Goal: Task Accomplishment & Management: Manage account settings

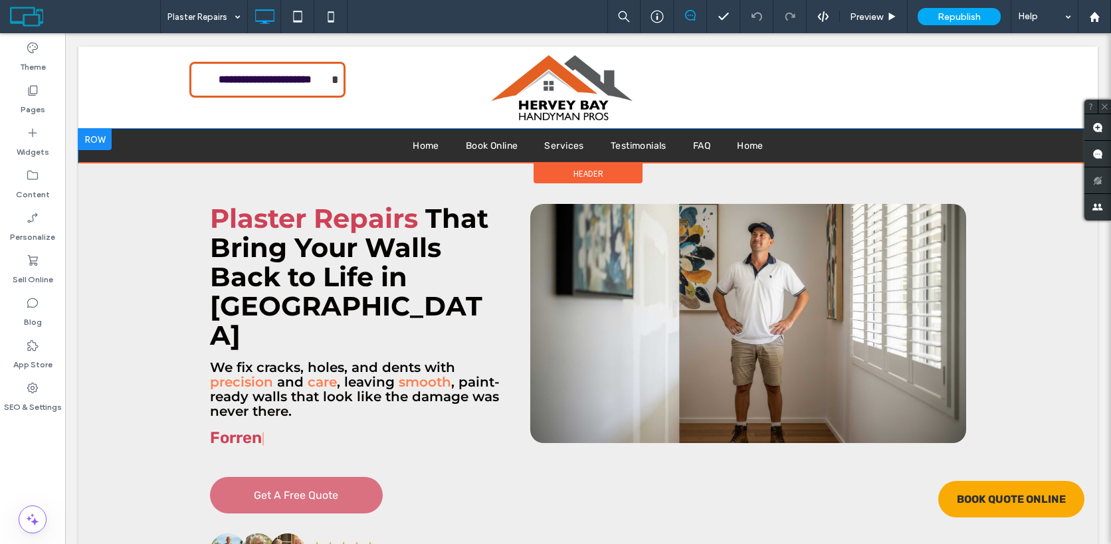
click at [103, 136] on div at bounding box center [94, 139] width 33 height 21
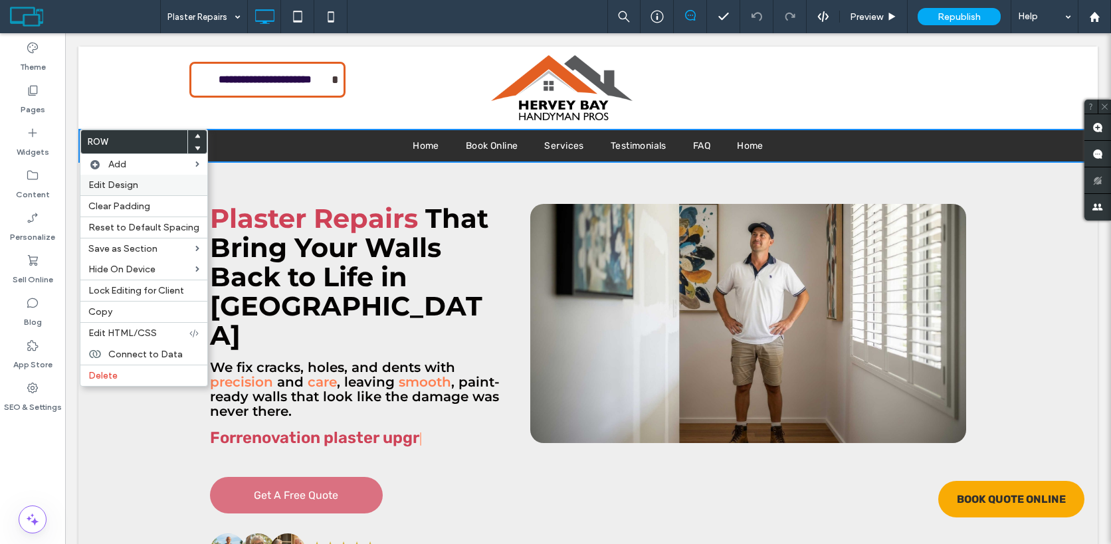
click at [135, 183] on span "Edit Design" at bounding box center [113, 184] width 50 height 11
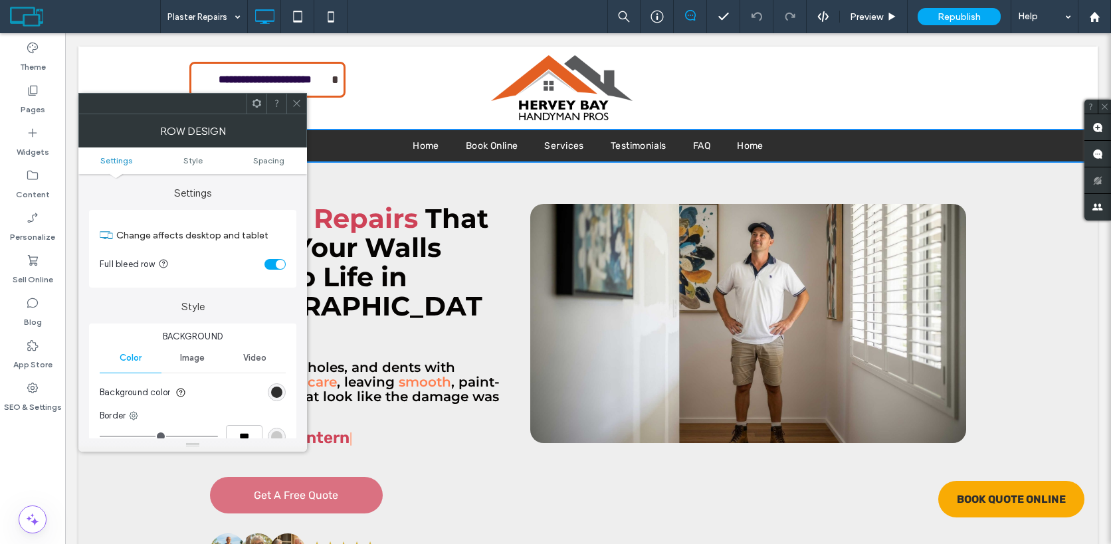
click at [295, 102] on use at bounding box center [296, 103] width 7 height 7
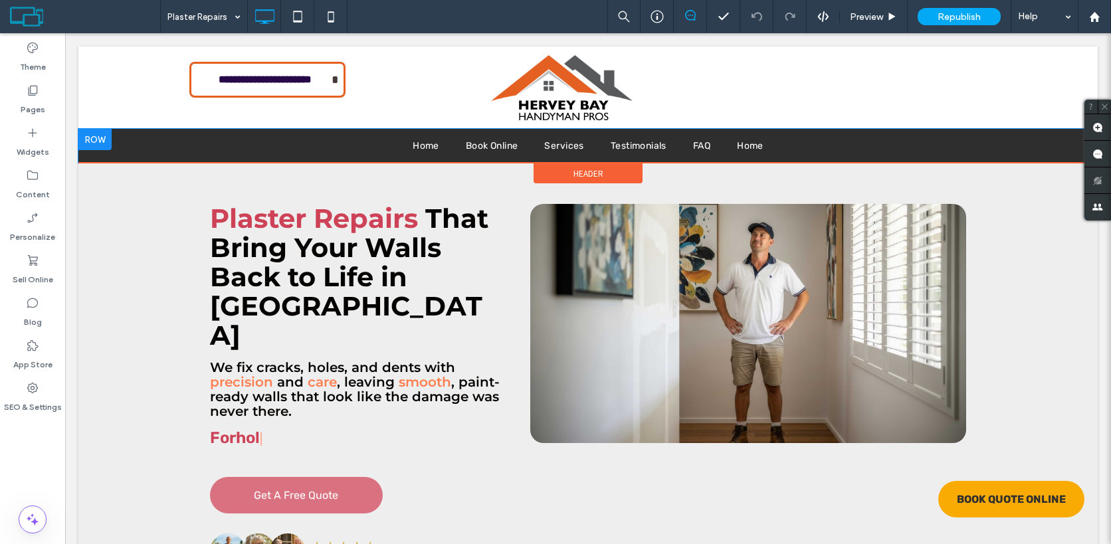
click at [103, 139] on div at bounding box center [94, 139] width 33 height 21
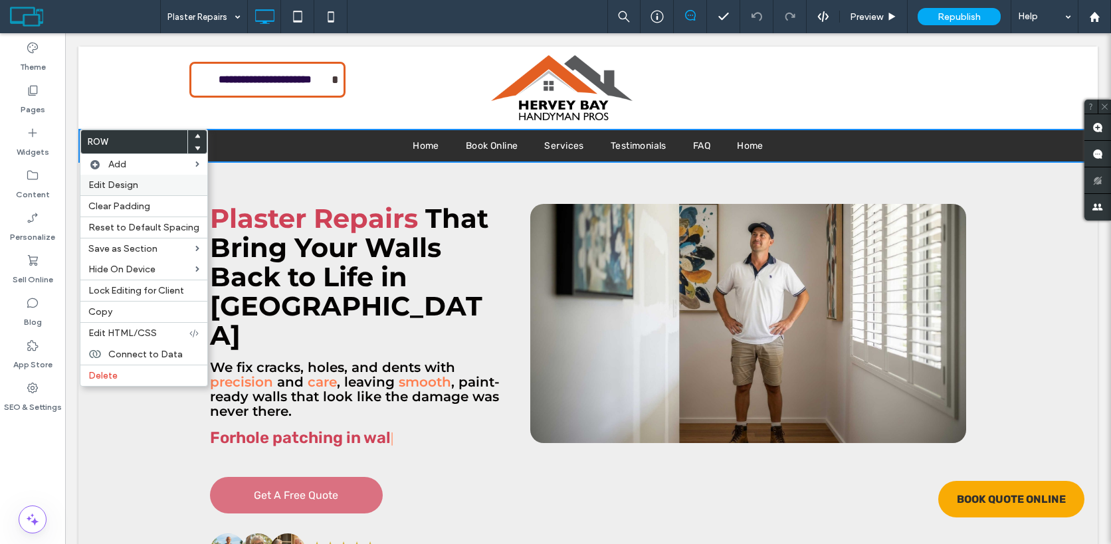
click at [117, 187] on span "Edit Design" at bounding box center [113, 184] width 50 height 11
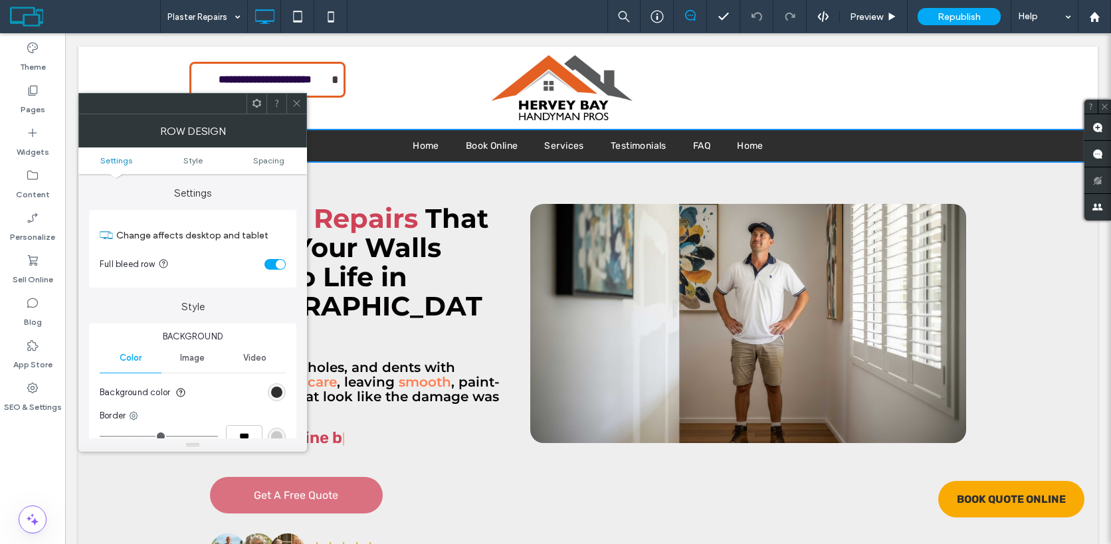
click at [280, 265] on div "toggle" at bounding box center [280, 264] width 9 height 9
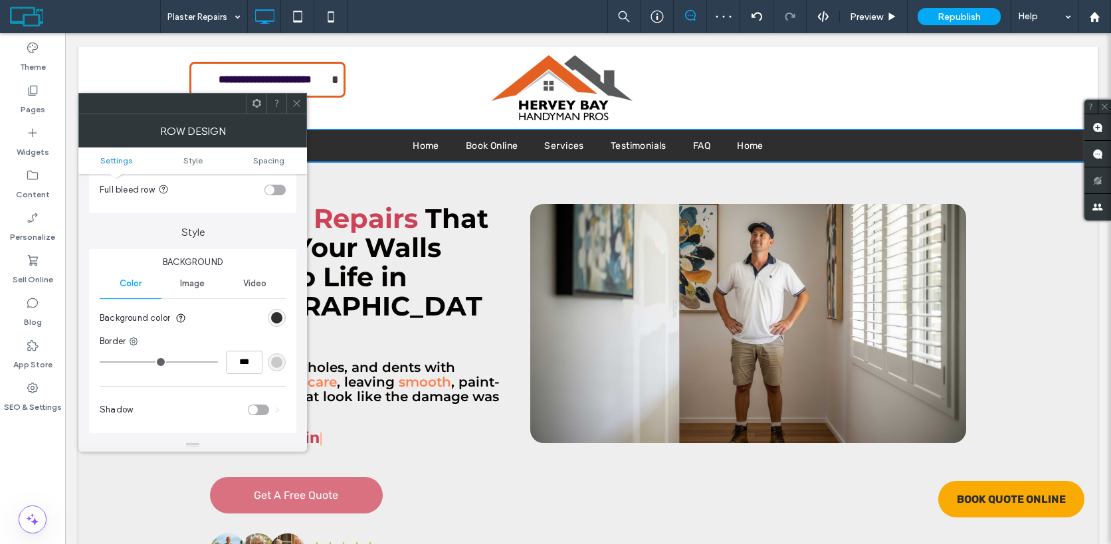
scroll to position [91, 0]
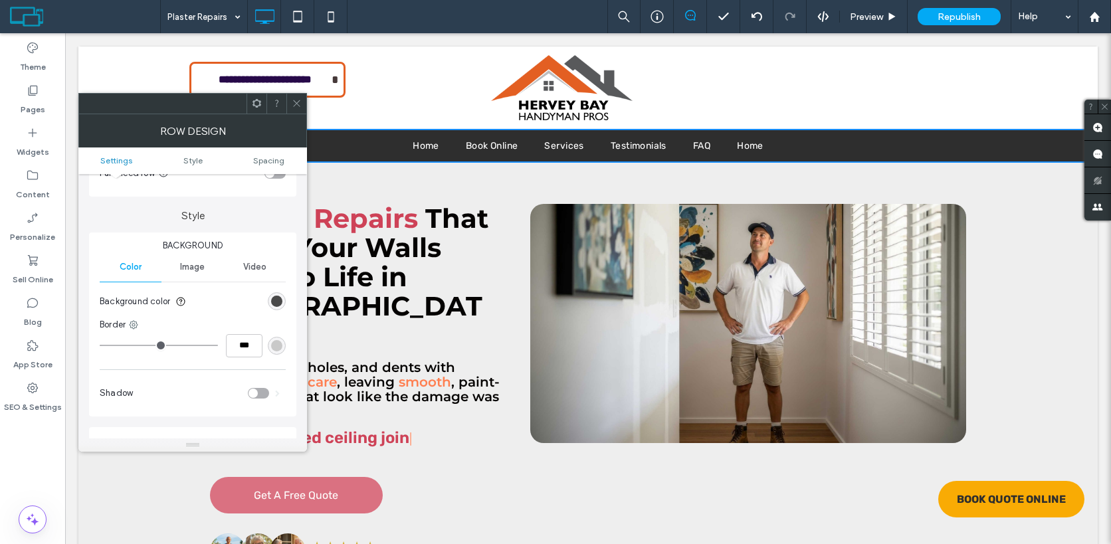
click at [277, 303] on div "rgb(46, 46, 46)" at bounding box center [276, 301] width 11 height 11
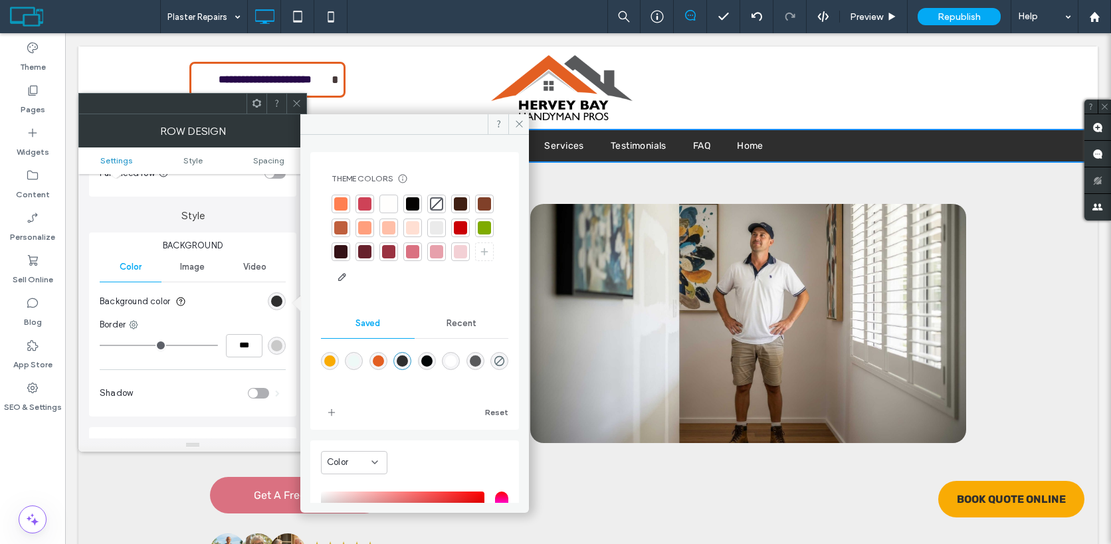
click at [338, 203] on div at bounding box center [340, 203] width 13 height 13
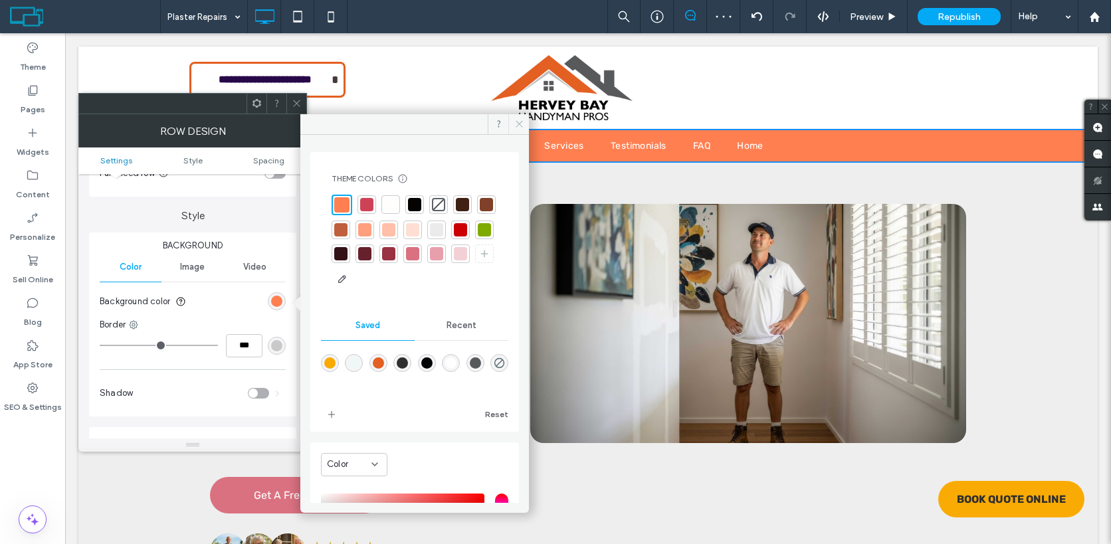
click at [517, 125] on use at bounding box center [518, 124] width 7 height 7
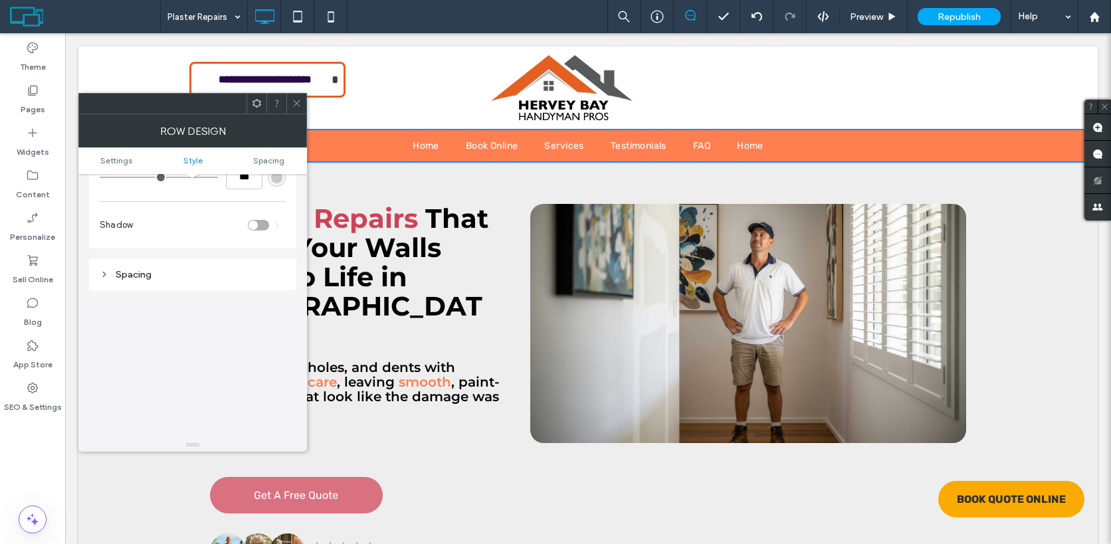
scroll to position [260, 0]
click at [226, 281] on div "Spacing" at bounding box center [193, 274] width 186 height 18
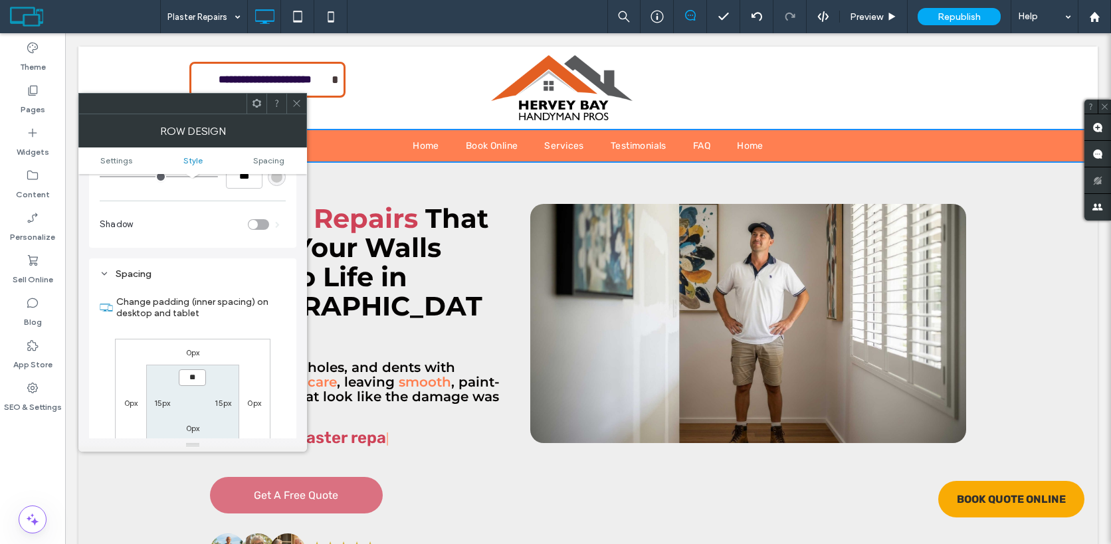
type input "****"
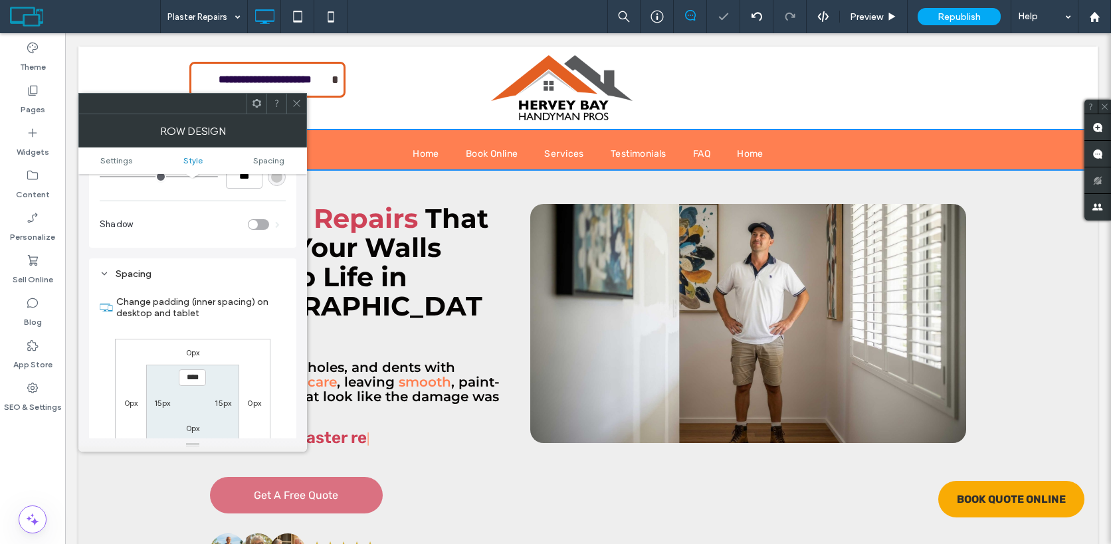
click at [162, 404] on label "15px" at bounding box center [162, 403] width 17 height 10
type input "**"
type input "*"
type input "***"
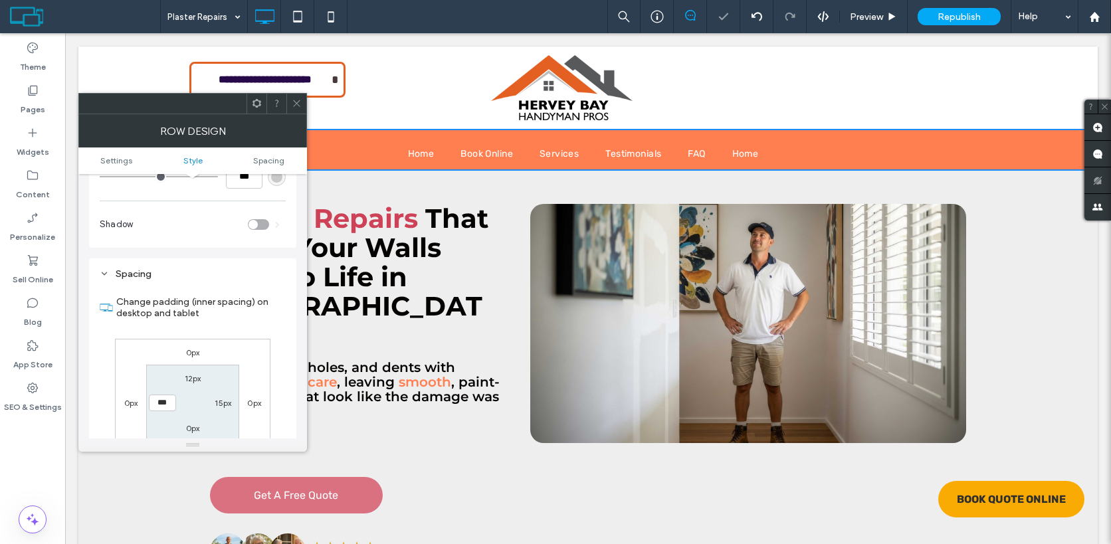
click at [215, 408] on label "15px" at bounding box center [223, 403] width 17 height 10
type input "**"
type input "*"
type input "***"
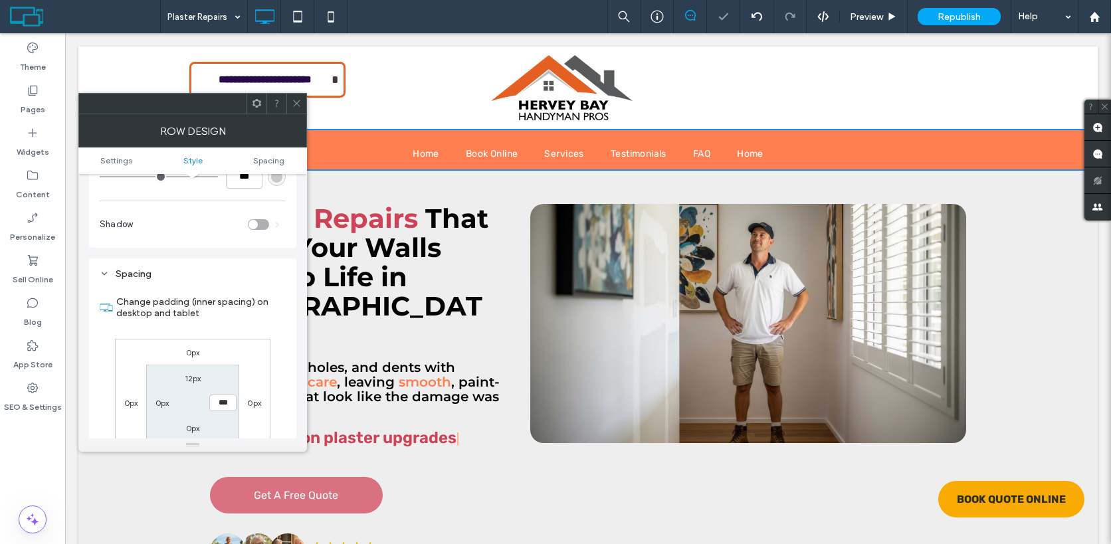
click at [191, 433] on label "0px" at bounding box center [193, 428] width 14 height 10
type input "**"
type input "****"
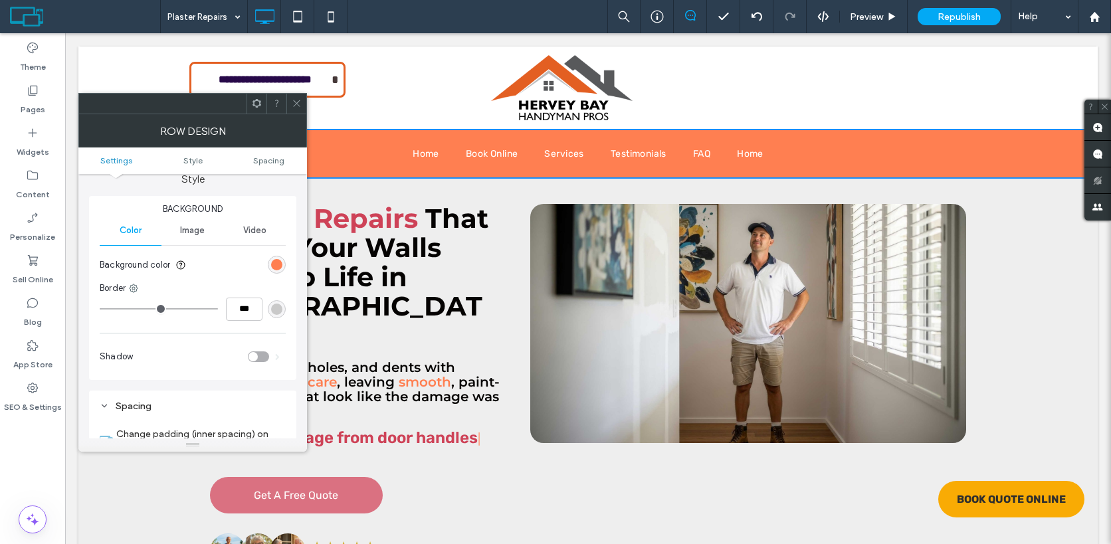
scroll to position [0, 0]
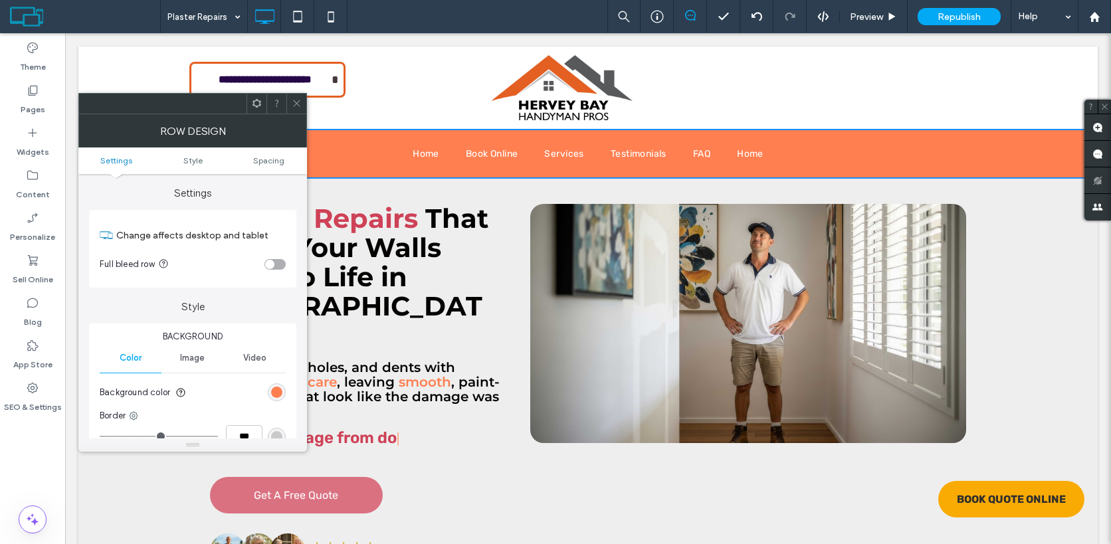
click at [256, 299] on label "Style" at bounding box center [192, 300] width 207 height 25
click at [296, 112] on span at bounding box center [297, 104] width 10 height 20
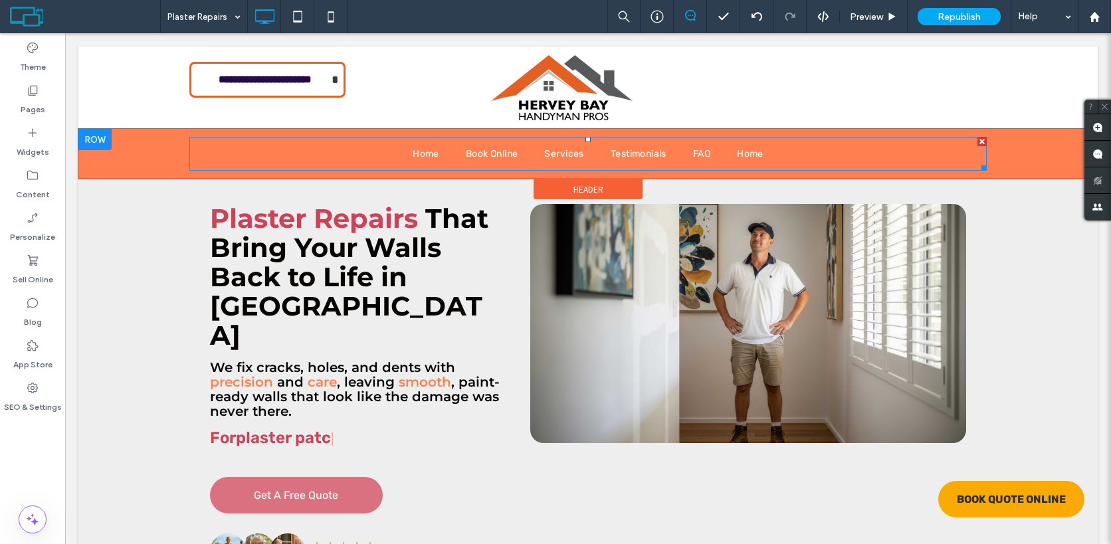
click at [390, 157] on nav "Home Book Online Services Testimonials FAQ Home" at bounding box center [587, 154] width 797 height 34
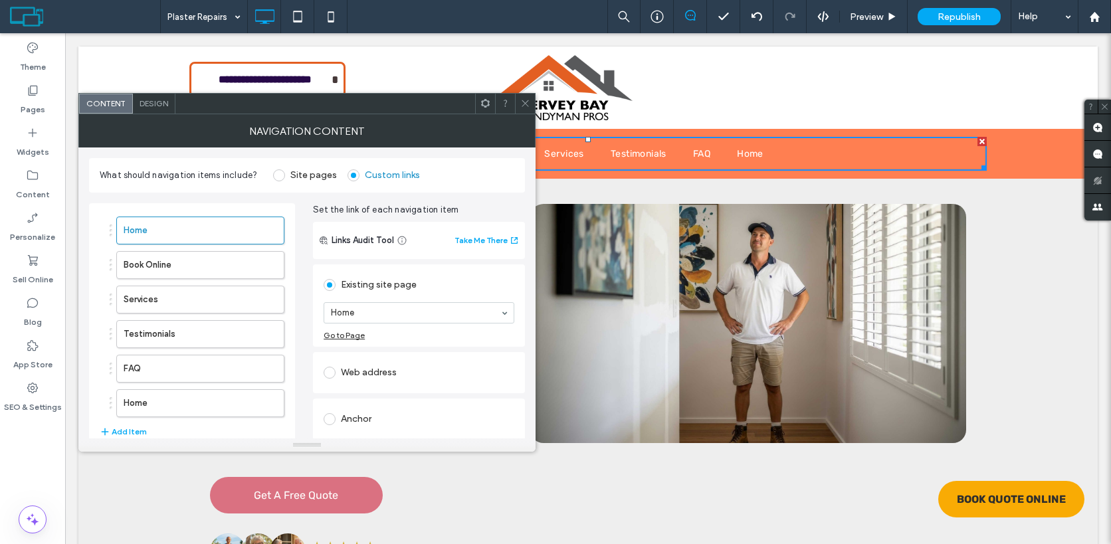
click at [286, 176] on label "Site pages" at bounding box center [305, 175] width 64 height 12
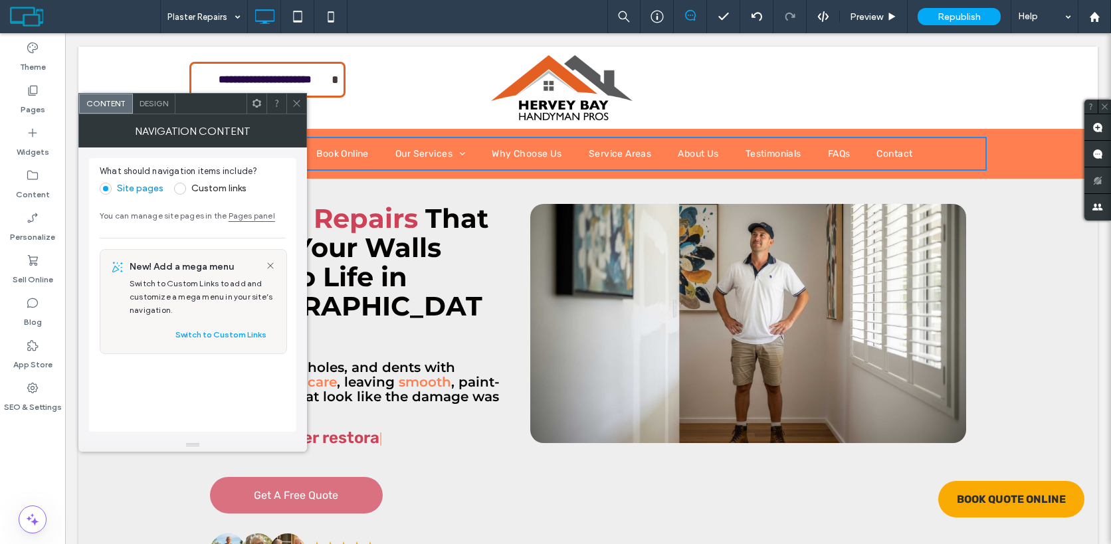
click at [159, 99] on span "Design" at bounding box center [153, 103] width 29 height 10
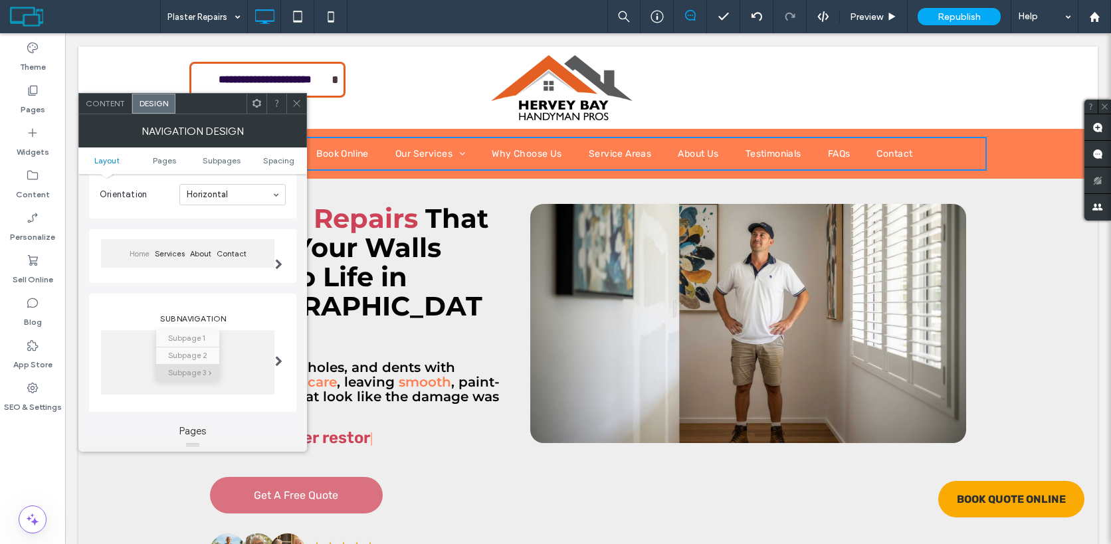
scroll to position [83, 0]
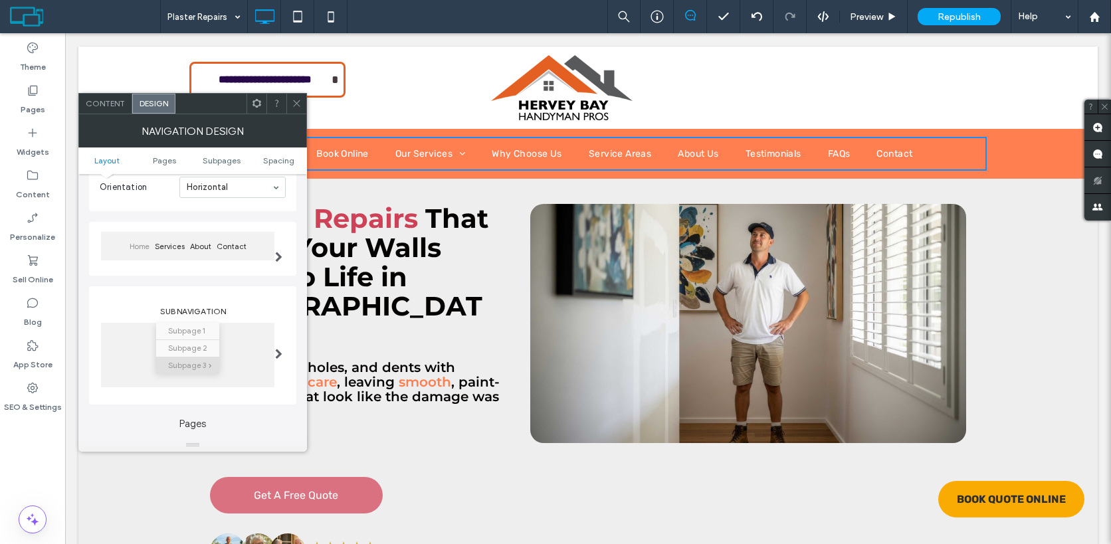
click at [274, 252] on div at bounding box center [278, 249] width 27 height 60
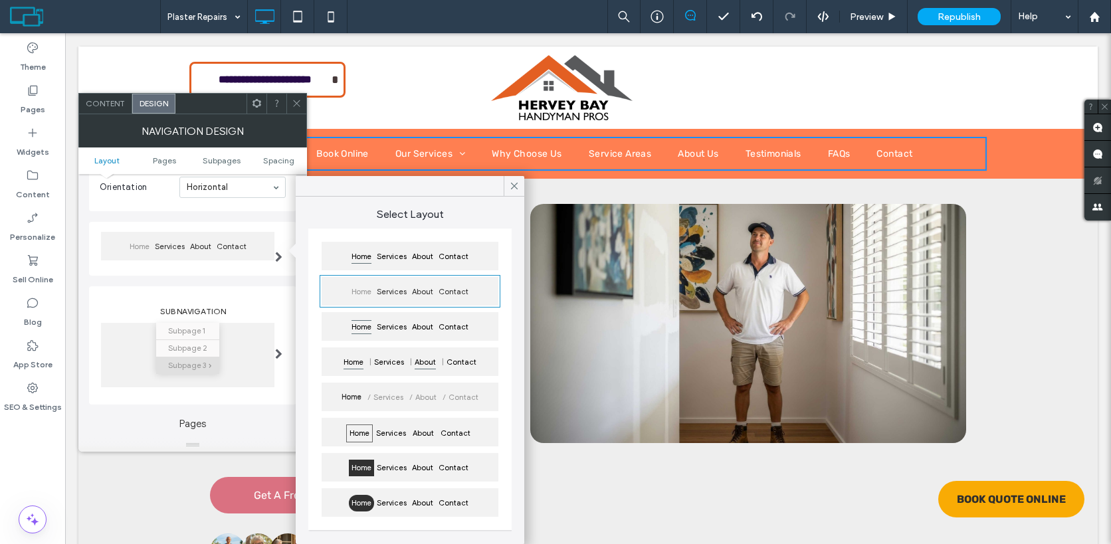
drag, startPoint x: 417, startPoint y: 365, endPoint x: 352, endPoint y: 331, distance: 73.4
click at [417, 365] on span "About" at bounding box center [425, 362] width 27 height 17
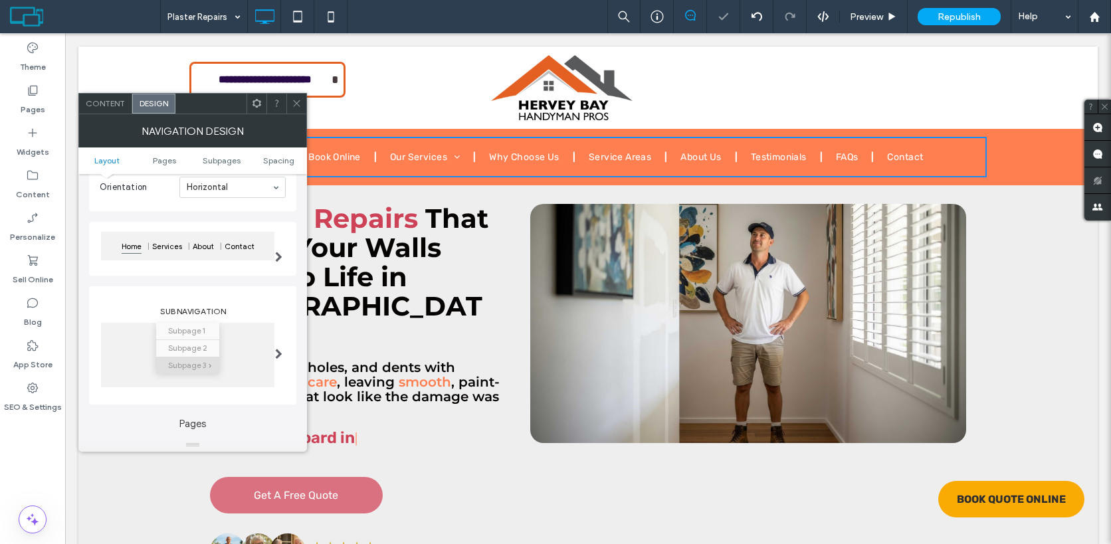
scroll to position [158, 0]
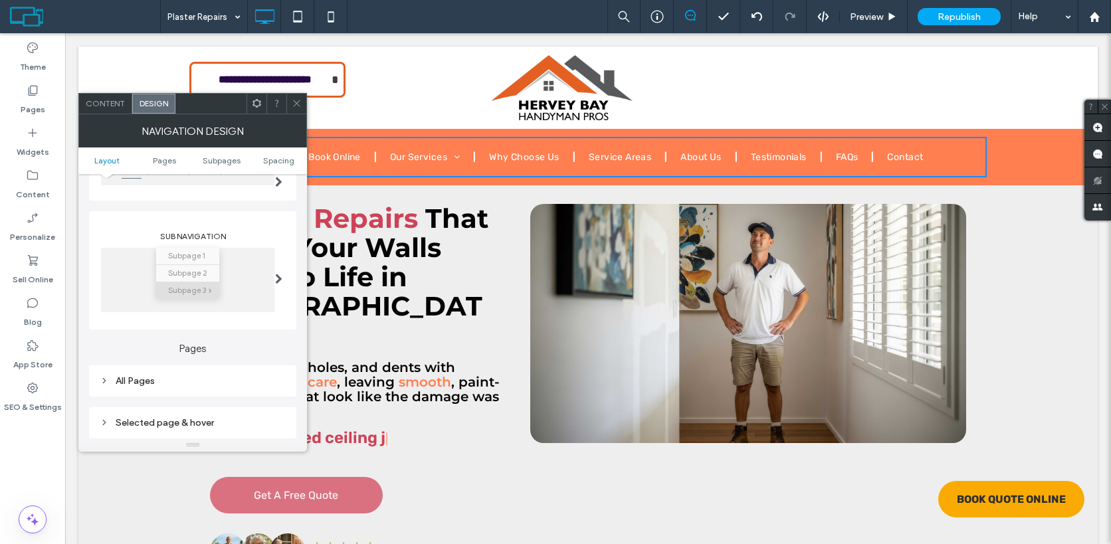
click at [280, 272] on span at bounding box center [278, 279] width 7 height 62
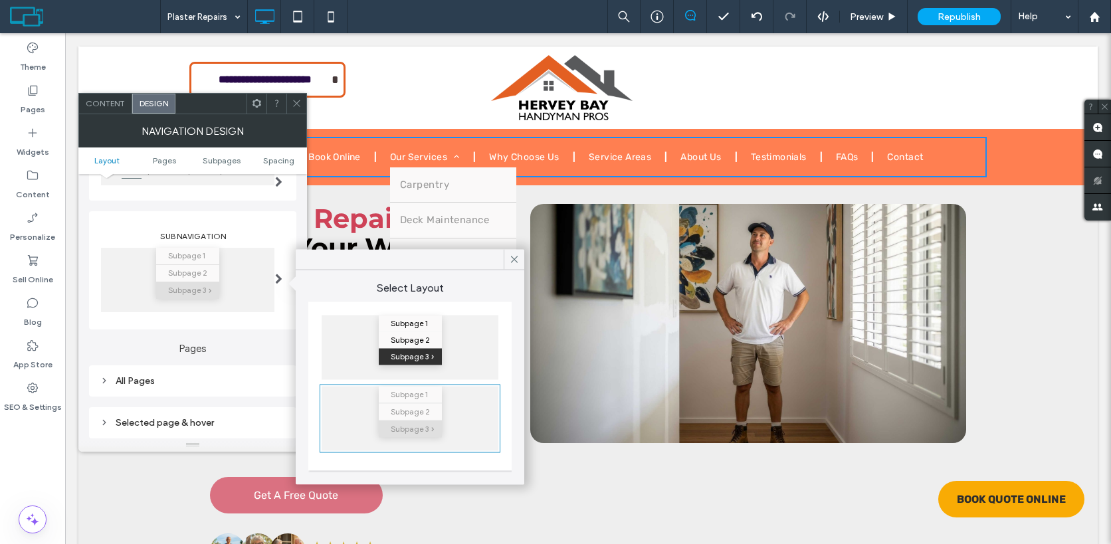
click at [436, 349] on div "Subpage 3" at bounding box center [410, 357] width 63 height 17
type input "*"
type input "***"
click at [246, 355] on label "Pages" at bounding box center [192, 341] width 207 height 25
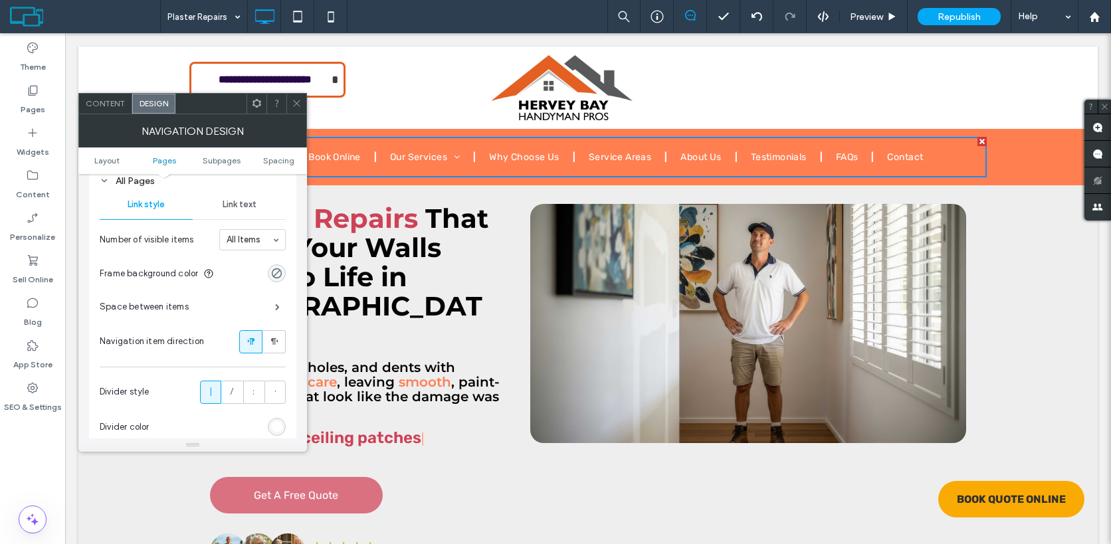
scroll to position [359, 0]
click at [275, 309] on span at bounding box center [277, 305] width 5 height 7
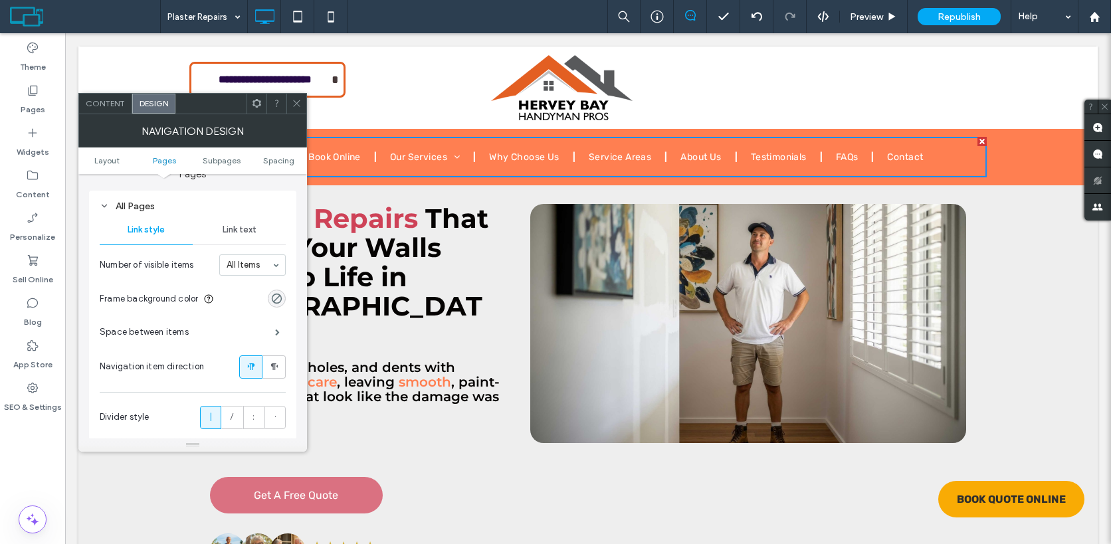
scroll to position [325, 0]
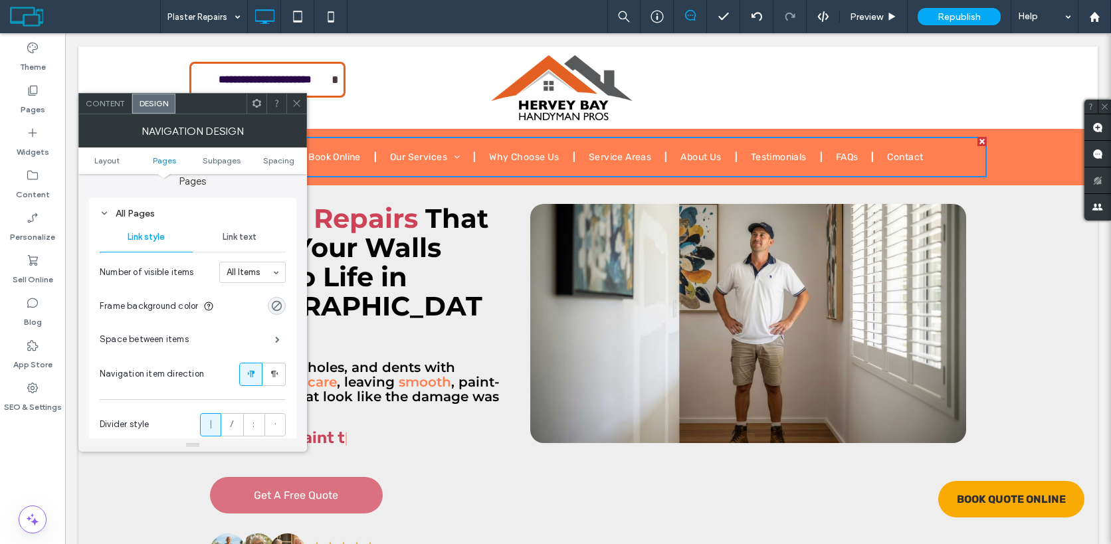
click at [246, 240] on span "Link text" at bounding box center [240, 237] width 34 height 11
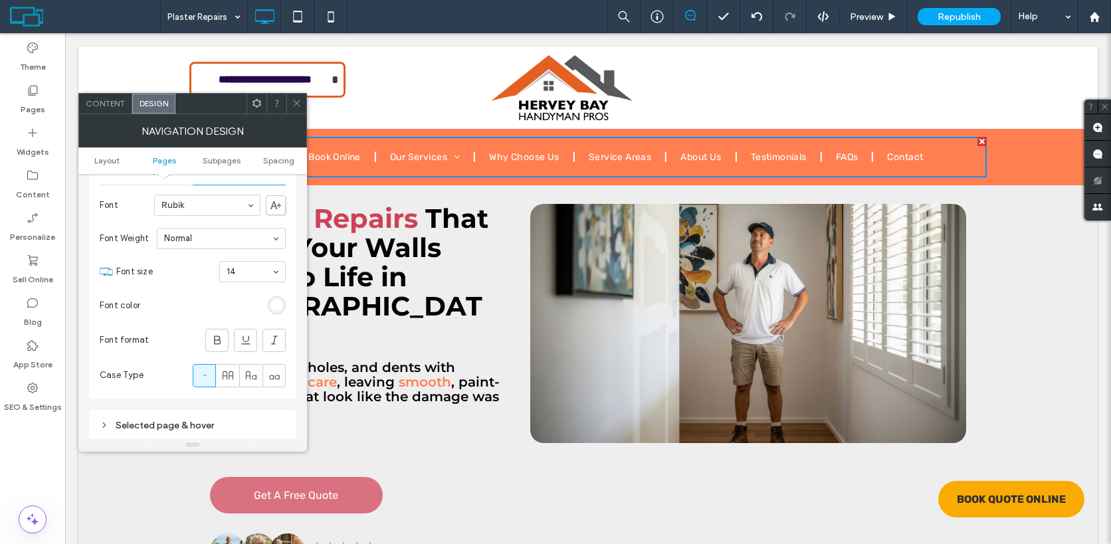
scroll to position [460, 0]
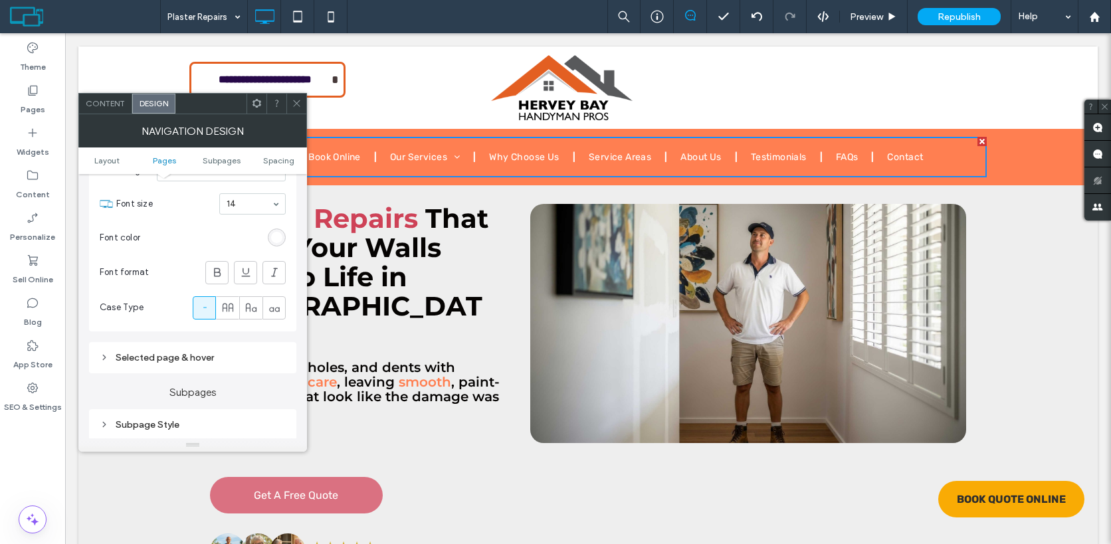
click at [172, 361] on div "Selected page & hover" at bounding box center [193, 357] width 186 height 11
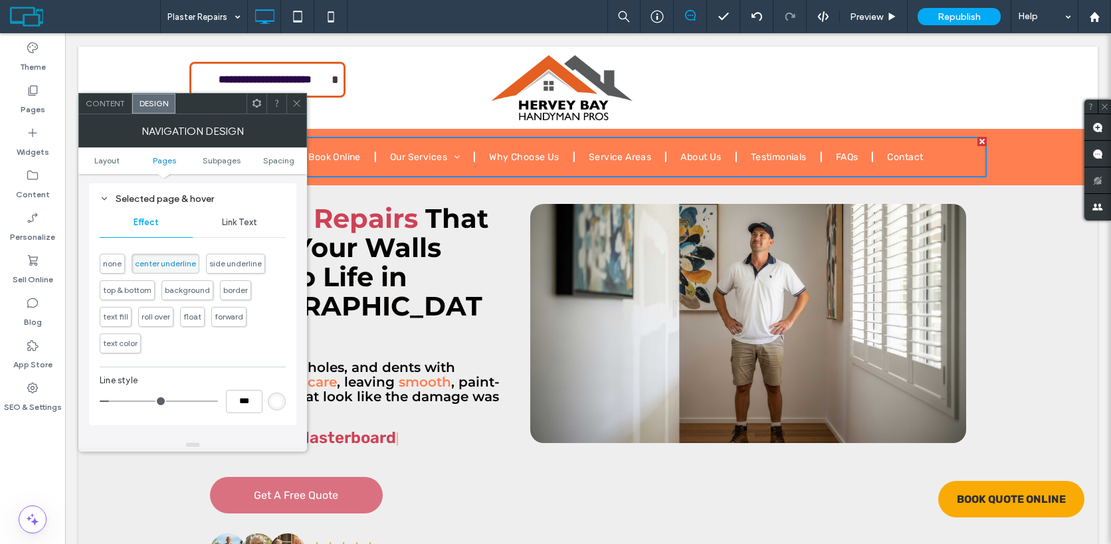
scroll to position [642, 0]
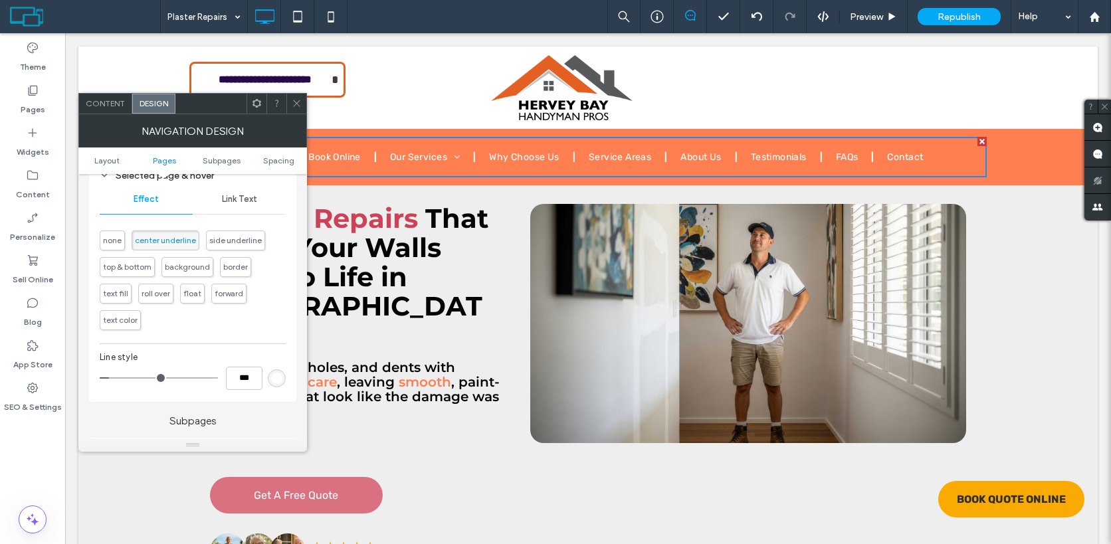
click at [110, 248] on span "none" at bounding box center [112, 240] width 25 height 20
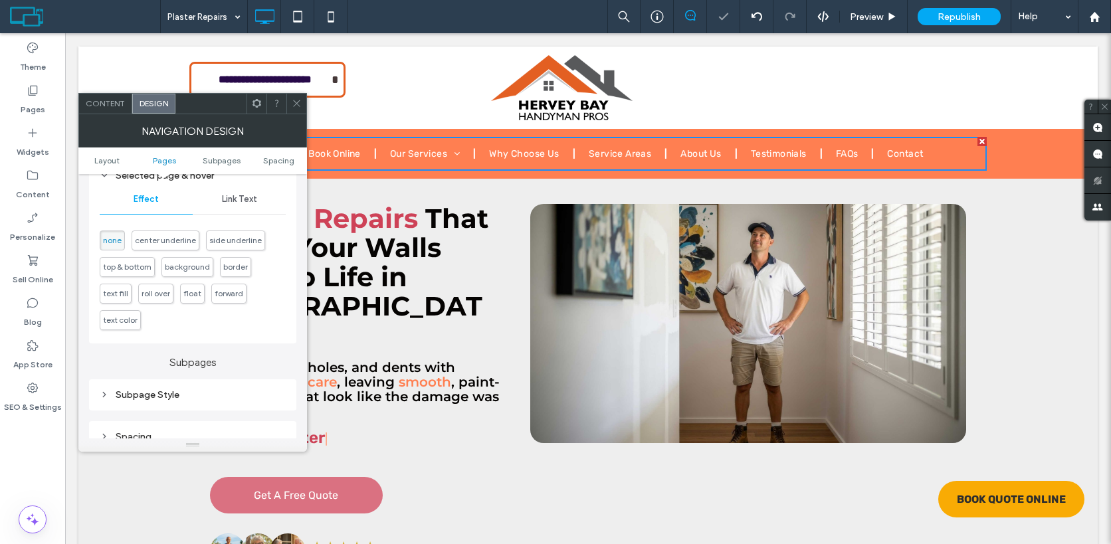
click at [251, 201] on span "Link Text" at bounding box center [239, 199] width 35 height 11
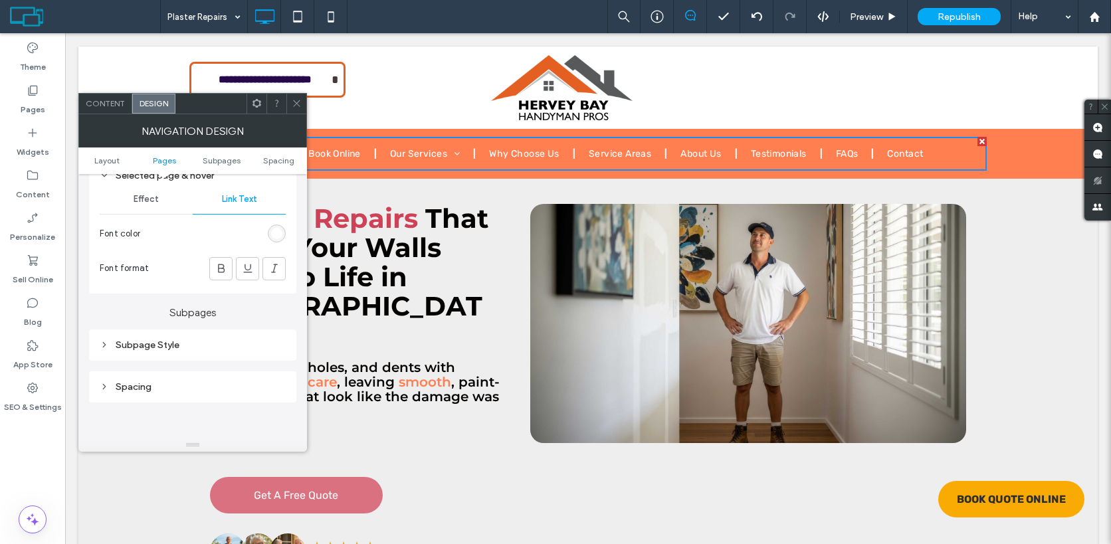
click at [148, 353] on div "Subpage Style" at bounding box center [193, 345] width 186 height 18
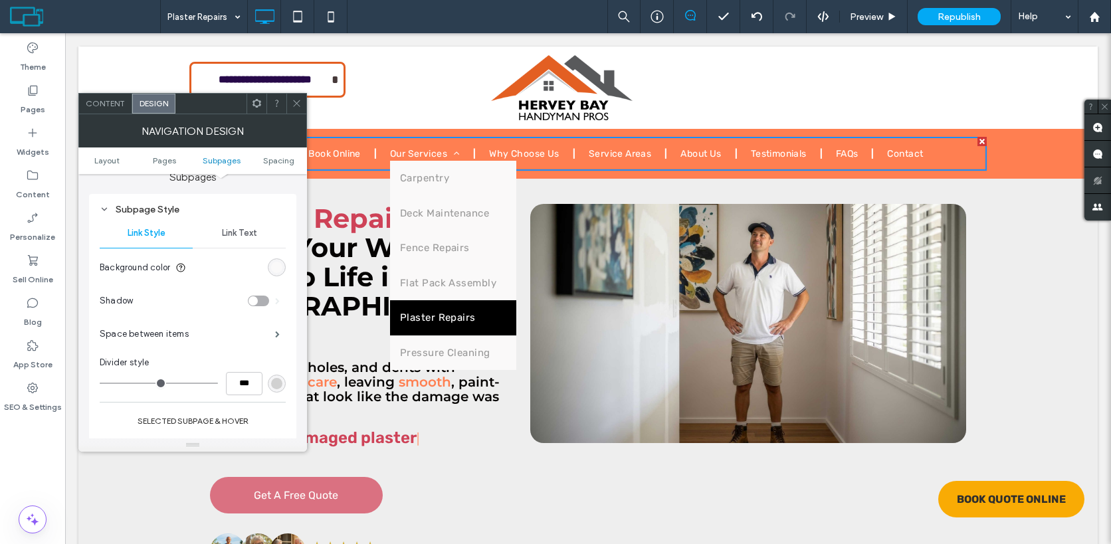
scroll to position [772, 0]
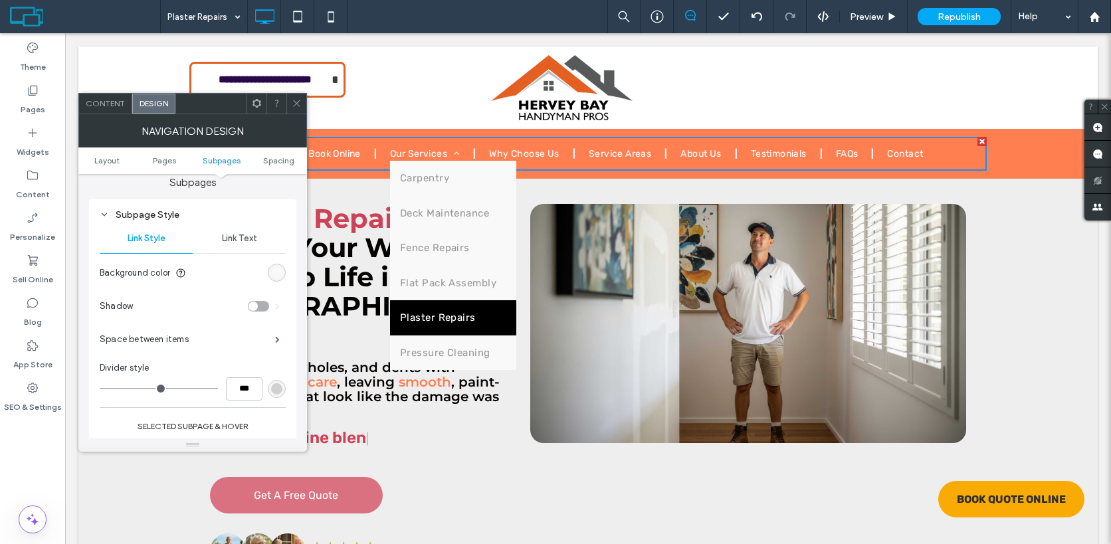
click at [274, 282] on div "rgb(250, 249, 249)" at bounding box center [277, 273] width 18 height 18
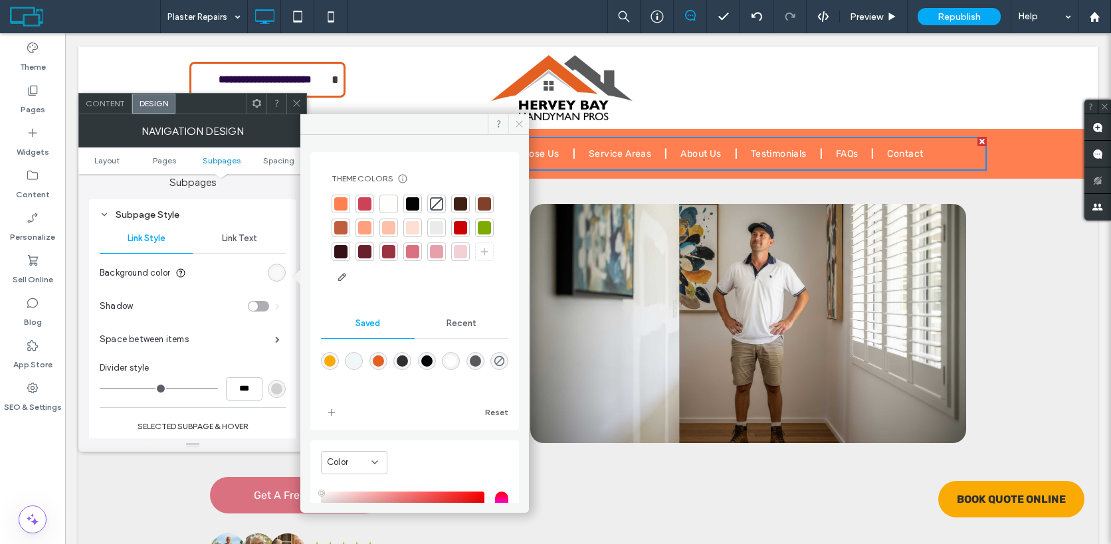
click at [516, 126] on icon at bounding box center [519, 124] width 10 height 10
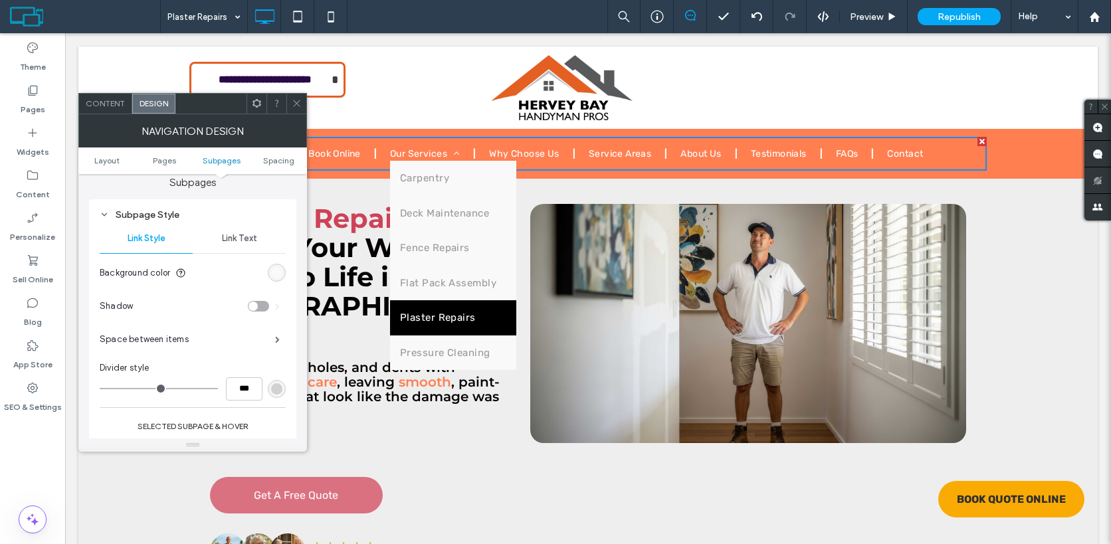
click at [271, 272] on div "rgb(250, 249, 249)" at bounding box center [276, 272] width 11 height 11
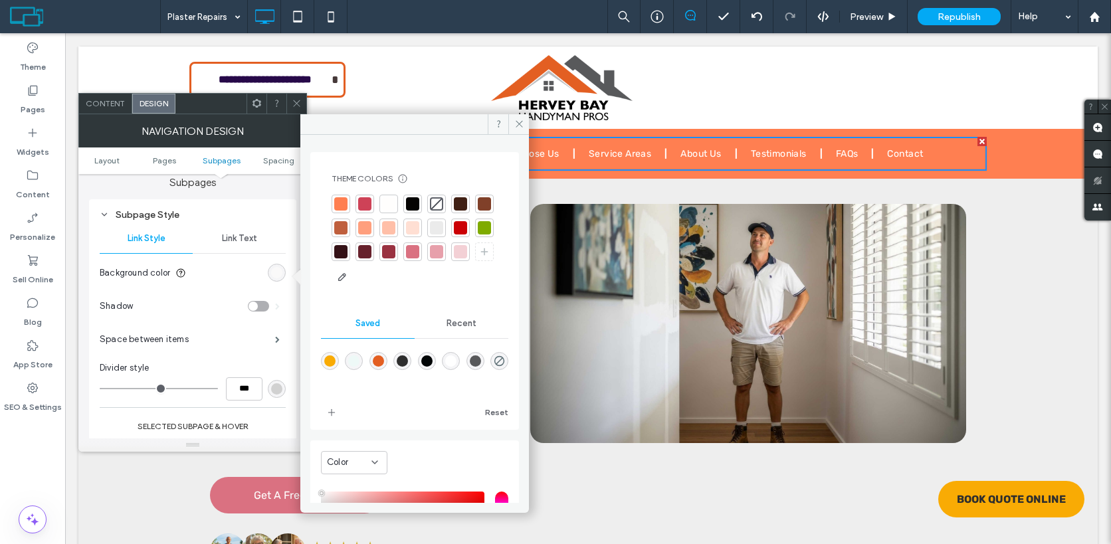
click at [393, 201] on div at bounding box center [388, 203] width 13 height 13
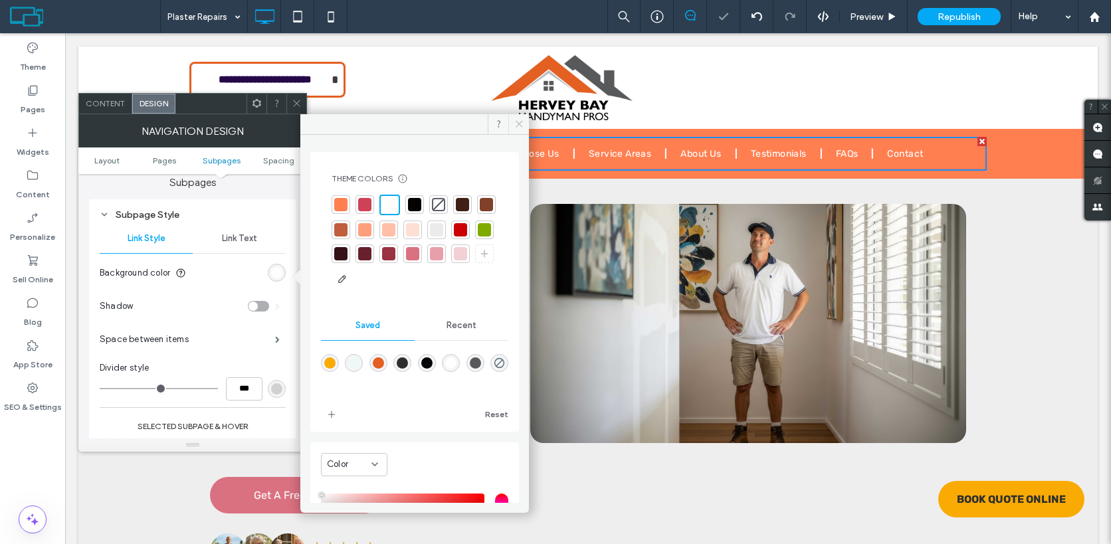
click at [517, 124] on icon at bounding box center [519, 124] width 10 height 10
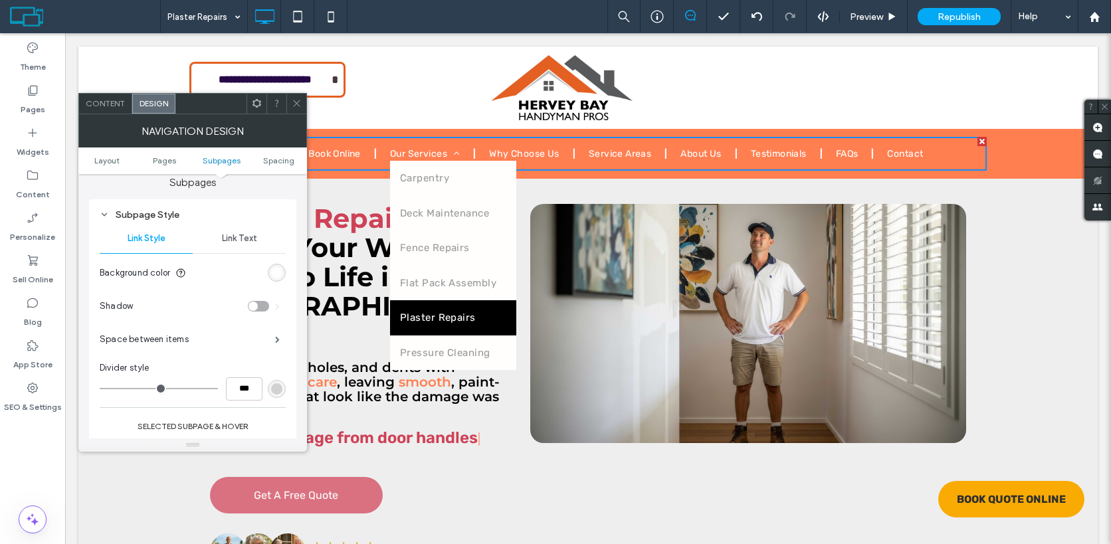
click at [240, 242] on span "Link Text" at bounding box center [239, 238] width 35 height 11
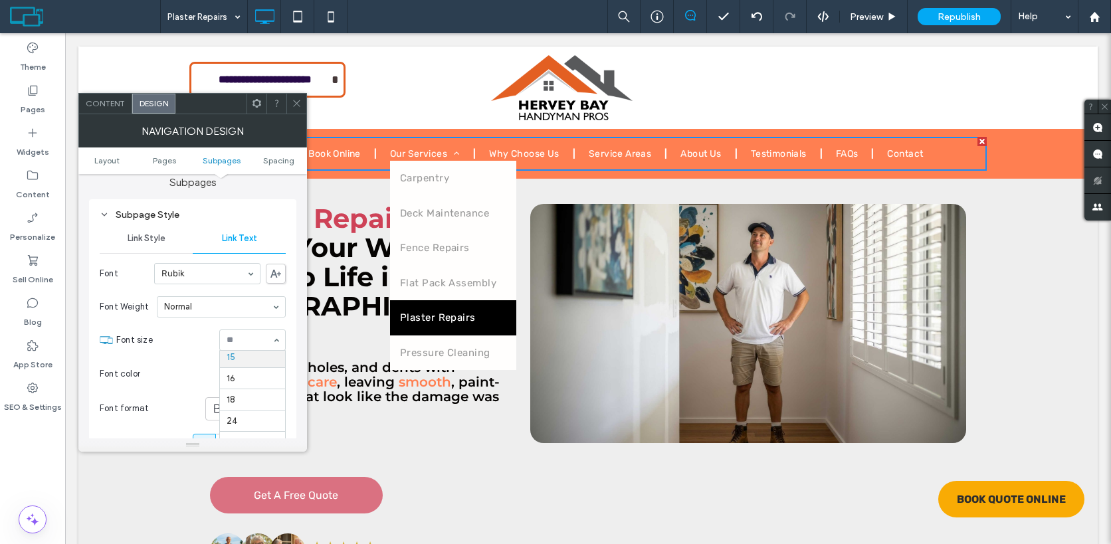
scroll to position [105, 0]
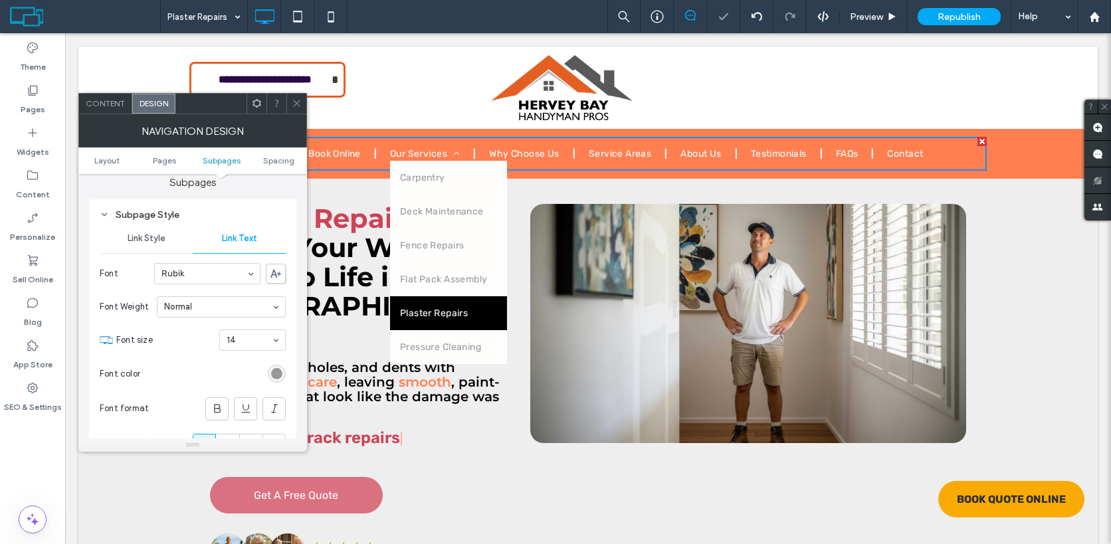
click at [284, 376] on div "rgb(153, 153, 153)" at bounding box center [277, 374] width 18 height 18
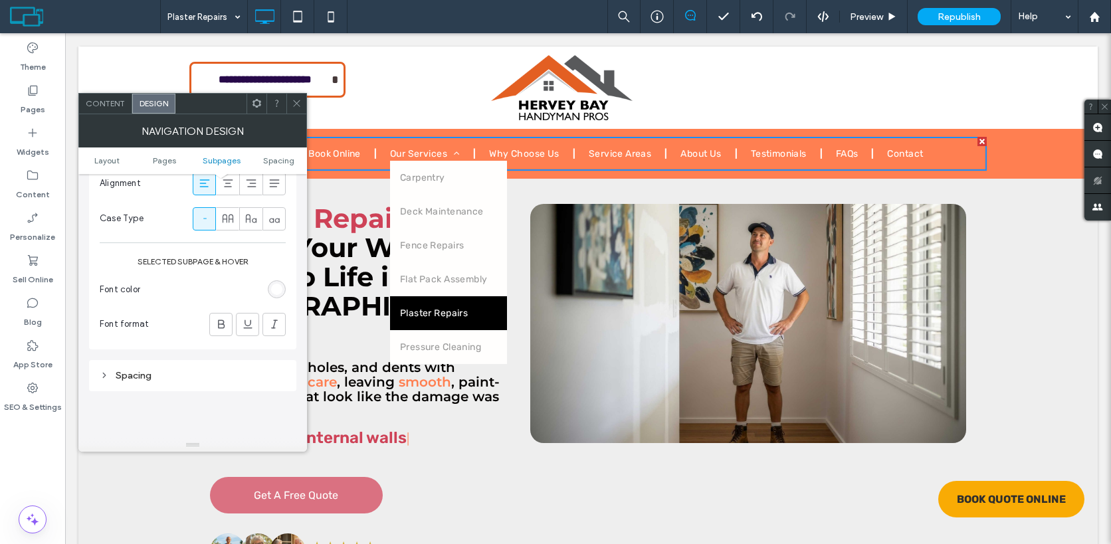
scroll to position [1044, 0]
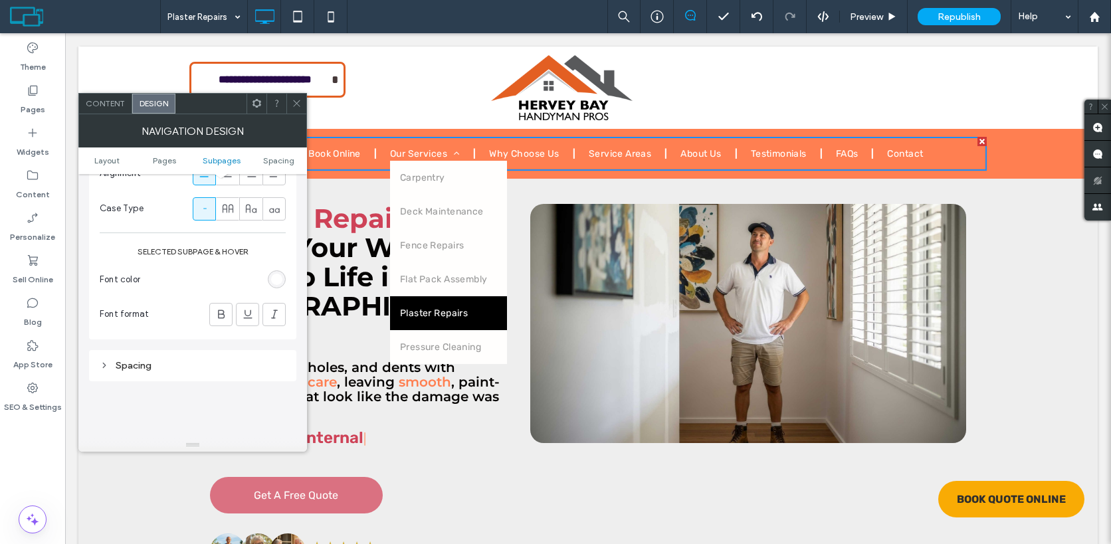
click at [180, 380] on div "Spacing" at bounding box center [192, 365] width 207 height 31
click at [181, 370] on div "Spacing" at bounding box center [193, 365] width 186 height 11
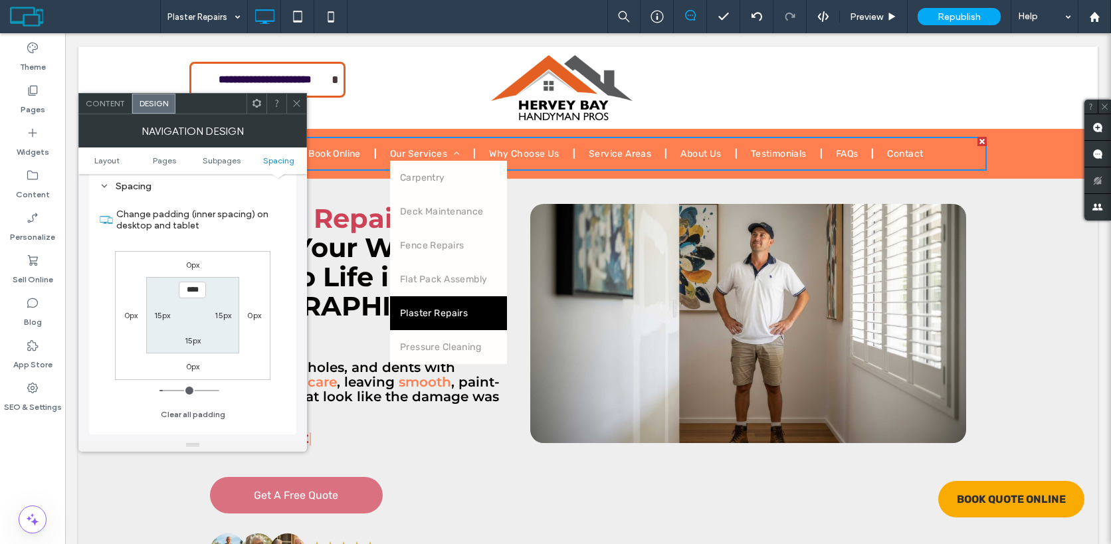
scroll to position [1229, 0]
type input "***"
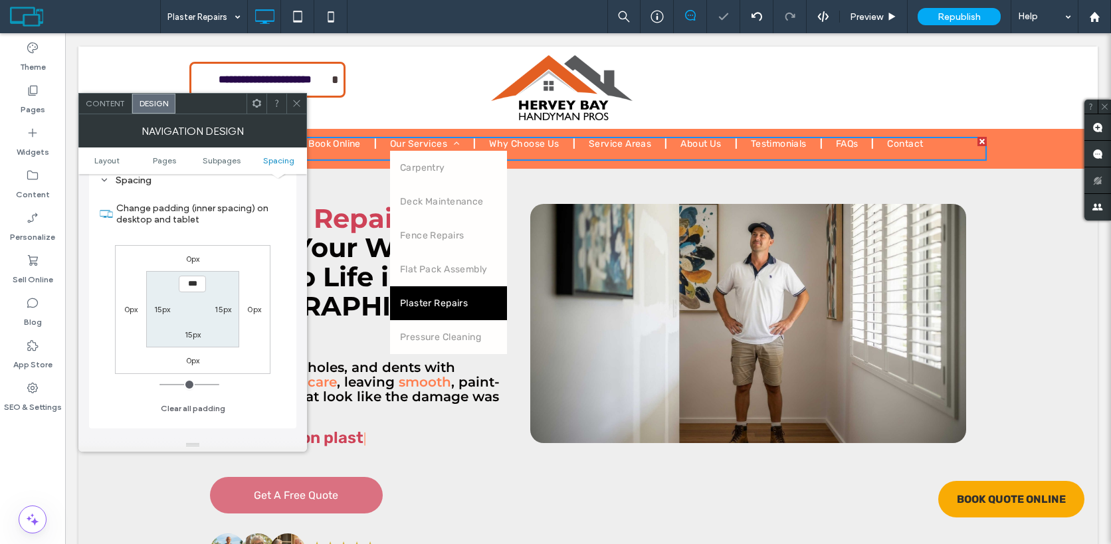
click at [190, 339] on label "15px" at bounding box center [193, 334] width 17 height 10
type input "**"
type input "*"
type input "***"
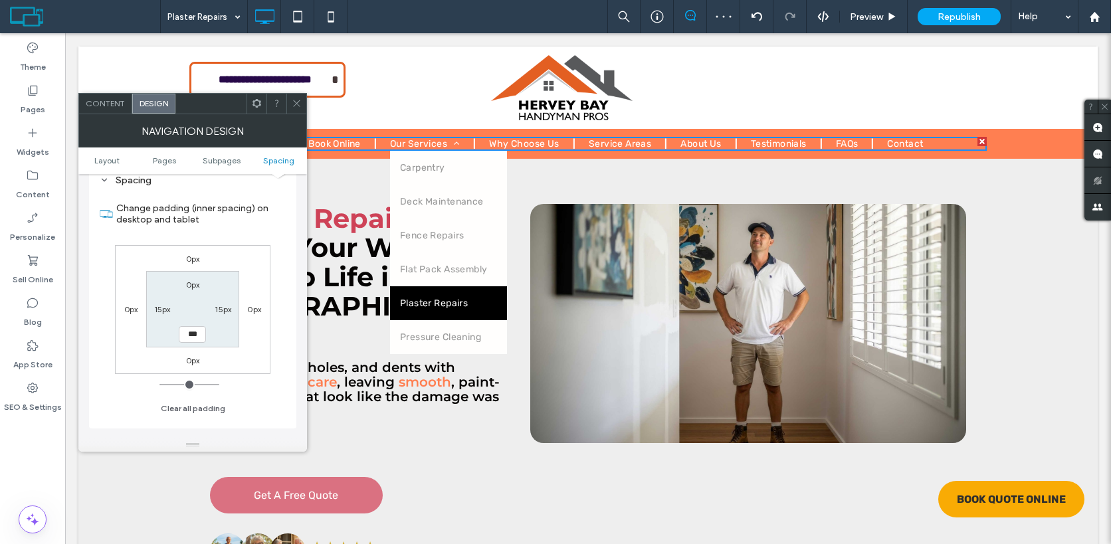
click at [298, 109] on span at bounding box center [297, 104] width 10 height 20
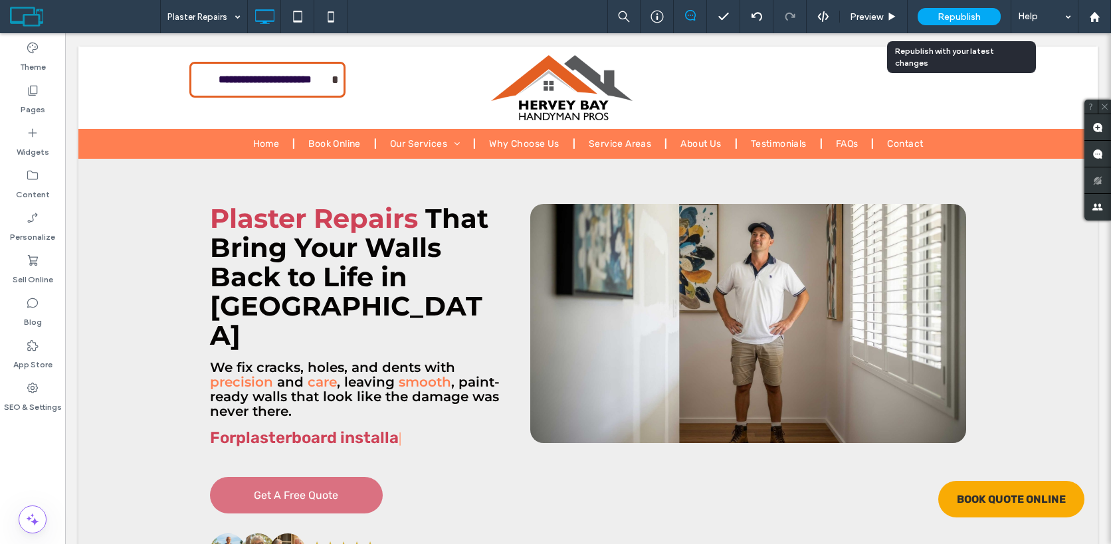
click at [982, 12] on div "Republish" at bounding box center [958, 16] width 83 height 17
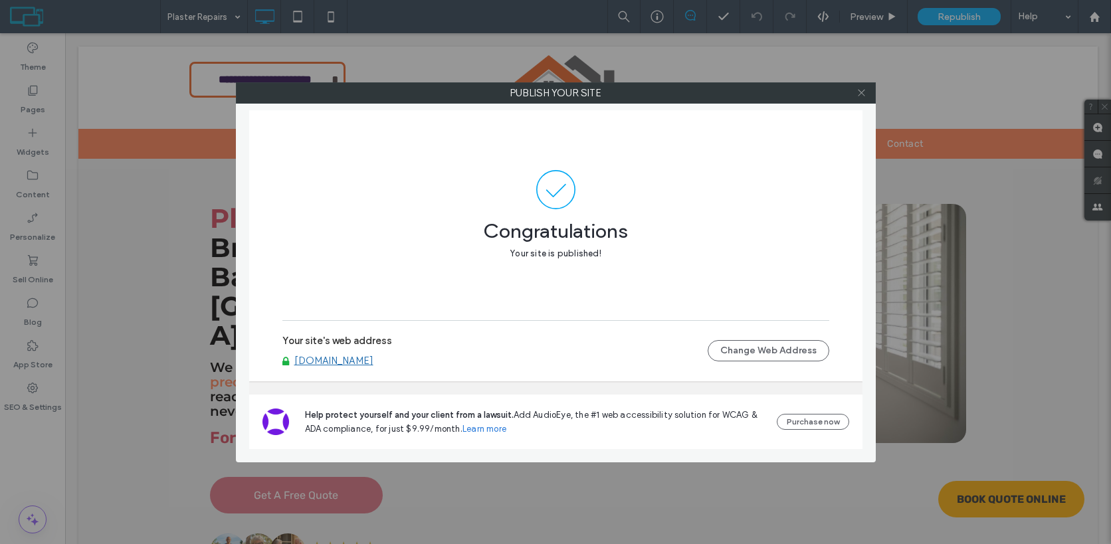
click at [863, 91] on icon at bounding box center [861, 93] width 10 height 10
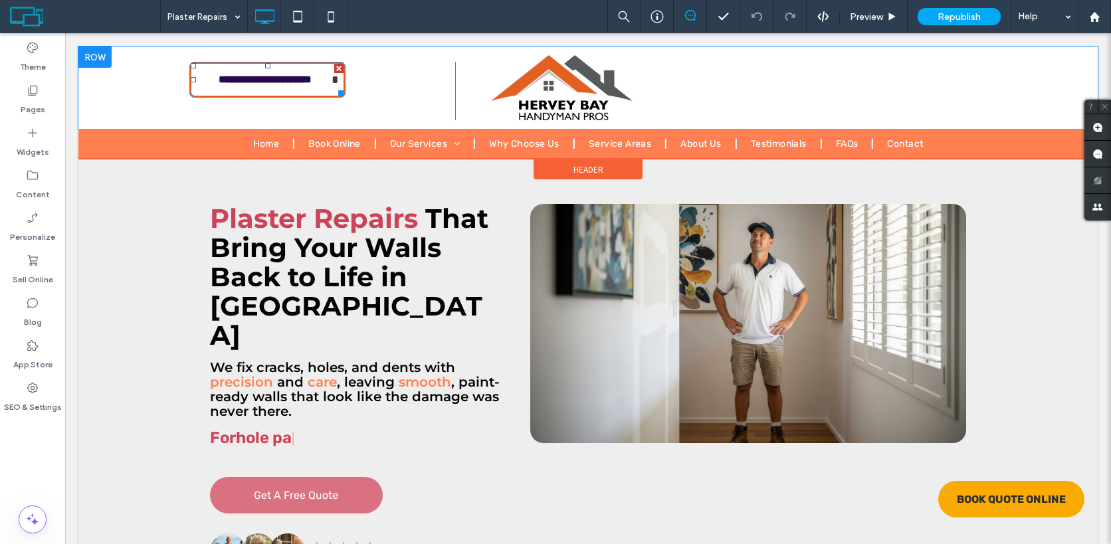
click at [329, 82] on span "**********" at bounding box center [265, 80] width 133 height 26
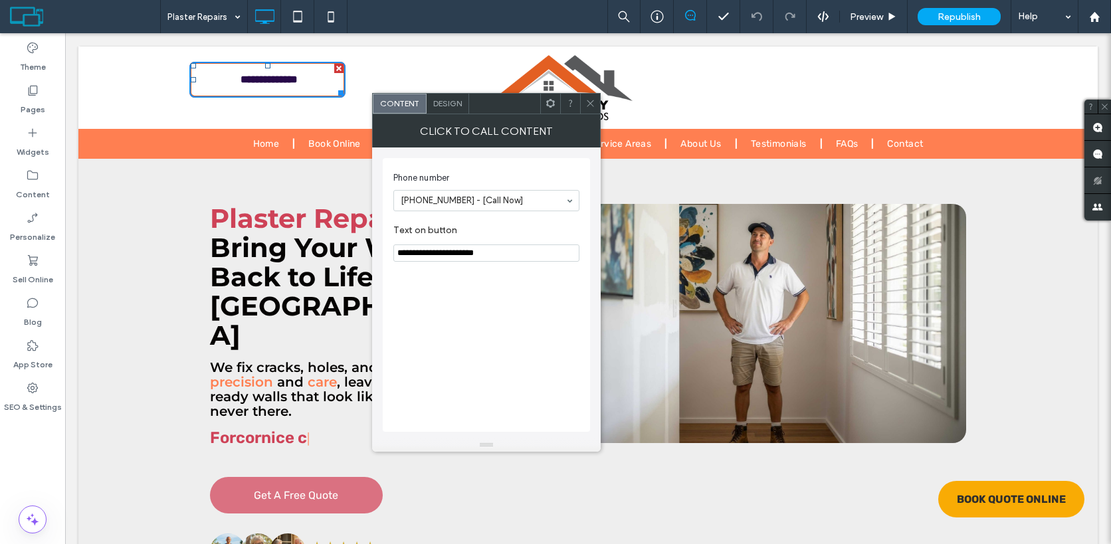
click at [426, 254] on input "**********" at bounding box center [486, 252] width 186 height 17
type input "**********"
click at [450, 102] on span "Design" at bounding box center [447, 103] width 29 height 10
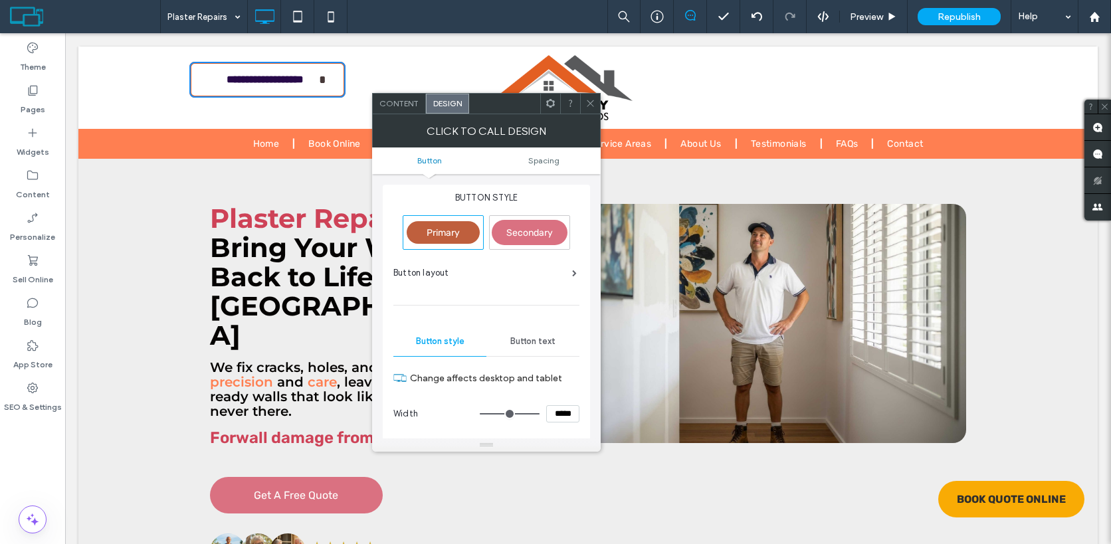
click at [533, 235] on span "Secondary" at bounding box center [529, 231] width 46 height 11
type input "*"
type input "***"
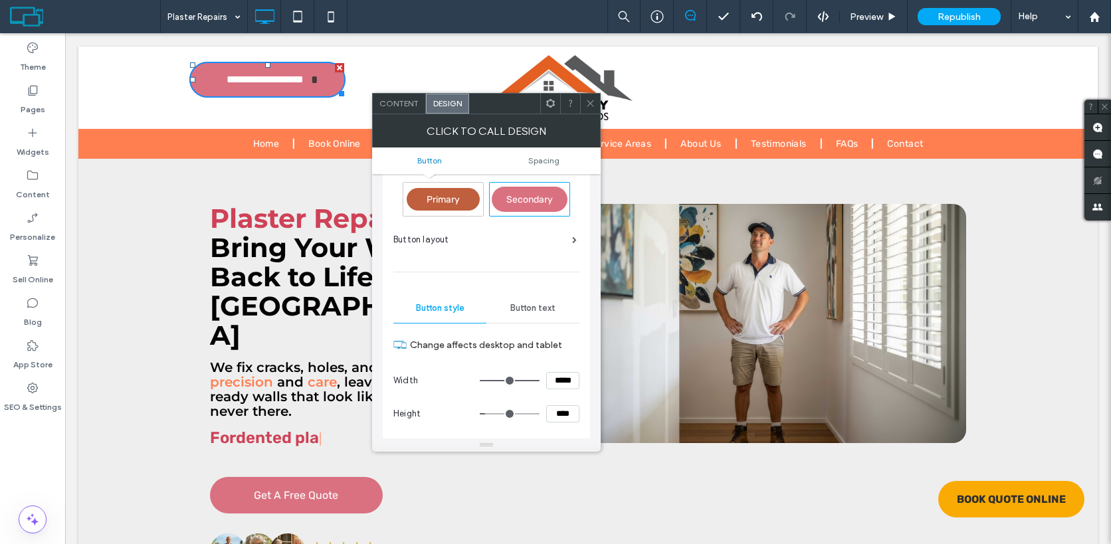
scroll to position [34, 0]
click at [559, 383] on input "*****" at bounding box center [562, 379] width 33 height 17
type input "***"
click at [554, 416] on input "****" at bounding box center [562, 413] width 33 height 17
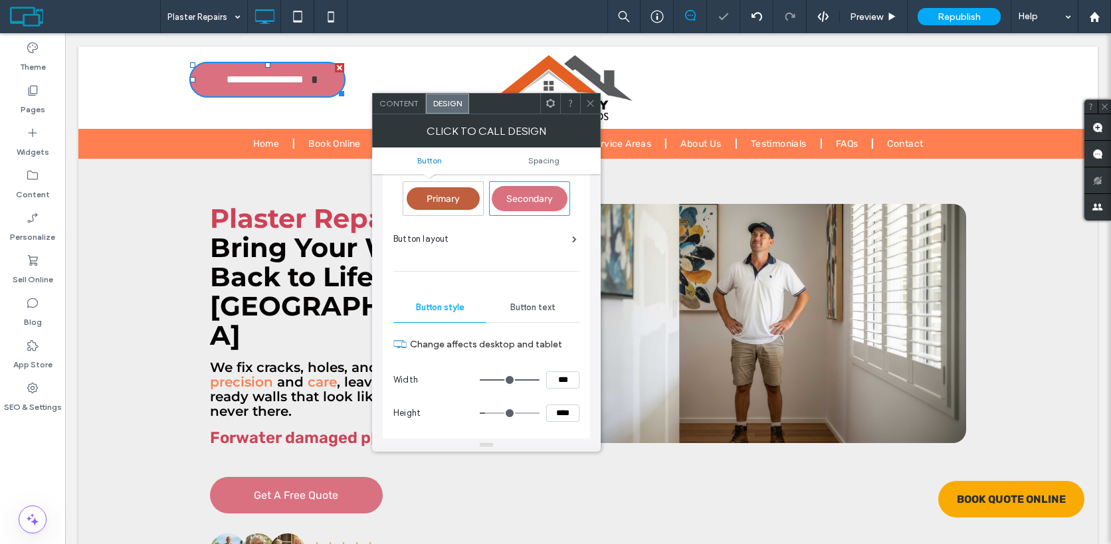
click at [554, 416] on input "****" at bounding box center [562, 413] width 33 height 17
type input "****"
type input "**"
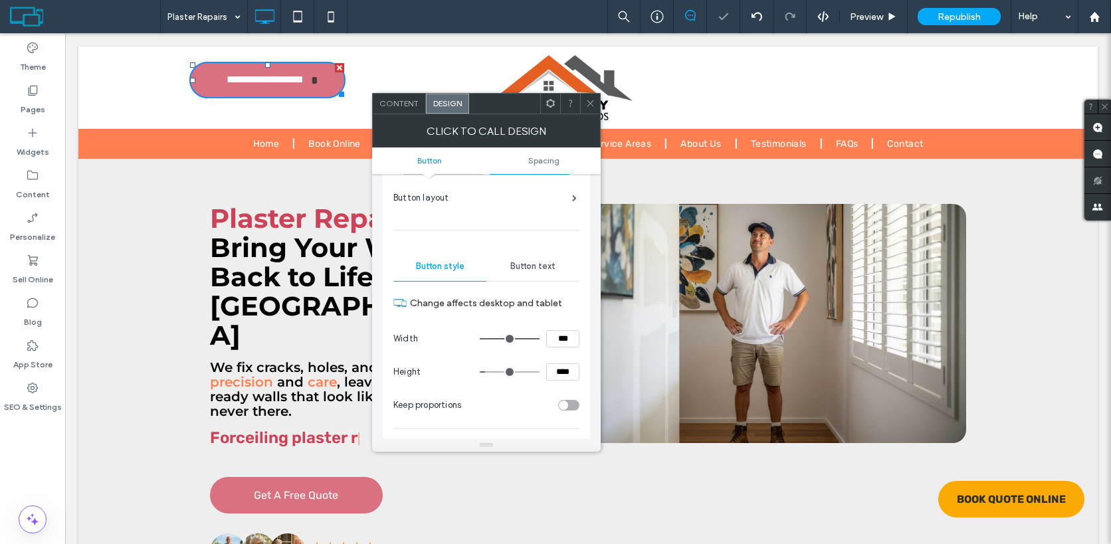
scroll to position [90, 0]
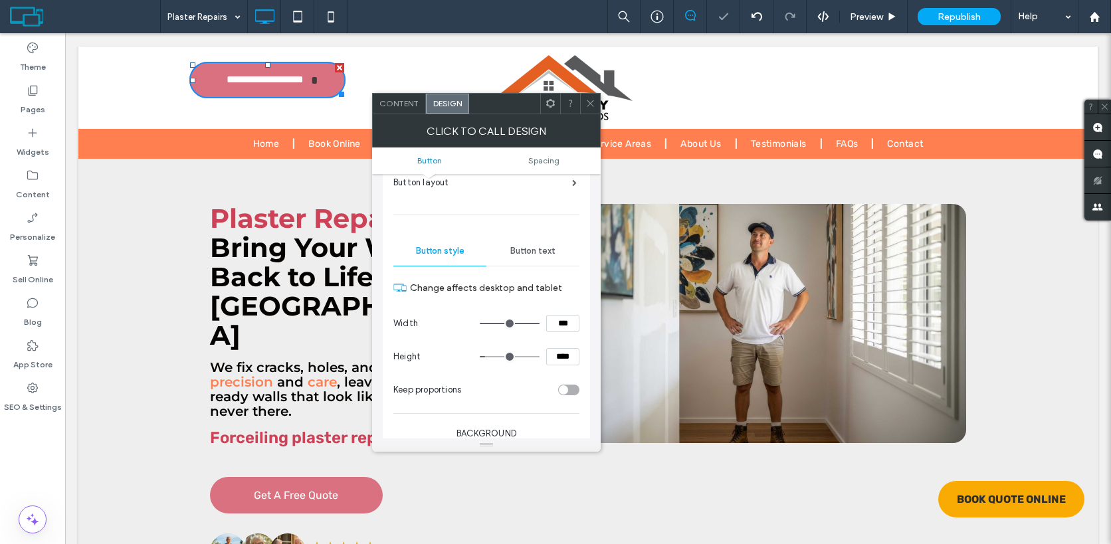
click at [539, 256] on span "Button text" at bounding box center [532, 251] width 45 height 11
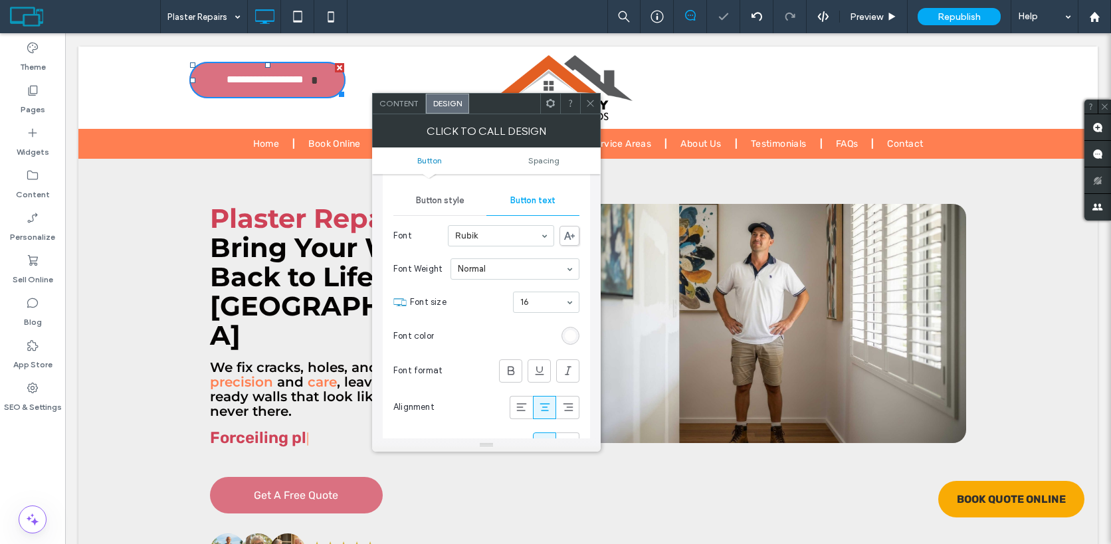
scroll to position [149, 0]
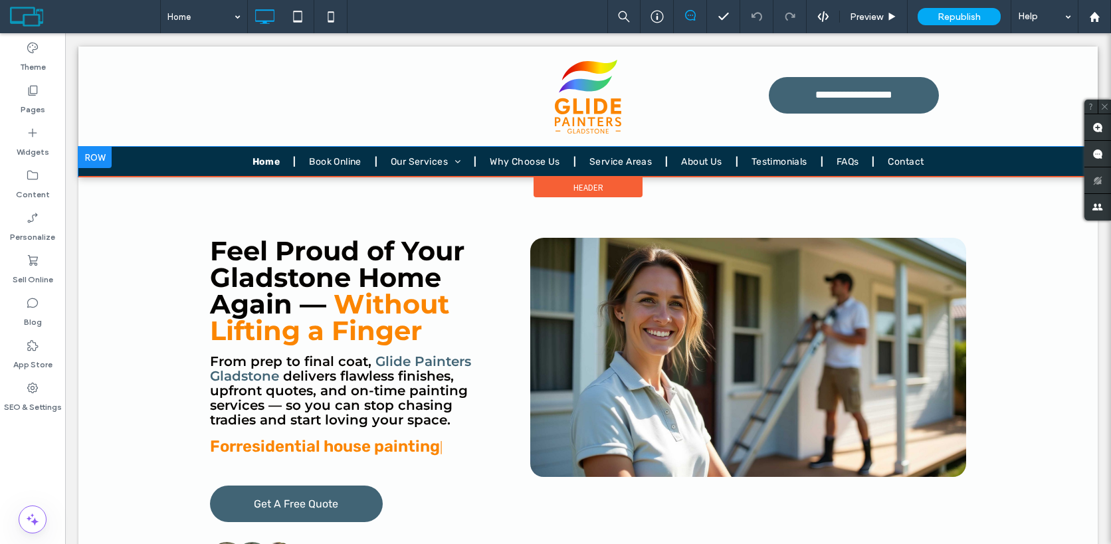
click at [106, 151] on div at bounding box center [94, 157] width 33 height 21
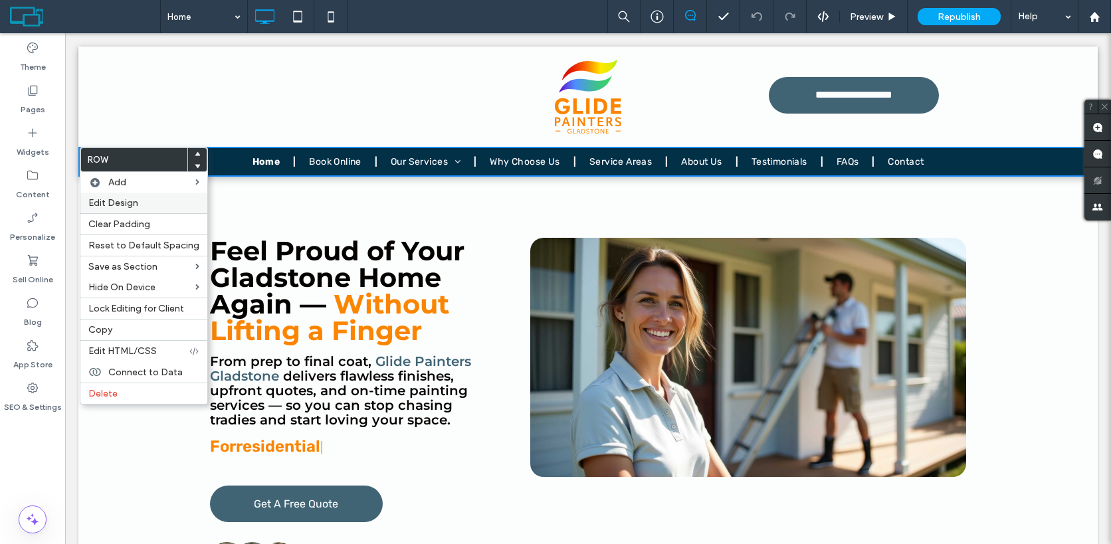
click at [122, 204] on span "Edit Design" at bounding box center [113, 202] width 50 height 11
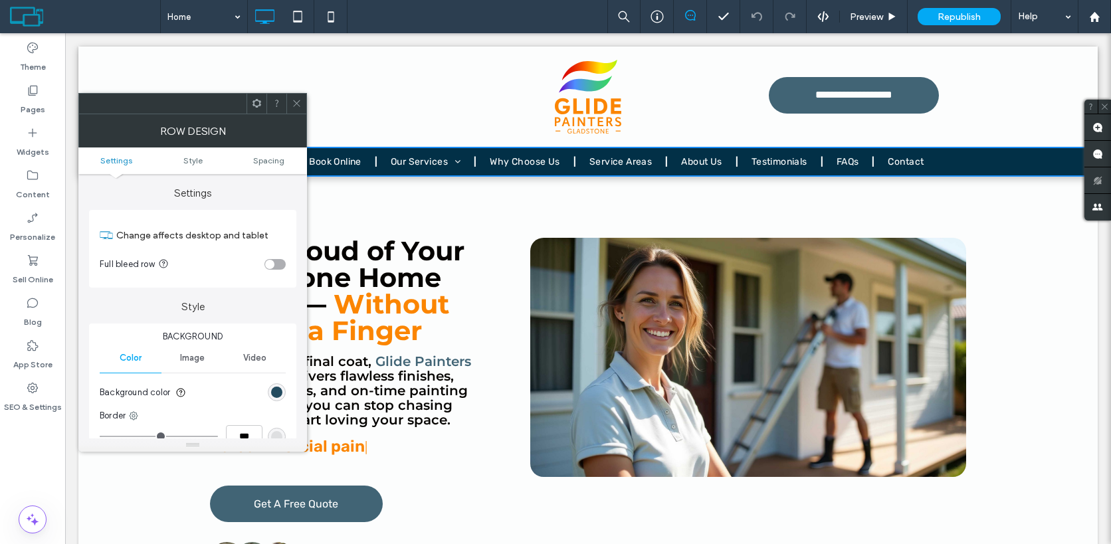
click at [278, 393] on div "rgb(2, 48, 71)" at bounding box center [276, 392] width 11 height 11
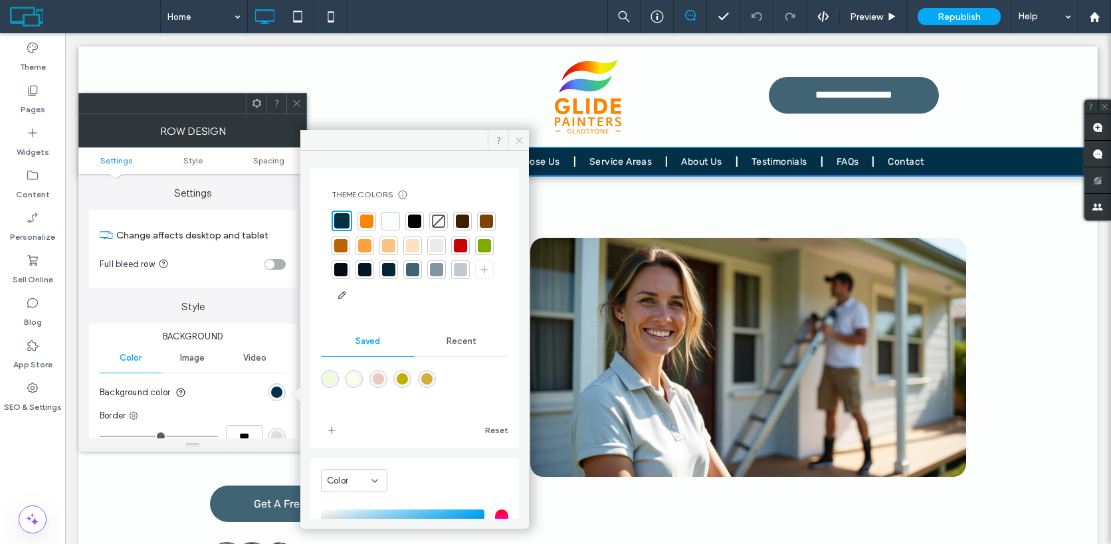
click at [517, 138] on icon at bounding box center [519, 141] width 10 height 10
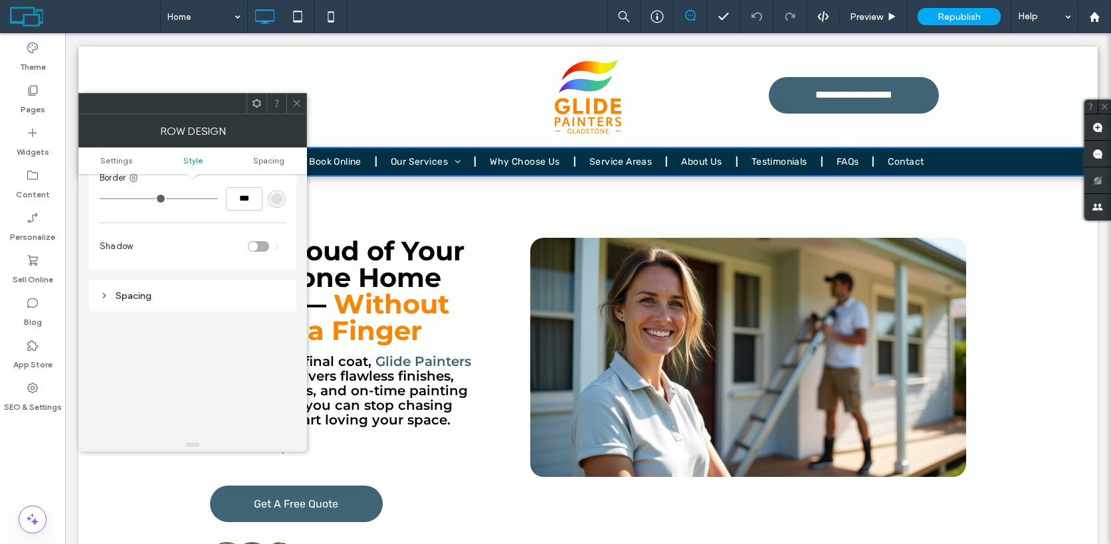
scroll to position [298, 0]
click at [231, 244] on div "Spacing" at bounding box center [193, 235] width 186 height 18
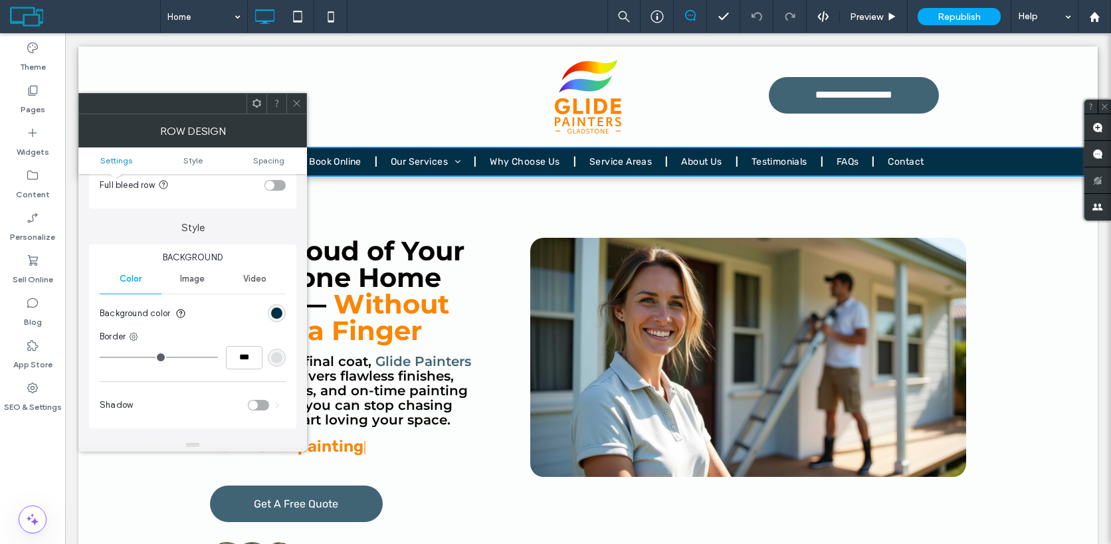
scroll to position [0, 0]
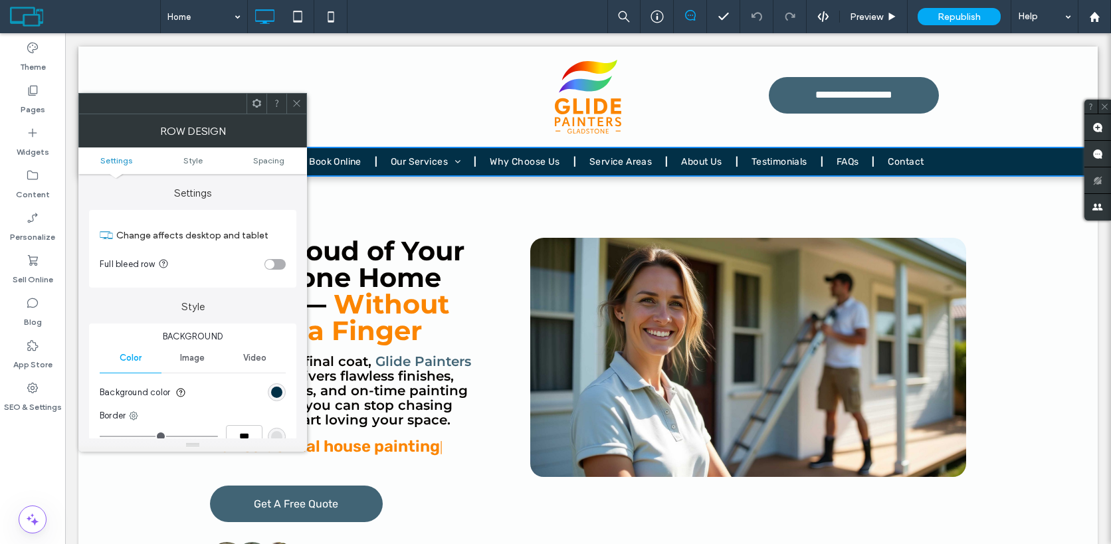
click at [294, 102] on icon at bounding box center [297, 103] width 10 height 10
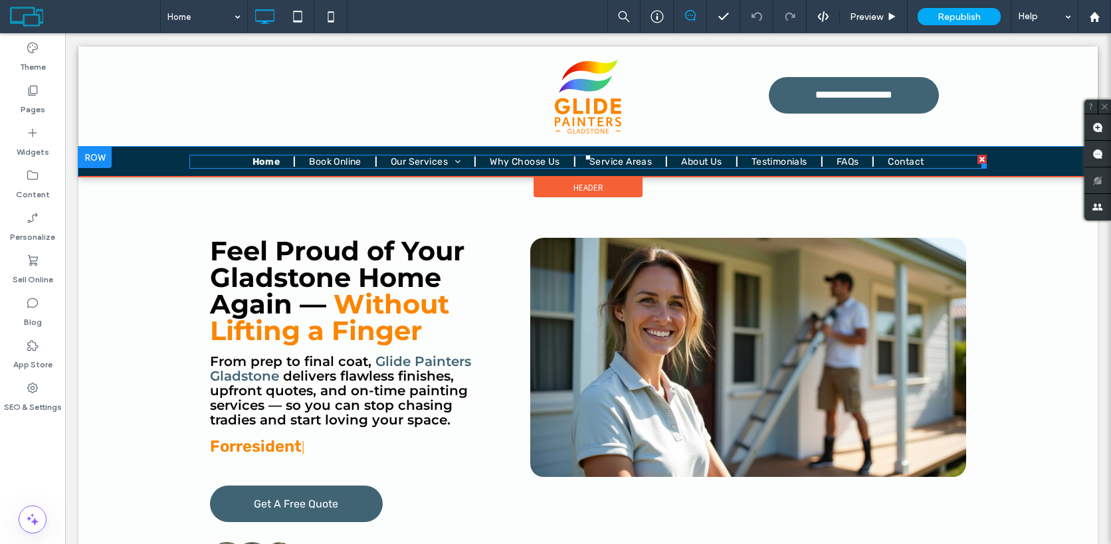
click at [200, 159] on nav "Home Book Online Our Services Commercial Painting Exterior Painting House Paint…" at bounding box center [587, 162] width 797 height 14
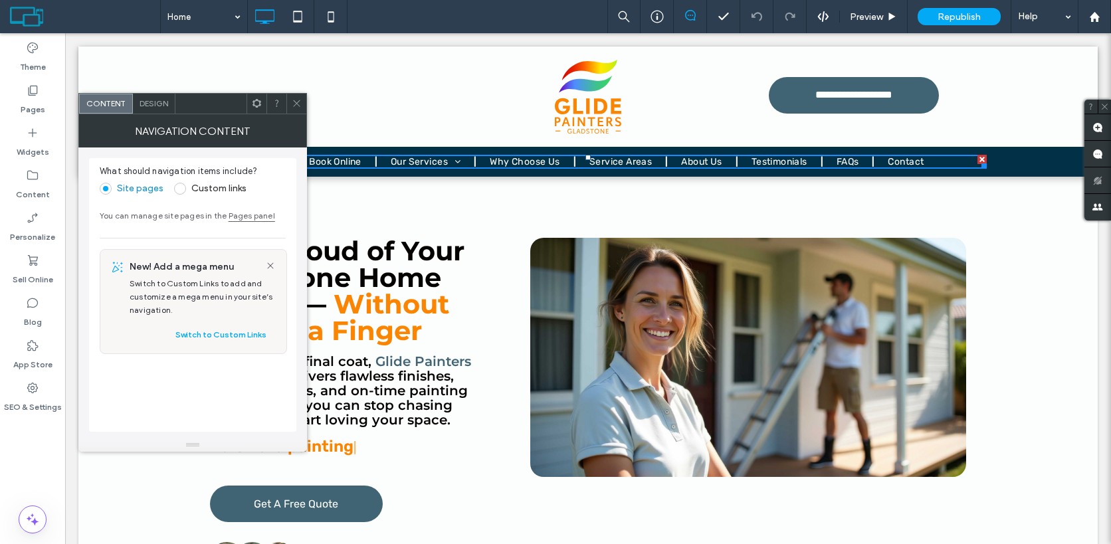
click at [159, 108] on div "Design" at bounding box center [154, 104] width 43 height 20
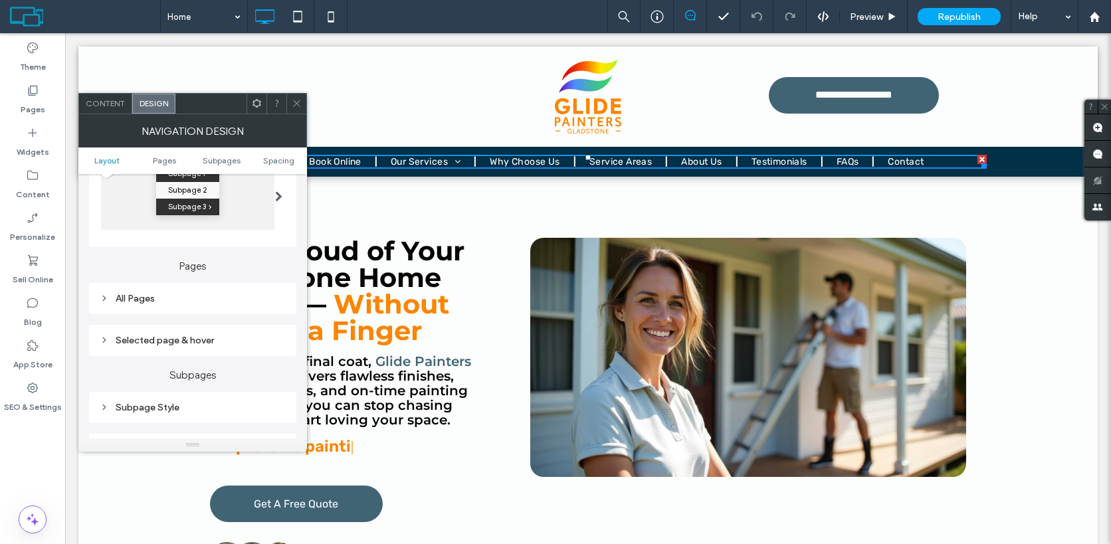
scroll to position [246, 0]
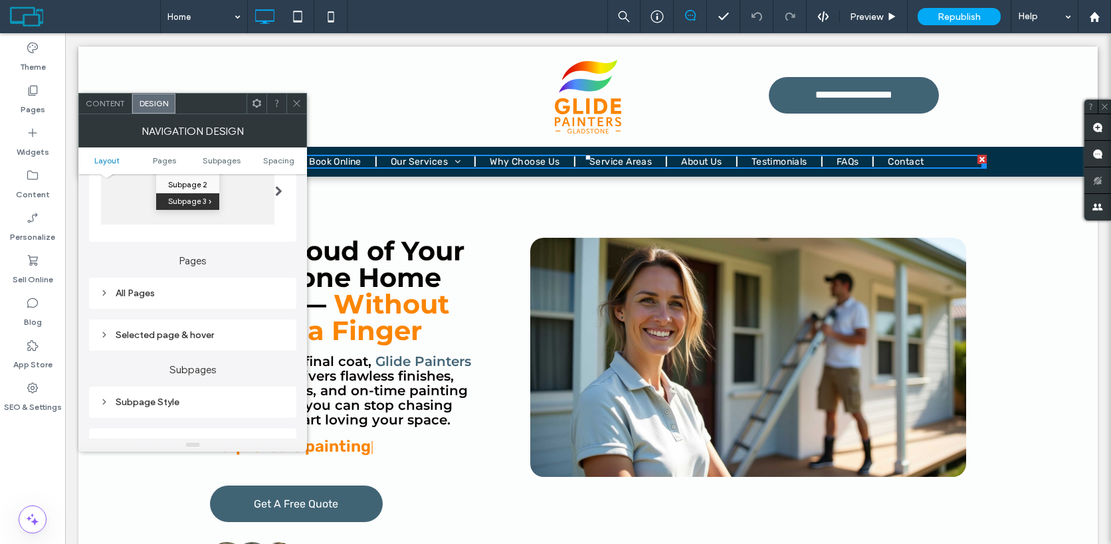
click at [178, 299] on div "All Pages" at bounding box center [193, 293] width 186 height 11
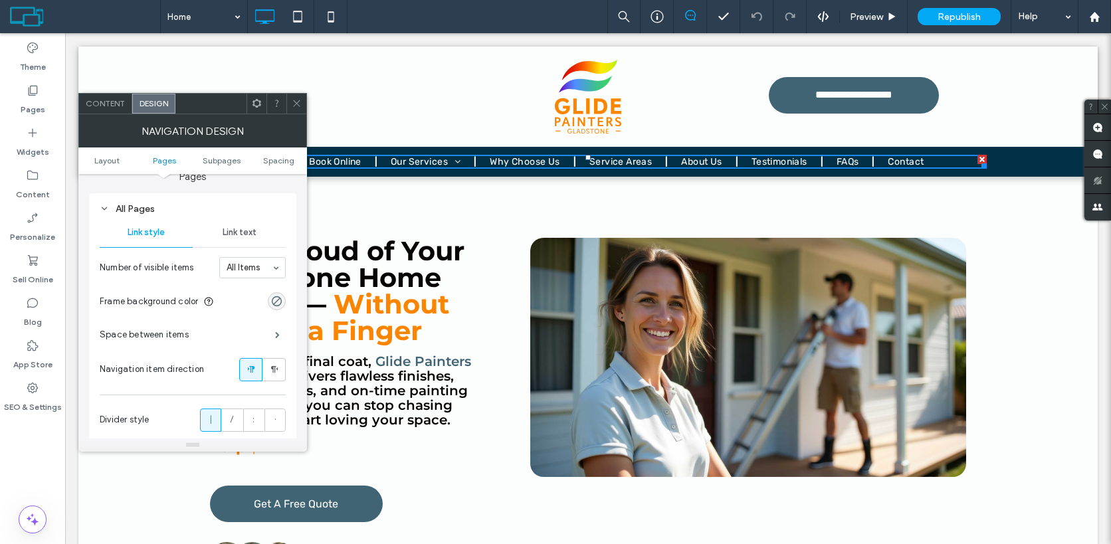
scroll to position [333, 0]
click at [275, 335] on span at bounding box center [277, 331] width 5 height 7
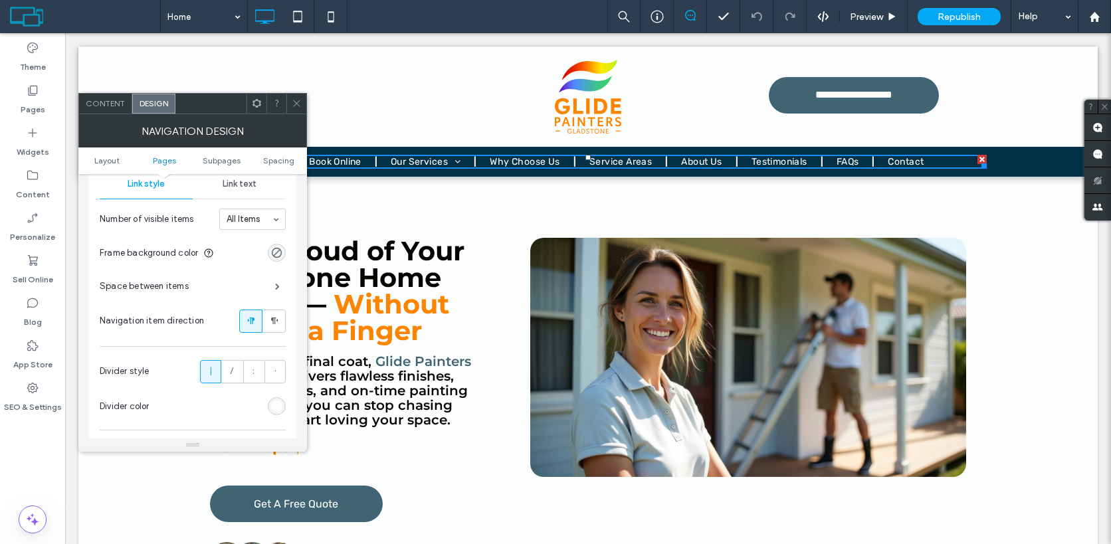
scroll to position [339, 0]
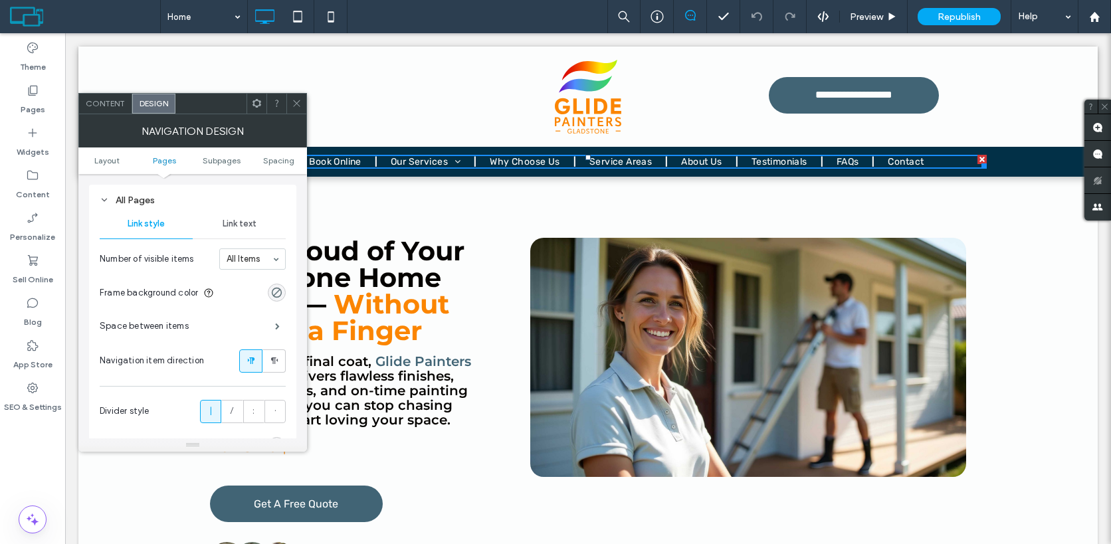
click at [236, 227] on span "Link text" at bounding box center [240, 224] width 34 height 11
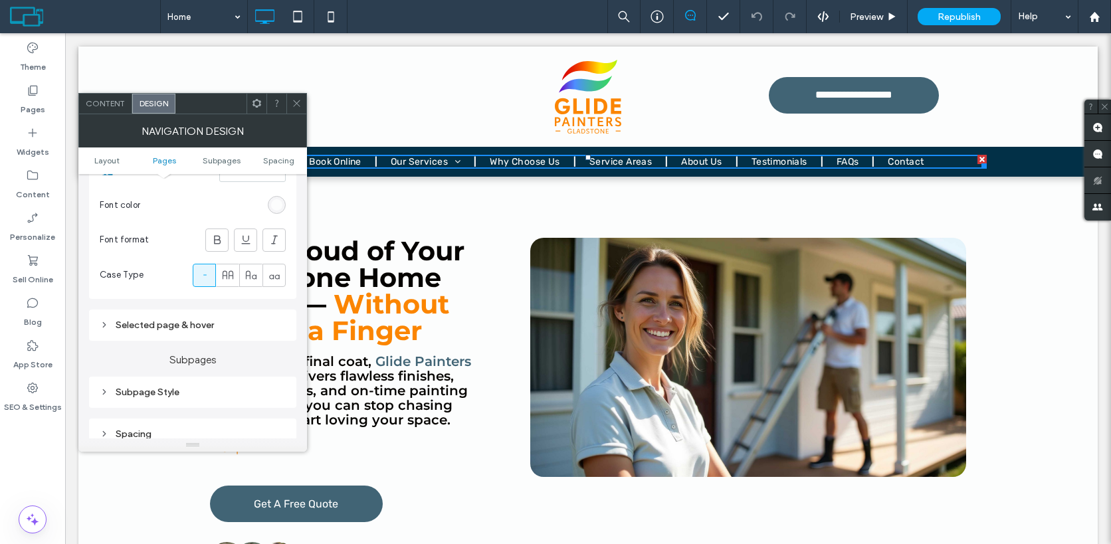
scroll to position [503, 0]
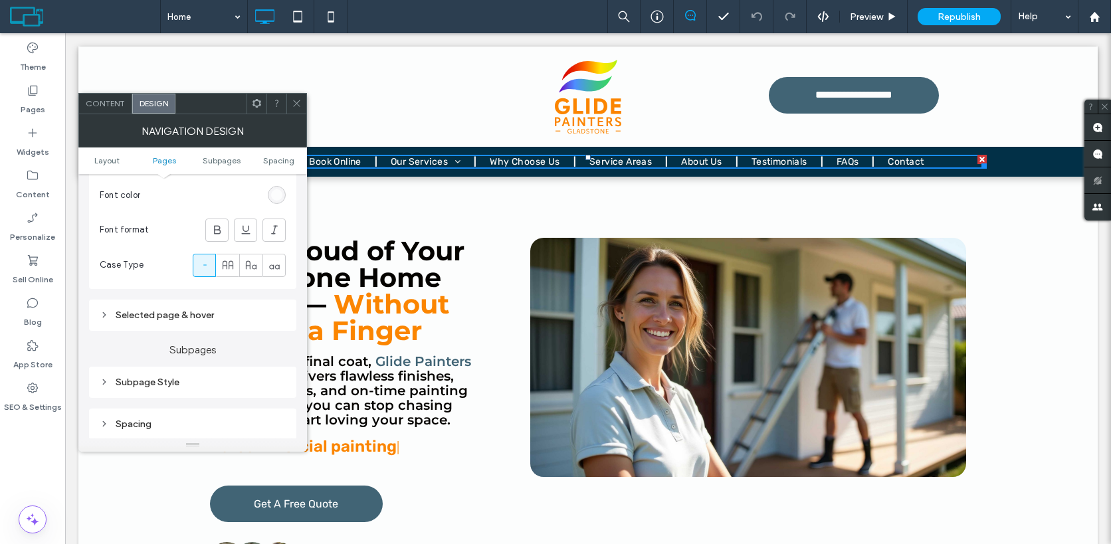
click at [194, 314] on div "Selected page & hover" at bounding box center [193, 315] width 186 height 11
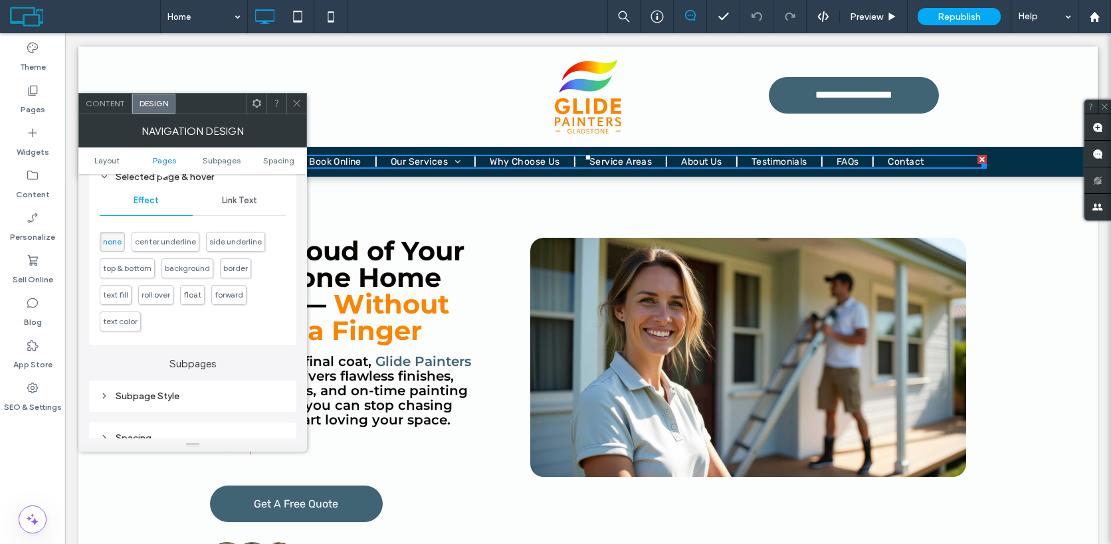
scroll to position [643, 0]
click at [235, 204] on span "Link Text" at bounding box center [239, 198] width 35 height 11
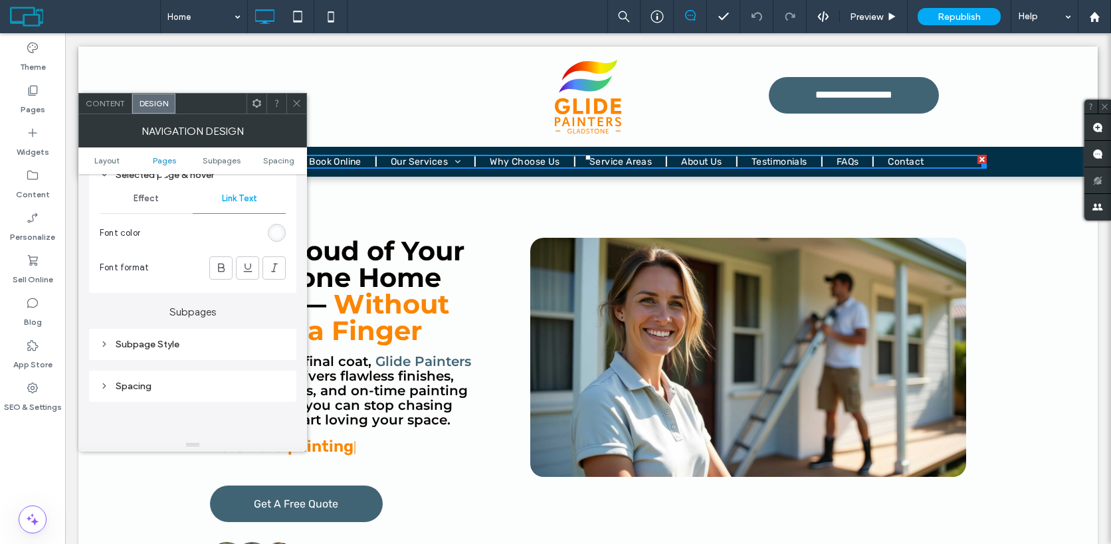
click at [181, 357] on div "Subpage Style" at bounding box center [192, 344] width 207 height 31
click at [185, 345] on div "Subpage Style" at bounding box center [193, 344] width 186 height 11
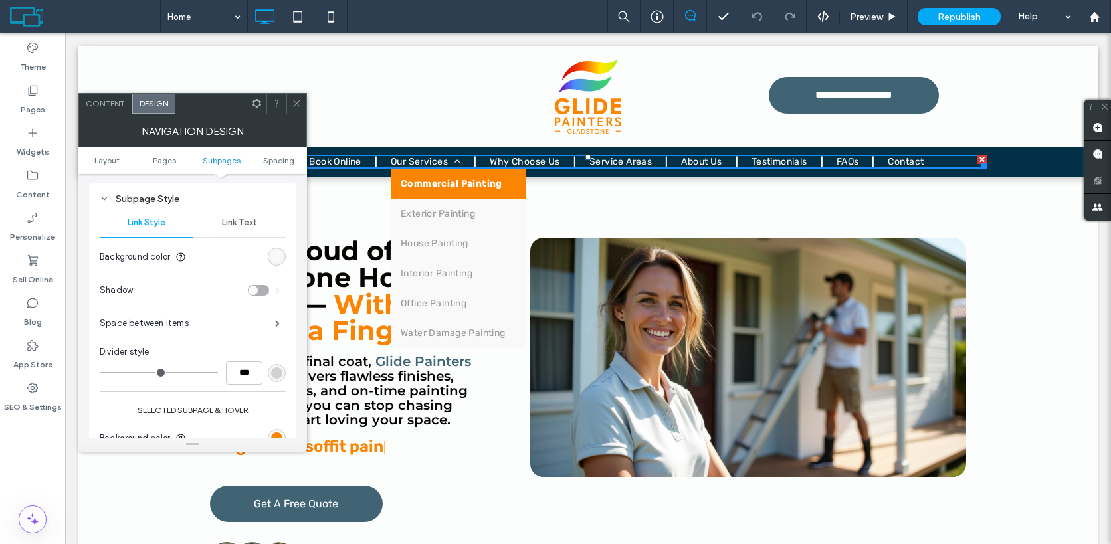
scroll to position [769, 0]
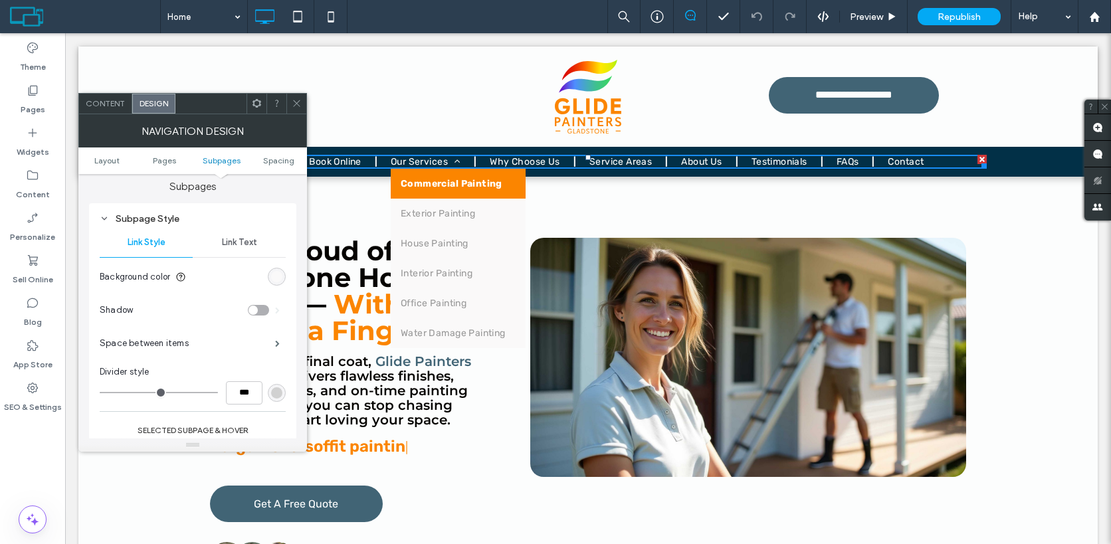
click at [244, 248] on span "Link Text" at bounding box center [239, 242] width 35 height 11
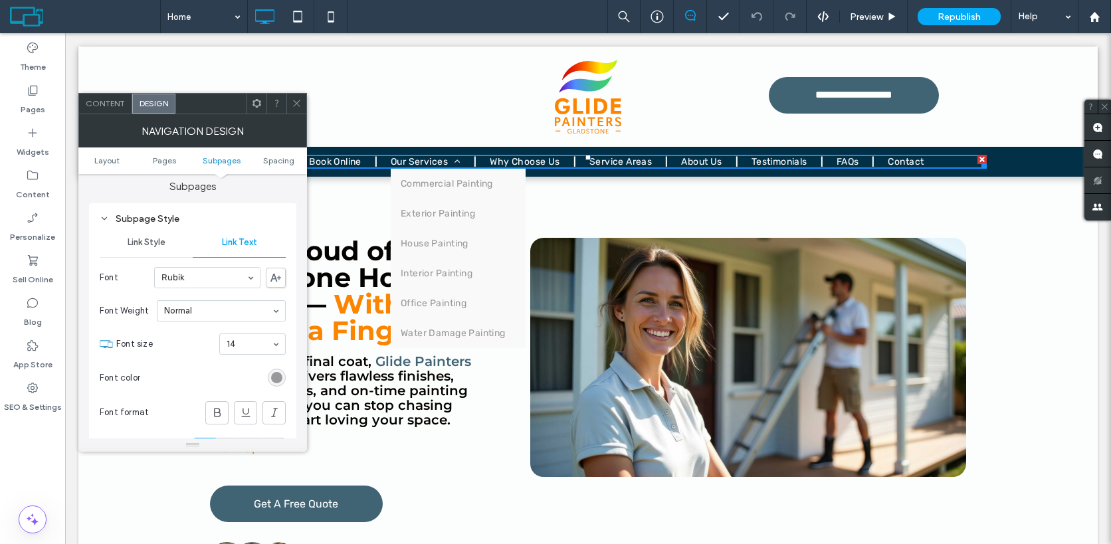
scroll to position [846, 0]
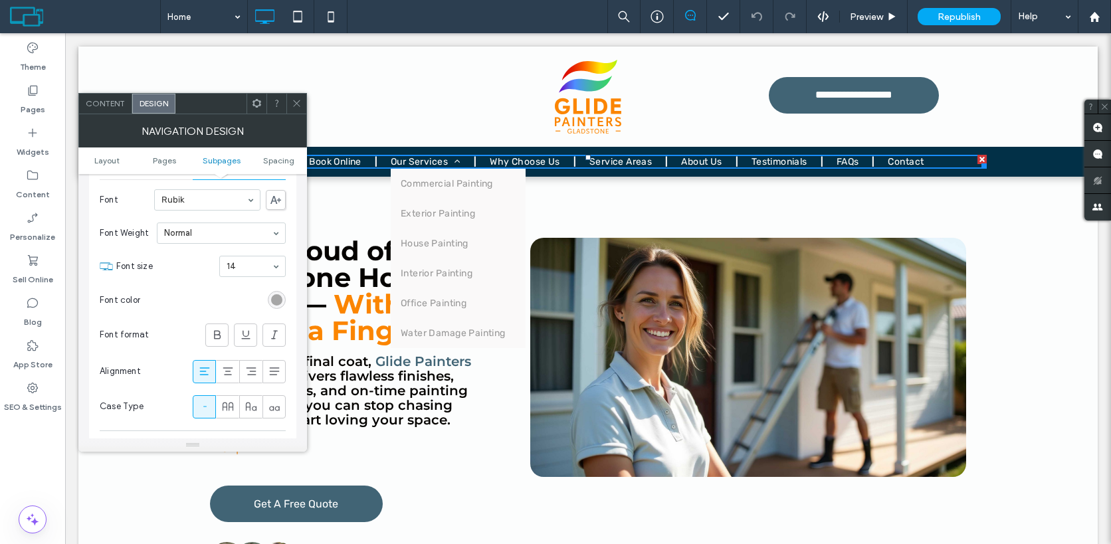
click at [276, 304] on div "rgb(153, 153, 153)" at bounding box center [276, 299] width 11 height 11
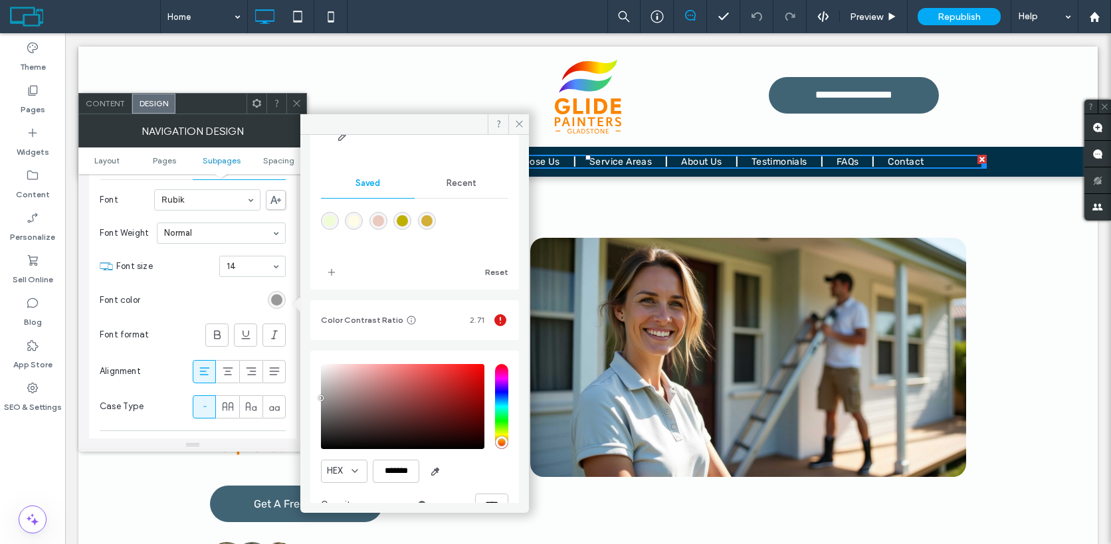
scroll to position [171, 0]
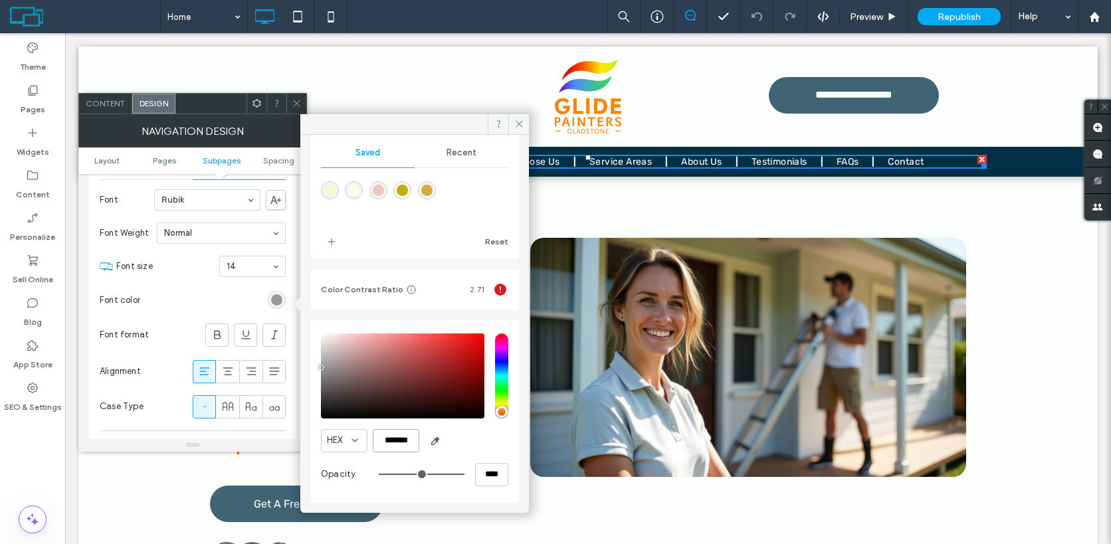
click at [397, 442] on input "*******" at bounding box center [396, 440] width 46 height 23
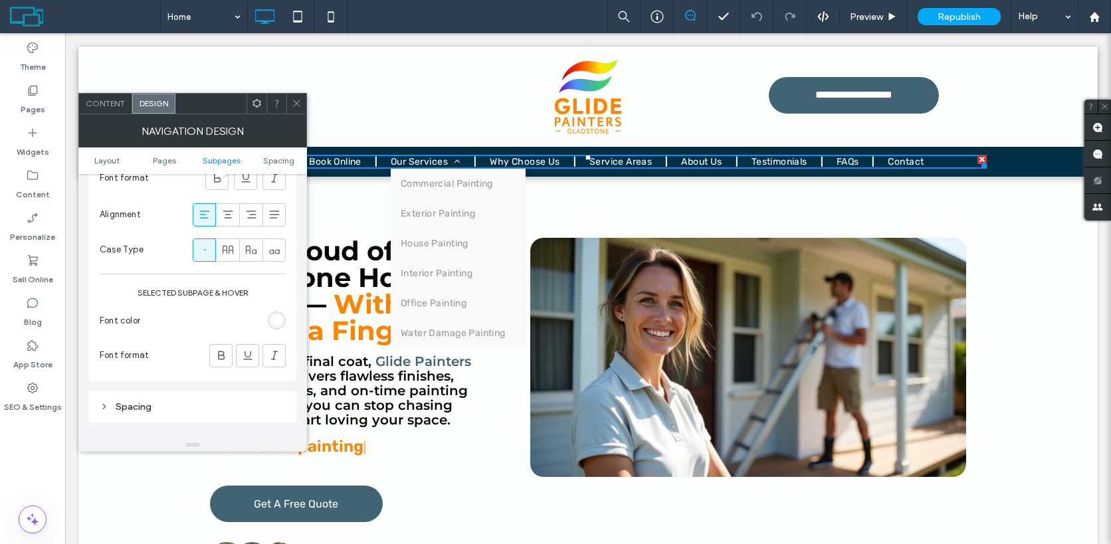
scroll to position [1024, 0]
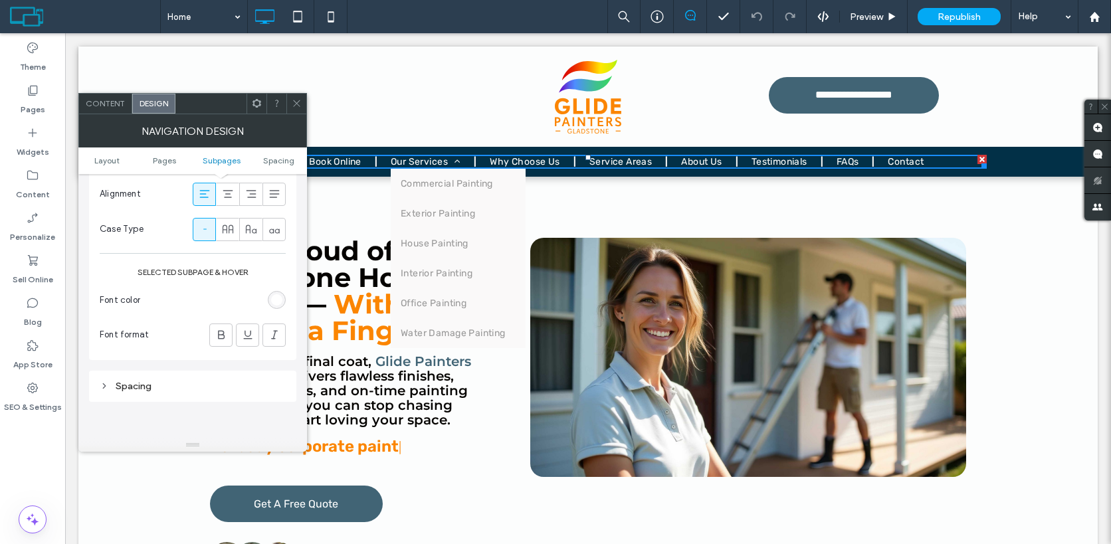
click at [228, 391] on div "Spacing" at bounding box center [193, 386] width 186 height 11
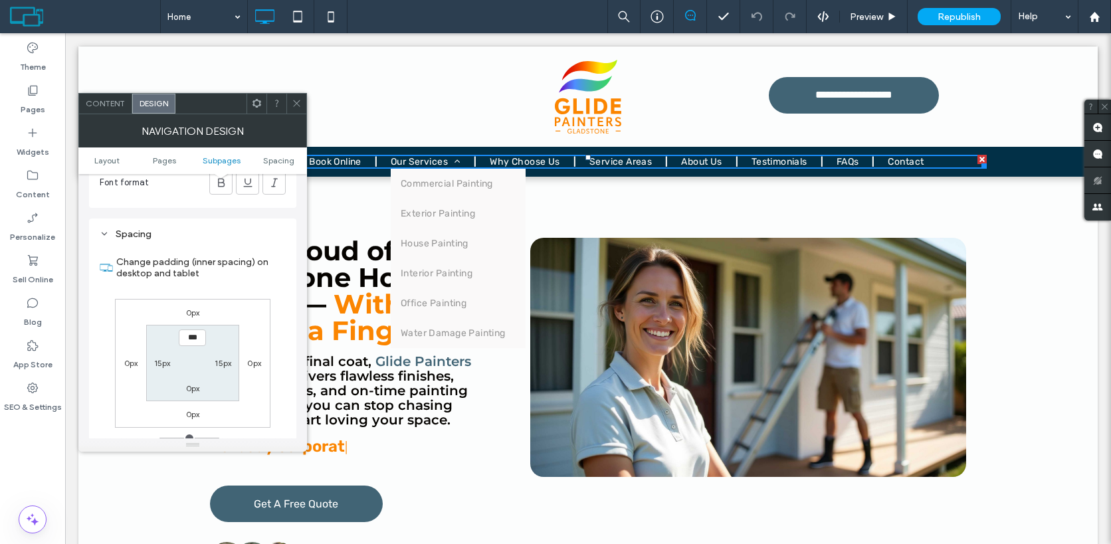
scroll to position [1182, 0]
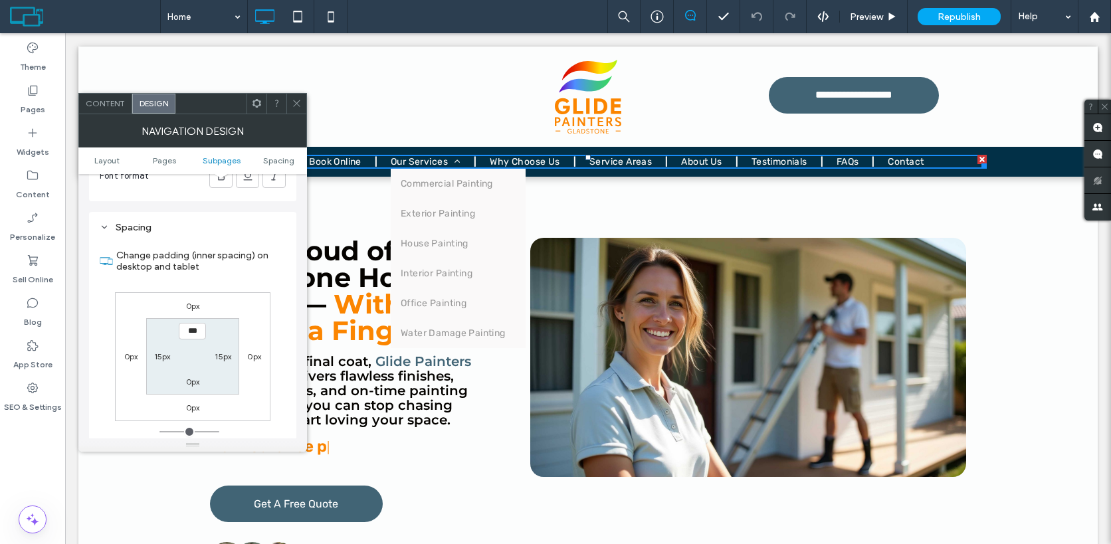
click at [296, 108] on span at bounding box center [297, 104] width 10 height 20
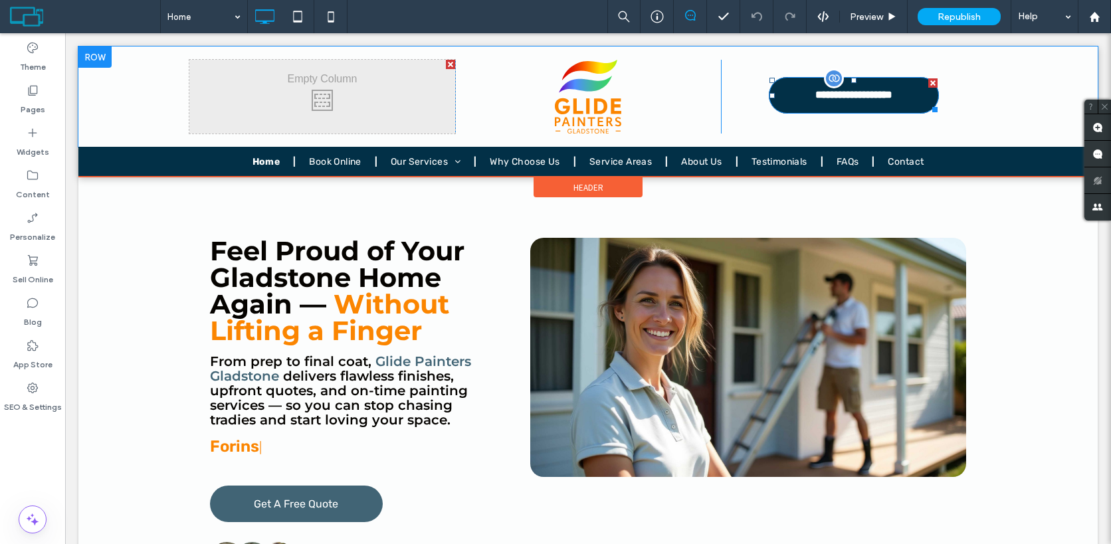
click at [815, 97] on span "**********" at bounding box center [854, 95] width 108 height 13
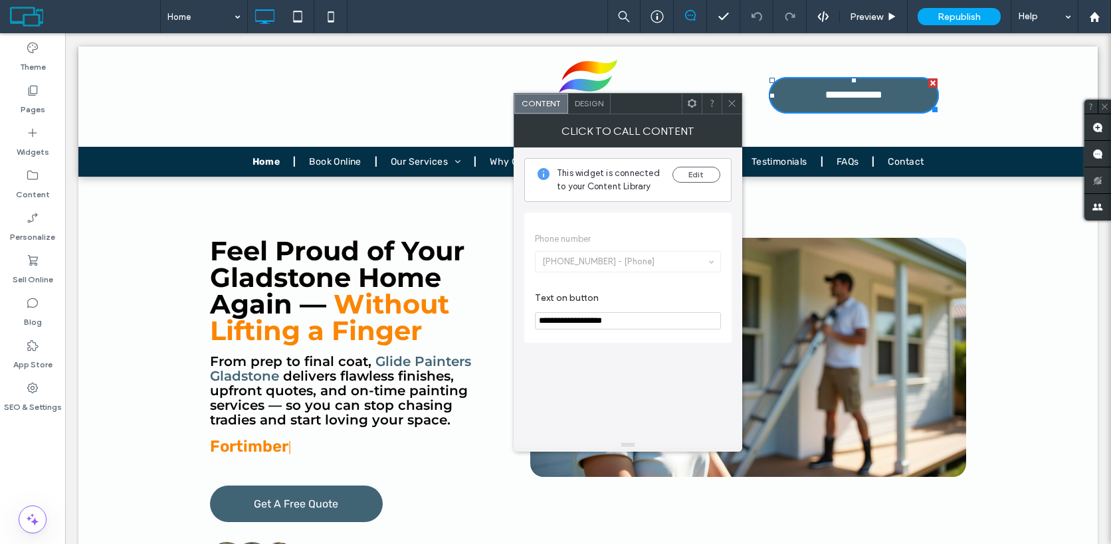
click at [590, 110] on div "Design" at bounding box center [589, 104] width 43 height 20
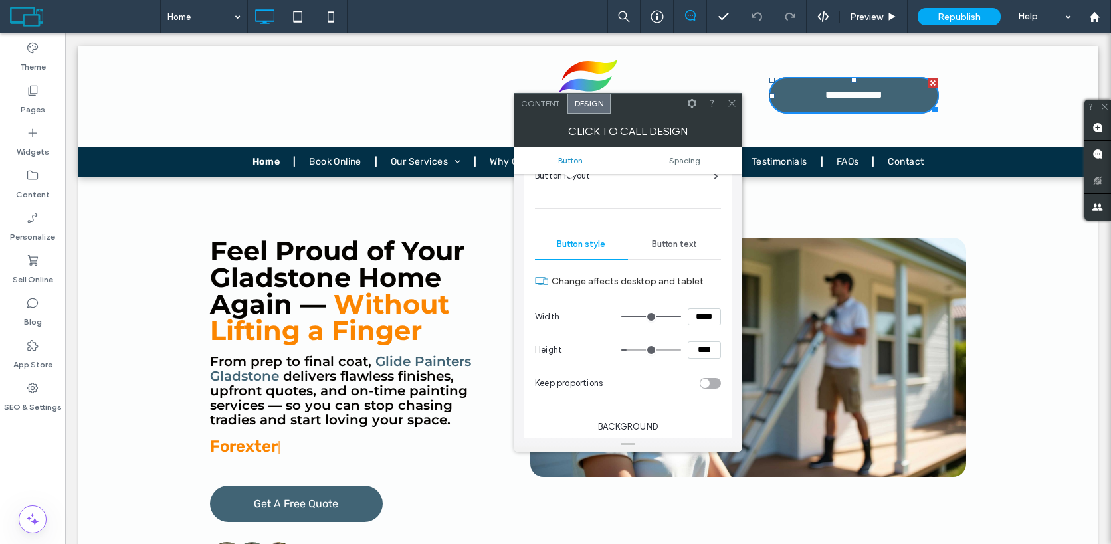
scroll to position [104, 0]
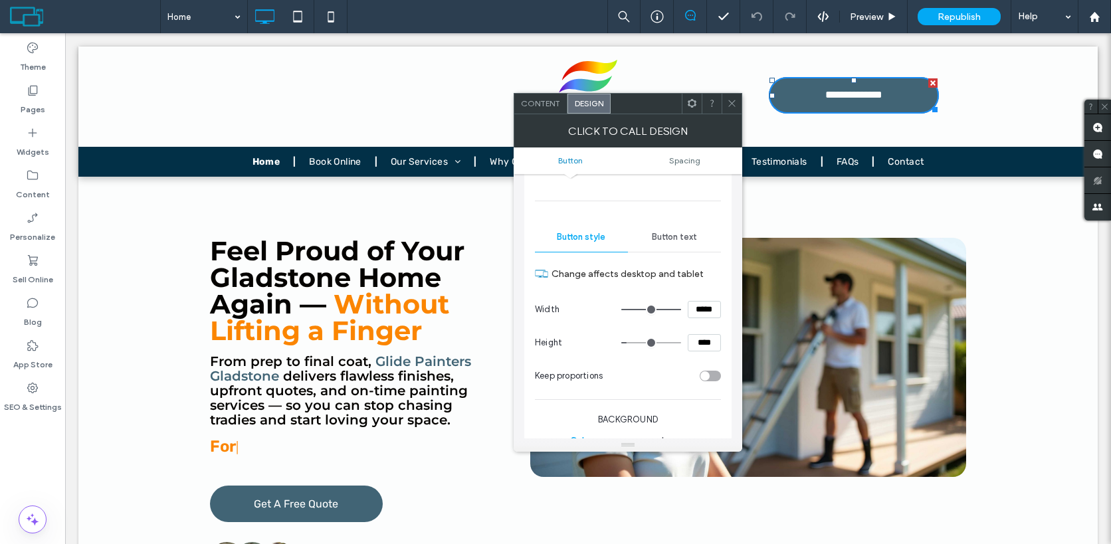
click at [676, 235] on span "Button text" at bounding box center [674, 237] width 45 height 11
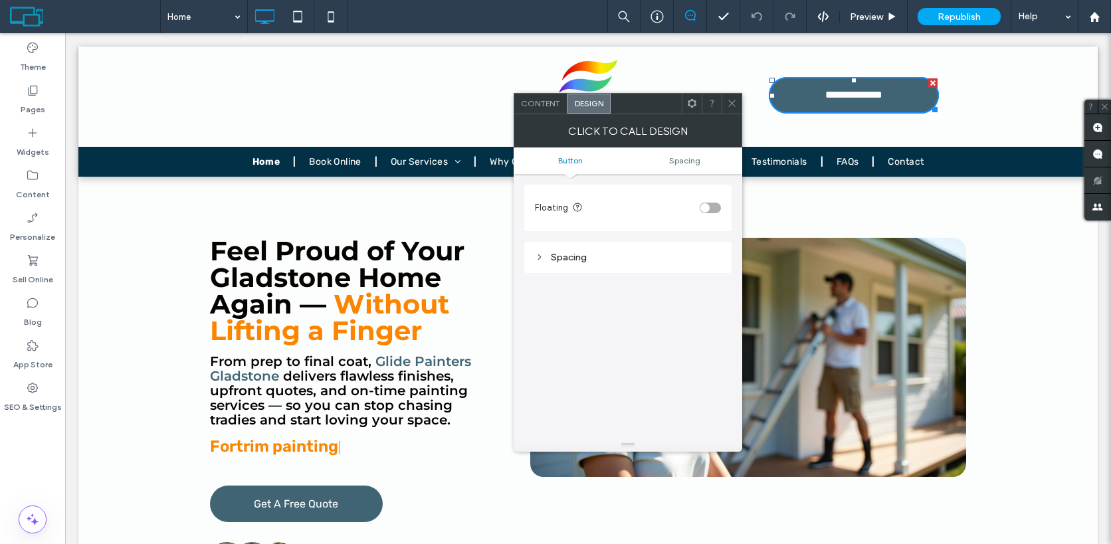
scroll to position [579, 0]
click at [591, 227] on div "Spacing" at bounding box center [627, 241] width 207 height 31
click at [594, 242] on div "Spacing" at bounding box center [628, 241] width 186 height 11
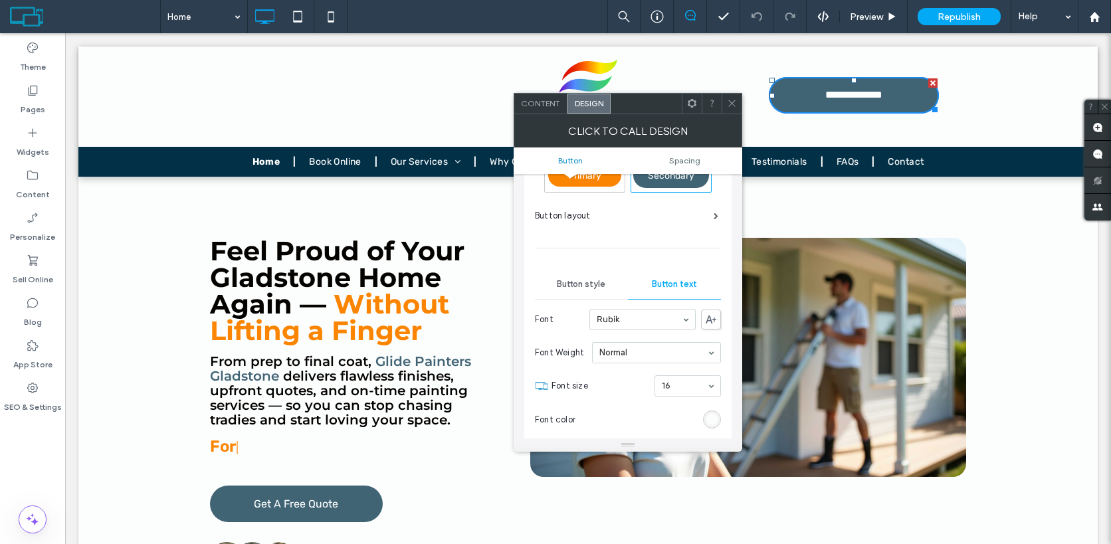
scroll to position [0, 0]
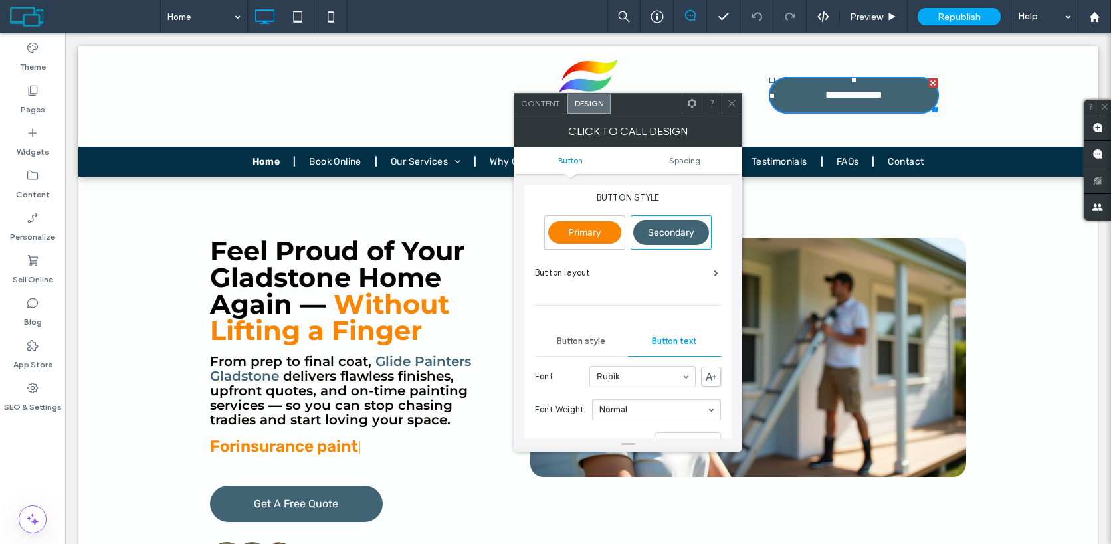
click at [627, 279] on div "Button layout" at bounding box center [628, 278] width 186 height 24
click at [577, 339] on span "Button style" at bounding box center [581, 341] width 48 height 11
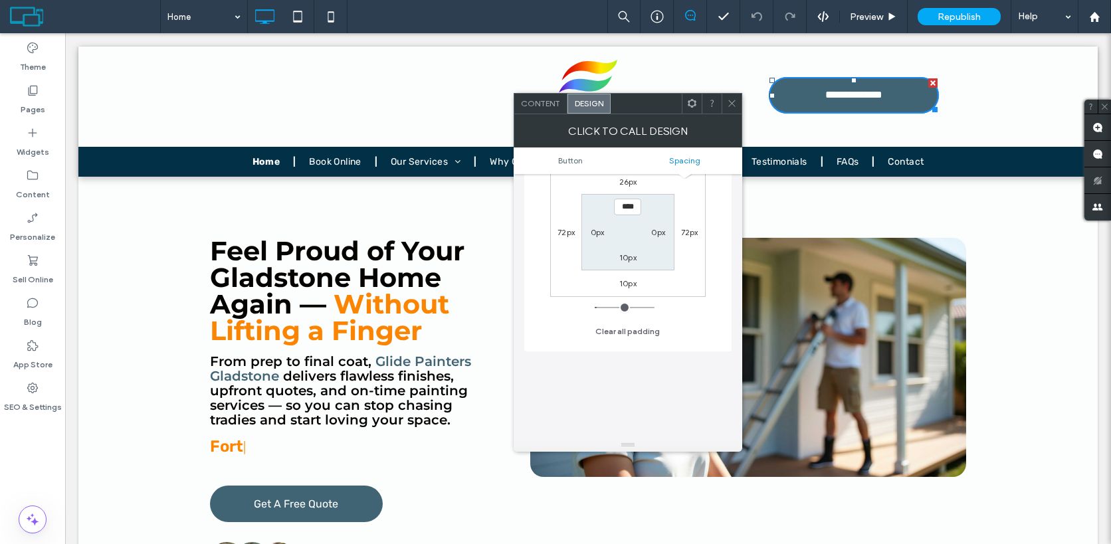
scroll to position [691, 0]
click at [539, 104] on span "Content" at bounding box center [540, 103] width 39 height 10
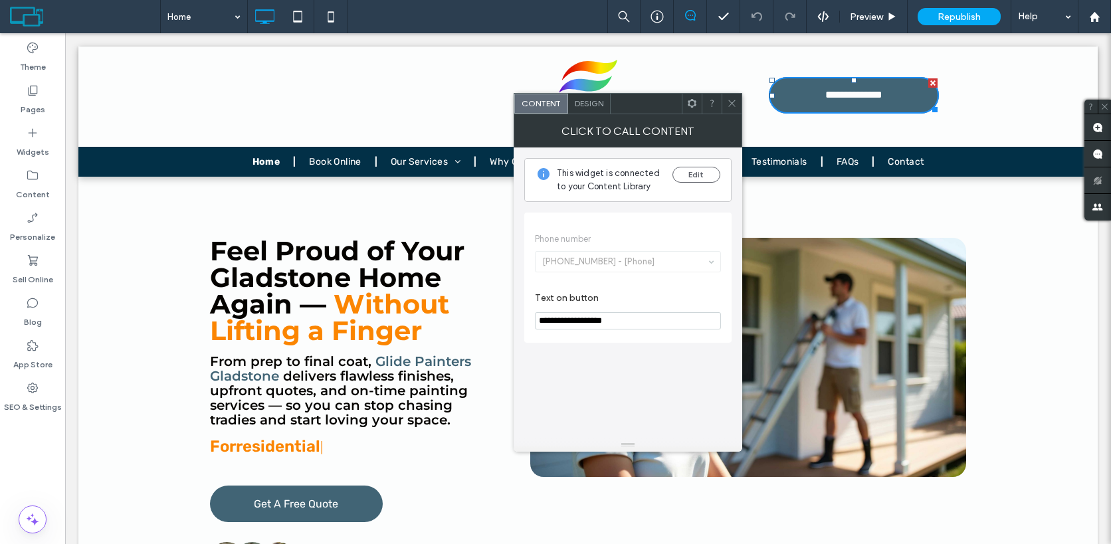
click at [734, 106] on use at bounding box center [731, 103] width 7 height 7
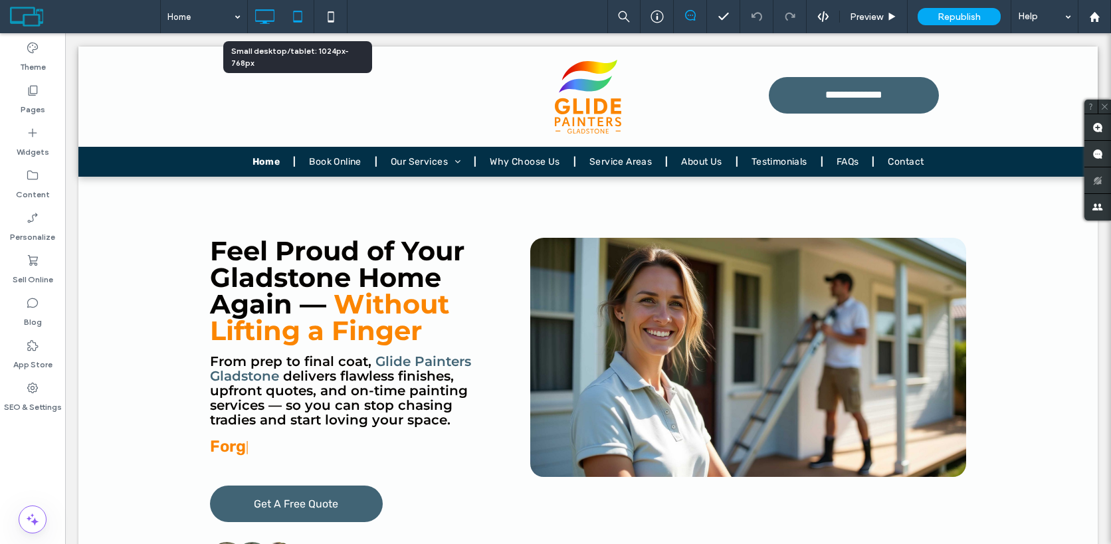
drag, startPoint x: 307, startPoint y: 18, endPoint x: 256, endPoint y: 161, distance: 151.5
click at [307, 18] on icon at bounding box center [297, 16] width 27 height 27
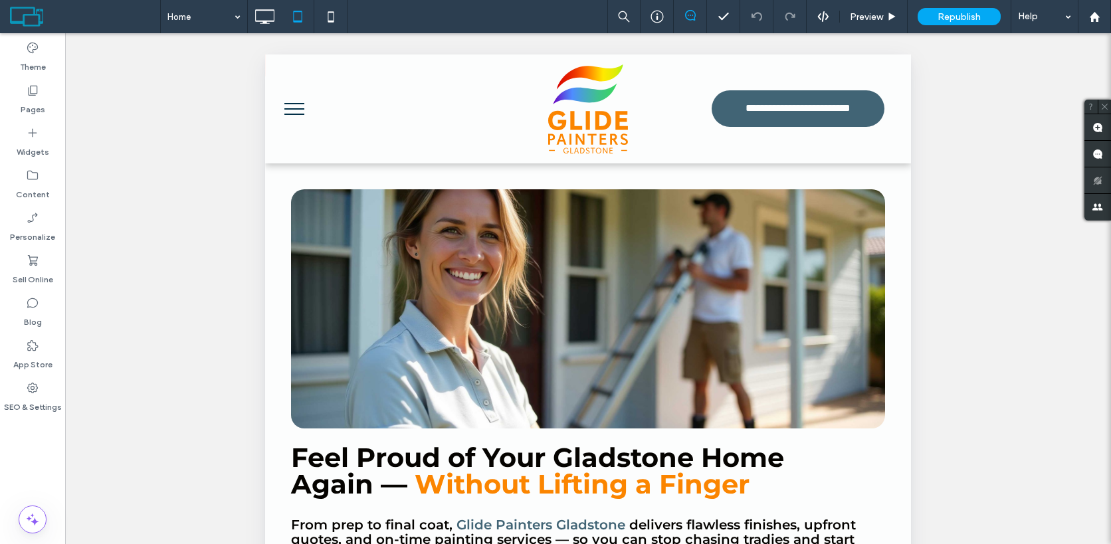
click at [286, 104] on button "menu" at bounding box center [294, 109] width 35 height 35
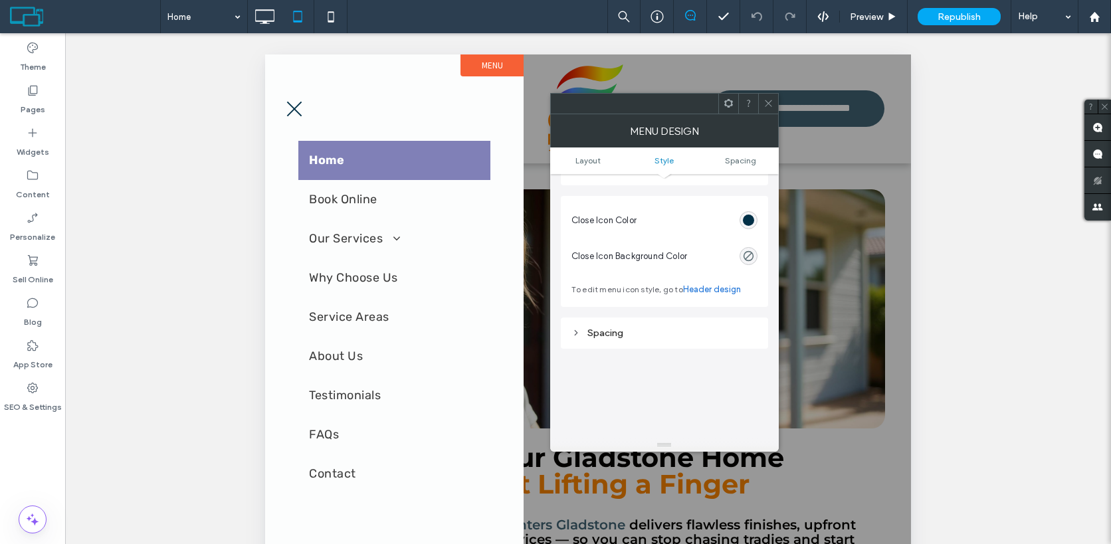
scroll to position [540, 0]
click at [622, 338] on div "Spacing" at bounding box center [664, 332] width 186 height 11
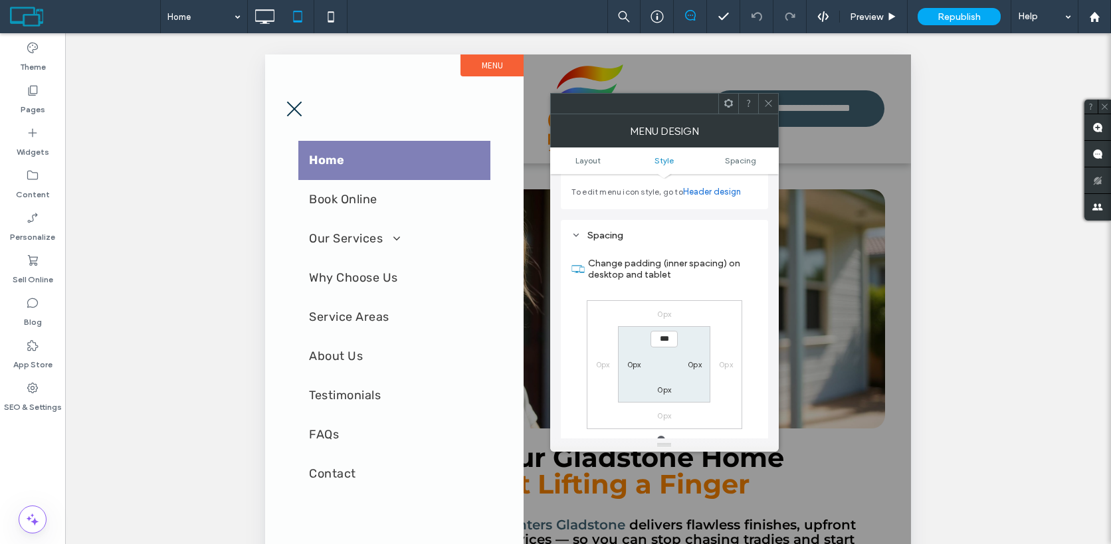
scroll to position [646, 0]
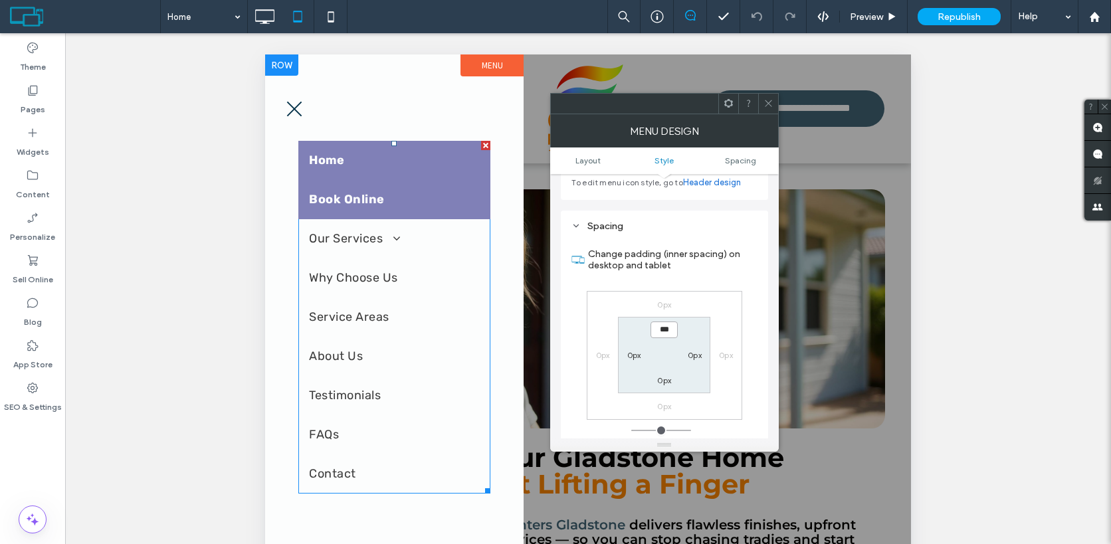
click at [419, 181] on link "Book Online" at bounding box center [394, 199] width 192 height 39
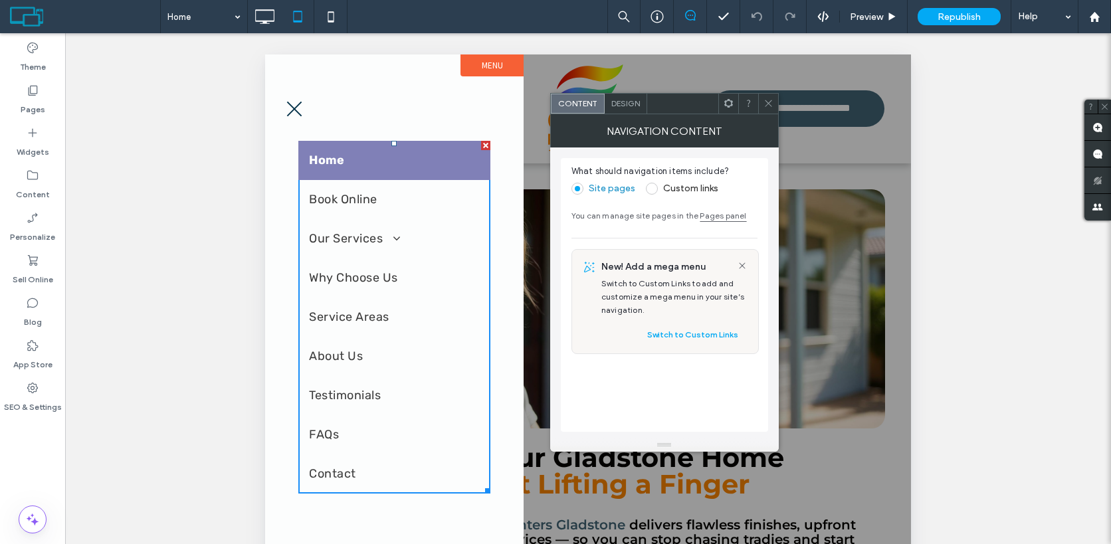
click at [628, 108] on div "Design" at bounding box center [625, 104] width 43 height 20
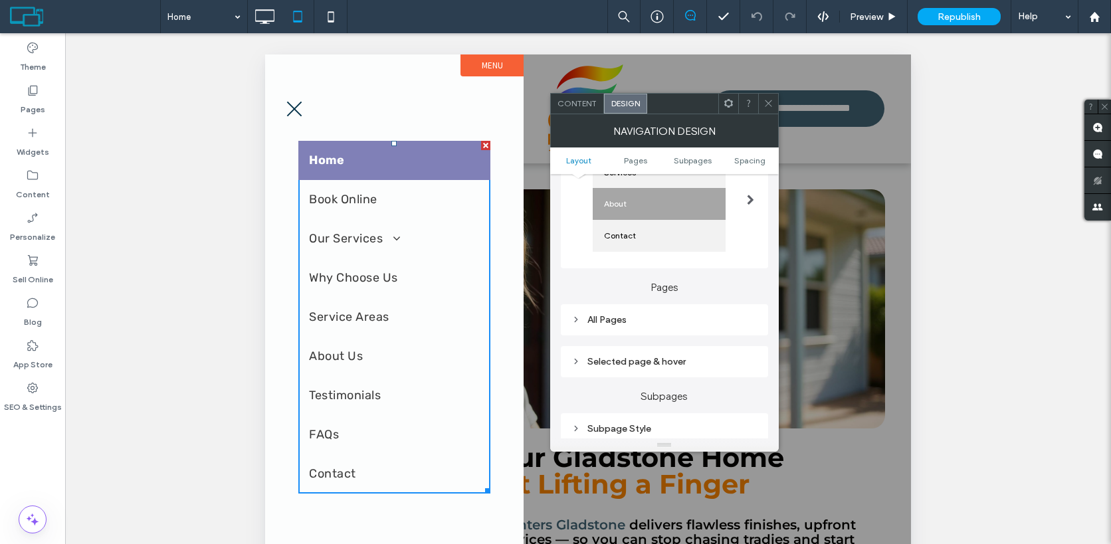
scroll to position [199, 0]
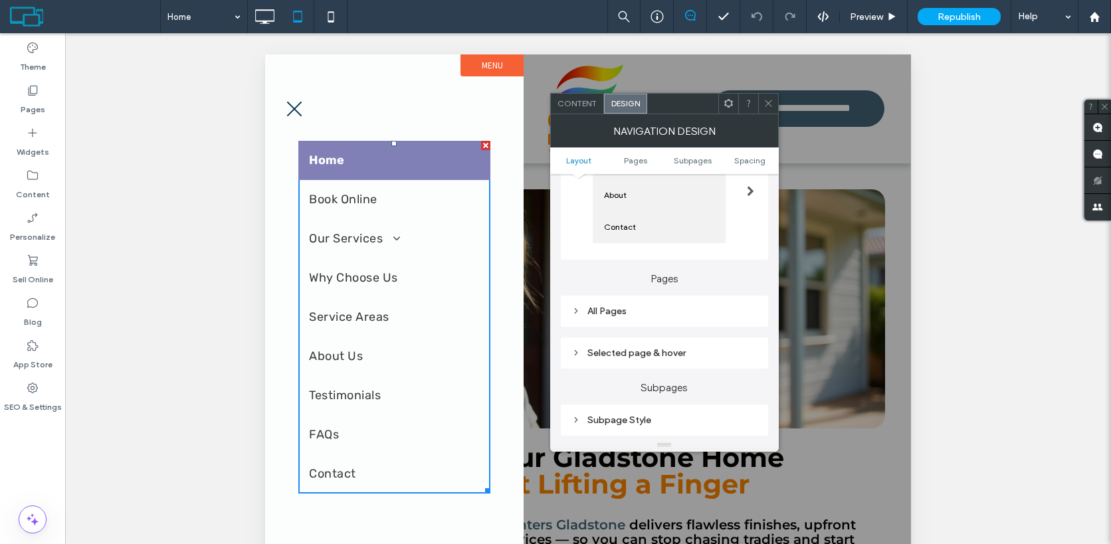
click at [679, 319] on div "All Pages" at bounding box center [664, 311] width 186 height 18
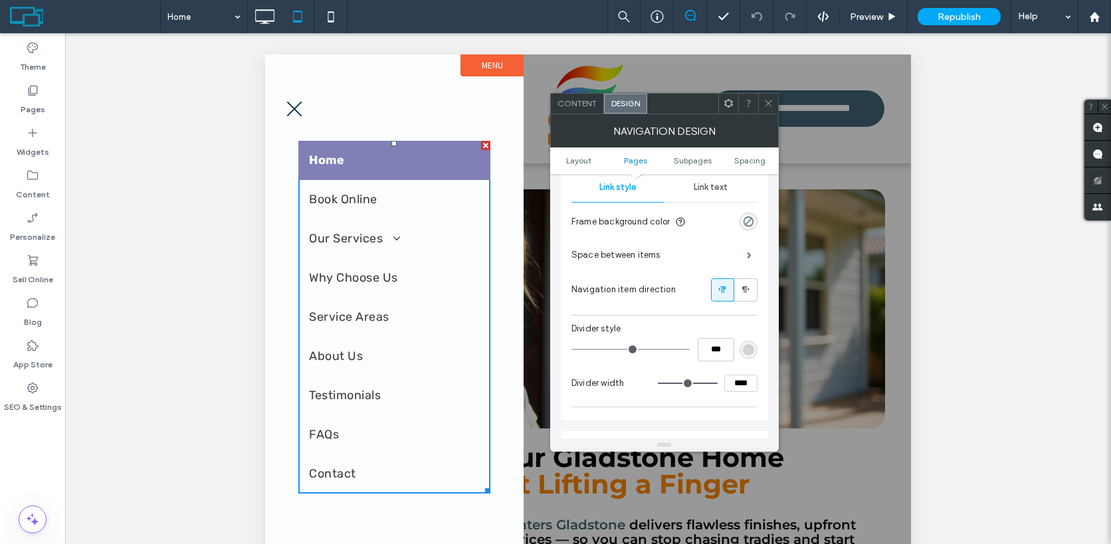
scroll to position [357, 0]
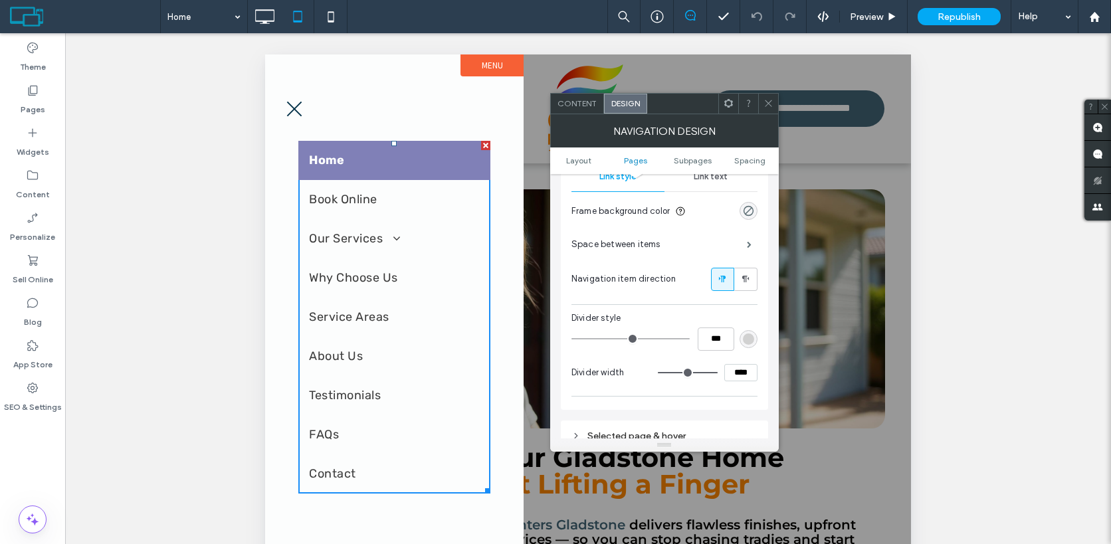
click at [709, 182] on span "Link text" at bounding box center [710, 176] width 34 height 11
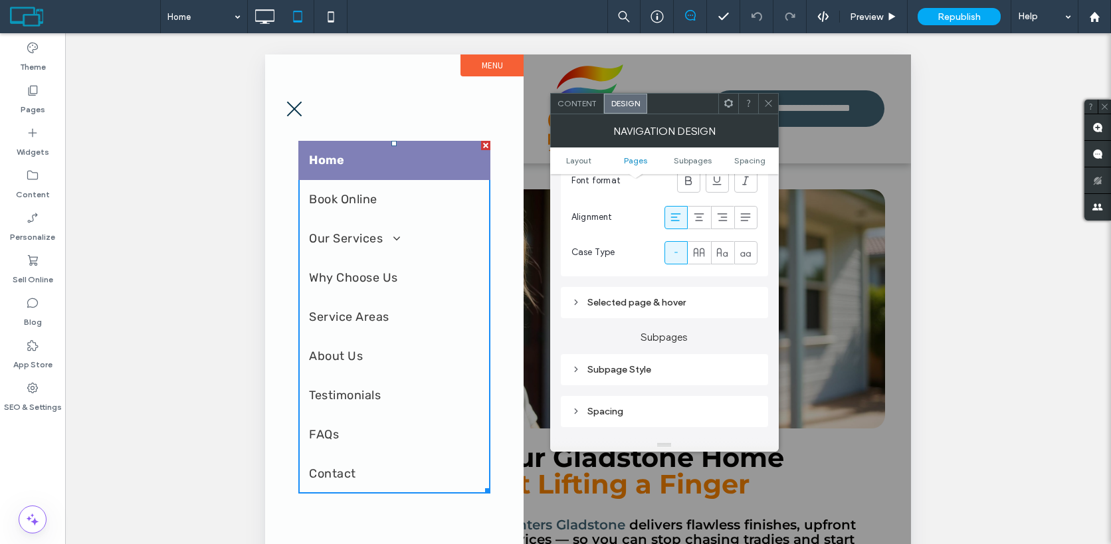
scroll to position [536, 0]
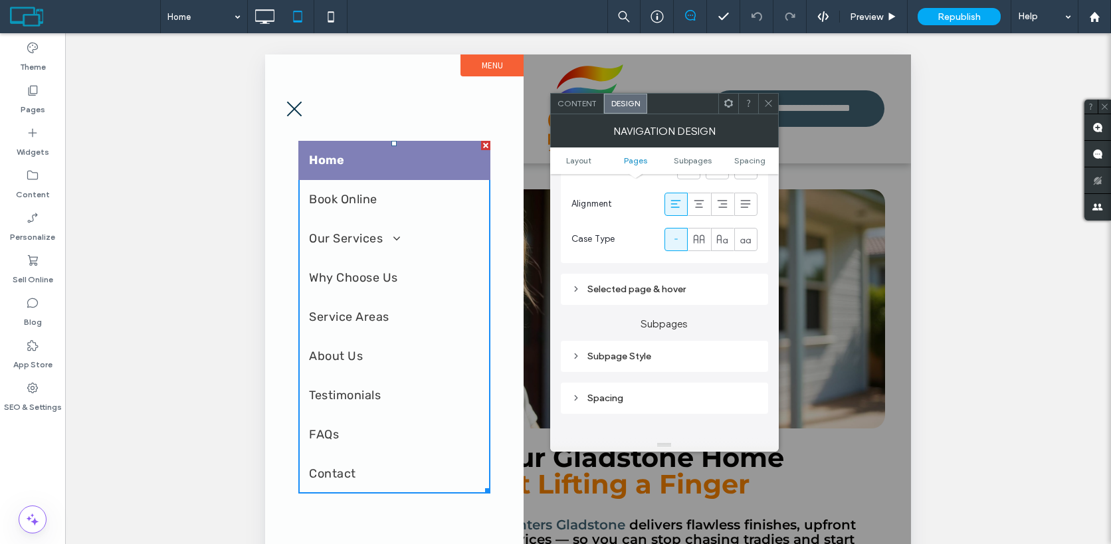
click at [618, 291] on div "Selected page & hover" at bounding box center [664, 289] width 186 height 11
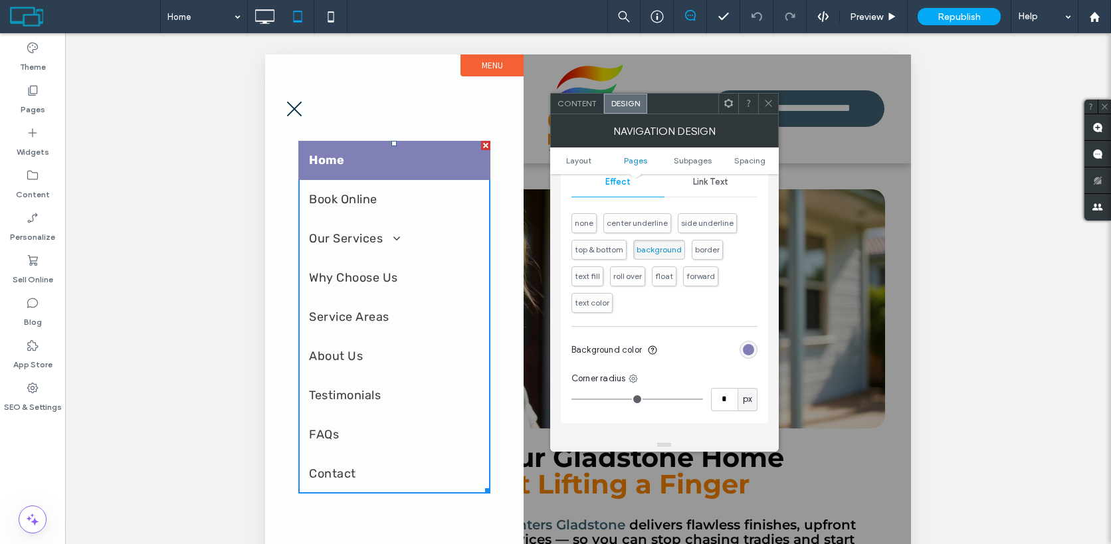
scroll to position [673, 0]
click at [760, 349] on div "Selected page & hover Effect Link Text none center underline side underline top…" at bounding box center [664, 277] width 207 height 280
click at [757, 349] on div "Selected page & hover Effect Link Text none center underline side underline top…" at bounding box center [664, 277] width 207 height 280
click at [749, 347] on div "rgb(128, 128, 183)" at bounding box center [748, 343] width 11 height 11
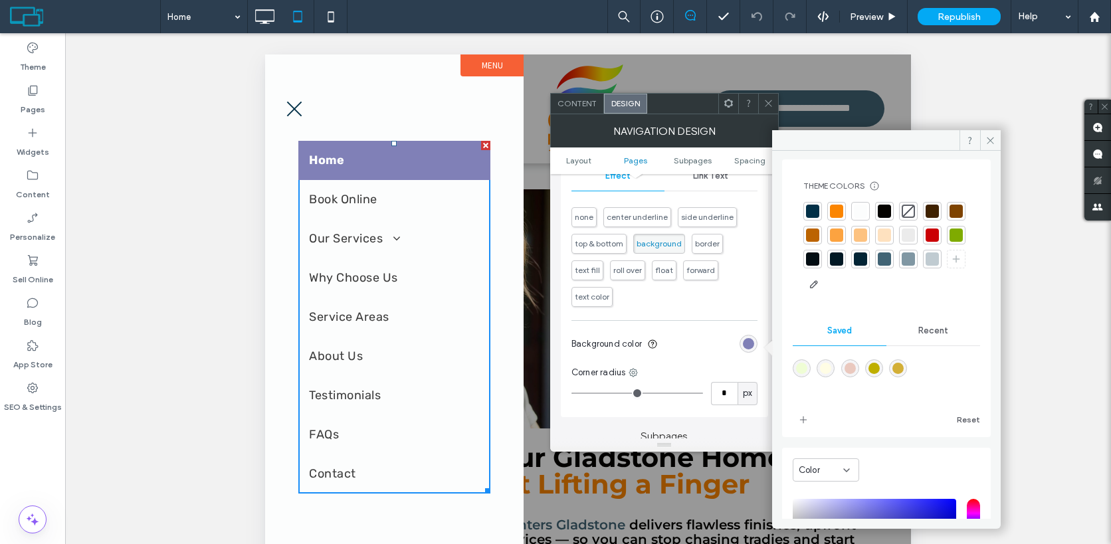
scroll to position [0, 0]
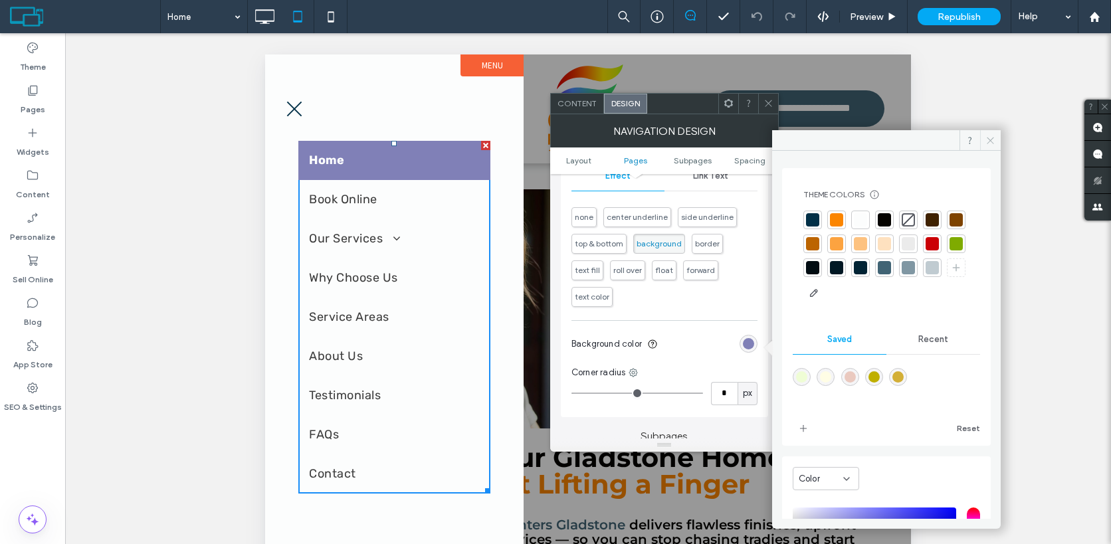
click at [988, 143] on icon at bounding box center [990, 141] width 10 height 10
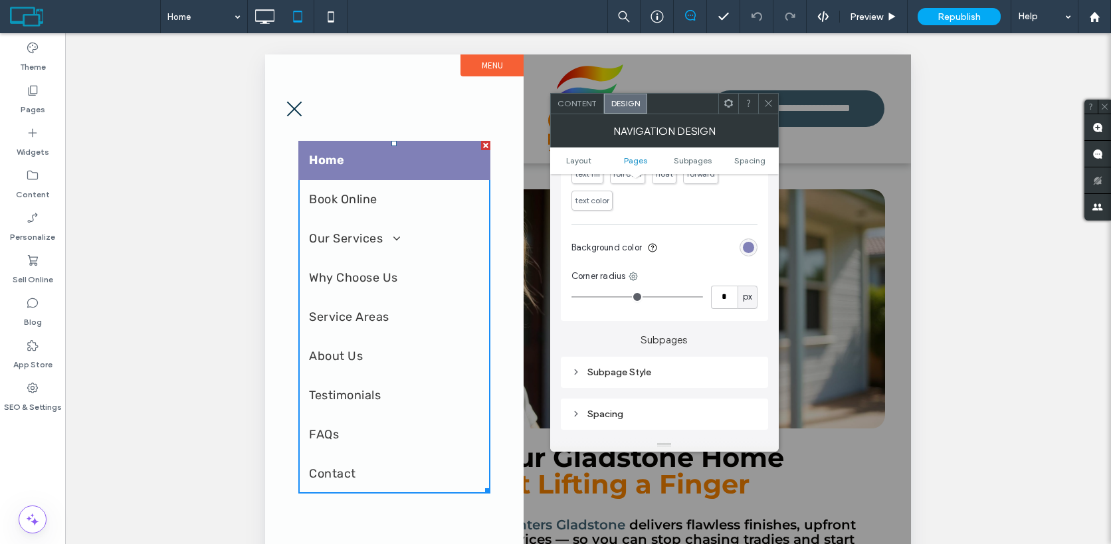
scroll to position [813, 0]
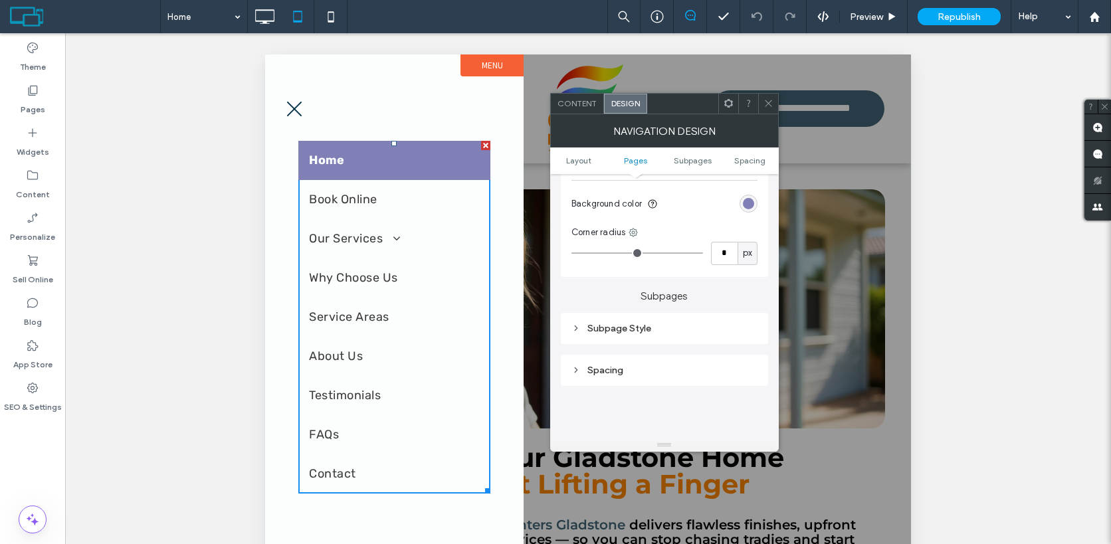
click at [676, 334] on div "Subpage Style" at bounding box center [664, 328] width 186 height 11
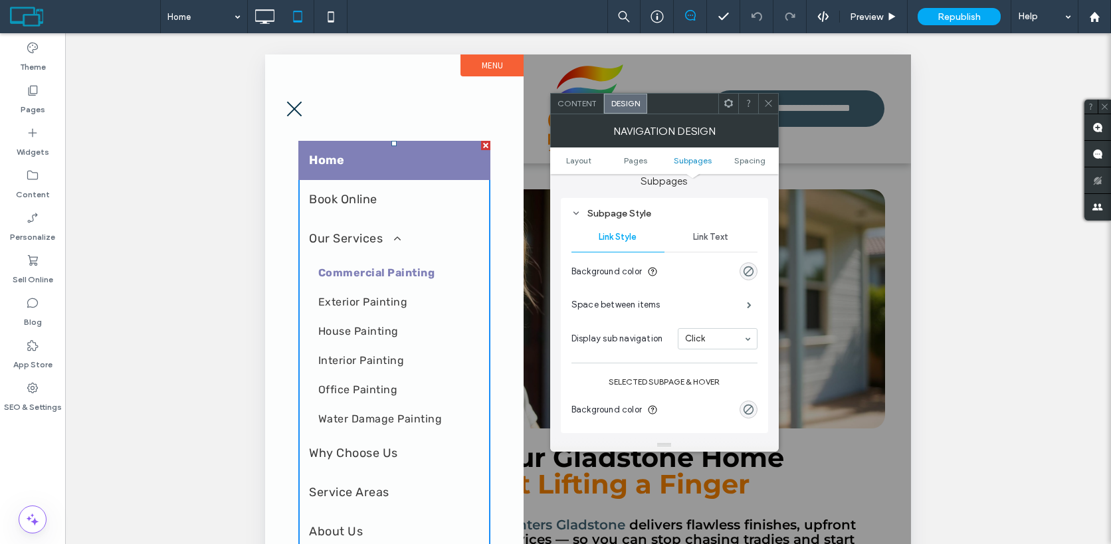
scroll to position [927, 0]
click at [721, 232] on div "Link Text" at bounding box center [710, 238] width 93 height 29
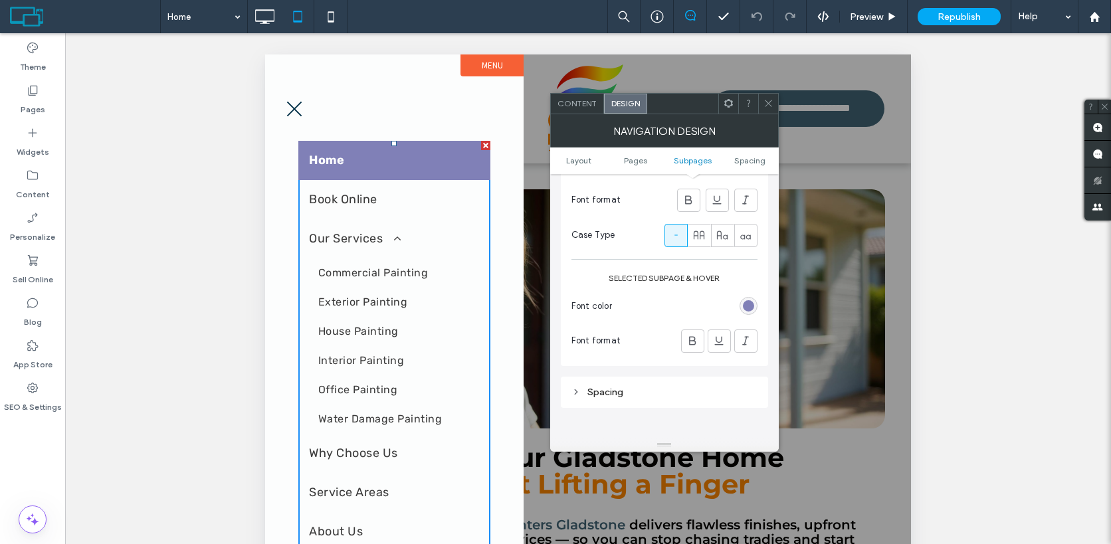
scroll to position [1148, 0]
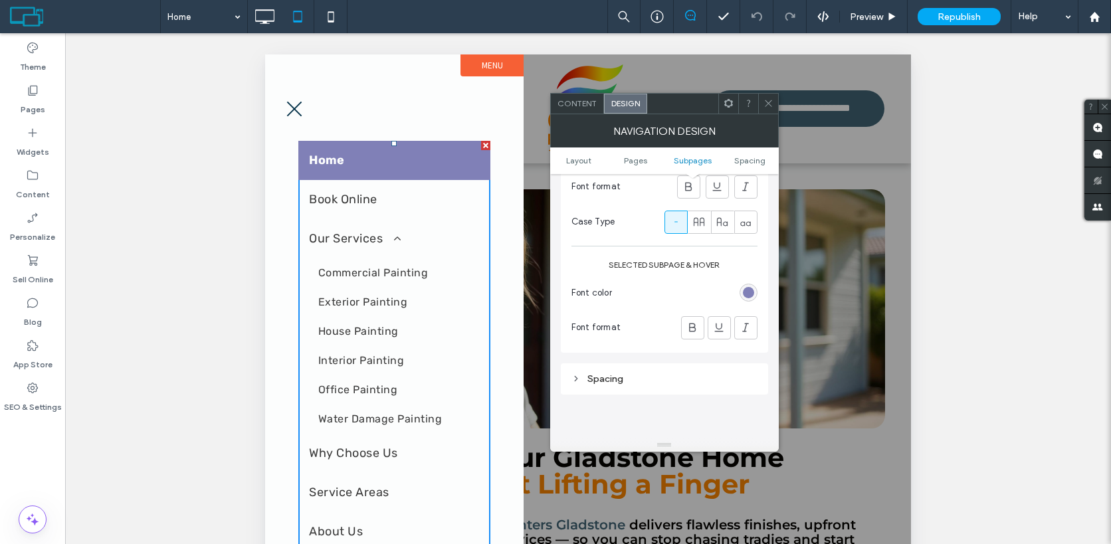
click at [684, 375] on div "Spacing" at bounding box center [664, 379] width 186 height 18
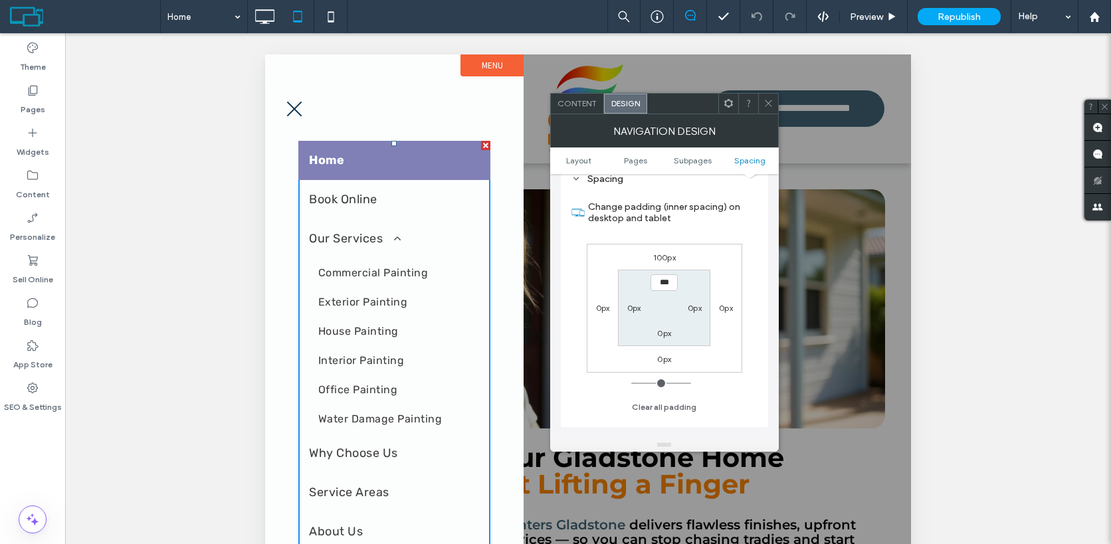
scroll to position [1350, 0]
click at [769, 100] on icon at bounding box center [768, 103] width 10 height 10
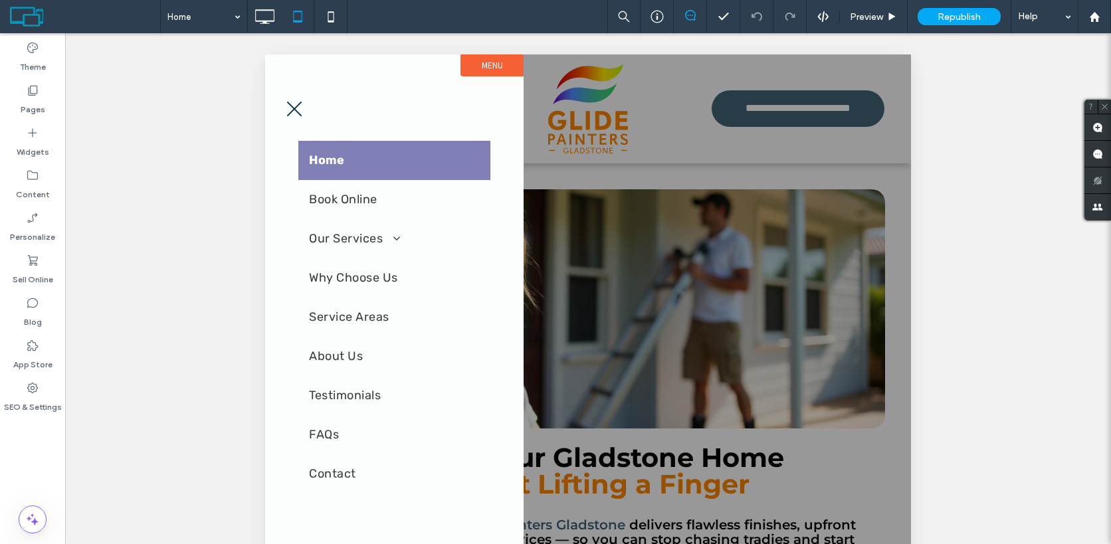
click at [303, 113] on button "menu" at bounding box center [294, 109] width 35 height 35
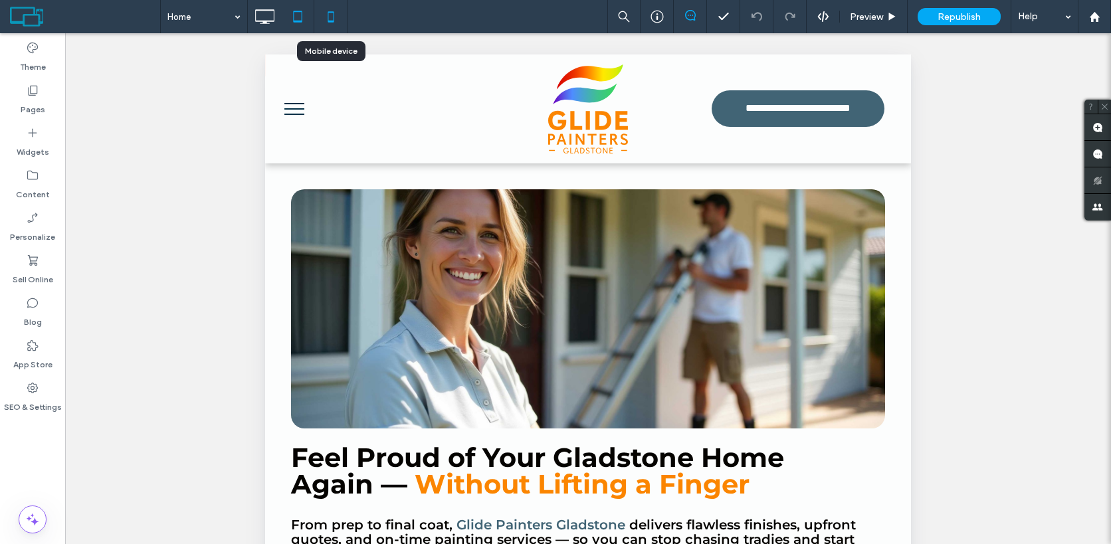
click at [329, 19] on icon at bounding box center [330, 16] width 27 height 27
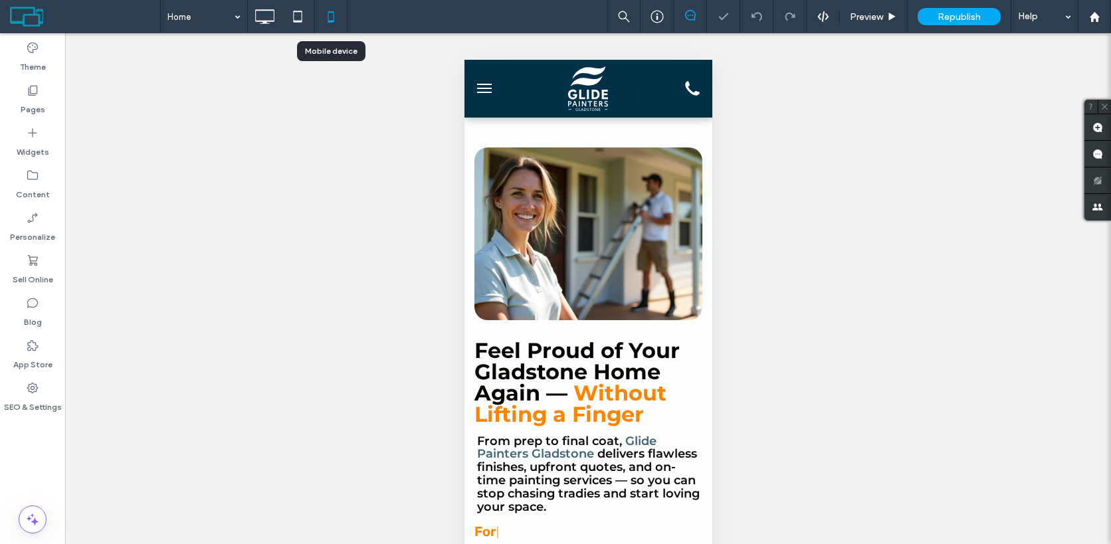
scroll to position [0, 0]
click at [484, 98] on button "menu" at bounding box center [483, 88] width 27 height 27
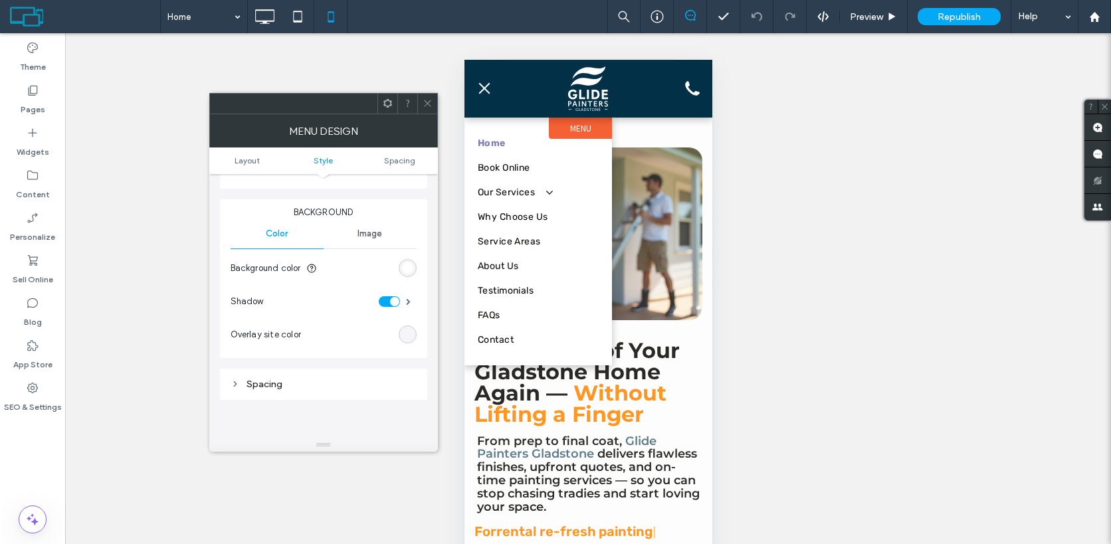
scroll to position [389, 0]
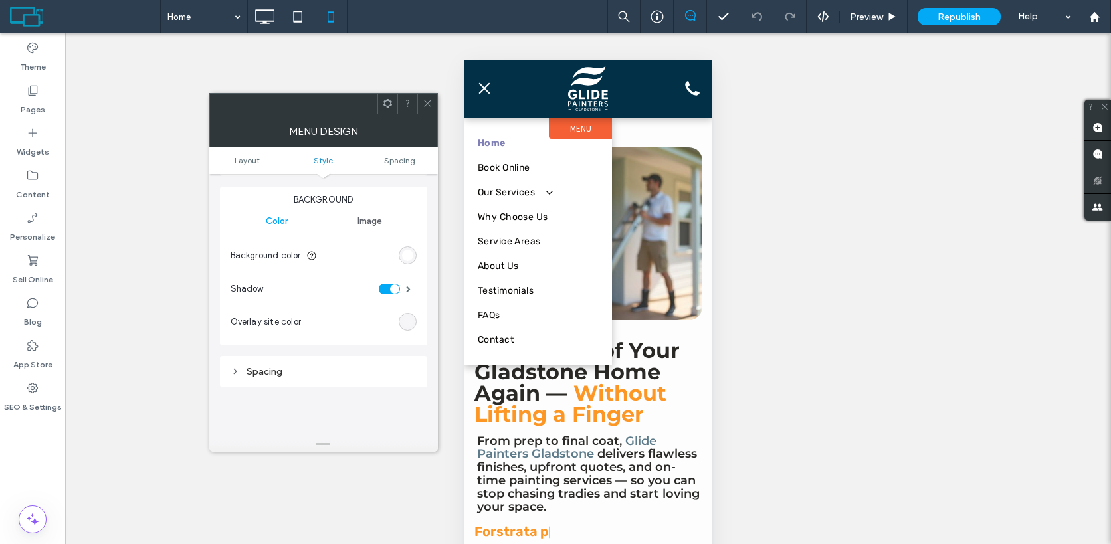
click at [362, 381] on div "Spacing" at bounding box center [323, 371] width 207 height 31
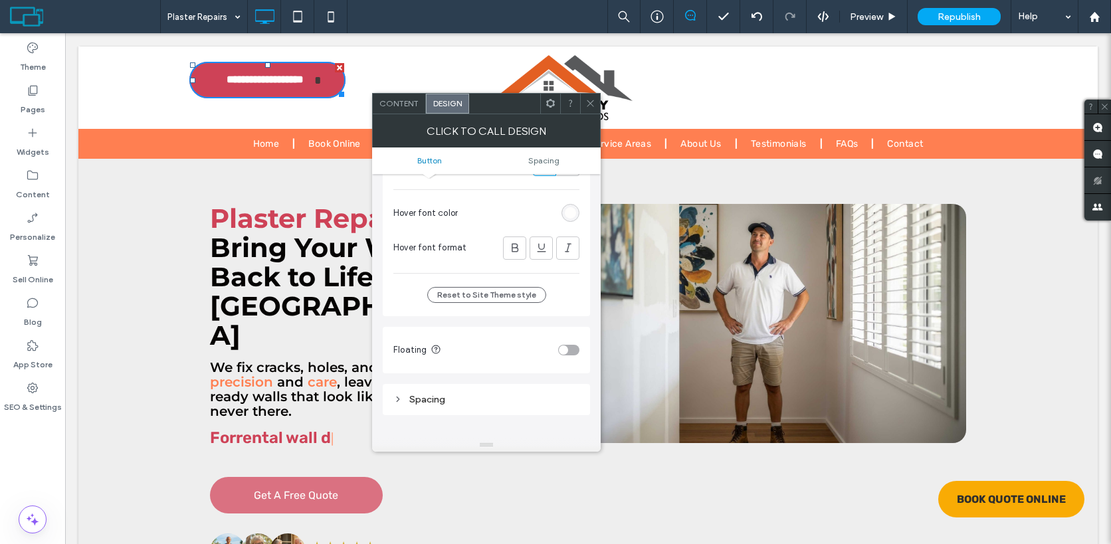
scroll to position [475, 0]
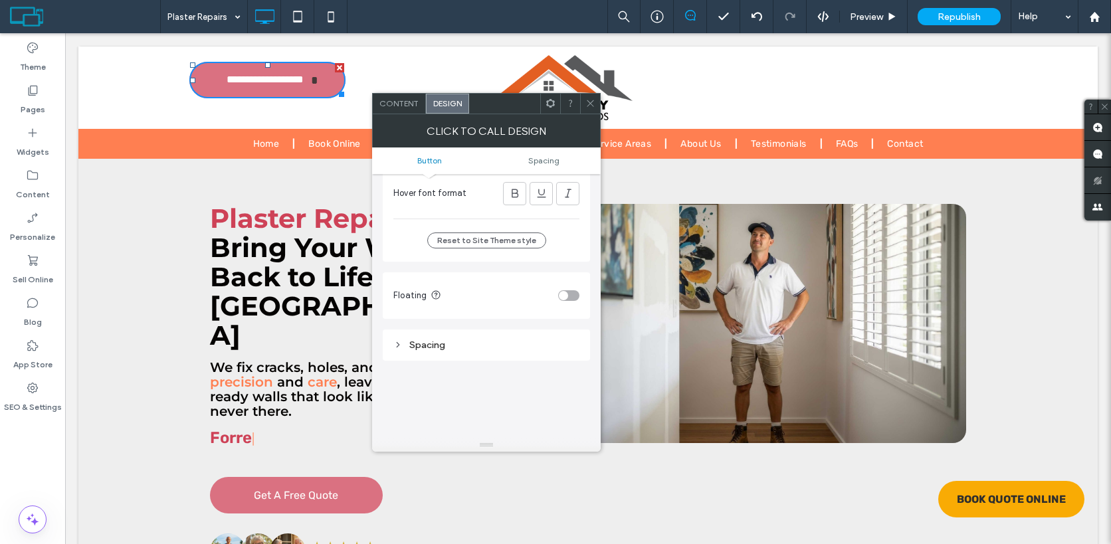
click at [494, 361] on div "Button style Primary Secondary Button layout Button style Button text Font Rubi…" at bounding box center [486, 141] width 207 height 884
click at [492, 347] on div "Spacing" at bounding box center [486, 344] width 186 height 11
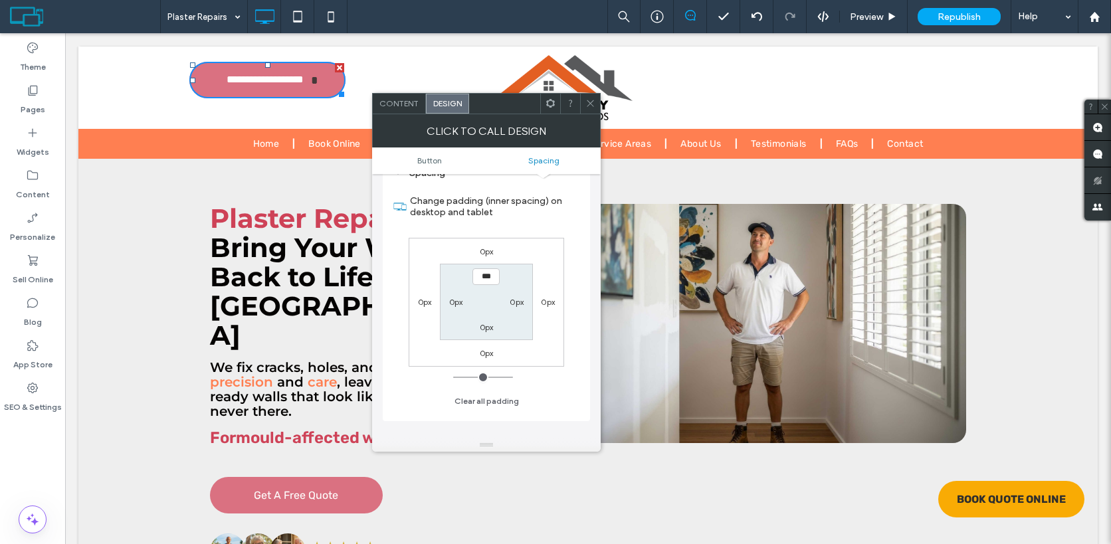
scroll to position [648, 0]
click at [488, 254] on label "0px" at bounding box center [487, 250] width 14 height 10
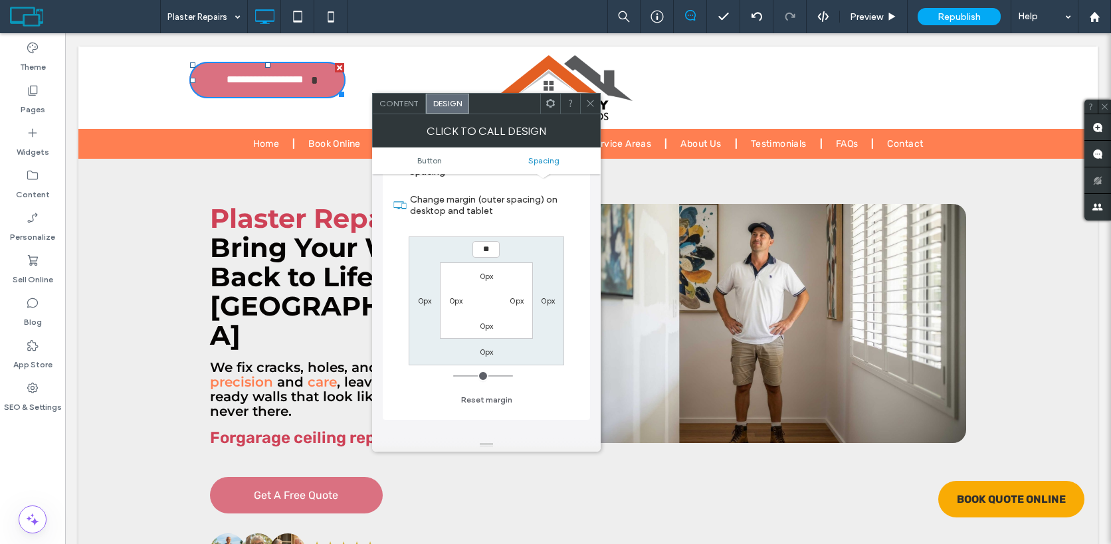
type input "**"
type input "****"
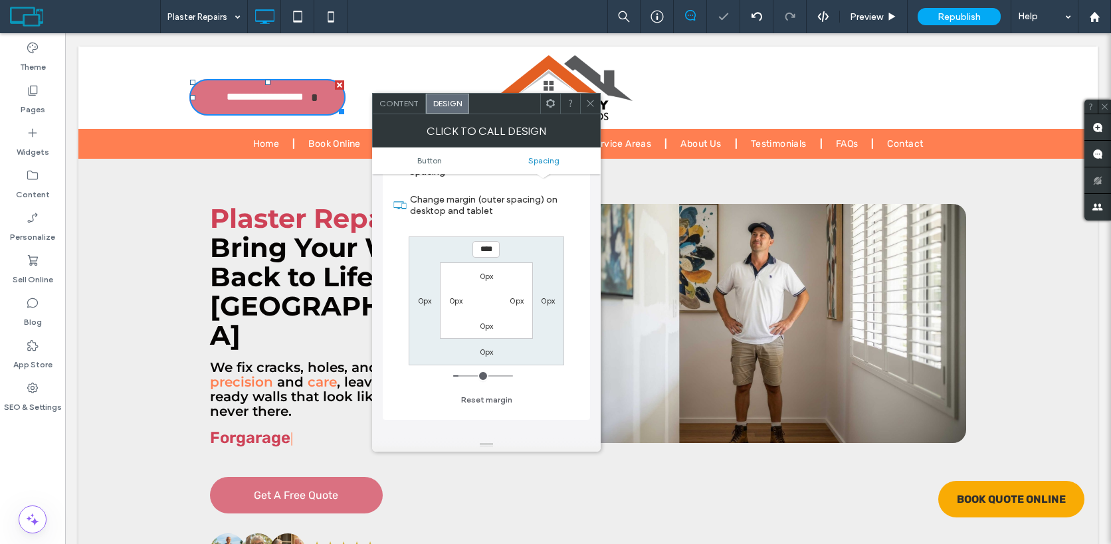
click at [481, 353] on label "0px" at bounding box center [487, 352] width 14 height 10
type input "*"
type input "**"
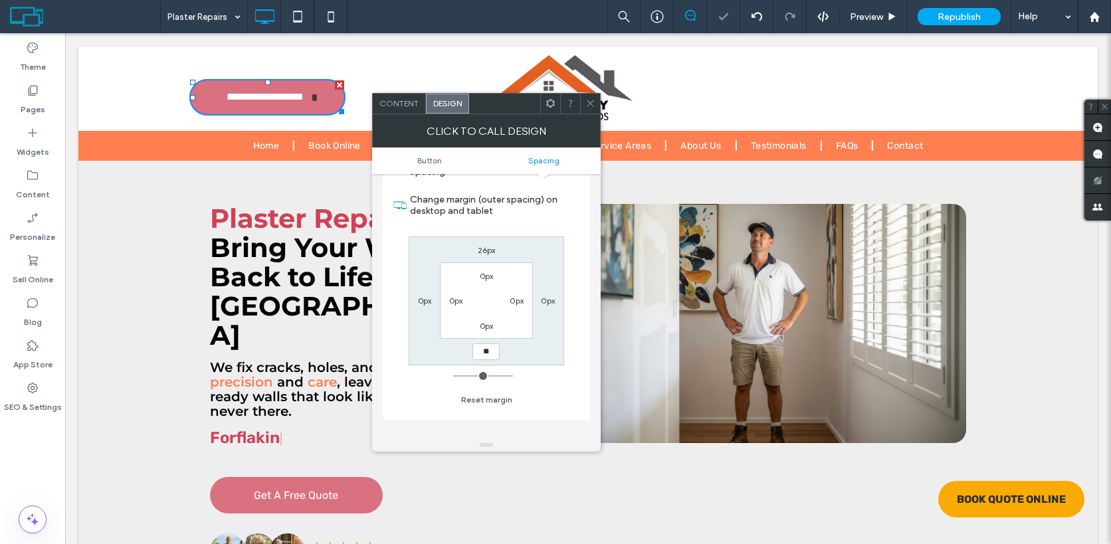
type input "**"
type input "****"
click at [424, 295] on div "0px" at bounding box center [425, 300] width 14 height 13
click at [425, 306] on label "0px" at bounding box center [425, 301] width 14 height 10
type input "*"
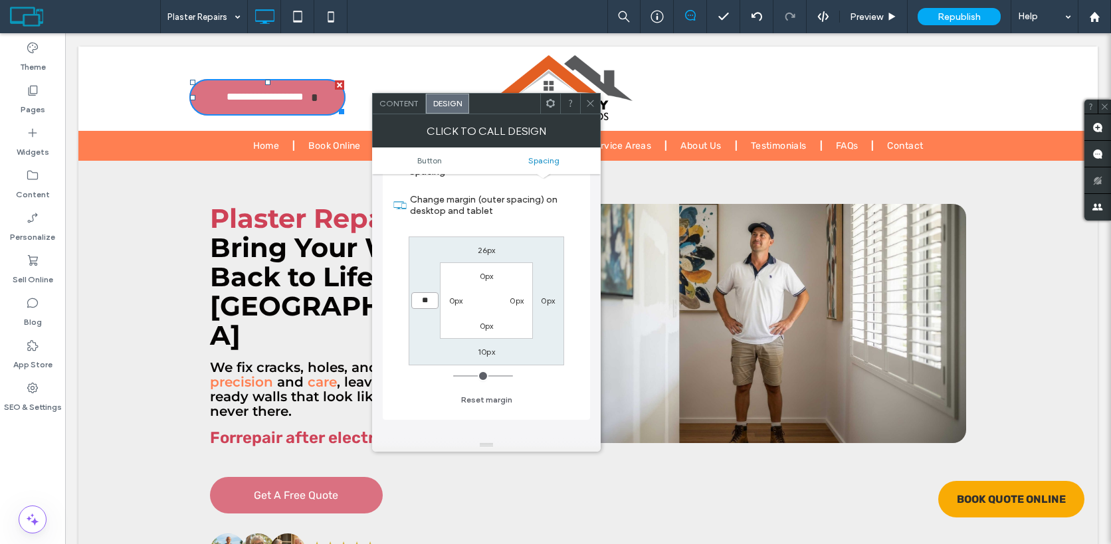
type input "**"
type input "****"
click at [543, 301] on label "0px" at bounding box center [548, 301] width 14 height 10
type input "*"
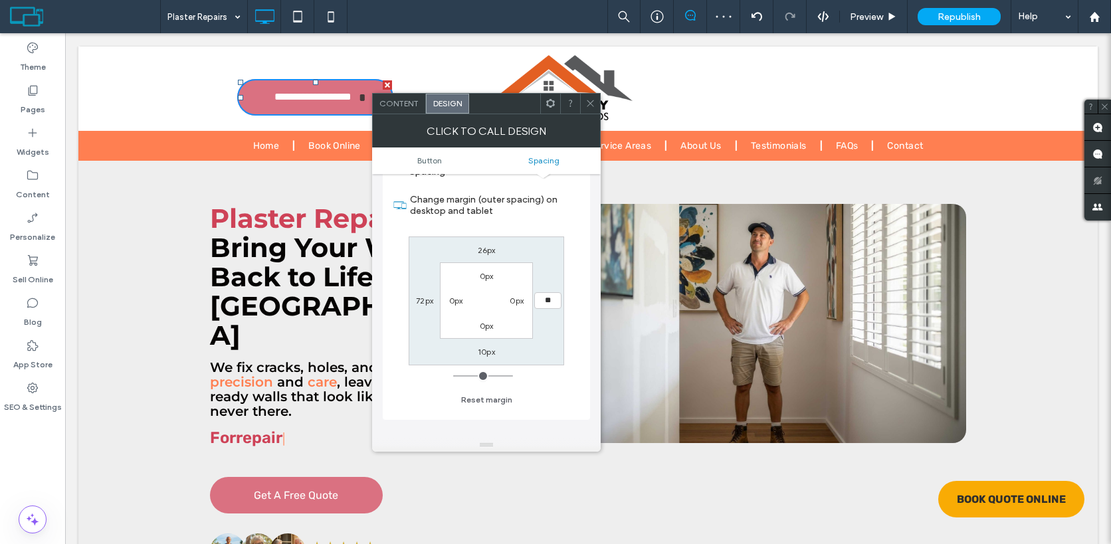
type input "**"
type input "****"
click at [591, 104] on icon at bounding box center [590, 103] width 10 height 10
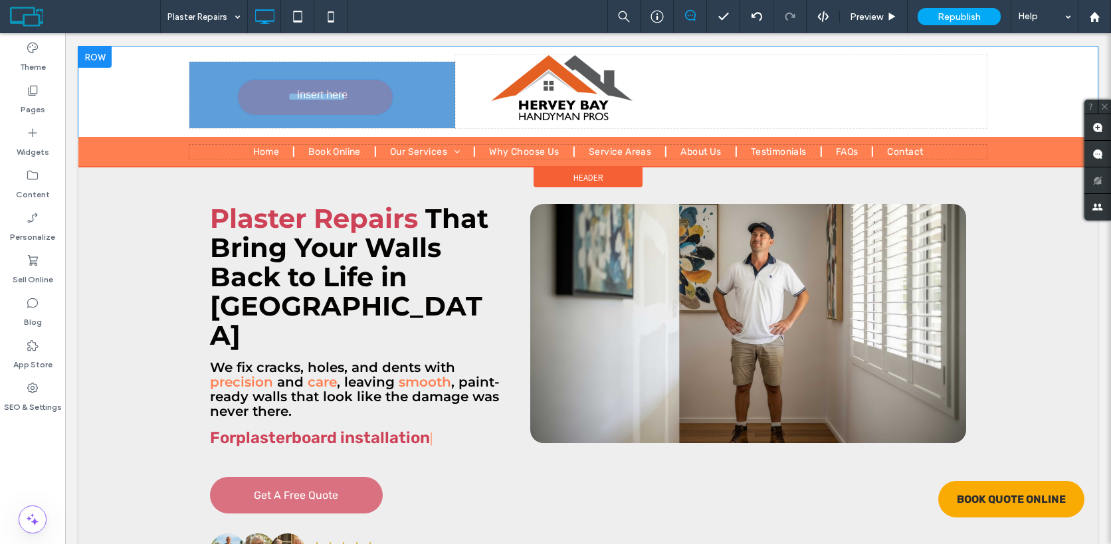
drag, startPoint x: 356, startPoint y: 90, endPoint x: 349, endPoint y: 104, distance: 15.7
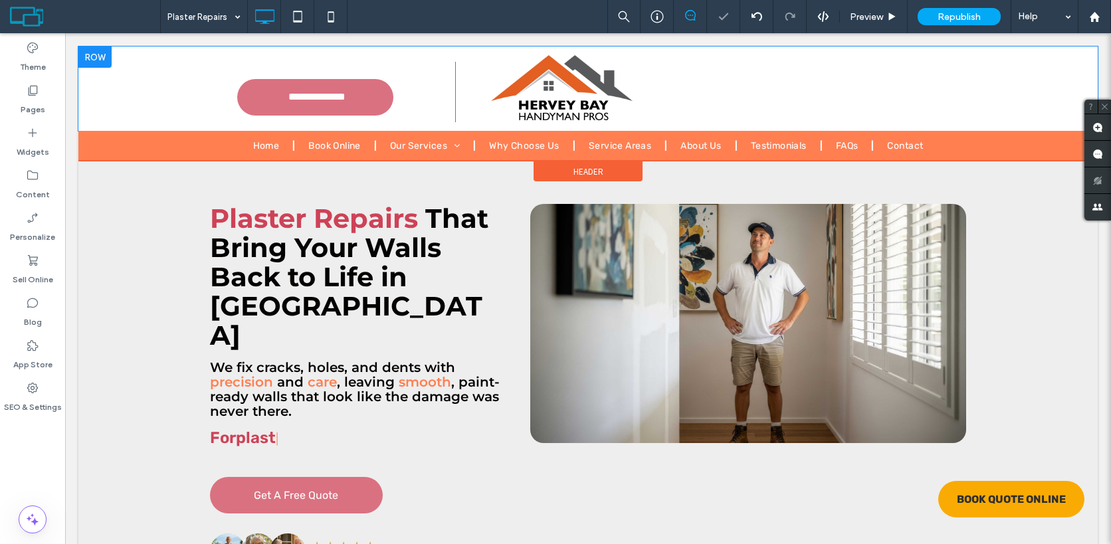
click at [424, 81] on div "**********" at bounding box center [322, 92] width 266 height 60
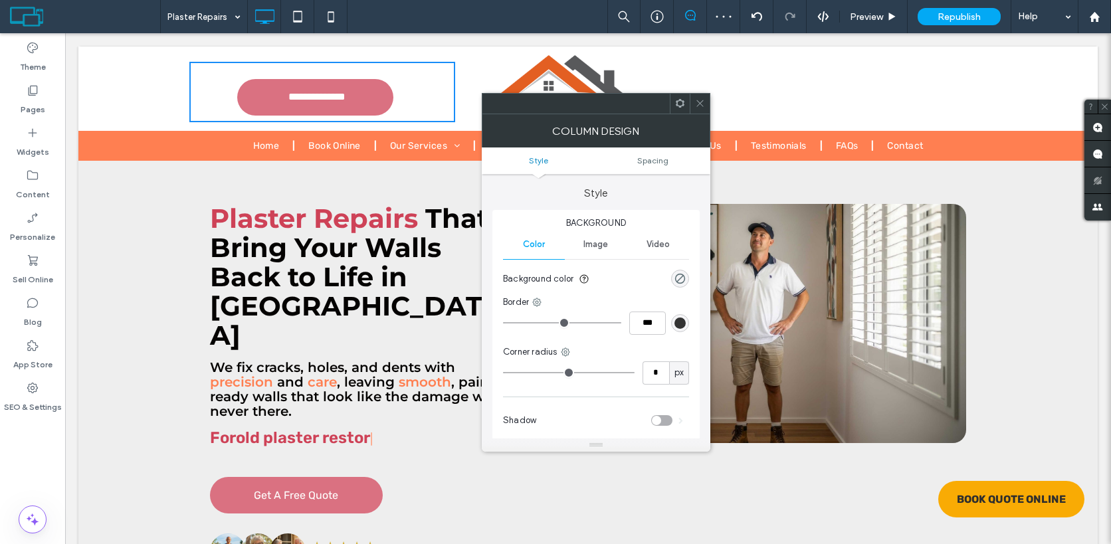
click at [708, 102] on div at bounding box center [699, 104] width 20 height 20
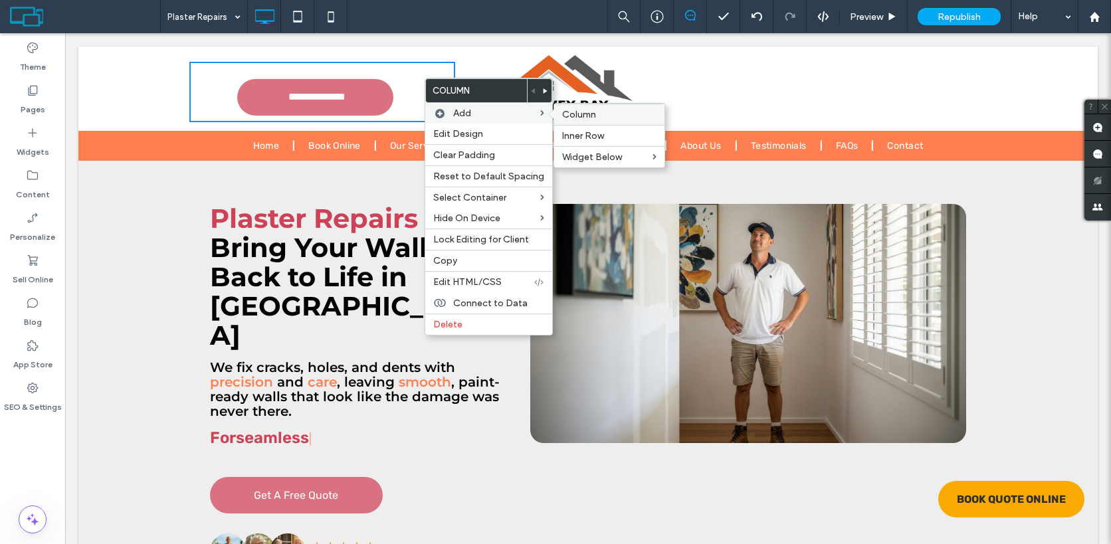
click at [581, 112] on span "Column" at bounding box center [579, 114] width 34 height 11
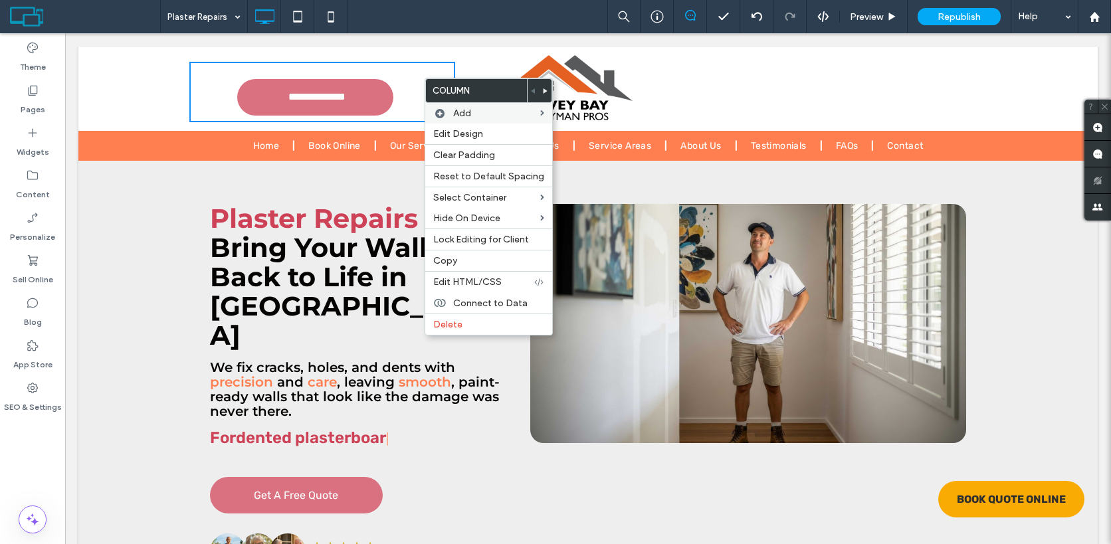
click at [414, 75] on div "**********" at bounding box center [322, 92] width 266 height 60
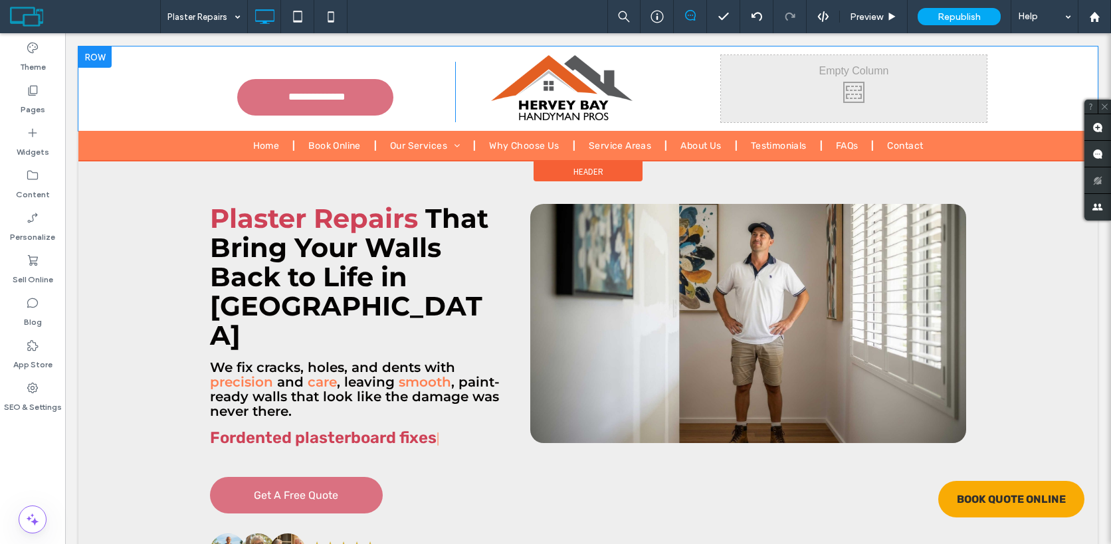
click at [432, 67] on div "**********" at bounding box center [322, 92] width 266 height 60
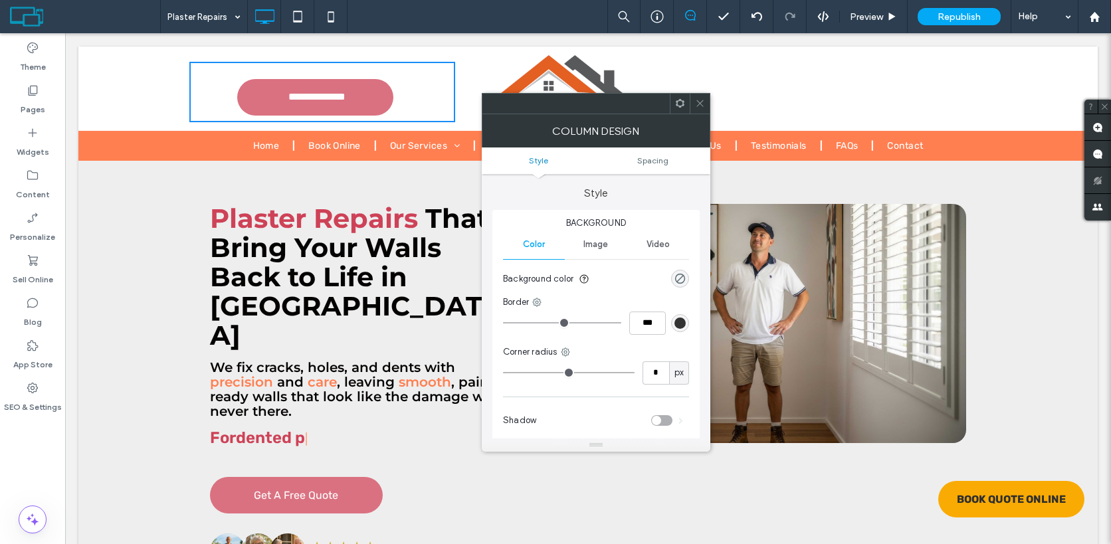
click at [690, 102] on div at bounding box center [699, 104] width 20 height 20
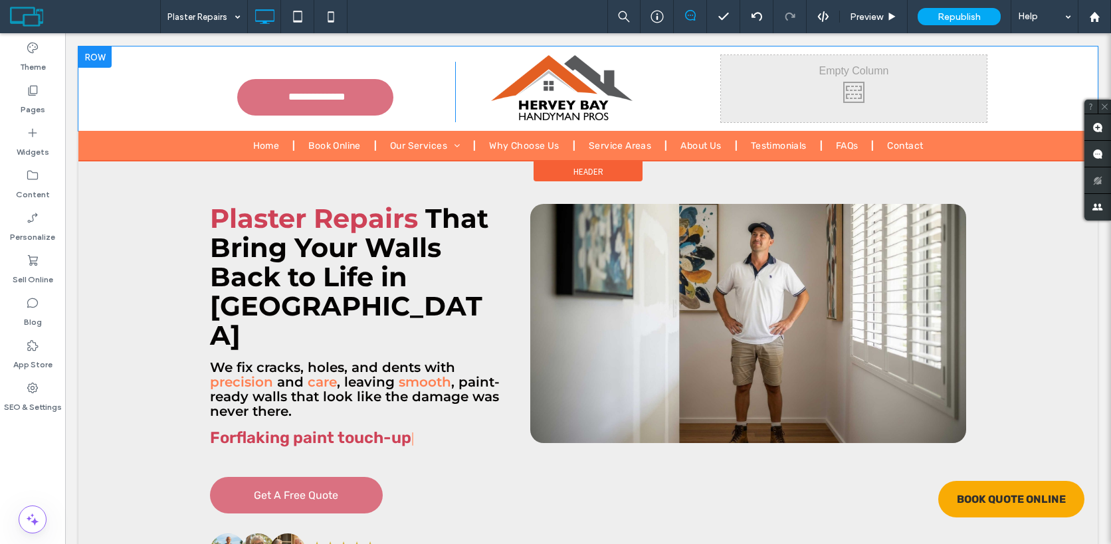
click at [407, 84] on div "**********" at bounding box center [322, 92] width 266 height 60
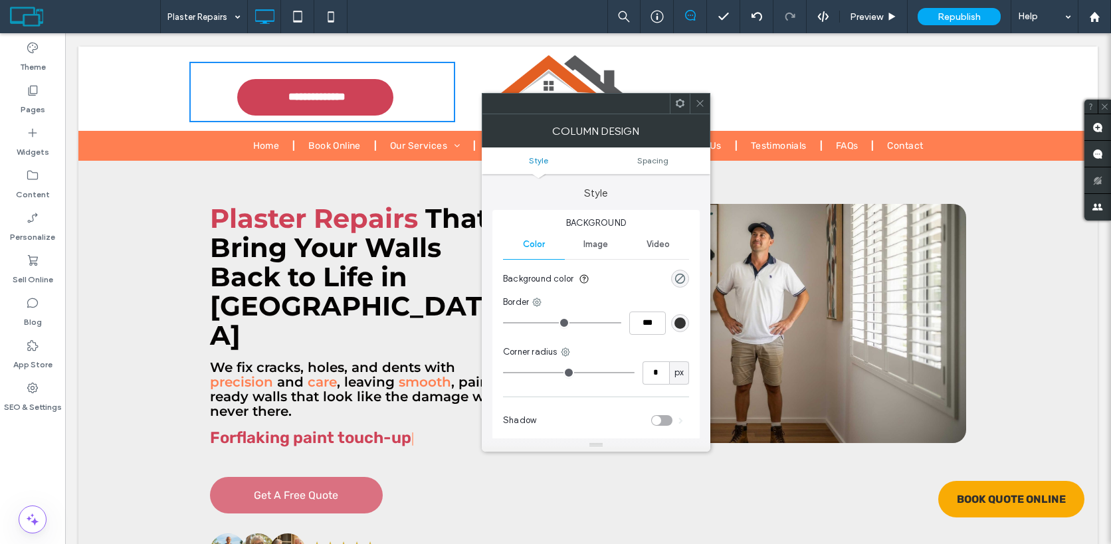
click at [371, 98] on link "**********" at bounding box center [315, 97] width 156 height 37
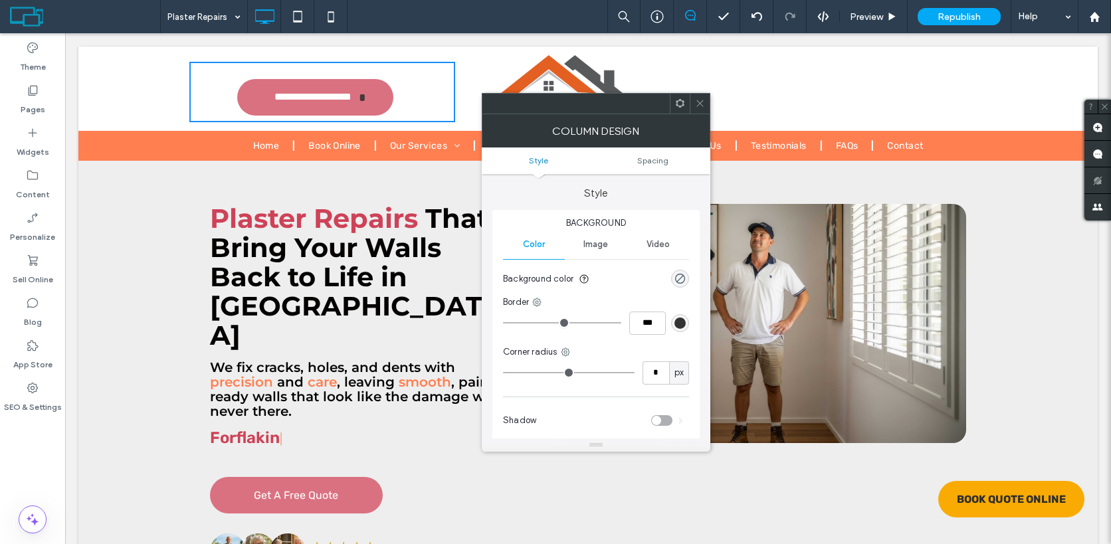
click at [705, 102] on div at bounding box center [699, 104] width 20 height 20
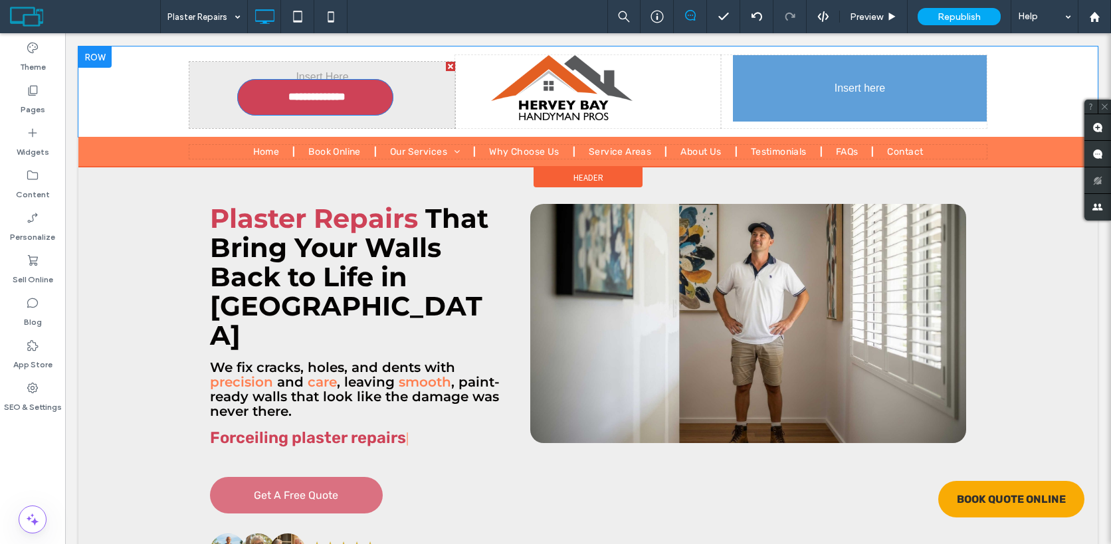
drag, startPoint x: 385, startPoint y: 96, endPoint x: 932, endPoint y: 76, distance: 547.7
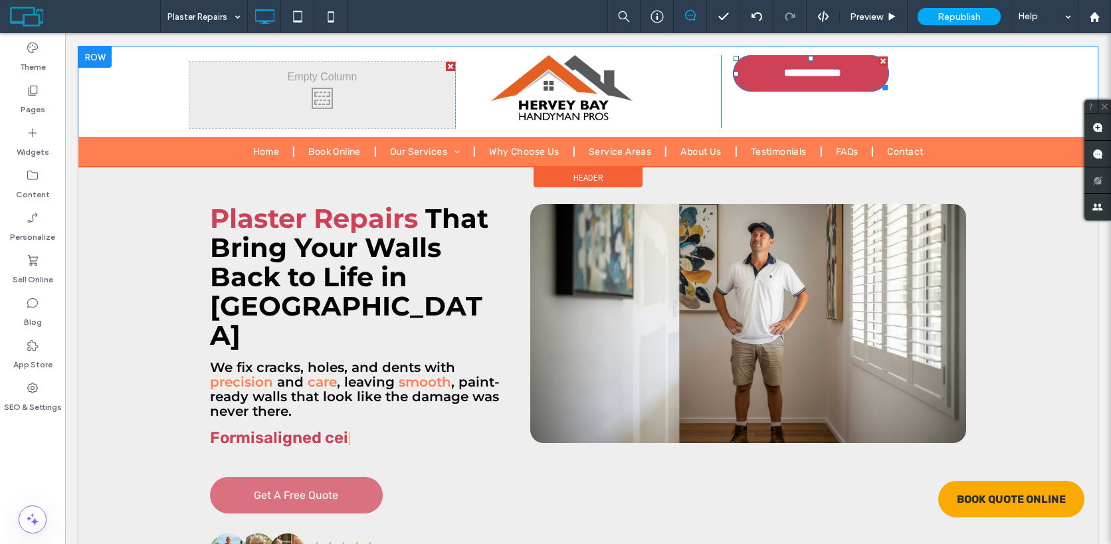
click at [869, 76] on span "**********" at bounding box center [823, 69] width 98 height 26
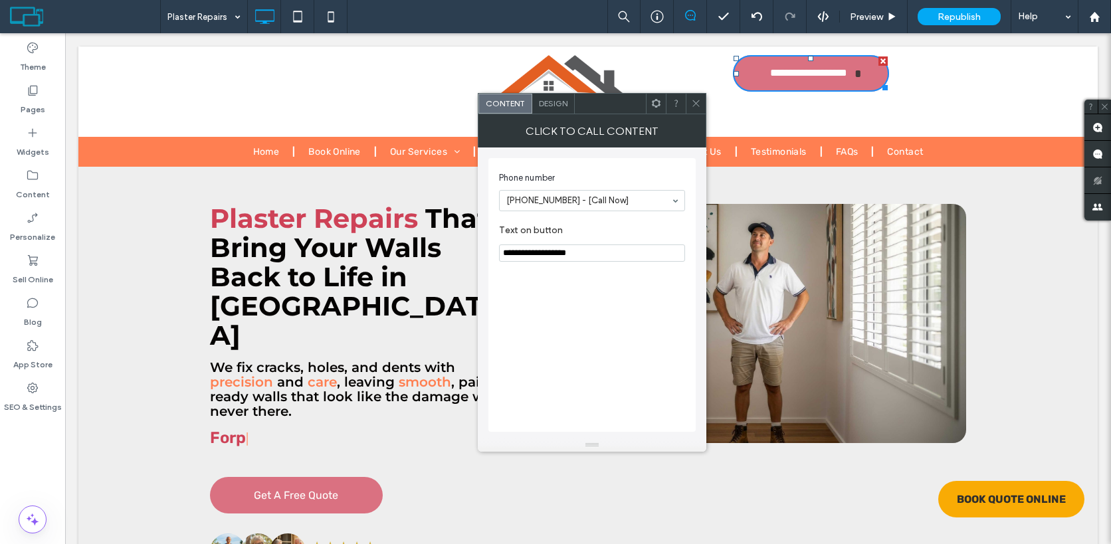
click at [549, 110] on div "Design" at bounding box center [553, 104] width 43 height 20
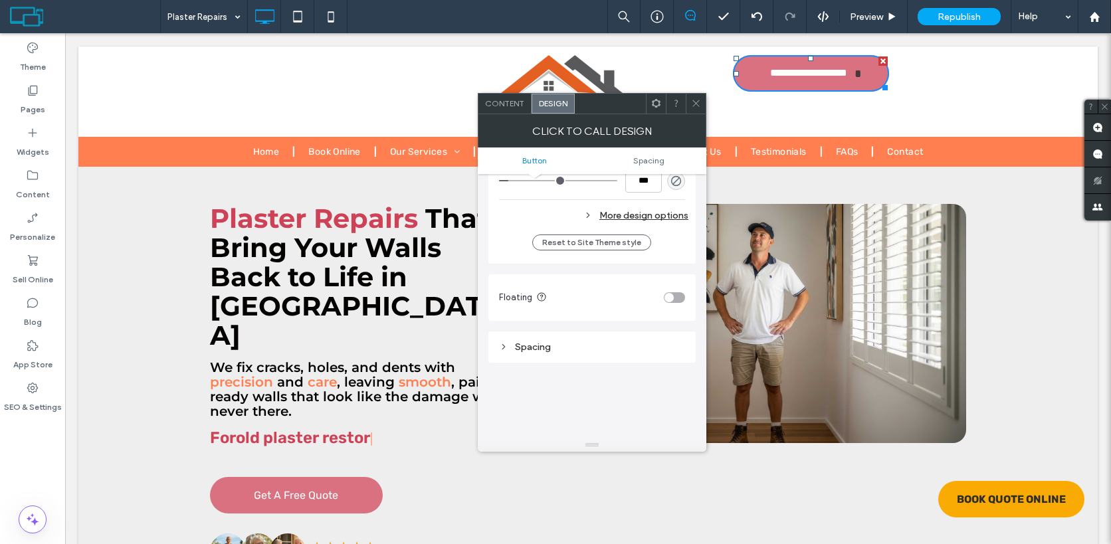
scroll to position [464, 0]
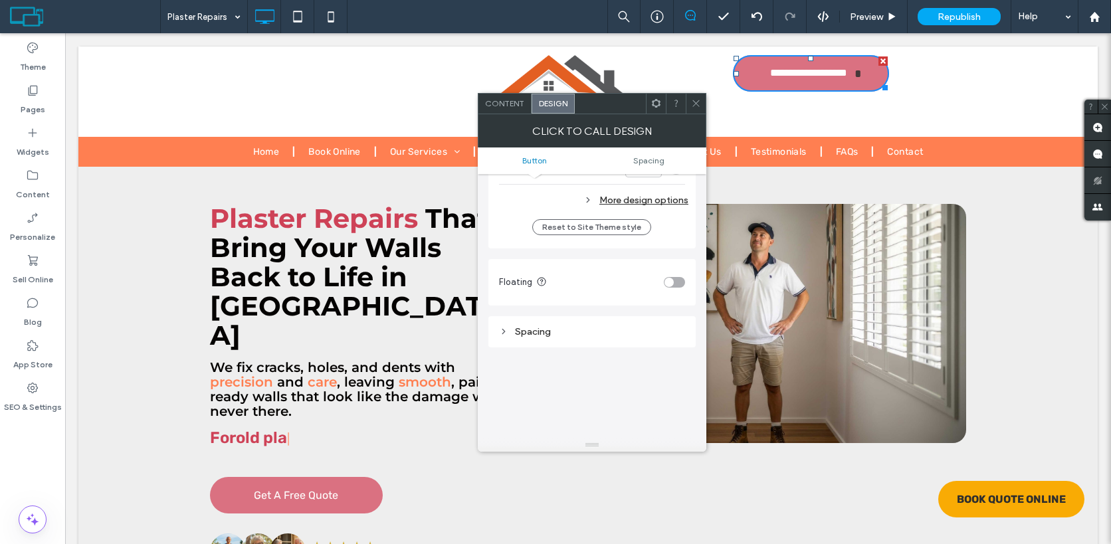
click at [646, 347] on div "Spacing" at bounding box center [591, 331] width 207 height 31
click at [642, 330] on div "Spacing" at bounding box center [592, 331] width 186 height 11
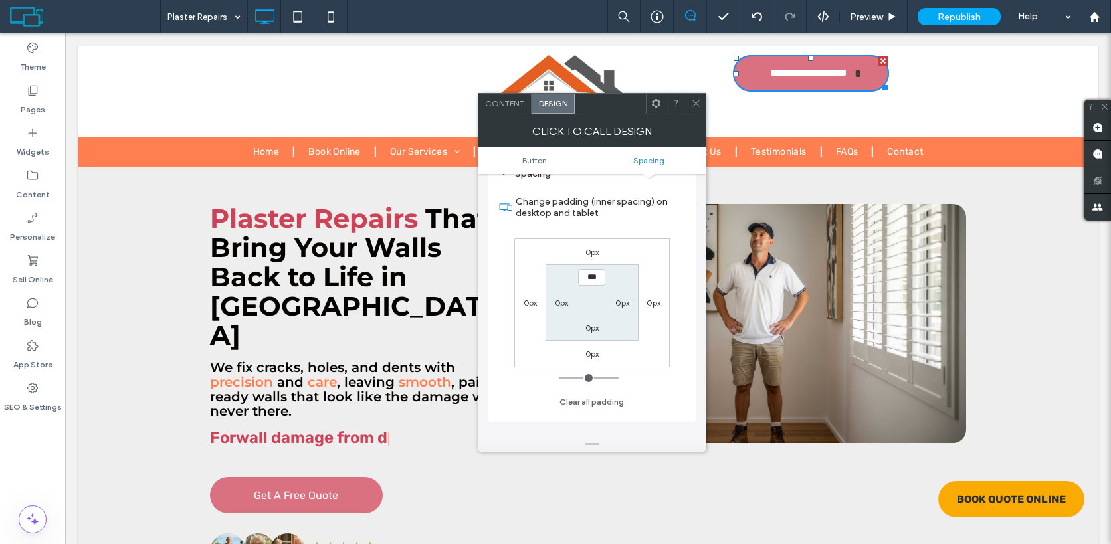
scroll to position [637, 0]
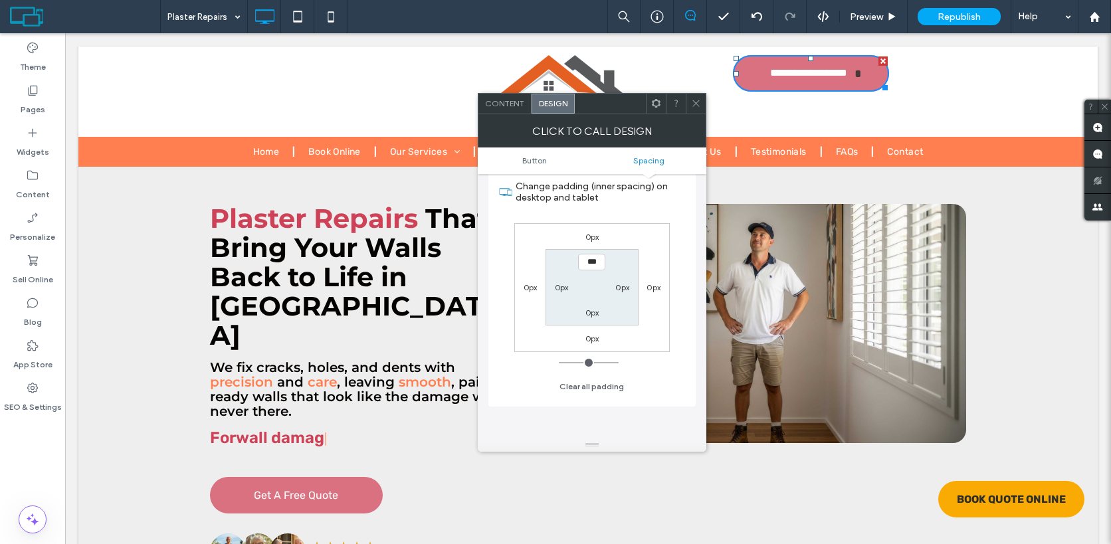
click at [589, 230] on div "0px" at bounding box center [592, 236] width 14 height 13
click at [589, 232] on label "0px" at bounding box center [592, 237] width 14 height 10
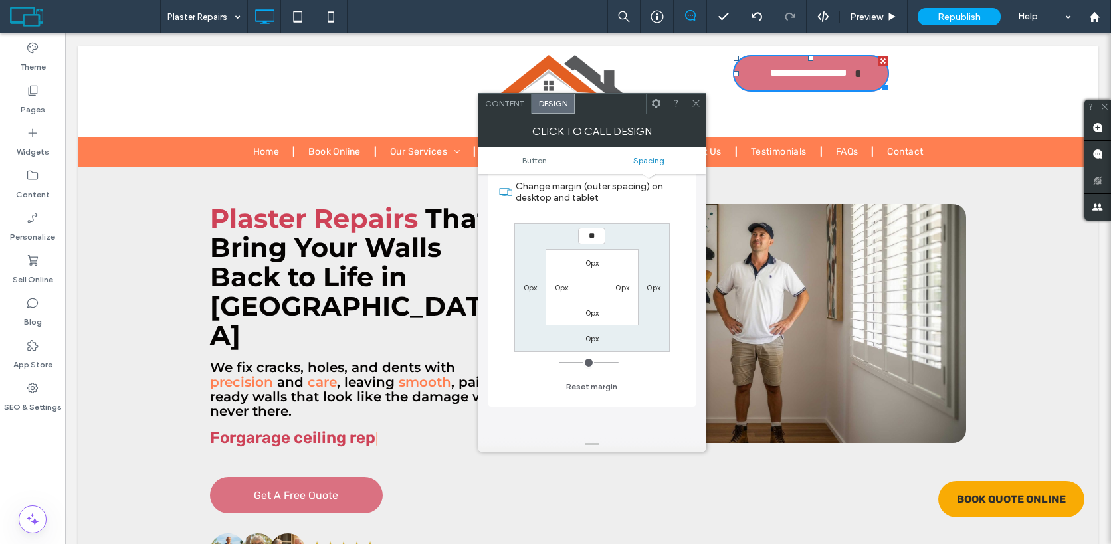
type input "**"
type input "****"
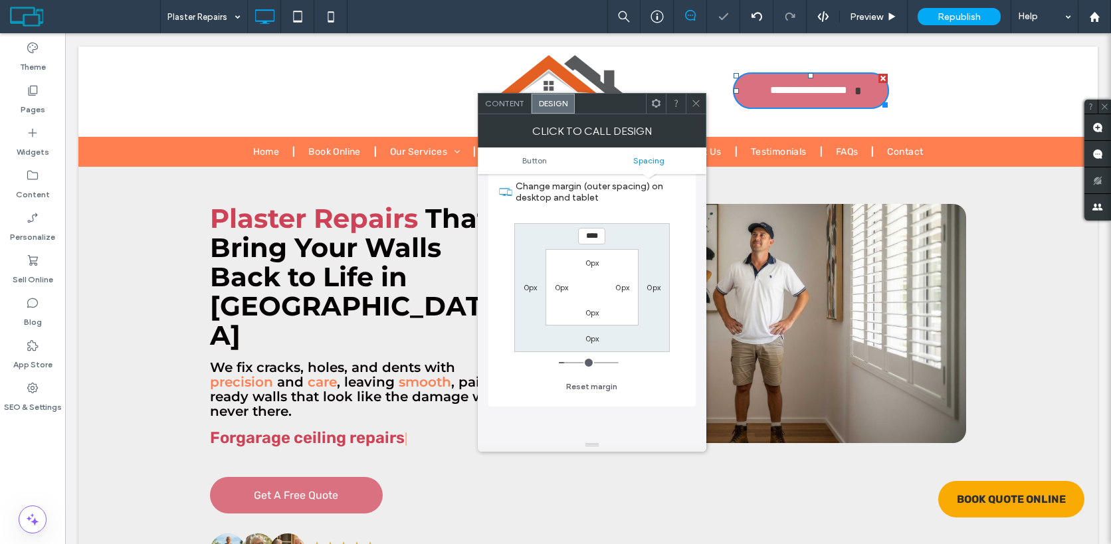
click at [588, 343] on label "0px" at bounding box center [592, 338] width 14 height 10
type input "*"
type input "**"
type input "****"
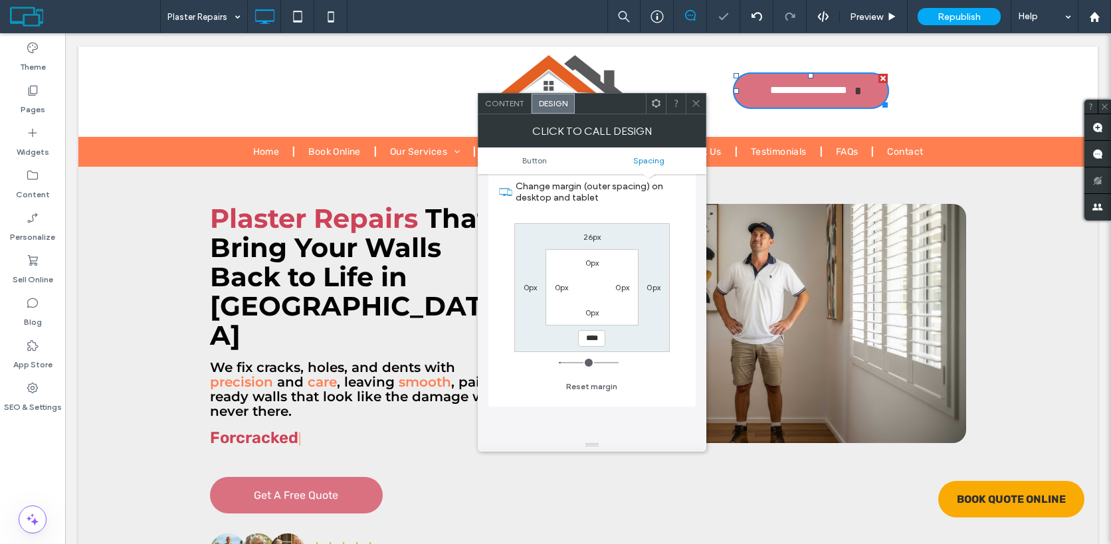
click at [531, 292] on label "0px" at bounding box center [530, 287] width 14 height 10
type input "*"
type input "**"
type input "****"
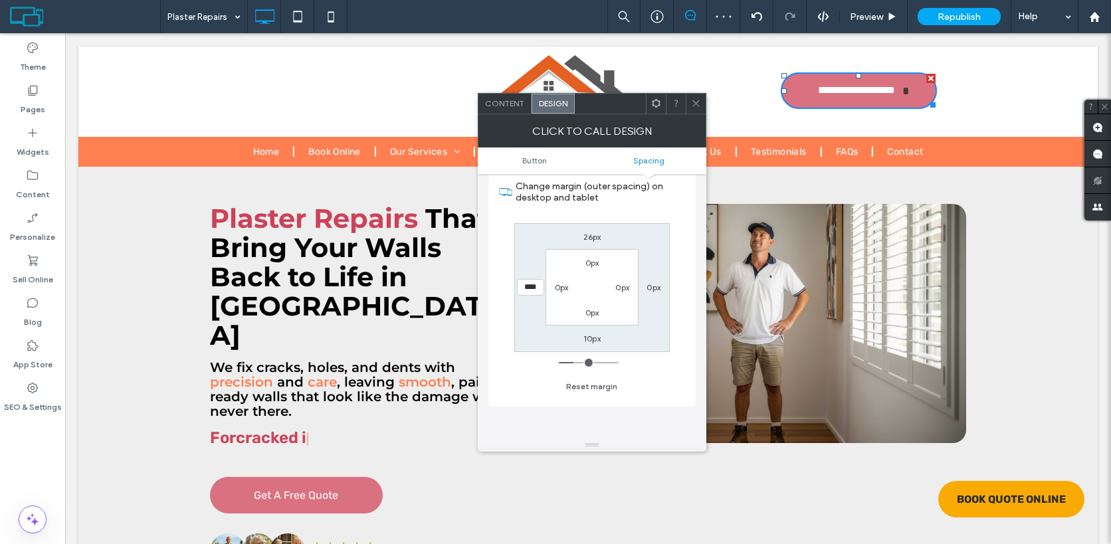
click at [658, 287] on label "0px" at bounding box center [653, 287] width 14 height 10
type input "*"
type input "**"
type input "****"
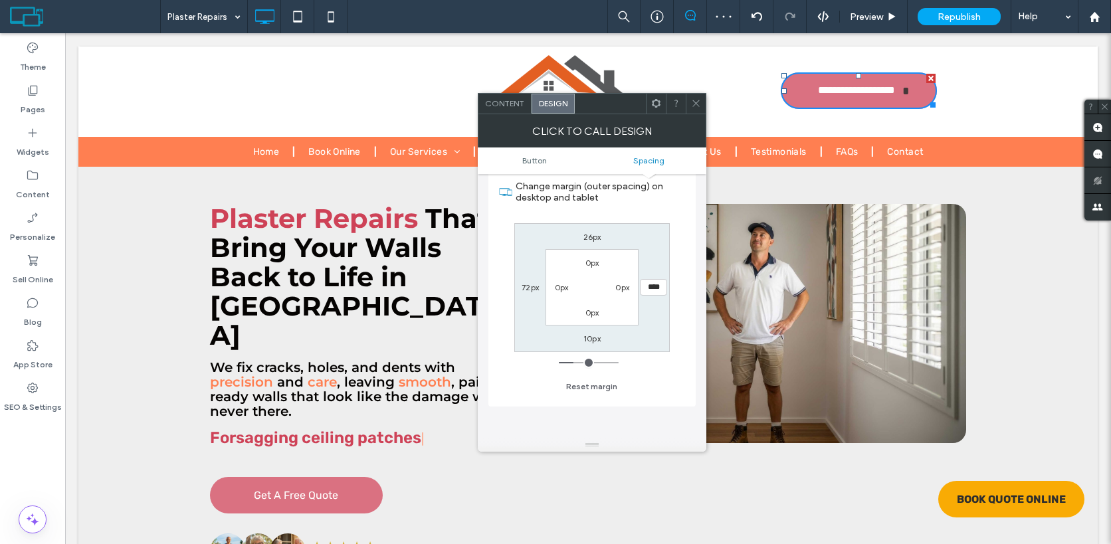
click at [695, 232] on div "Spacing Change margin (outer spacing) on desktop and tablet 26px **** 10px 72px…" at bounding box center [591, 275] width 207 height 264
click at [693, 102] on icon at bounding box center [696, 103] width 10 height 10
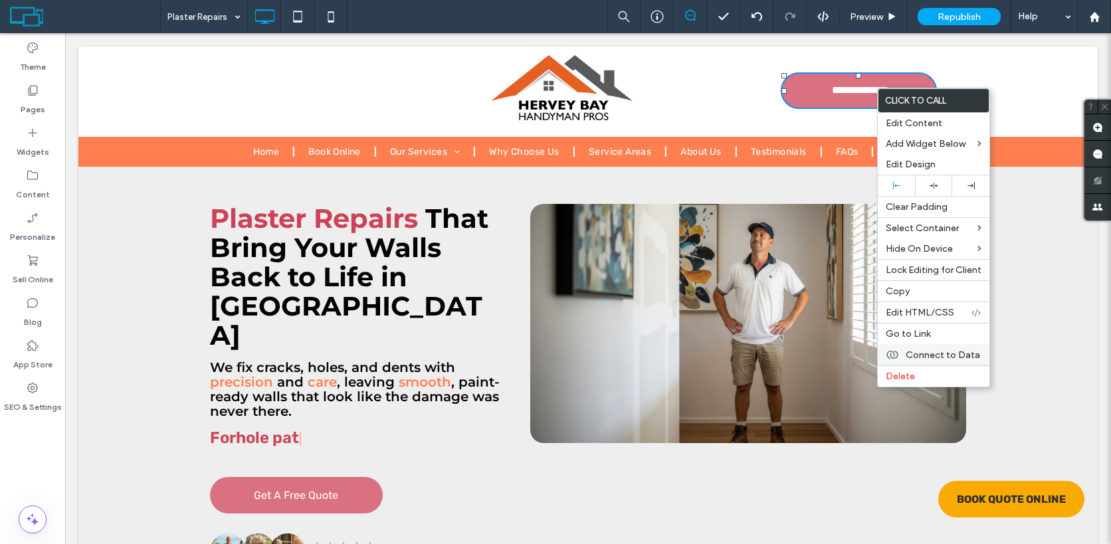
click at [937, 364] on div "Connect to Data" at bounding box center [933, 354] width 112 height 21
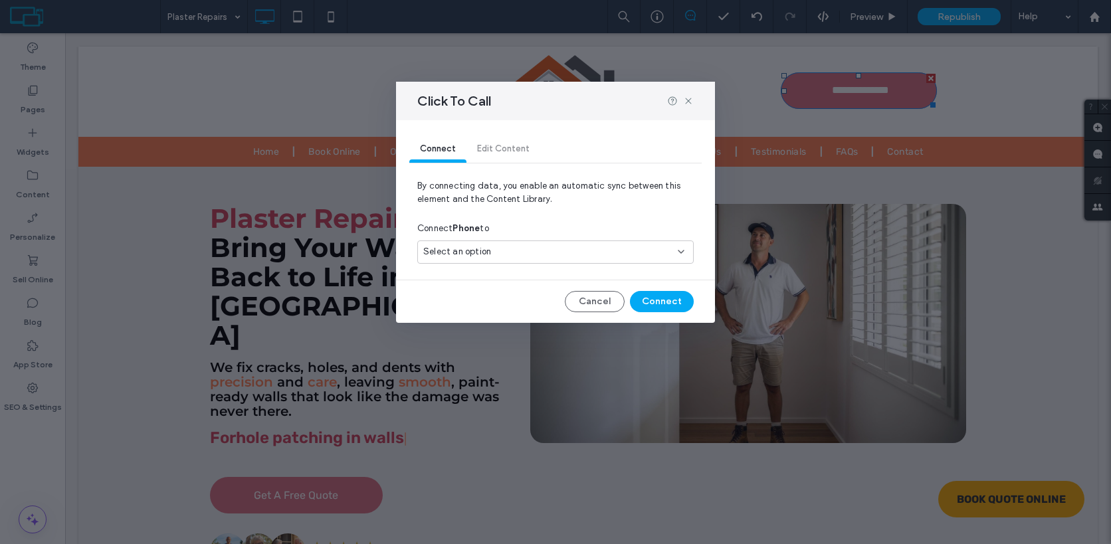
click at [627, 263] on div "Select an option" at bounding box center [555, 251] width 276 height 23
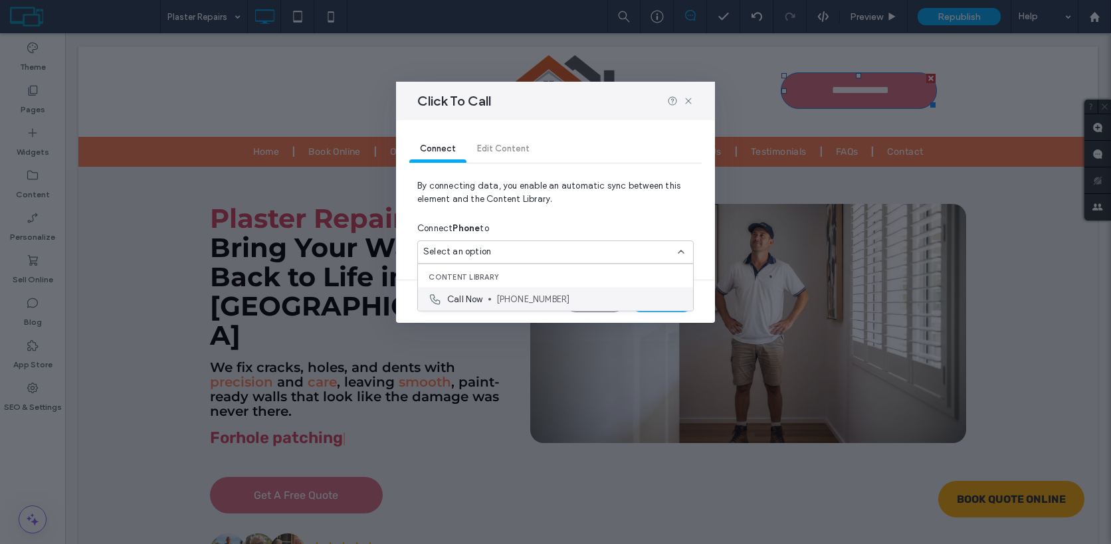
click at [618, 298] on span "(07) 4186 9115" at bounding box center [589, 298] width 186 height 13
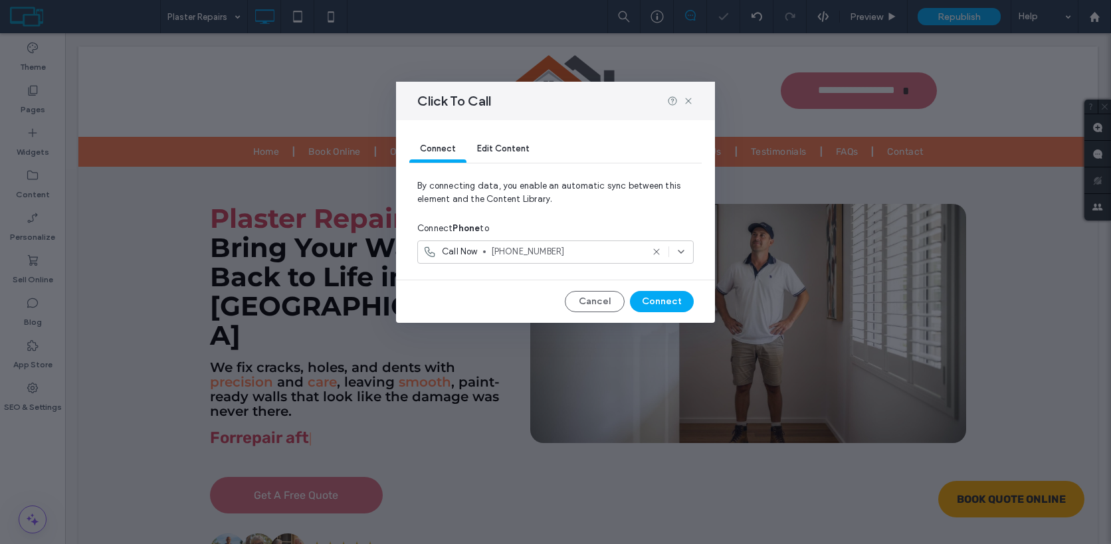
click at [499, 150] on span "Edit Content" at bounding box center [503, 148] width 52 height 10
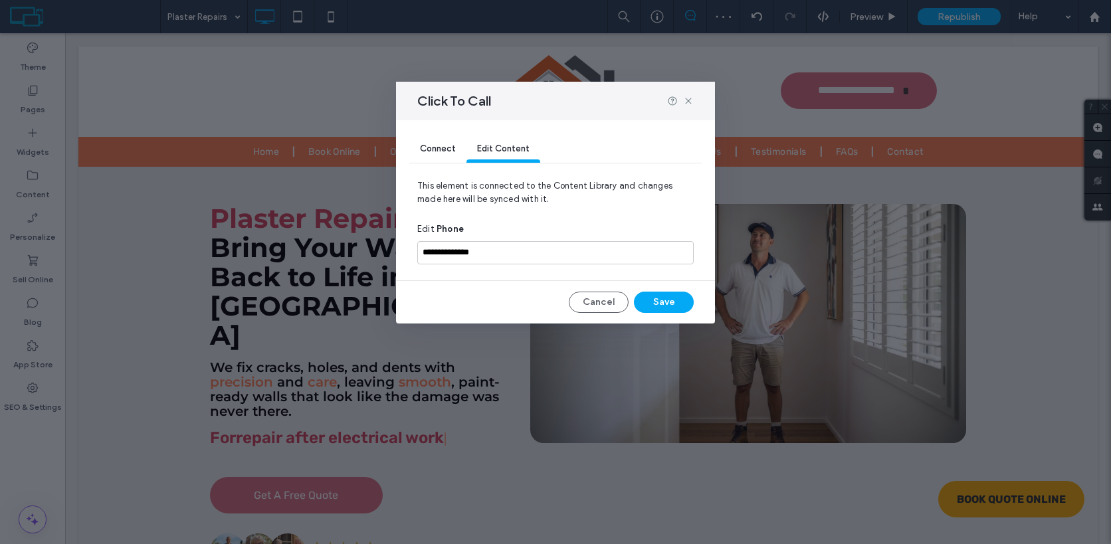
click at [446, 145] on span "Connect" at bounding box center [438, 148] width 36 height 10
click at [670, 312] on div "Connect Edit Content By connecting data, you enable an automatic sync between t…" at bounding box center [555, 221] width 319 height 203
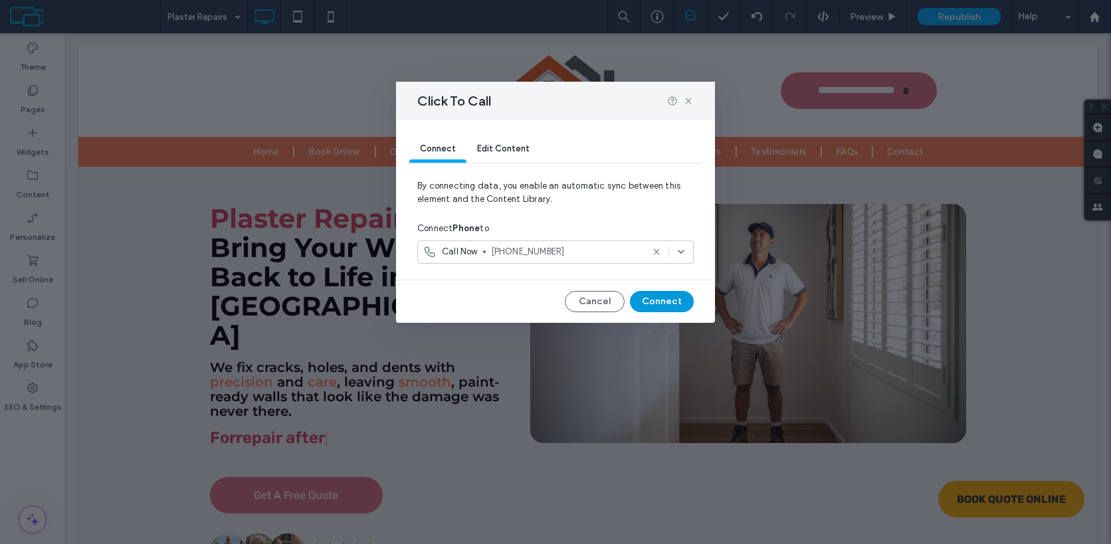
click at [672, 302] on button "Connect" at bounding box center [662, 301] width 64 height 21
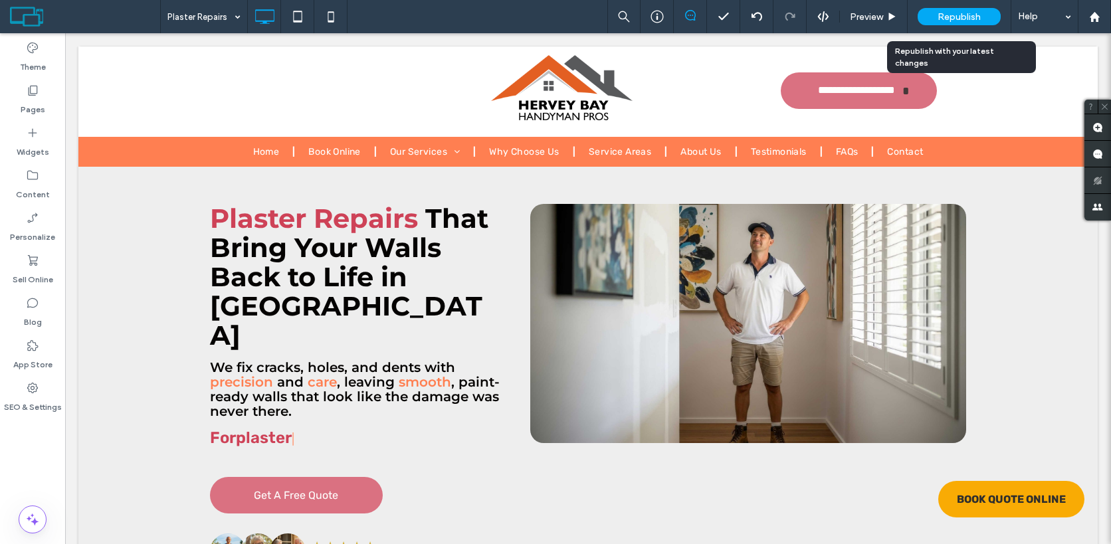
click at [951, 15] on span "Republish" at bounding box center [958, 16] width 43 height 11
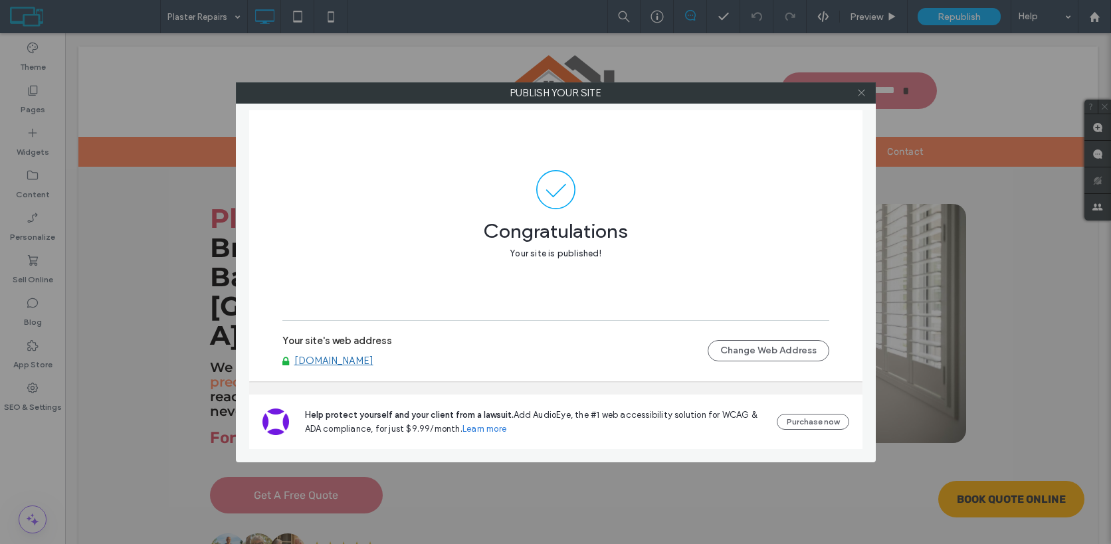
click at [857, 95] on icon at bounding box center [861, 93] width 10 height 10
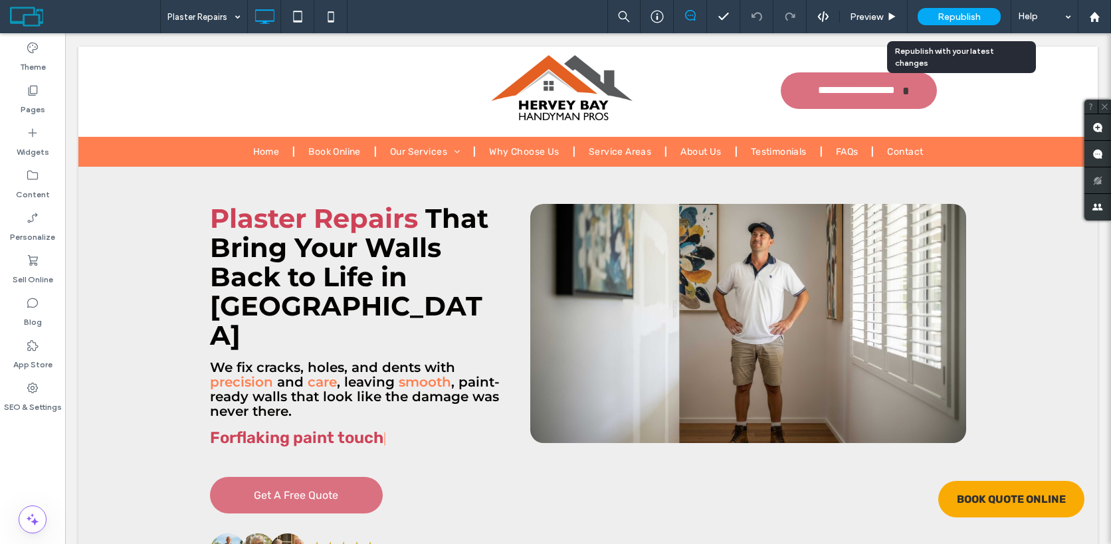
click at [961, 12] on span "Republish" at bounding box center [958, 16] width 43 height 11
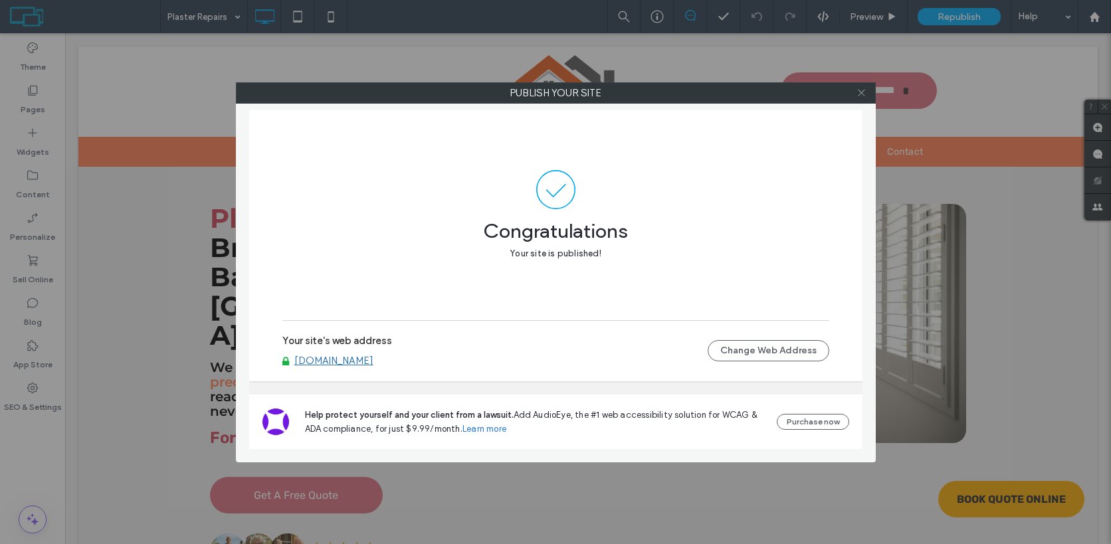
click at [860, 95] on icon at bounding box center [861, 93] width 10 height 10
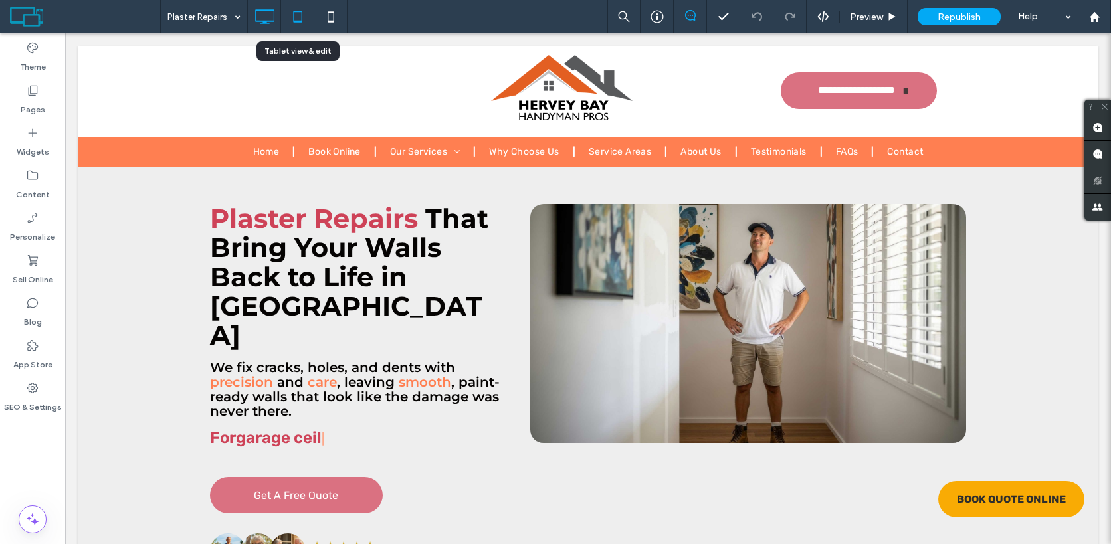
click at [305, 18] on icon at bounding box center [297, 16] width 27 height 27
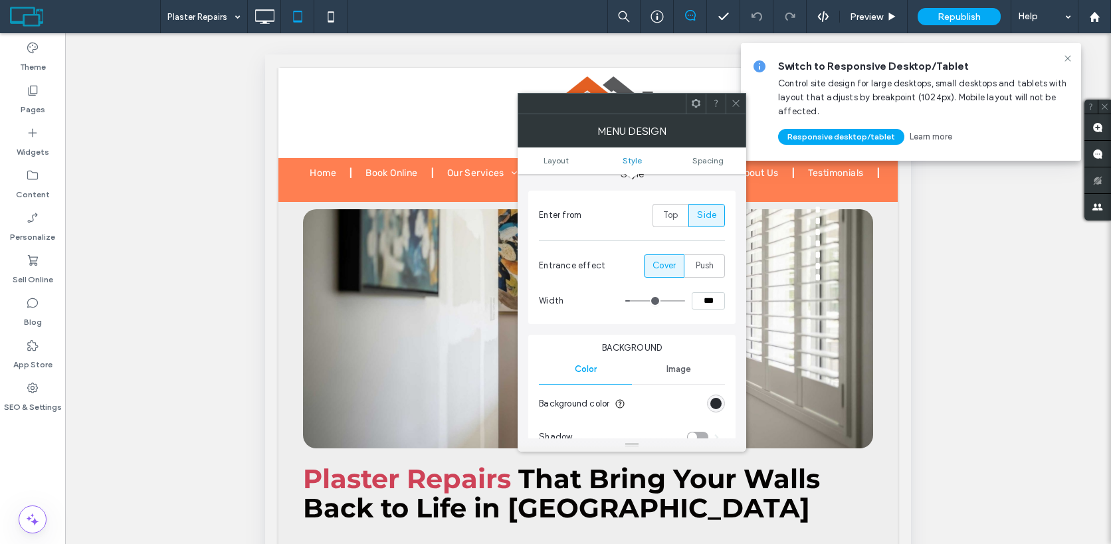
scroll to position [241, 0]
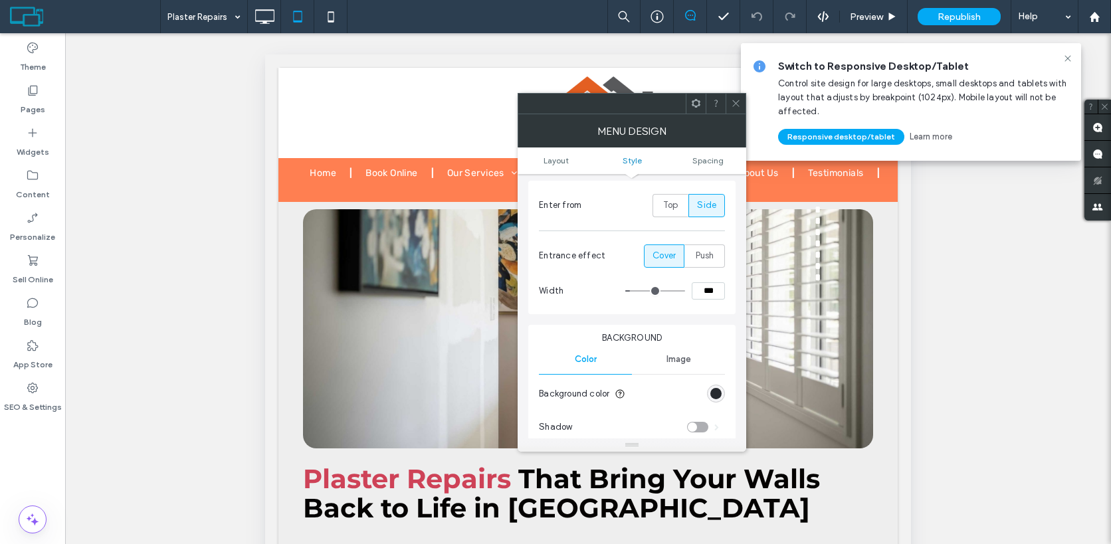
drag, startPoint x: 708, startPoint y: 290, endPoint x: 694, endPoint y: 290, distance: 13.9
click at [694, 290] on input "***" at bounding box center [707, 290] width 33 height 17
type input "***"
type input "**"
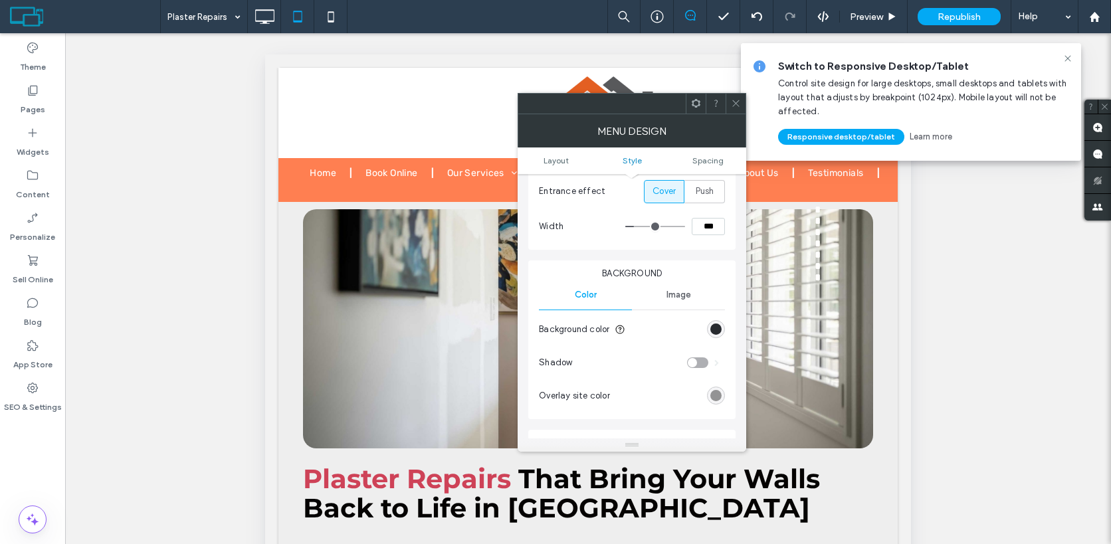
scroll to position [321, 0]
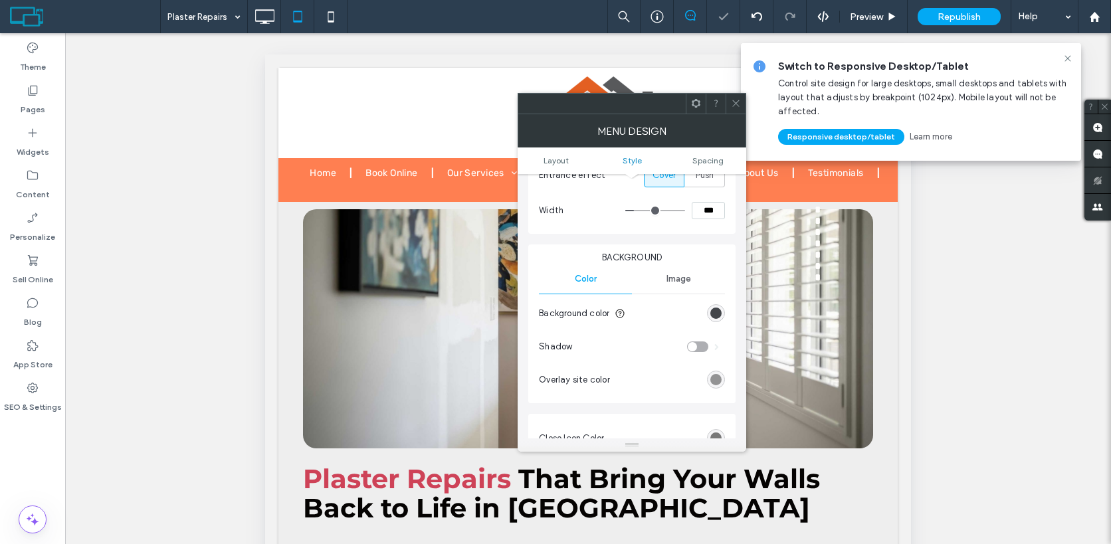
click at [717, 318] on div "rgb(39, 42, 47)" at bounding box center [715, 313] width 11 height 11
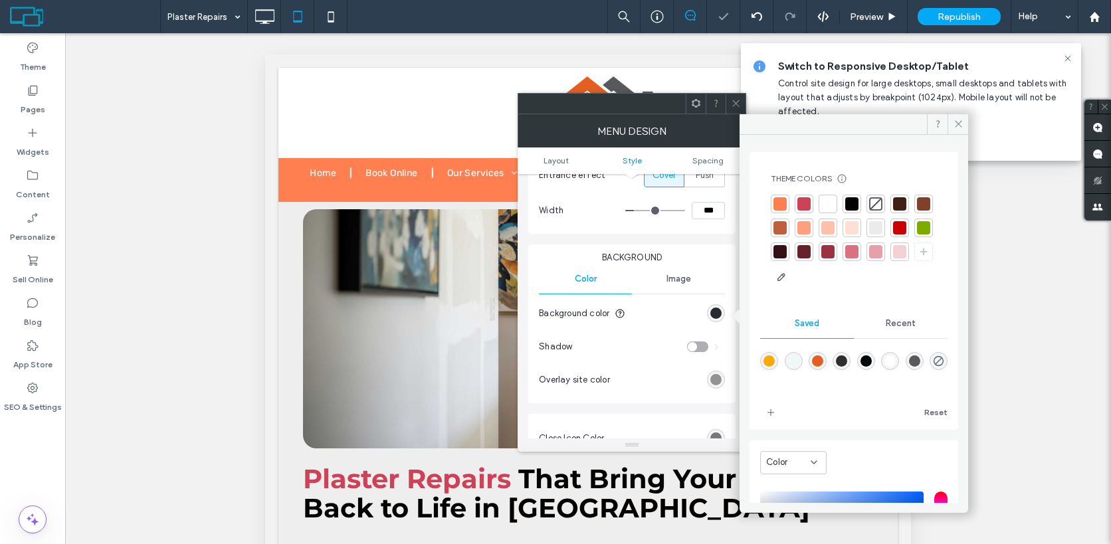
click at [824, 202] on div at bounding box center [827, 203] width 13 height 13
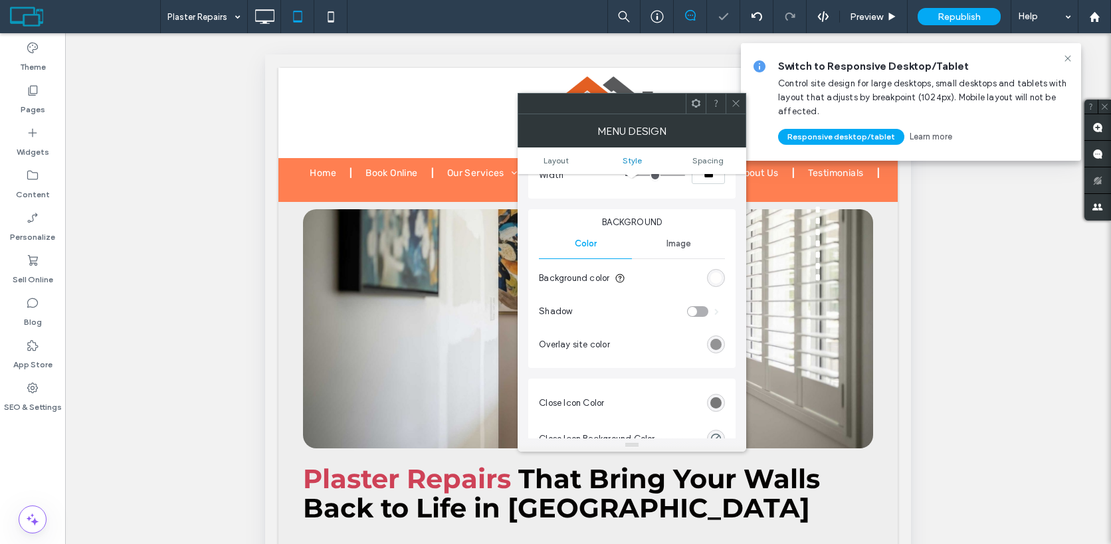
scroll to position [358, 0]
click at [707, 405] on div "rgb(120, 120, 120)" at bounding box center [716, 402] width 18 height 18
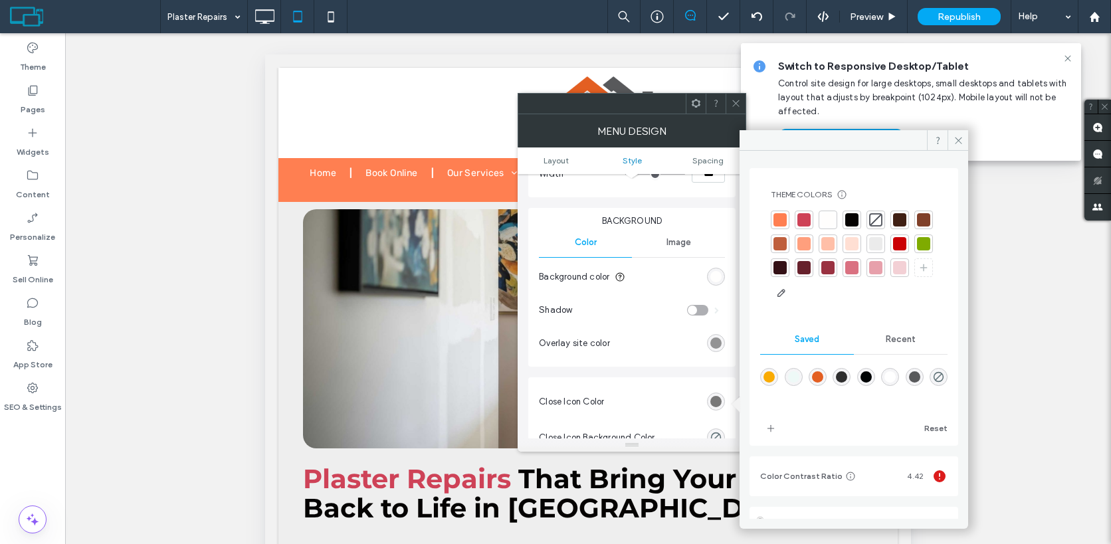
type input "****"
click at [852, 220] on div at bounding box center [851, 219] width 13 height 13
click at [955, 137] on use at bounding box center [957, 140] width 7 height 7
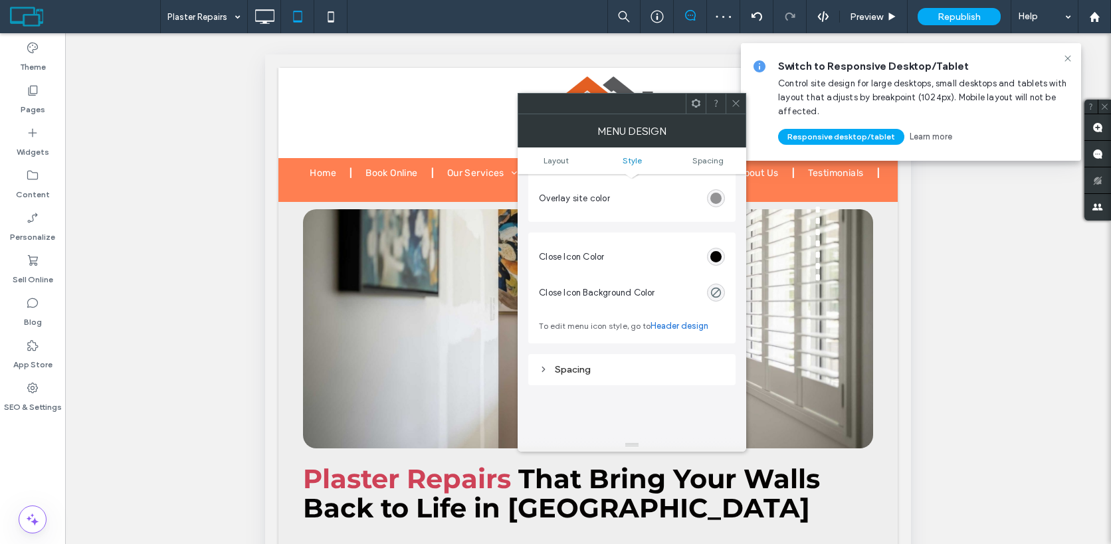
scroll to position [517, 0]
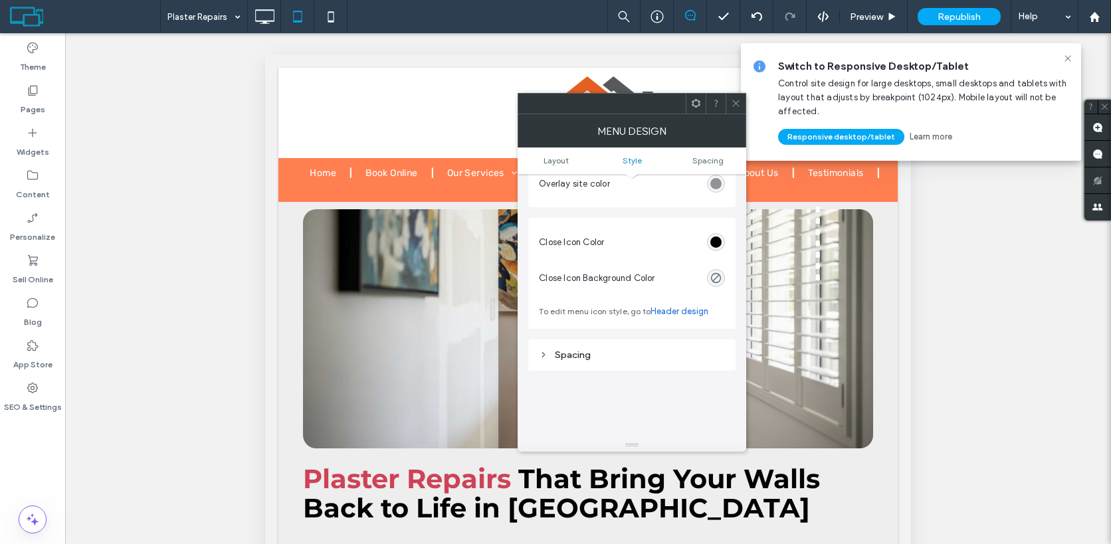
click at [700, 359] on div "Spacing" at bounding box center [632, 354] width 186 height 11
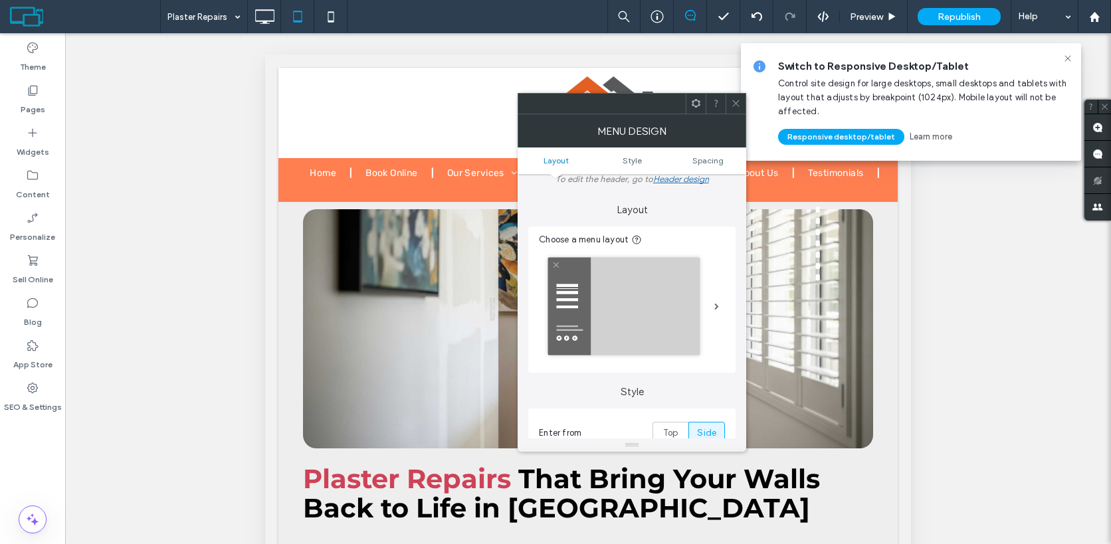
scroll to position [0, 0]
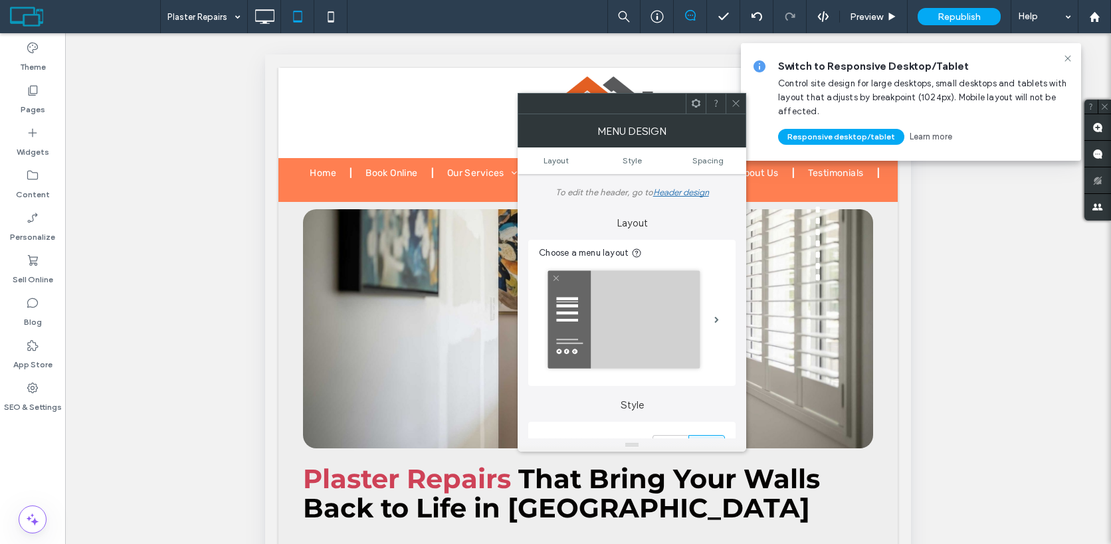
click at [735, 108] on span at bounding box center [736, 104] width 10 height 20
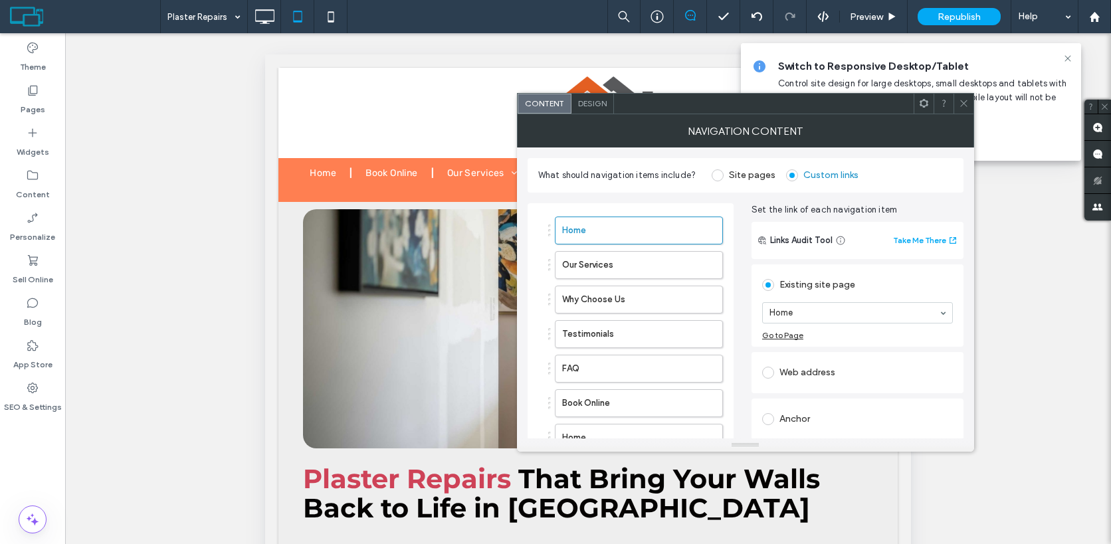
click at [753, 177] on label "Site pages" at bounding box center [752, 174] width 46 height 11
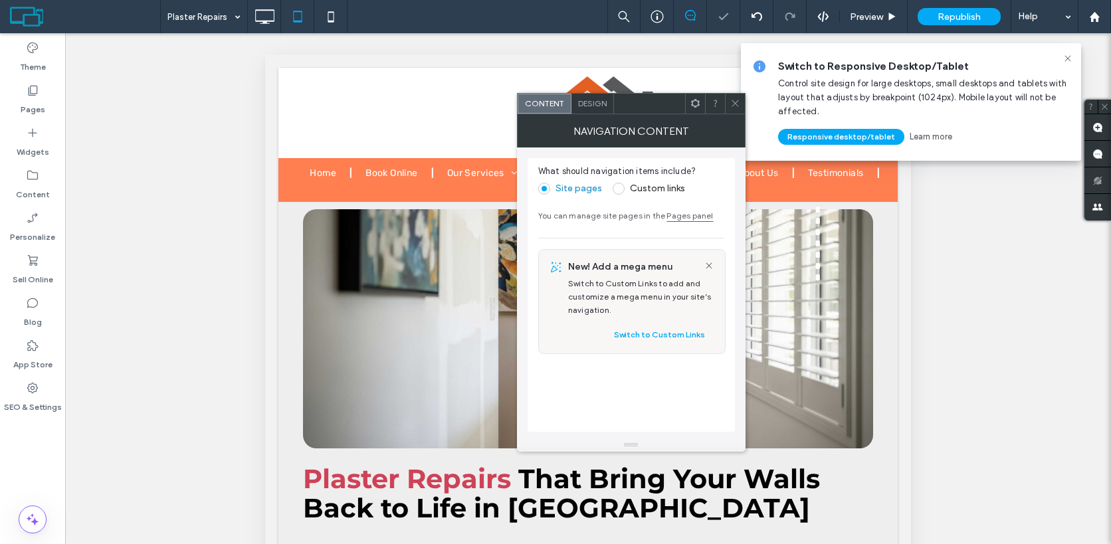
click at [592, 112] on div "Design" at bounding box center [592, 104] width 43 height 20
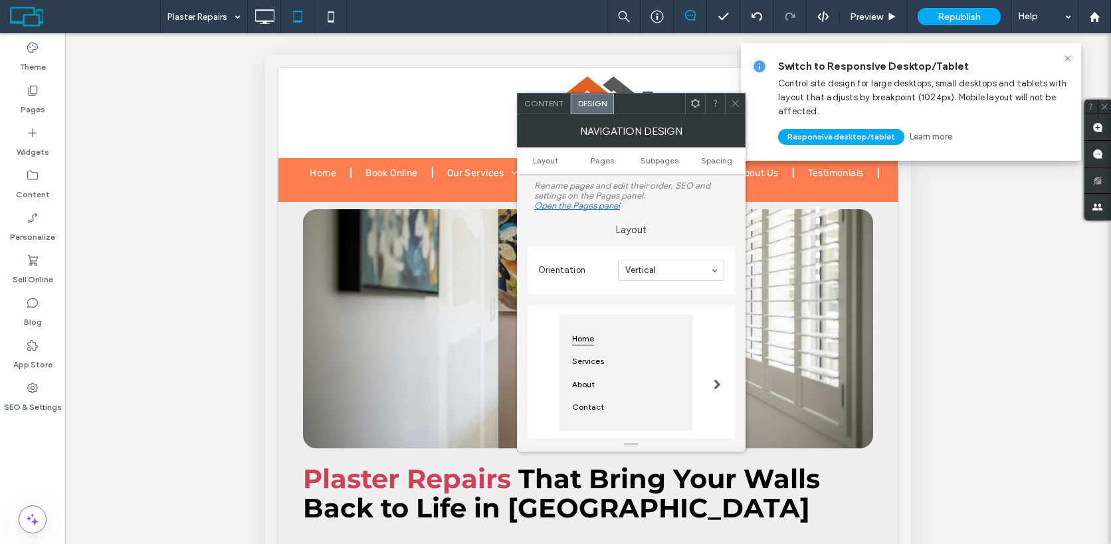
click at [717, 385] on span at bounding box center [716, 384] width 7 height 11
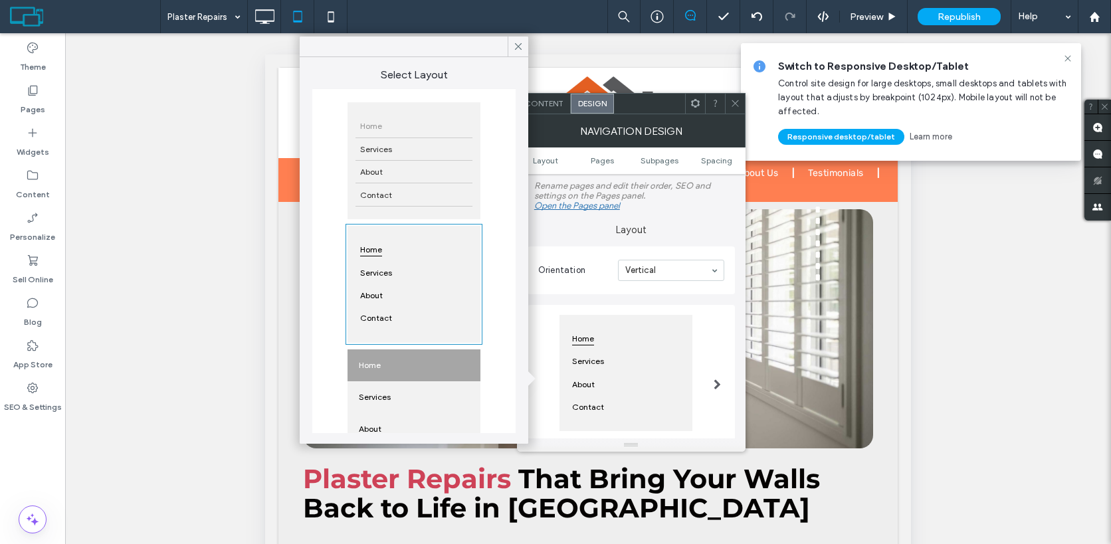
click at [427, 370] on div "Home" at bounding box center [413, 365] width 133 height 32
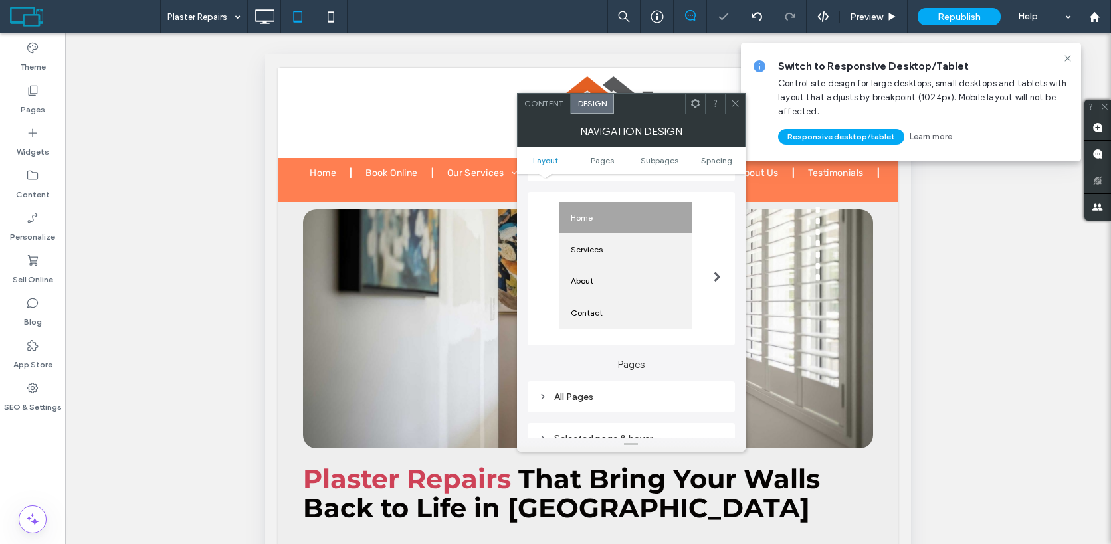
scroll to position [191, 0]
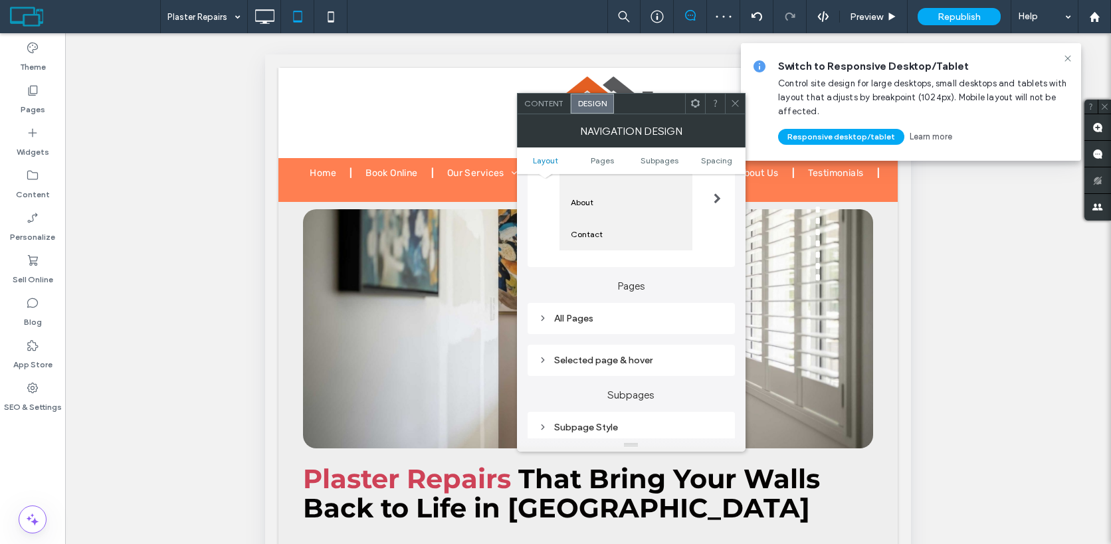
click at [617, 327] on div "All Pages" at bounding box center [631, 319] width 186 height 18
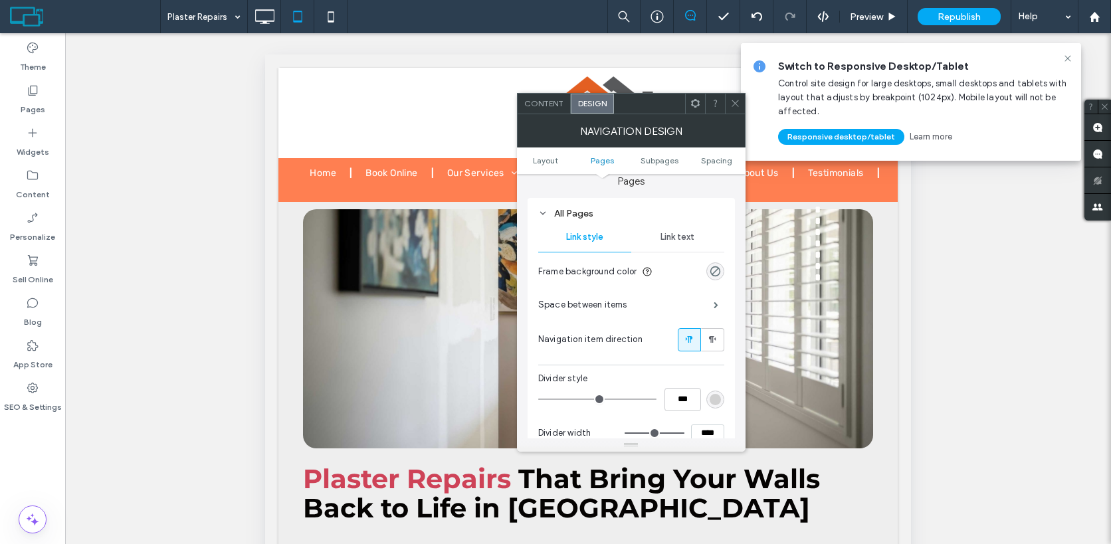
scroll to position [280, 0]
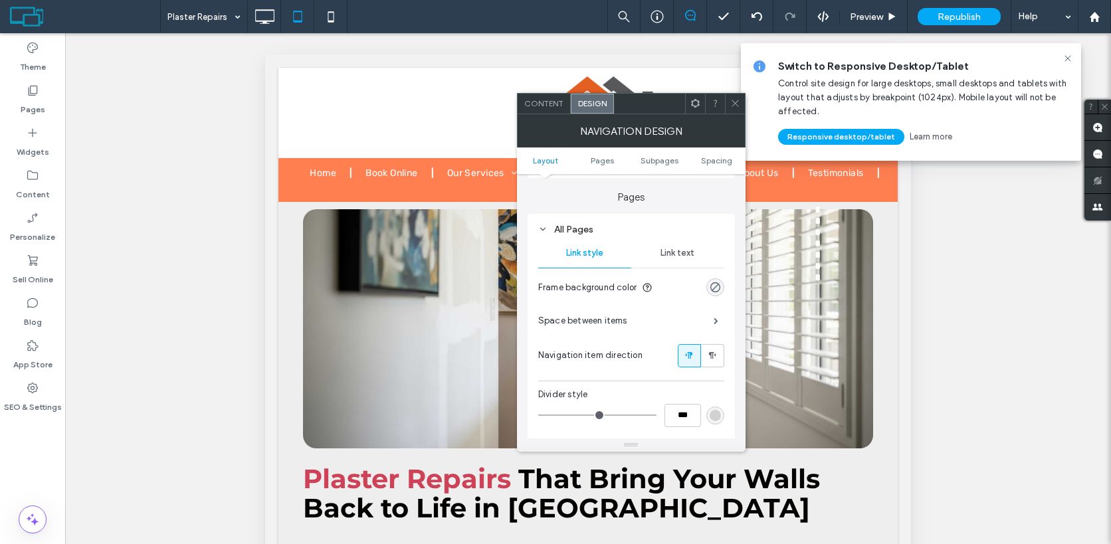
click at [668, 254] on span "Link text" at bounding box center [677, 253] width 34 height 11
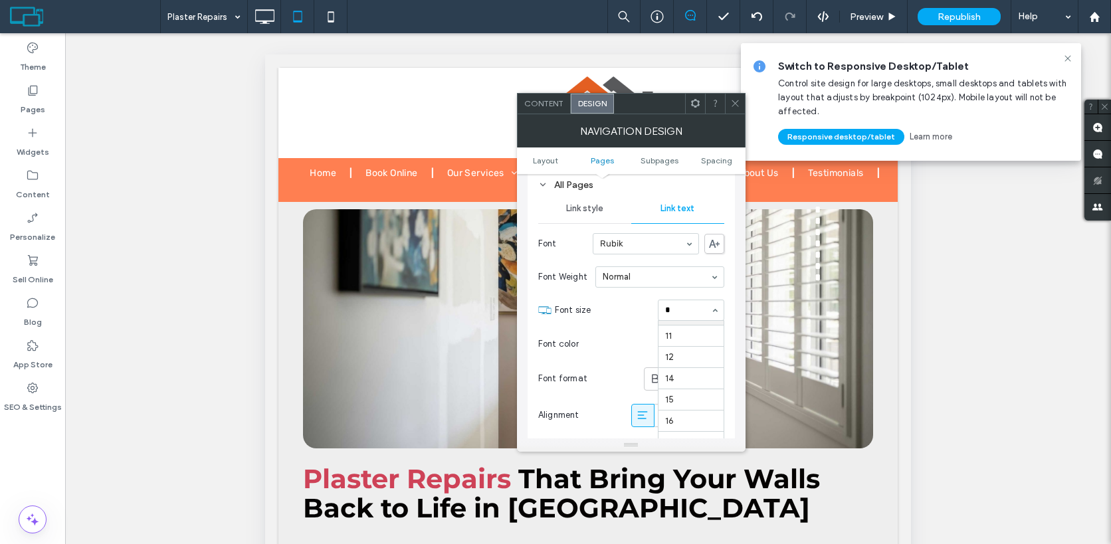
scroll to position [21, 0]
type input "**"
click at [712, 349] on div "rgba(255, 255, 255, 0.5)" at bounding box center [714, 343] width 11 height 11
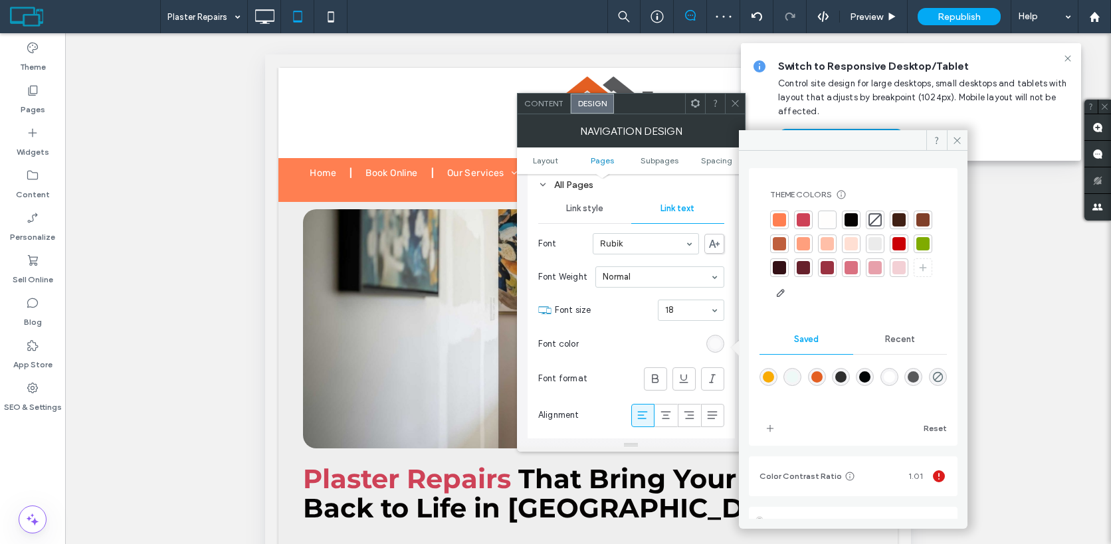
click at [849, 218] on div at bounding box center [850, 219] width 13 height 13
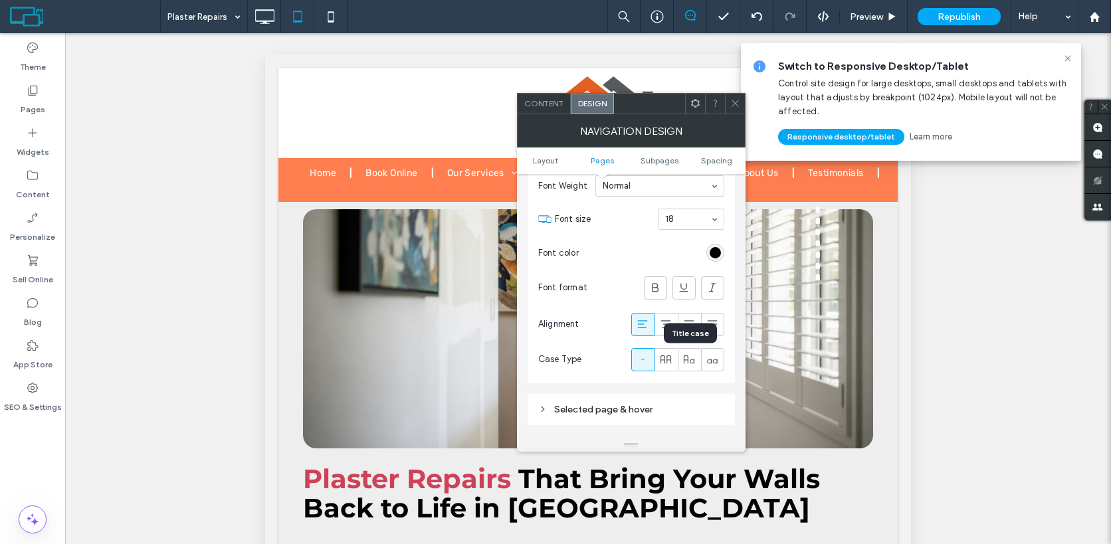
scroll to position [468, 0]
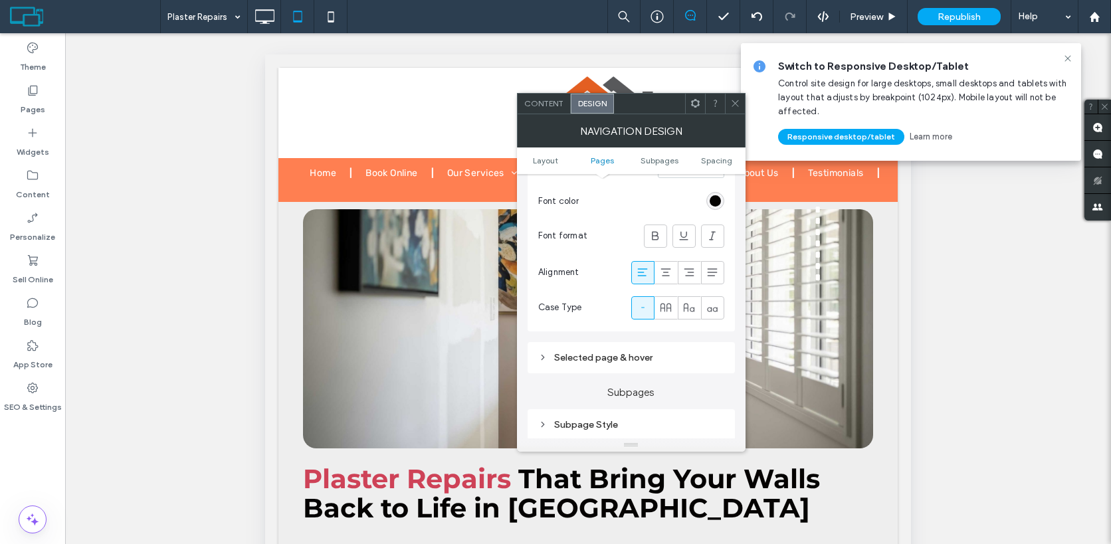
click at [676, 357] on div "Selected page & hover" at bounding box center [631, 357] width 186 height 11
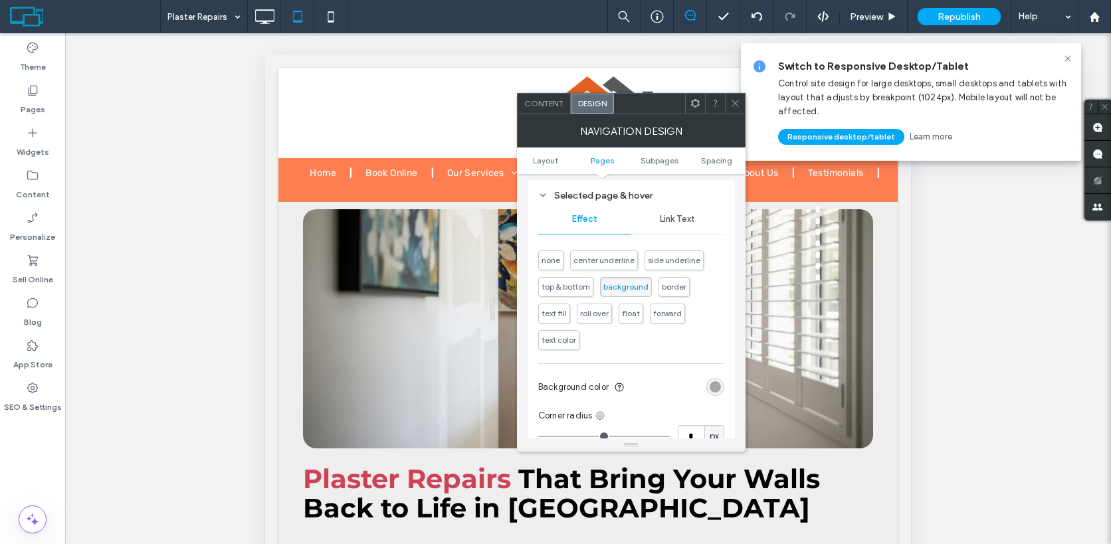
scroll to position [643, 0]
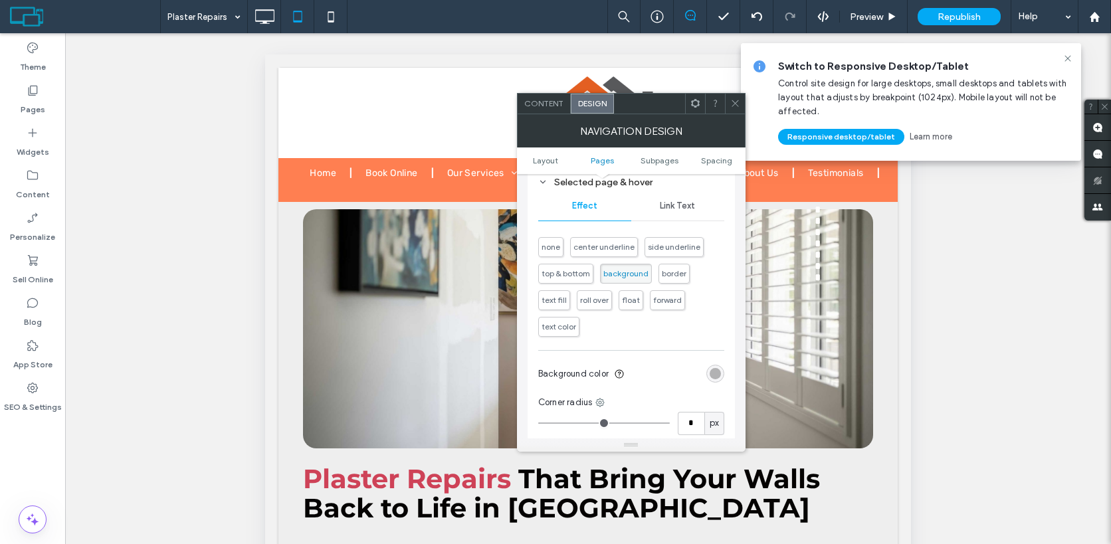
click at [713, 379] on div "rgba(51, 51, 51, 0.4)" at bounding box center [714, 373] width 11 height 11
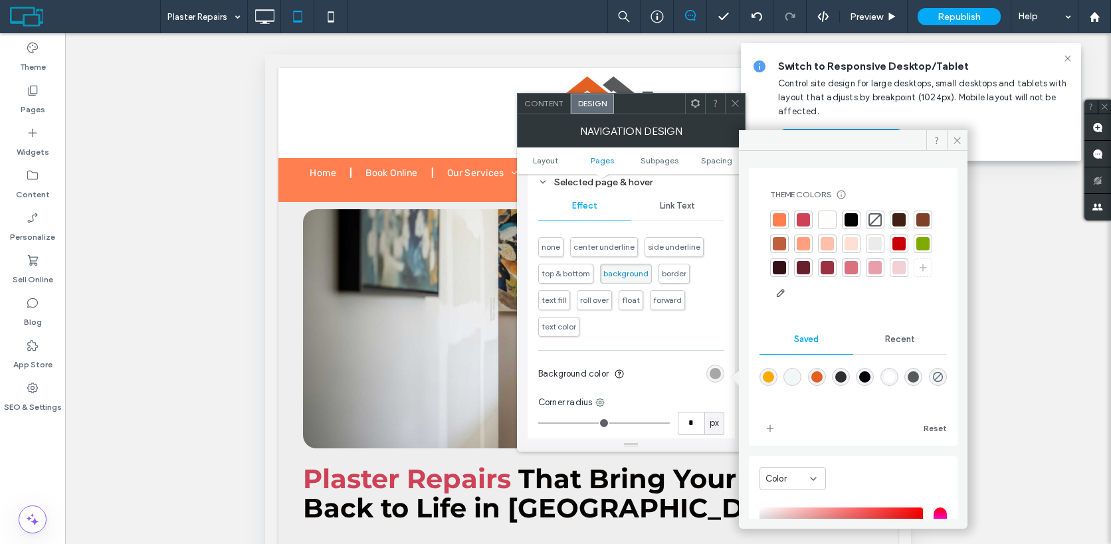
click at [892, 274] on div at bounding box center [898, 267] width 13 height 13
click at [834, 268] on div at bounding box center [826, 268] width 13 height 13
click at [860, 270] on div at bounding box center [852, 268] width 13 height 13
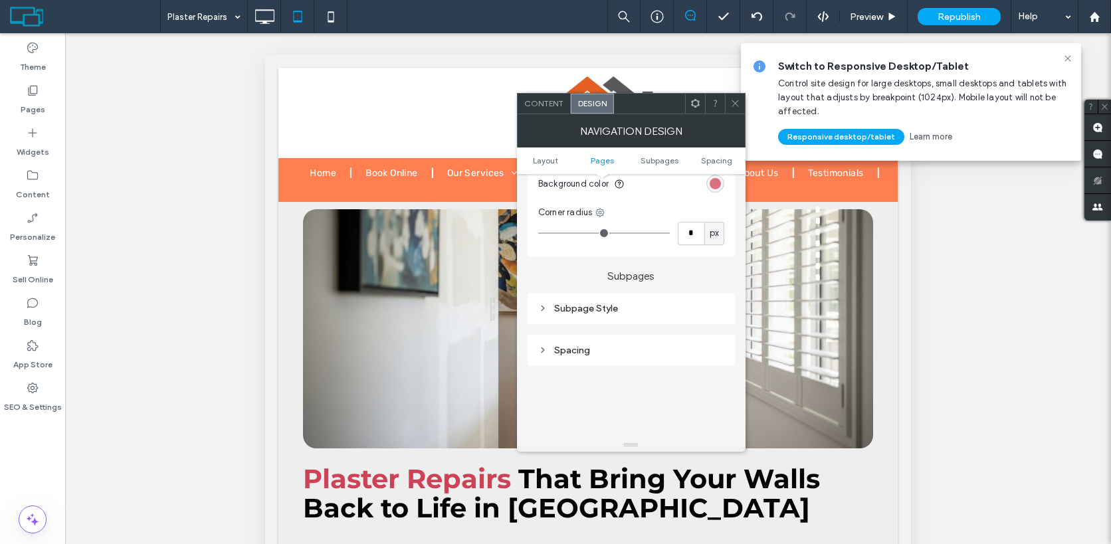
scroll to position [842, 0]
click at [606, 296] on div "Subpage Style" at bounding box center [631, 299] width 186 height 18
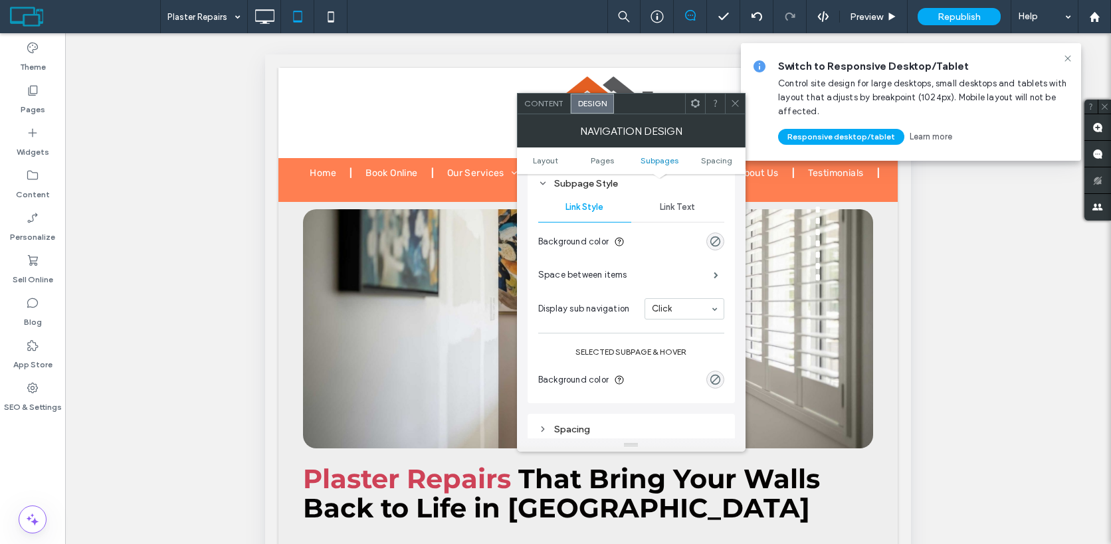
scroll to position [957, 0]
click at [685, 212] on span "Link Text" at bounding box center [677, 208] width 35 height 11
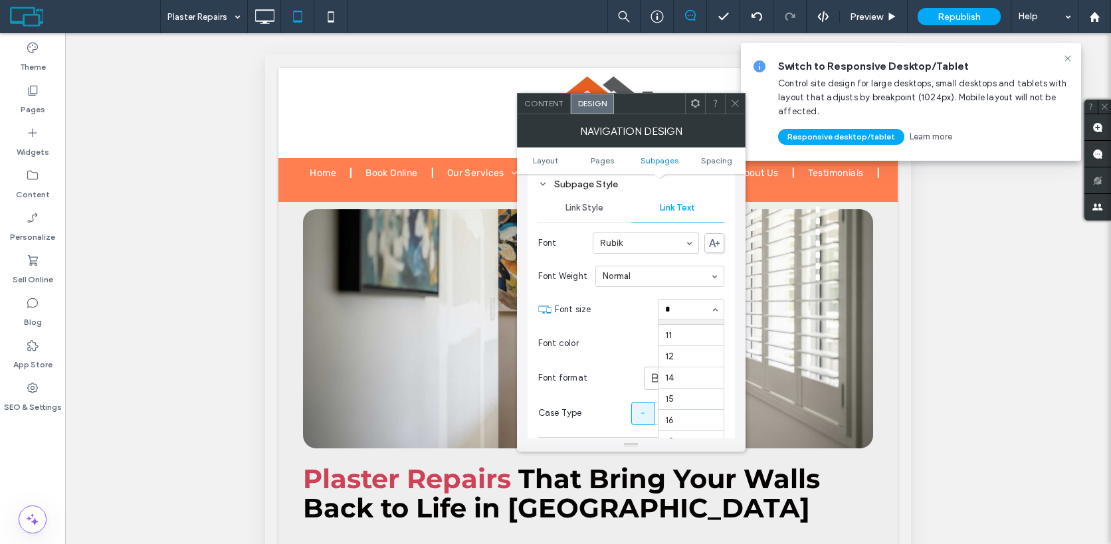
scroll to position [21, 0]
type input "**"
click at [714, 345] on div "rgba(255, 255, 255, 0.5)" at bounding box center [714, 342] width 11 height 11
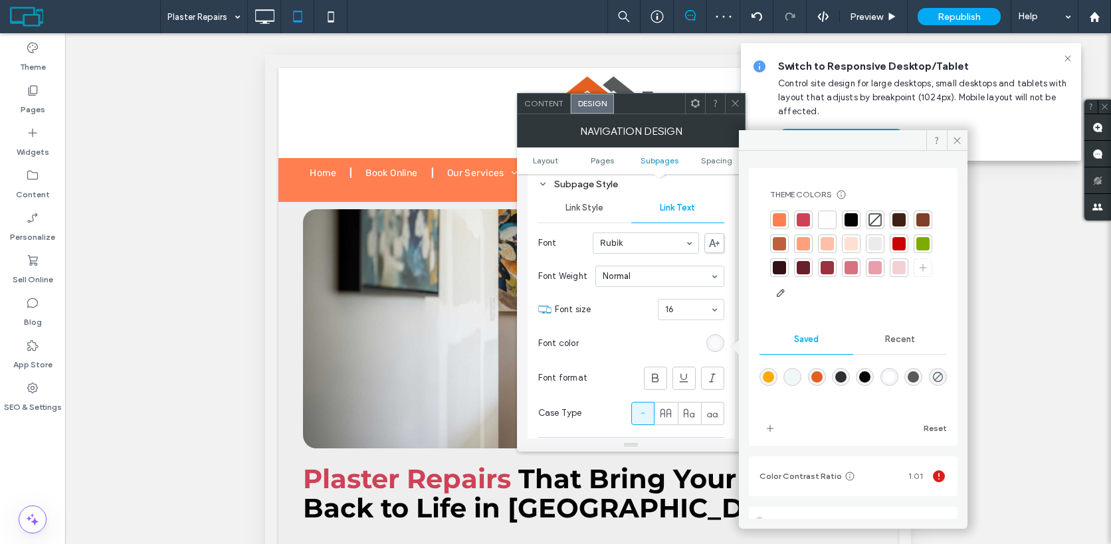
click at [851, 220] on div at bounding box center [850, 219] width 13 height 13
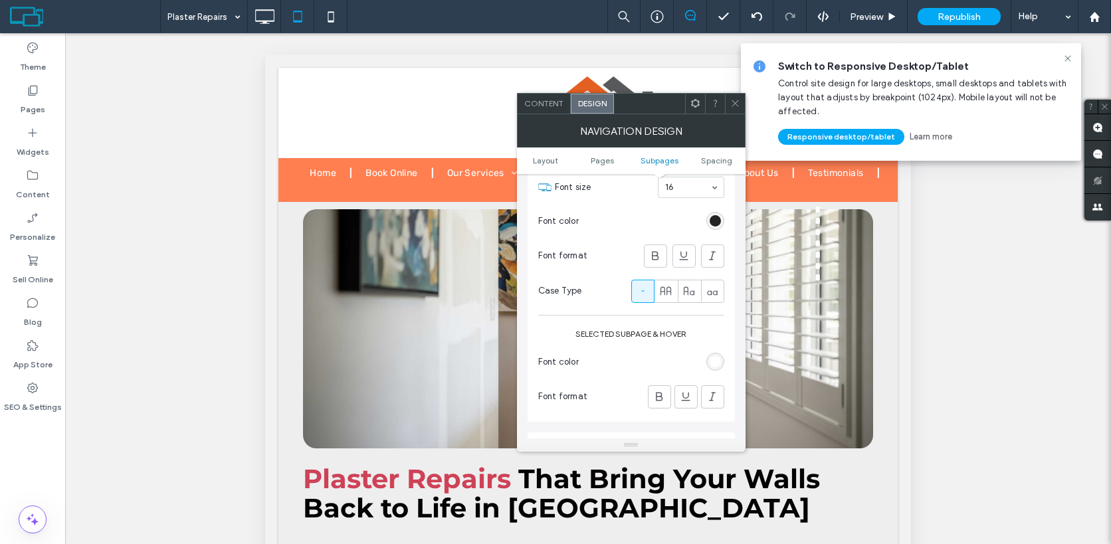
scroll to position [1087, 0]
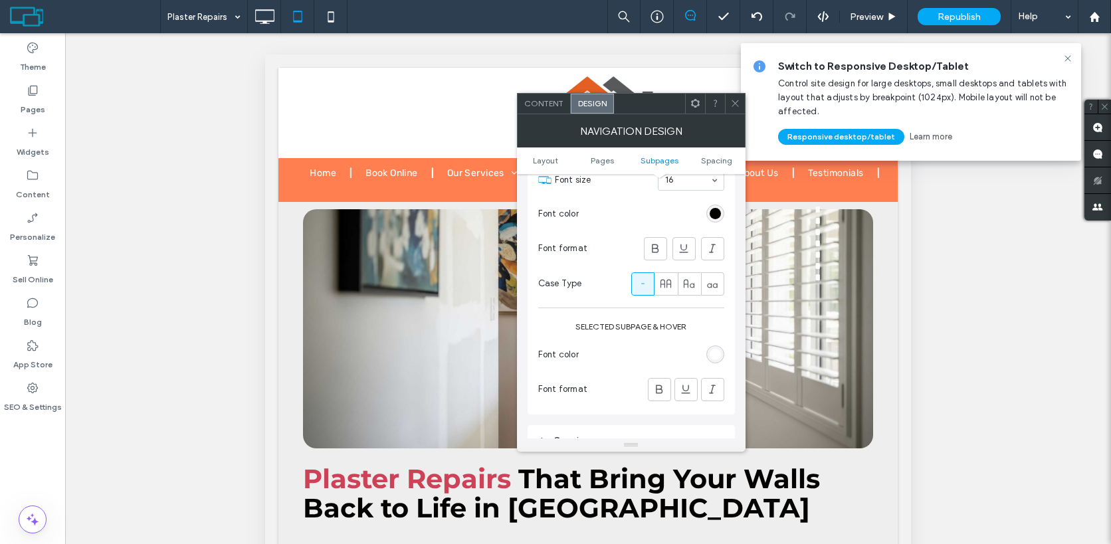
click at [717, 353] on div "rgb(255, 255, 255)" at bounding box center [714, 354] width 11 height 11
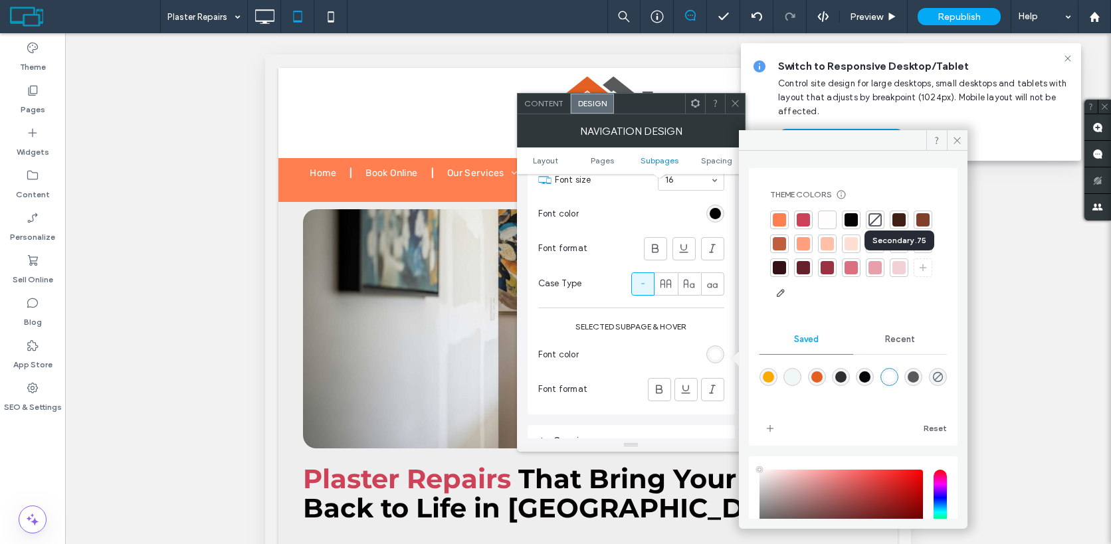
click at [858, 269] on div at bounding box center [850, 267] width 13 height 13
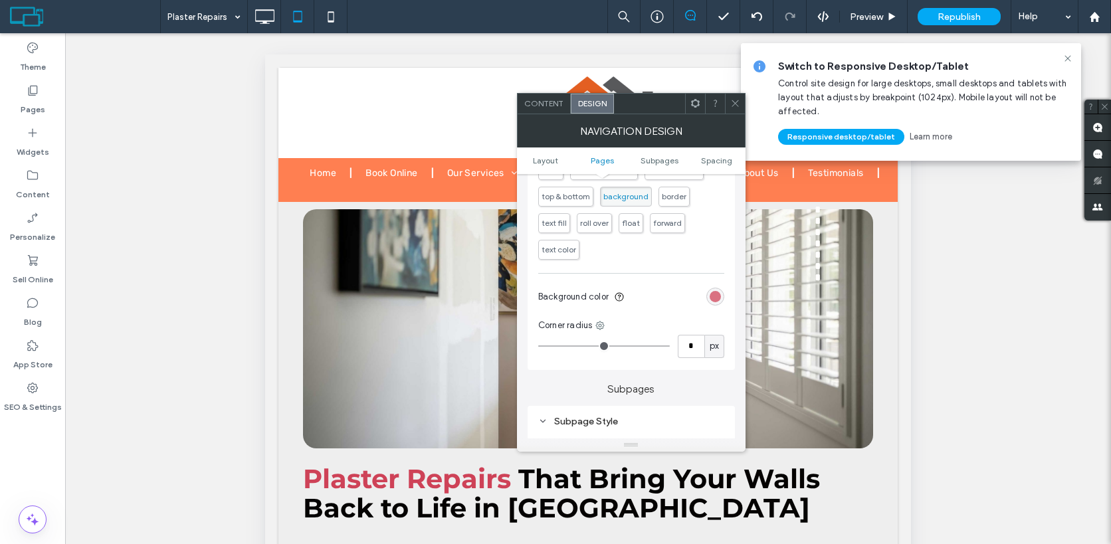
scroll to position [699, 0]
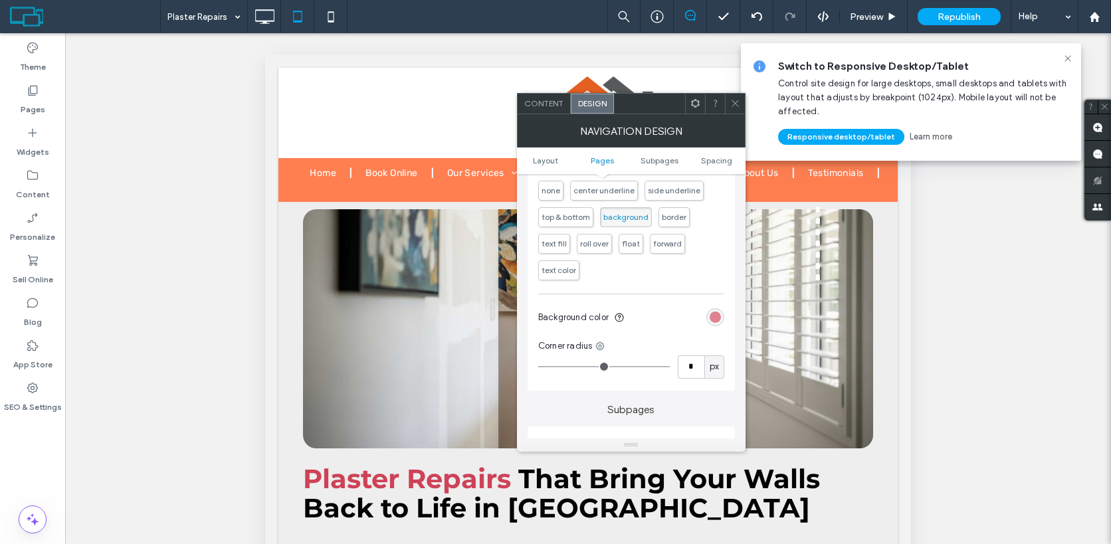
click at [717, 317] on div "rgba(218, 113, 129, 1)" at bounding box center [714, 317] width 11 height 11
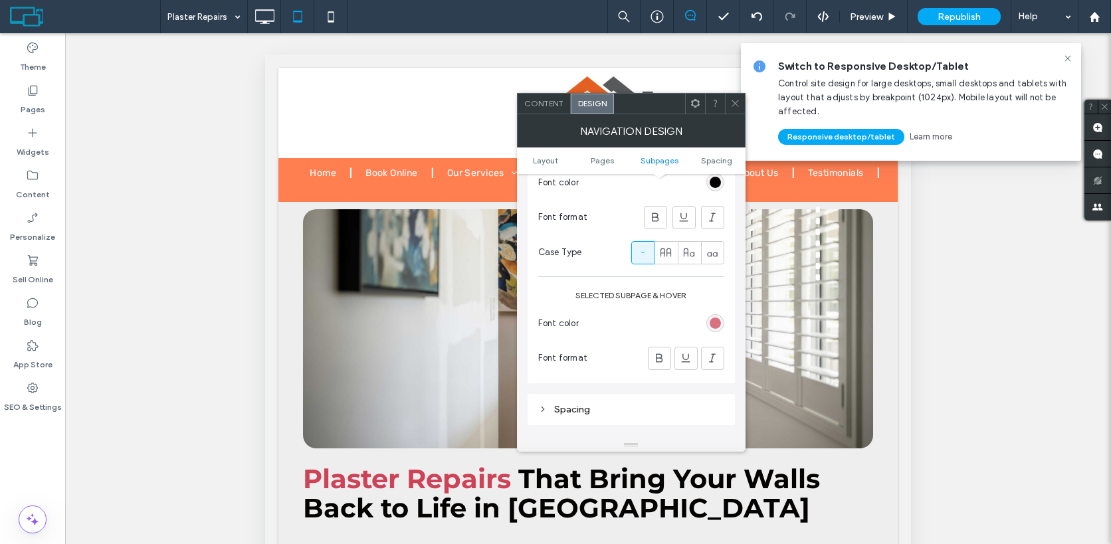
scroll to position [1134, 0]
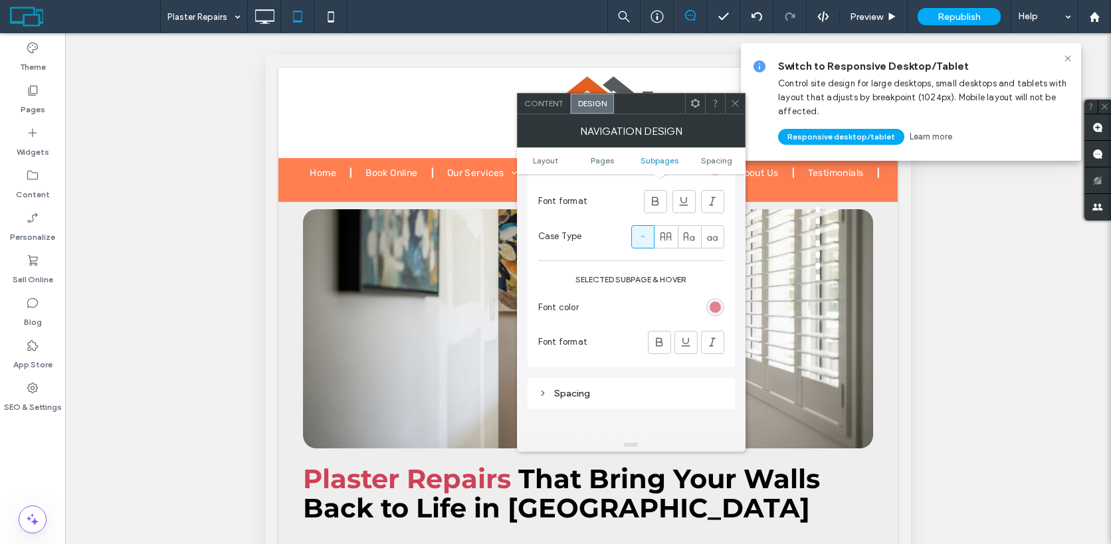
click at [715, 311] on div "rgba(218, 113, 129, 1)" at bounding box center [714, 307] width 11 height 11
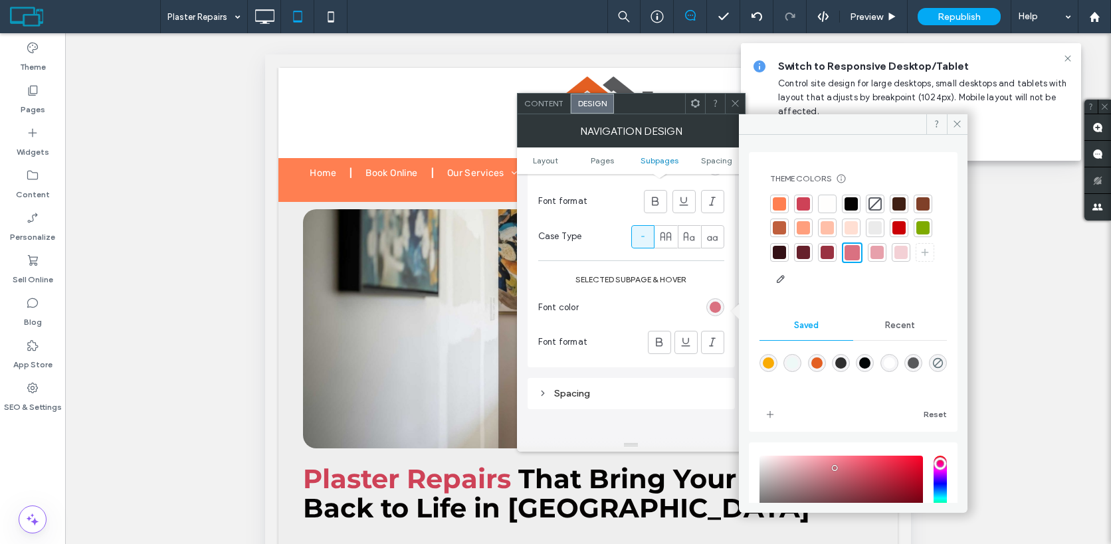
click at [590, 391] on div "Spacing" at bounding box center [631, 393] width 186 height 11
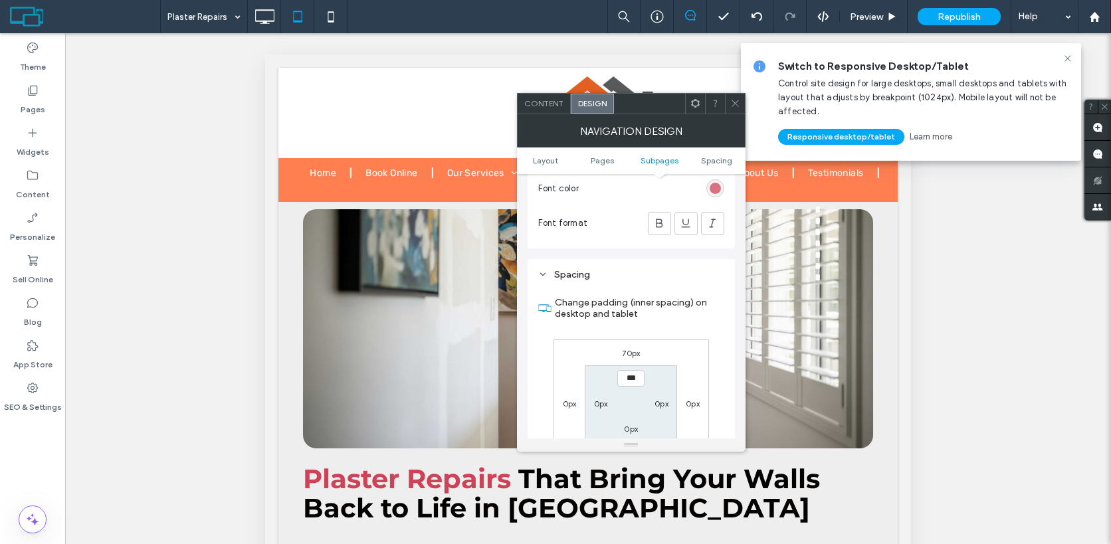
scroll to position [1263, 0]
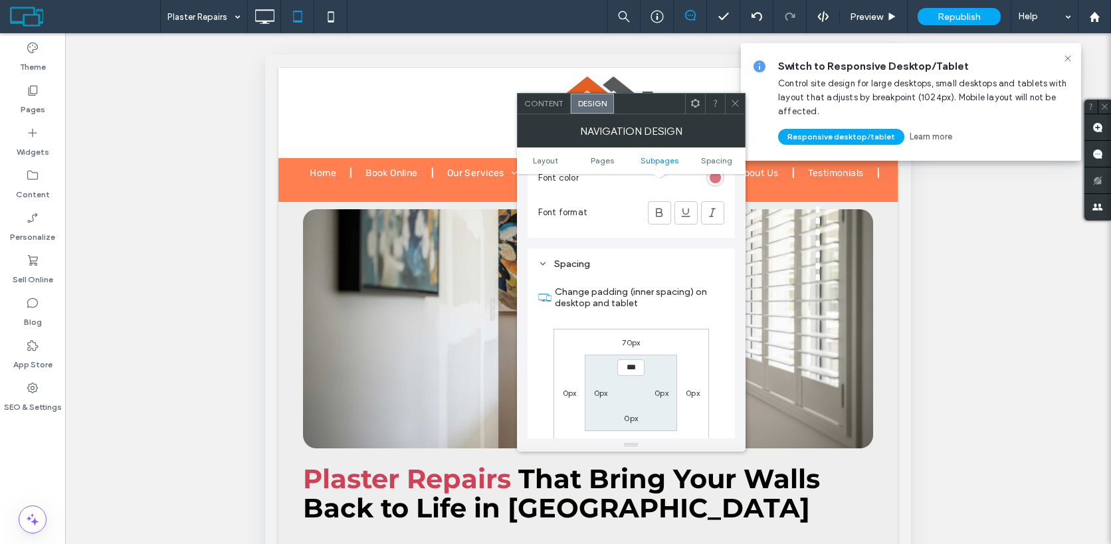
click at [628, 341] on label "70px" at bounding box center [631, 342] width 18 height 10
type input "**"
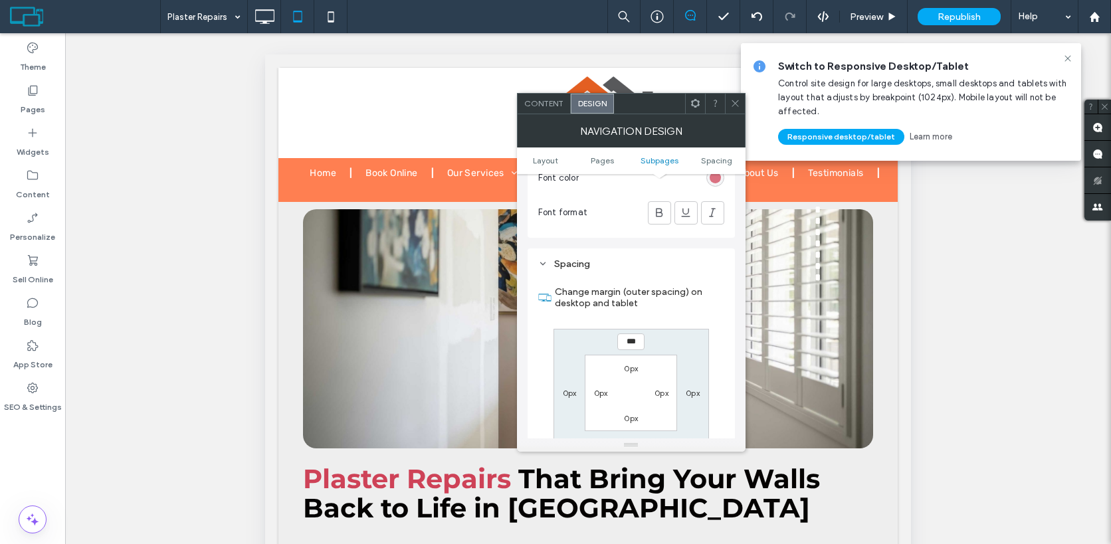
type input "***"
type input "*****"
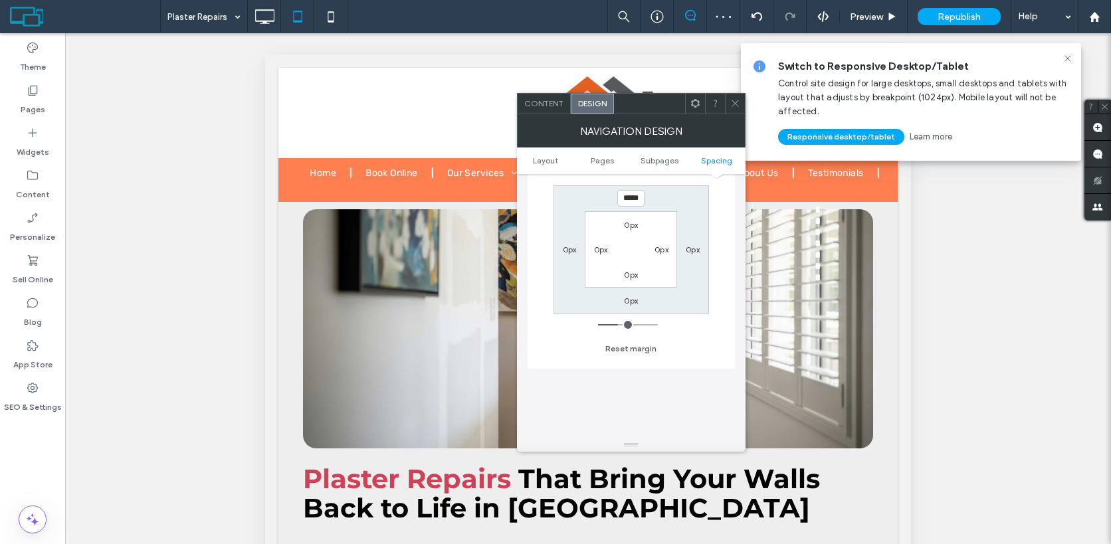
scroll to position [1413, 0]
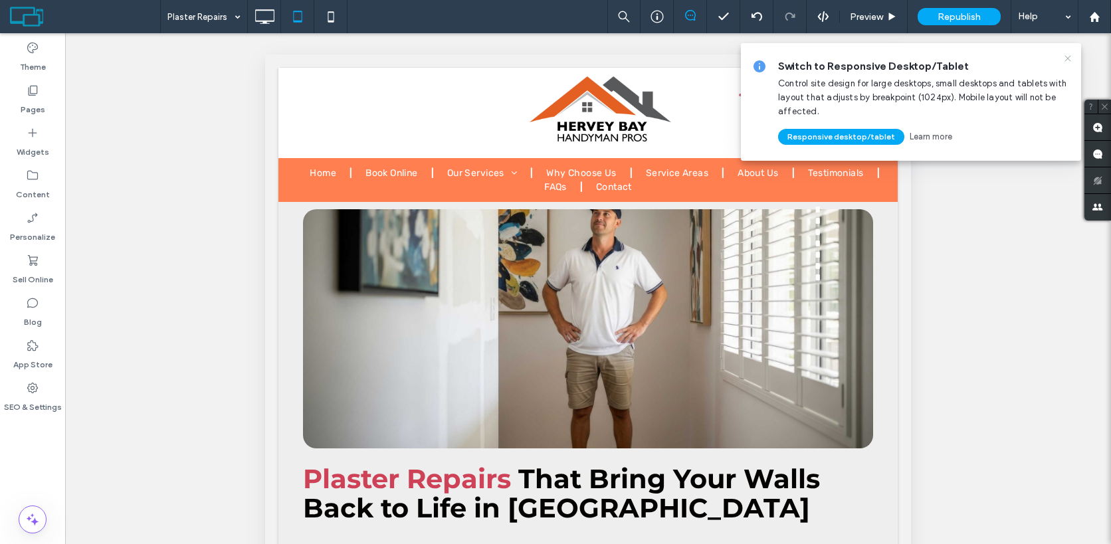
click at [1068, 58] on icon at bounding box center [1067, 58] width 11 height 11
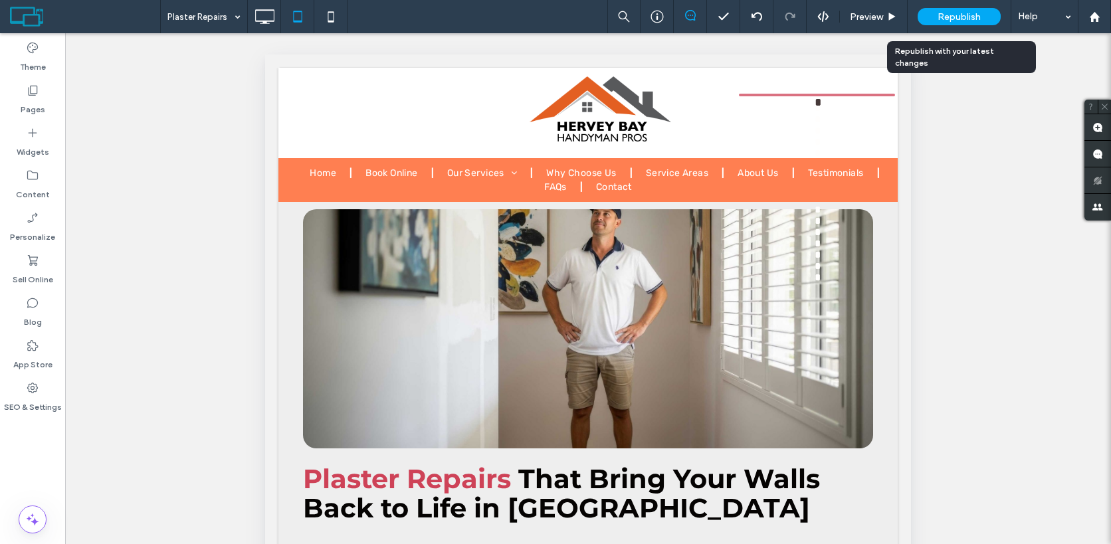
click at [978, 18] on span "Republish" at bounding box center [958, 16] width 43 height 11
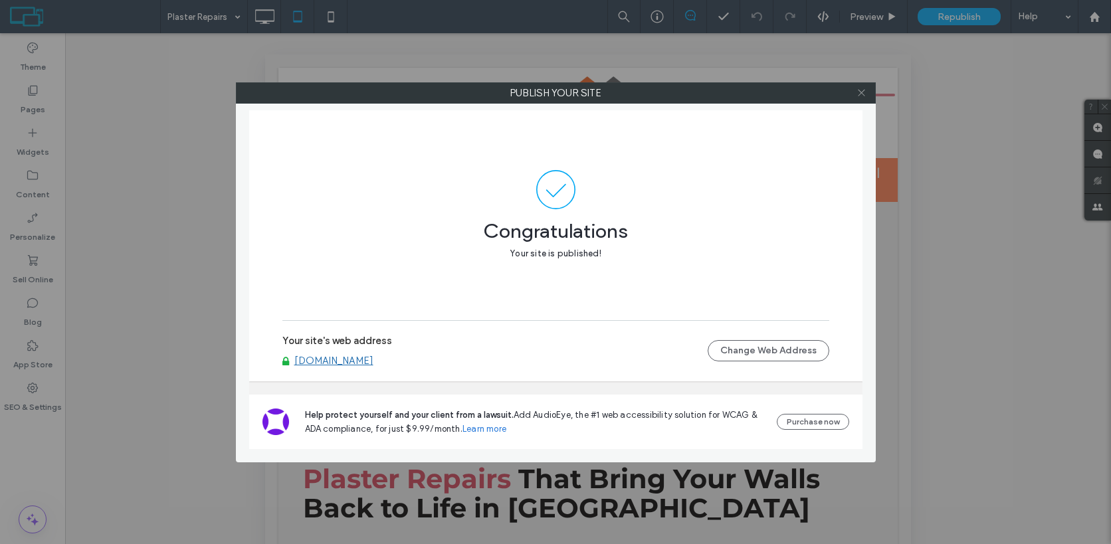
click at [861, 95] on icon at bounding box center [861, 93] width 10 height 10
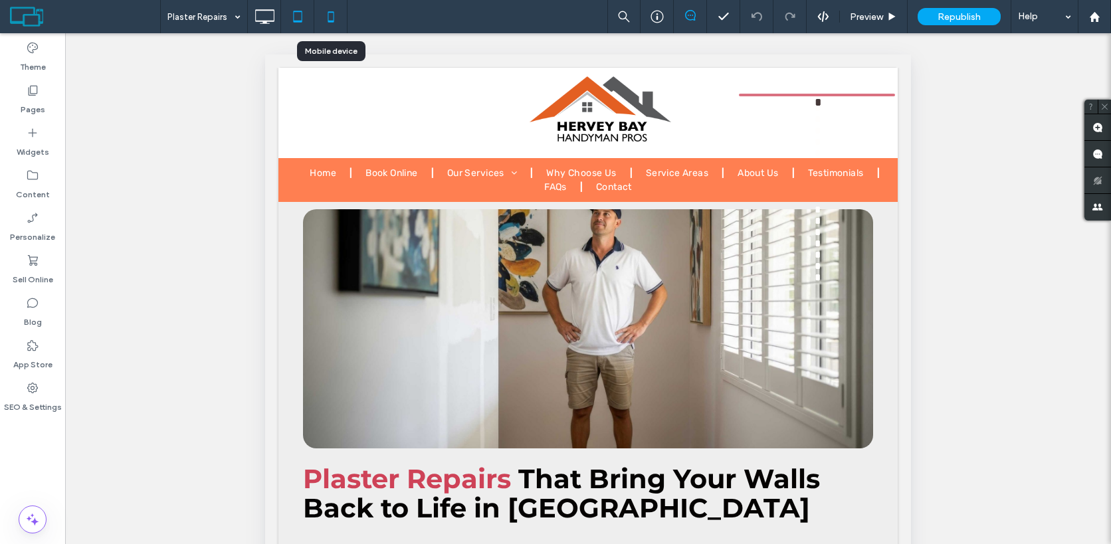
click at [330, 14] on icon at bounding box center [330, 16] width 27 height 27
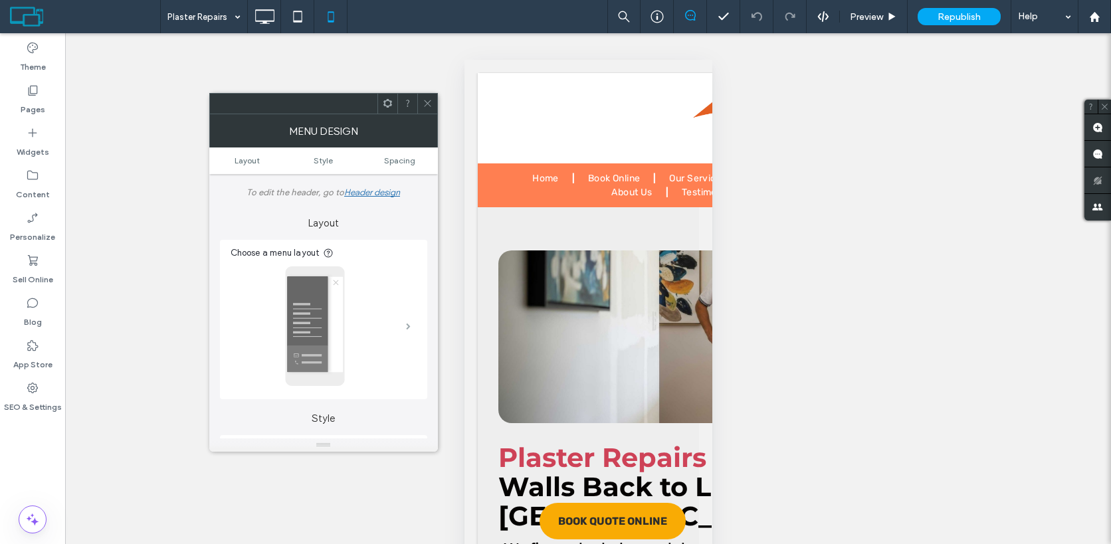
click at [406, 329] on span at bounding box center [408, 326] width 5 height 7
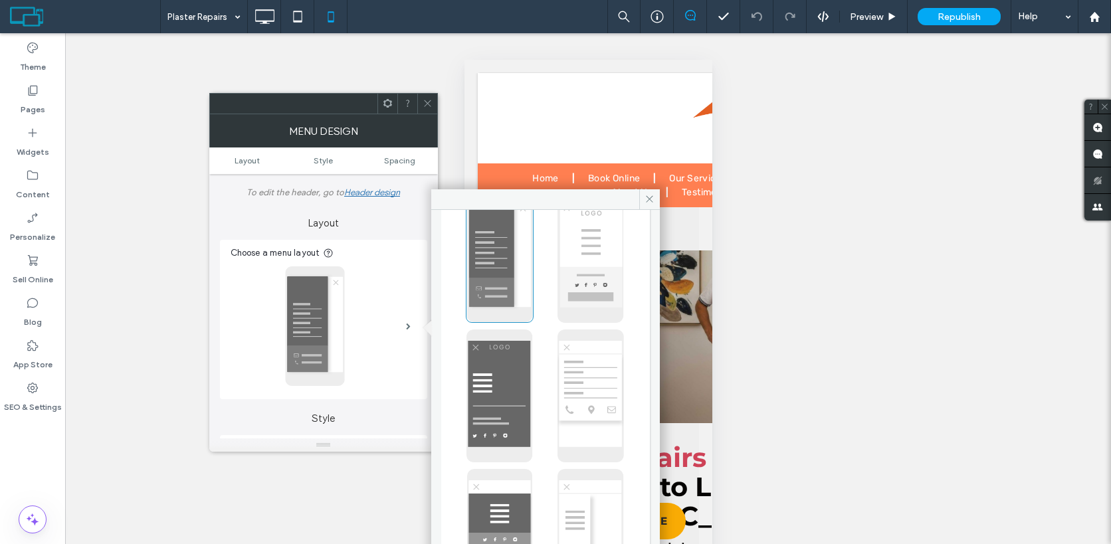
scroll to position [269, 0]
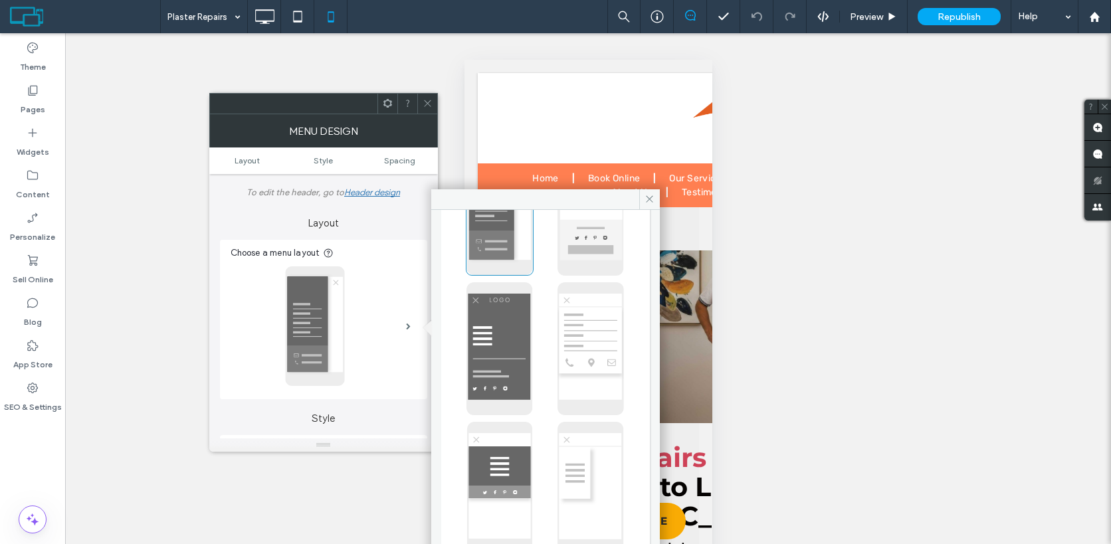
click at [562, 457] on img at bounding box center [590, 488] width 66 height 133
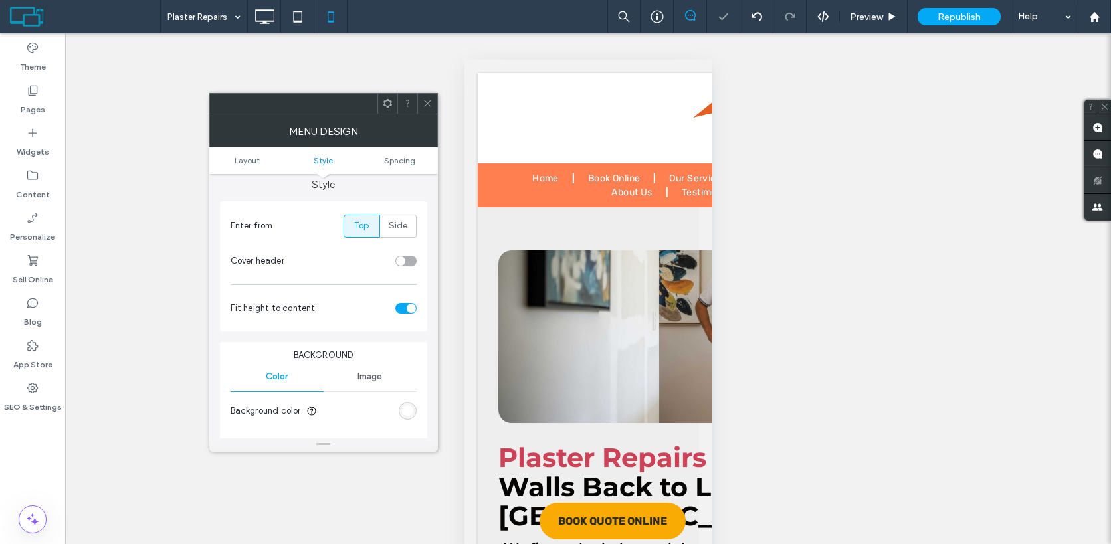
scroll to position [256, 0]
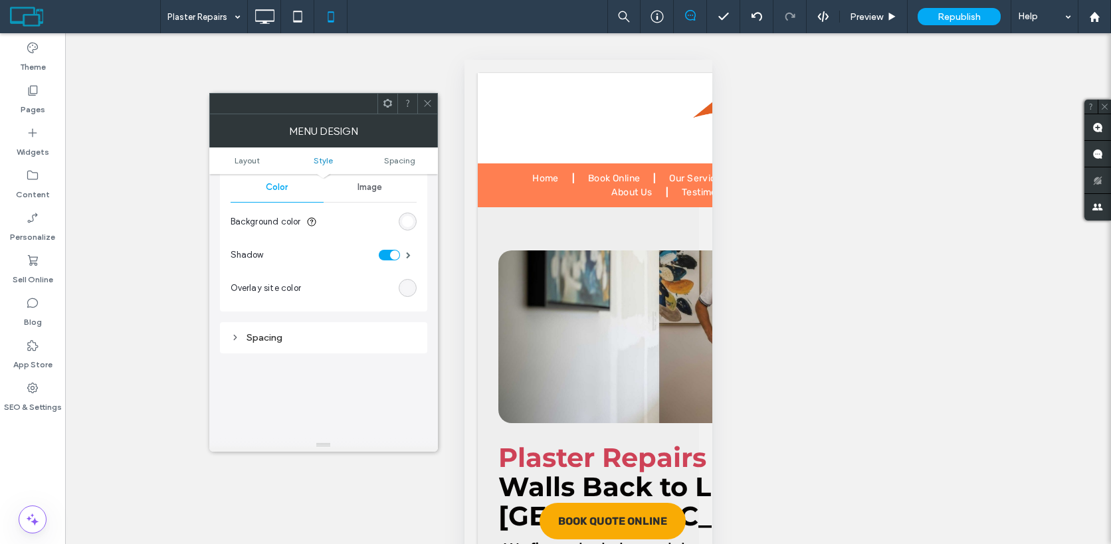
click at [355, 339] on div "Spacing" at bounding box center [323, 337] width 186 height 11
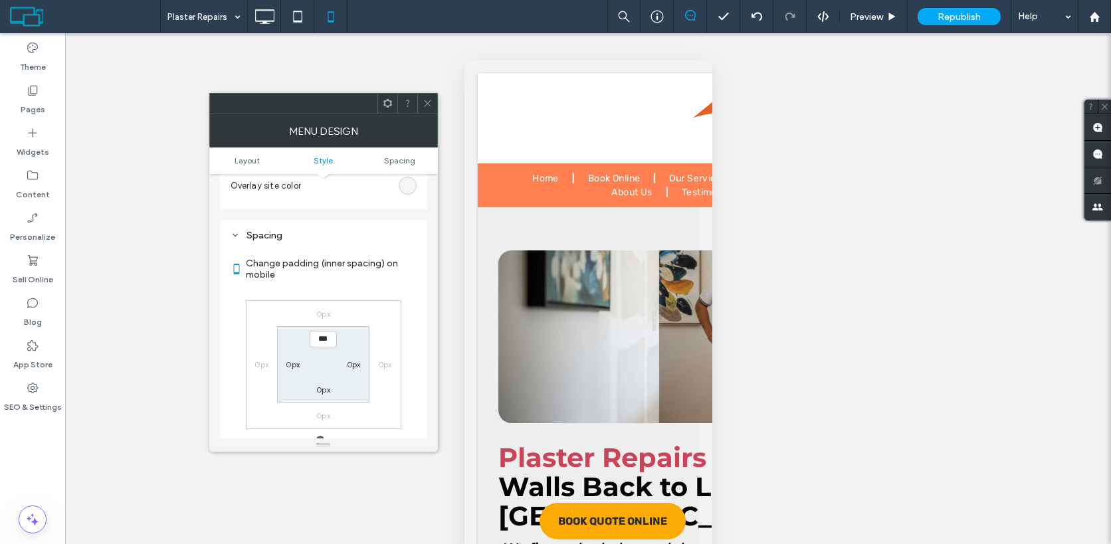
scroll to position [537, 0]
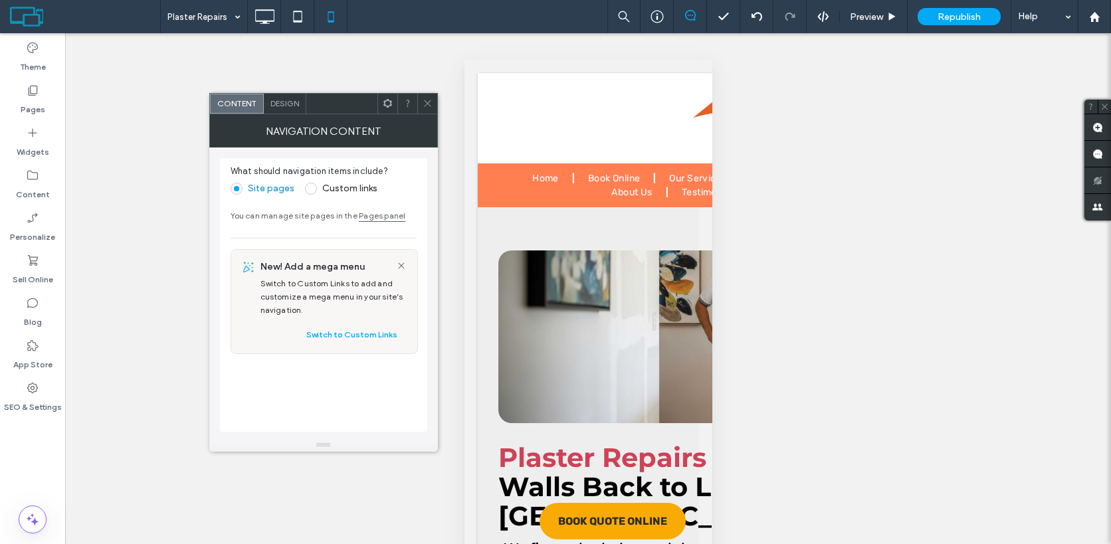
click at [287, 104] on span "Design" at bounding box center [284, 103] width 29 height 10
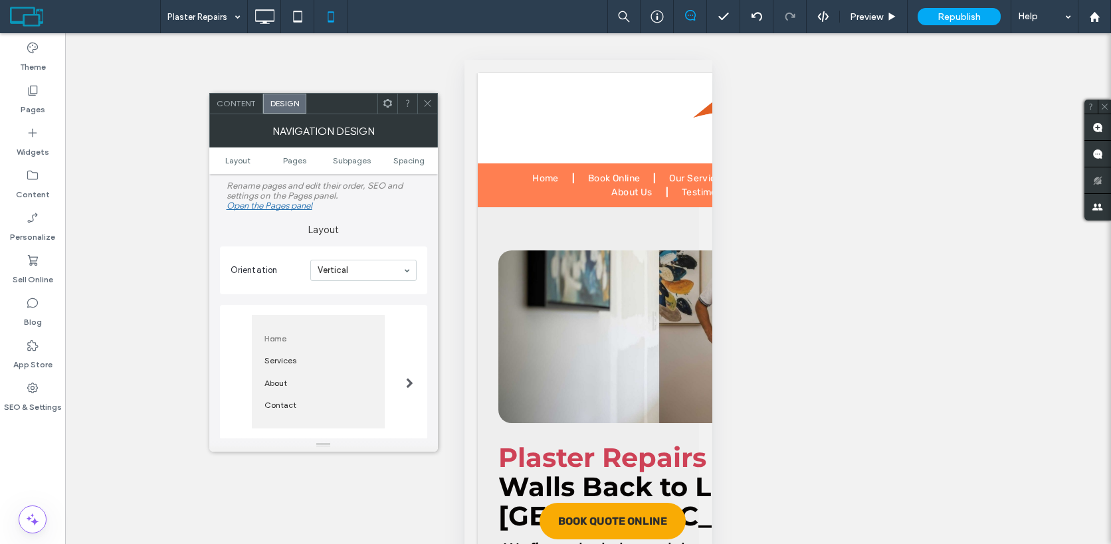
click at [397, 371] on div at bounding box center [409, 375] width 27 height 147
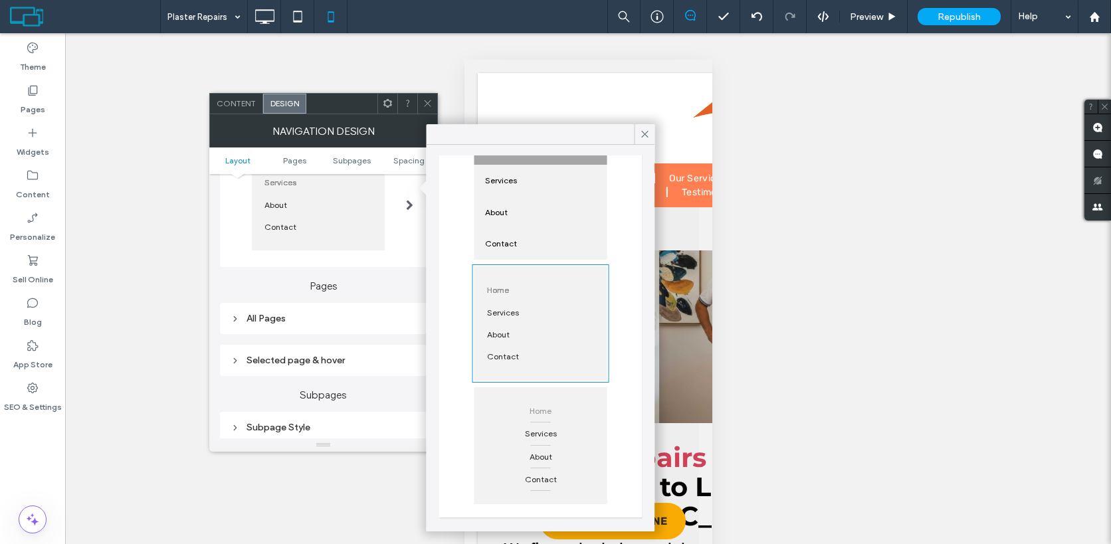
scroll to position [189, 0]
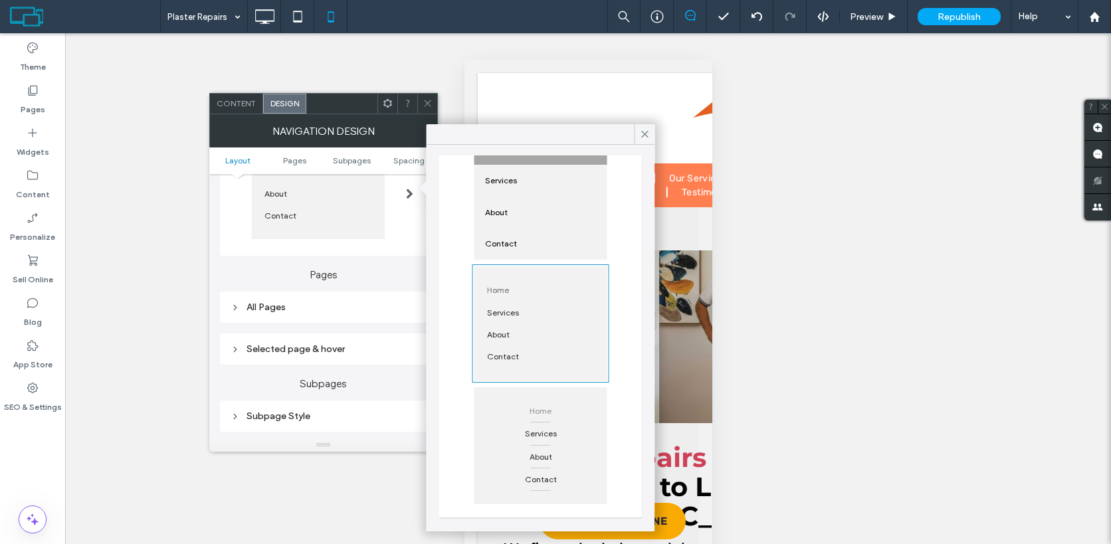
click at [308, 323] on div "All Pages" at bounding box center [323, 307] width 207 height 31
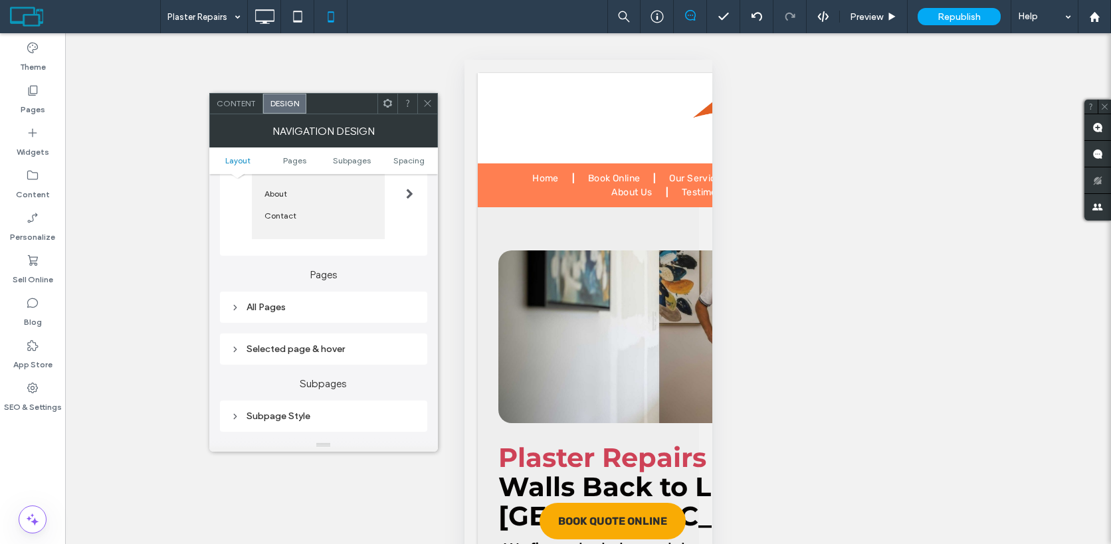
click at [308, 313] on div "All Pages" at bounding box center [323, 307] width 186 height 11
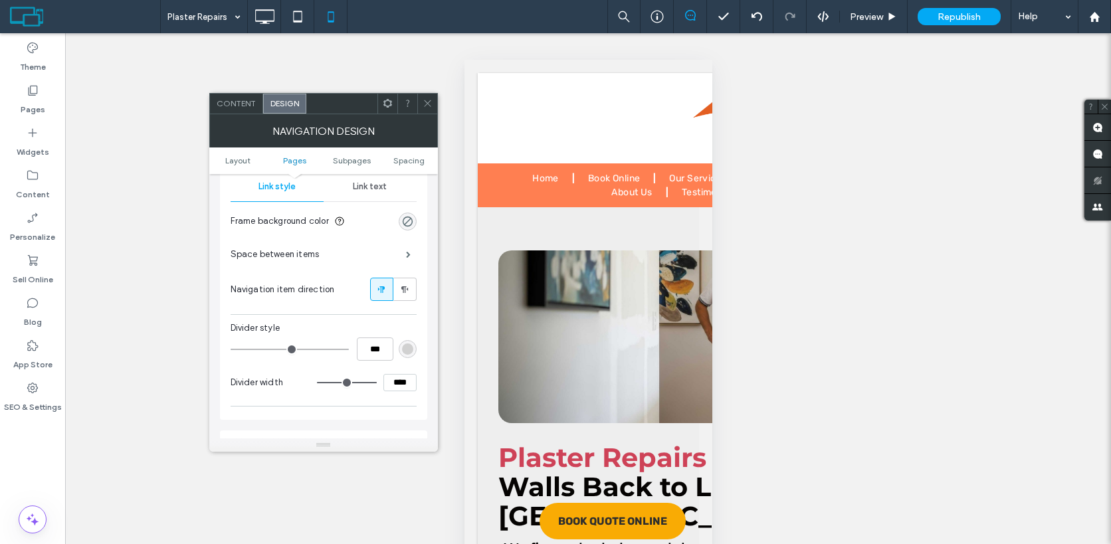
scroll to position [319, 0]
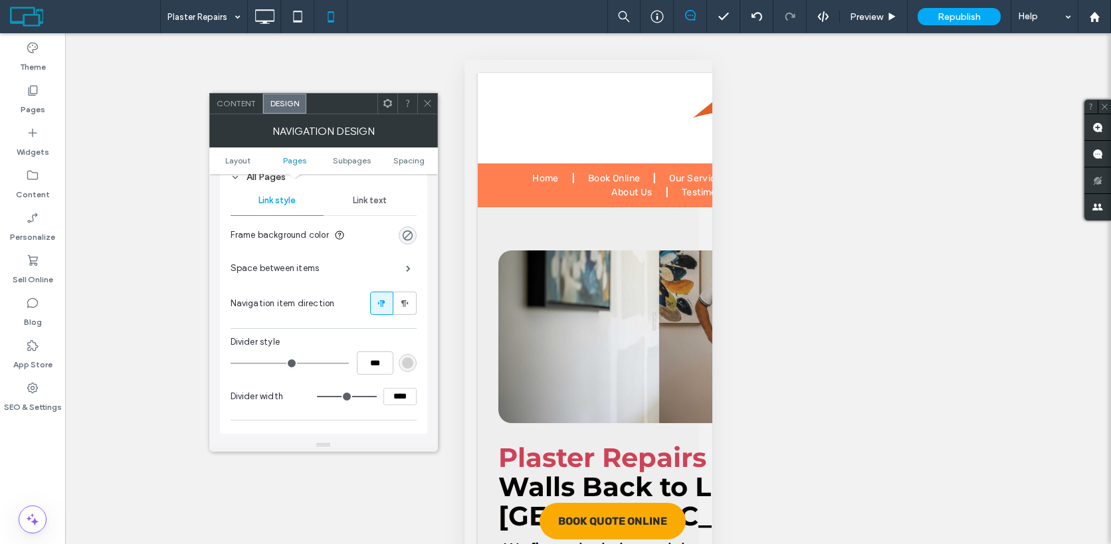
click at [353, 206] on span "Link text" at bounding box center [370, 200] width 34 height 11
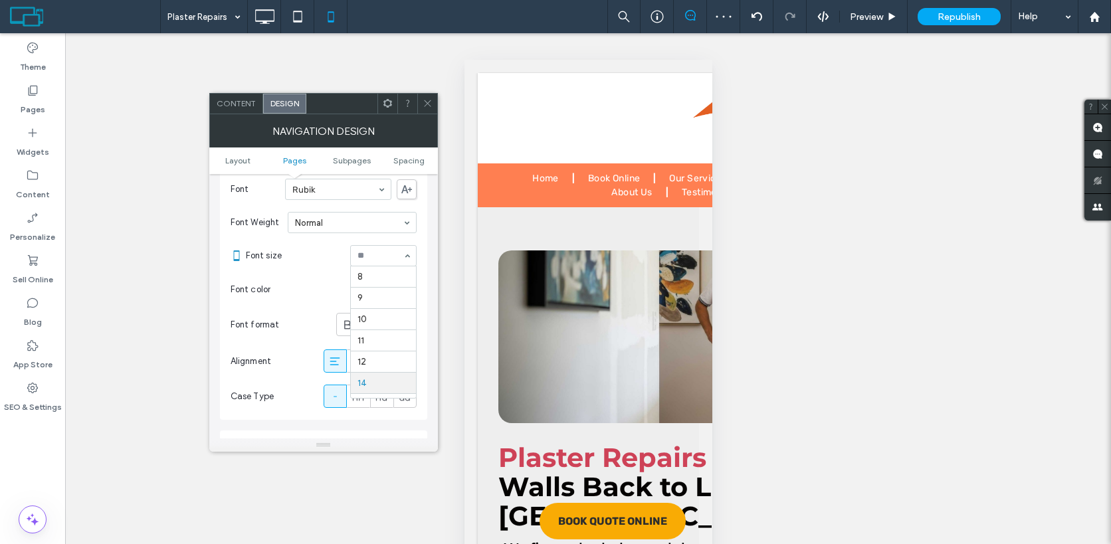
scroll to position [110, 0]
click at [322, 335] on div "Font format" at bounding box center [323, 324] width 186 height 37
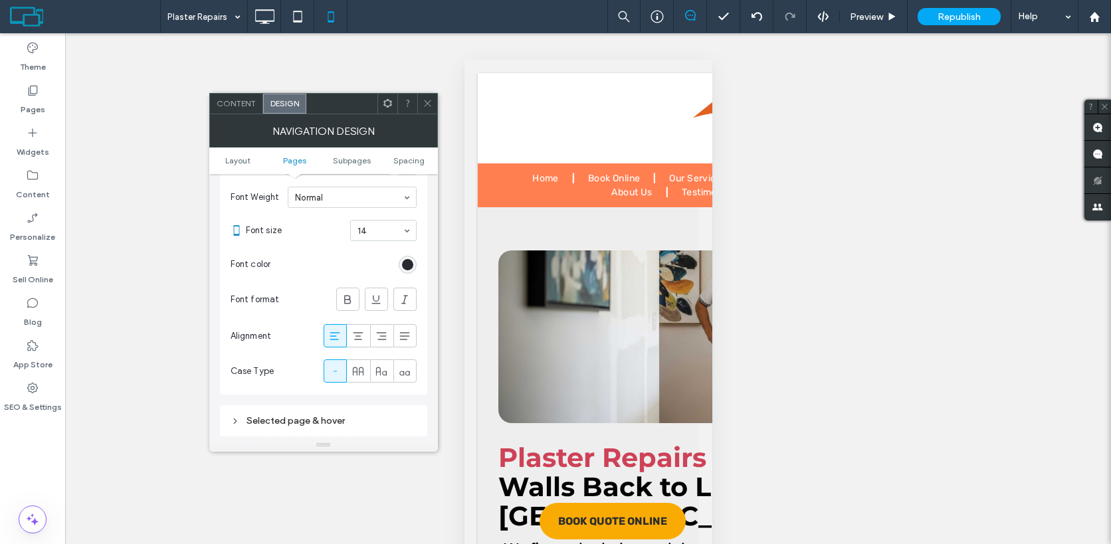
scroll to position [482, 0]
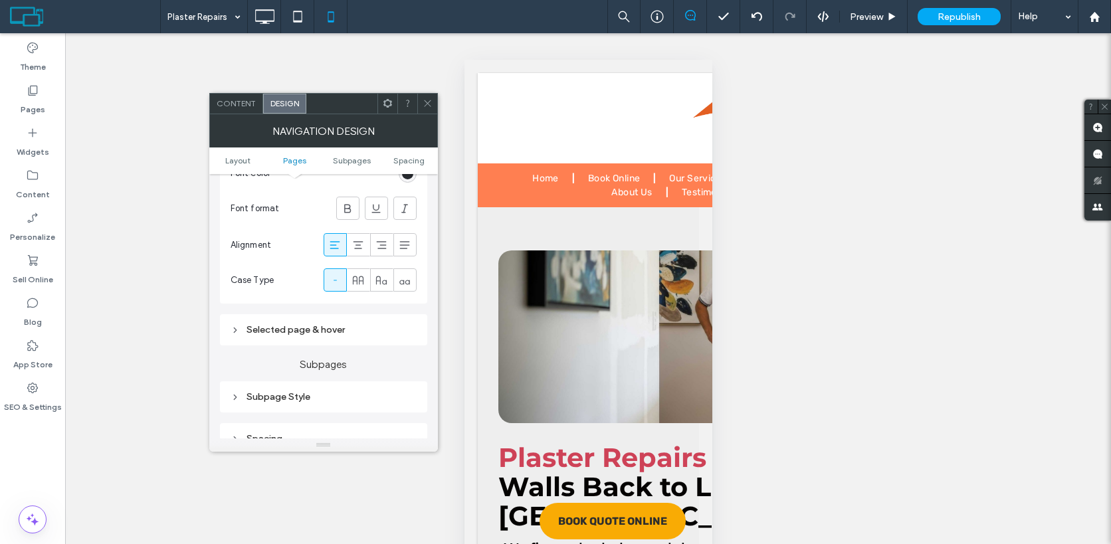
click at [322, 335] on div "Selected page & hover" at bounding box center [323, 329] width 186 height 11
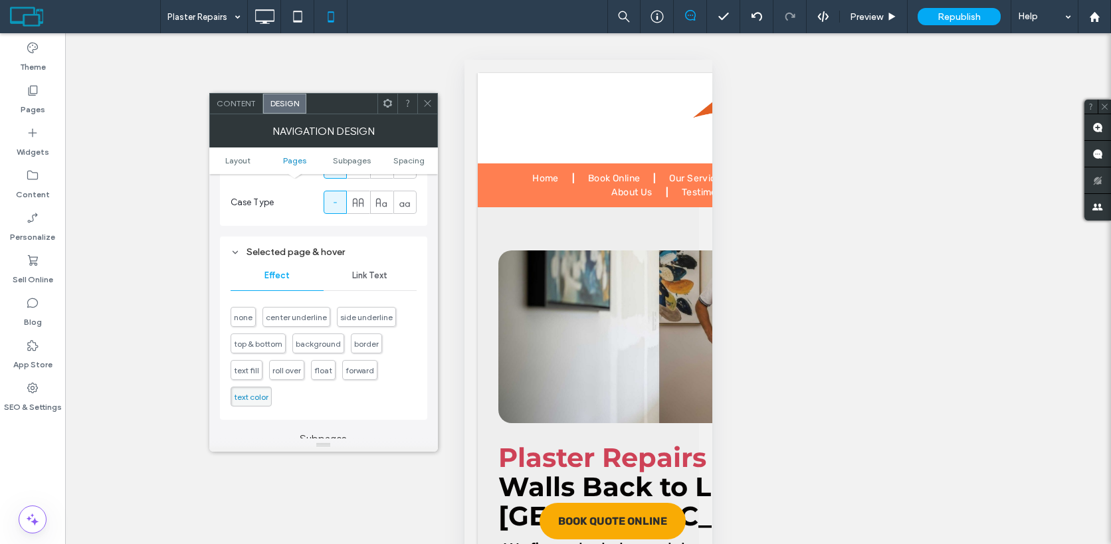
scroll to position [561, 0]
click at [377, 283] on div "Link Text" at bounding box center [369, 274] width 93 height 29
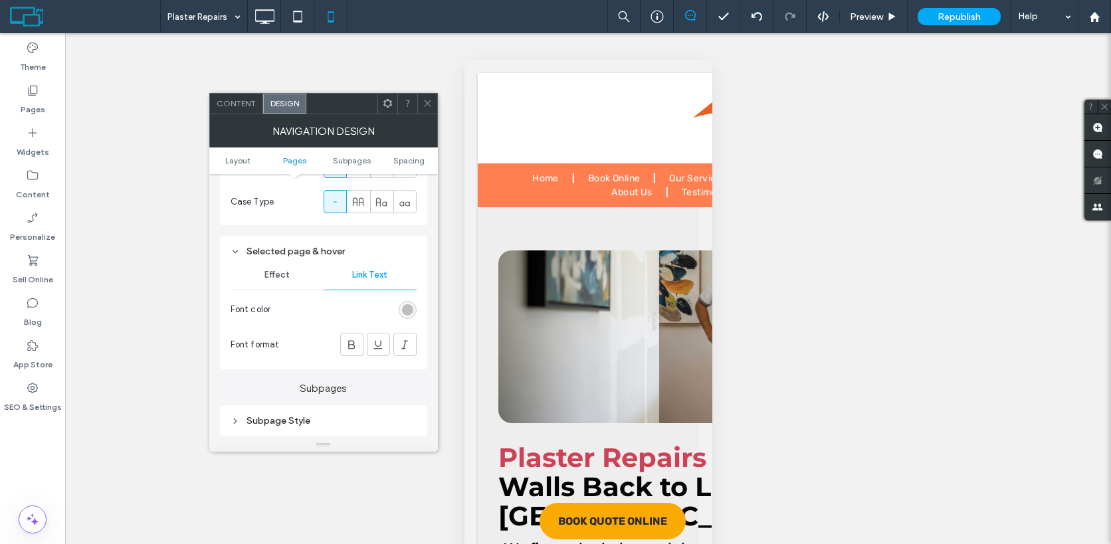
click at [409, 310] on div "rgb(181, 181, 181)" at bounding box center [407, 309] width 11 height 11
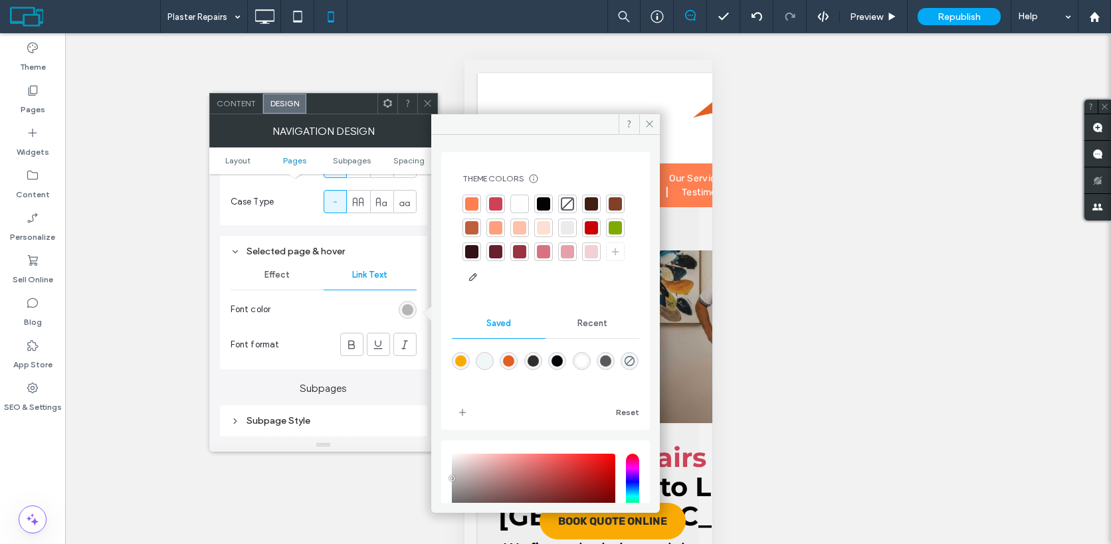
click at [550, 254] on div at bounding box center [543, 251] width 13 height 13
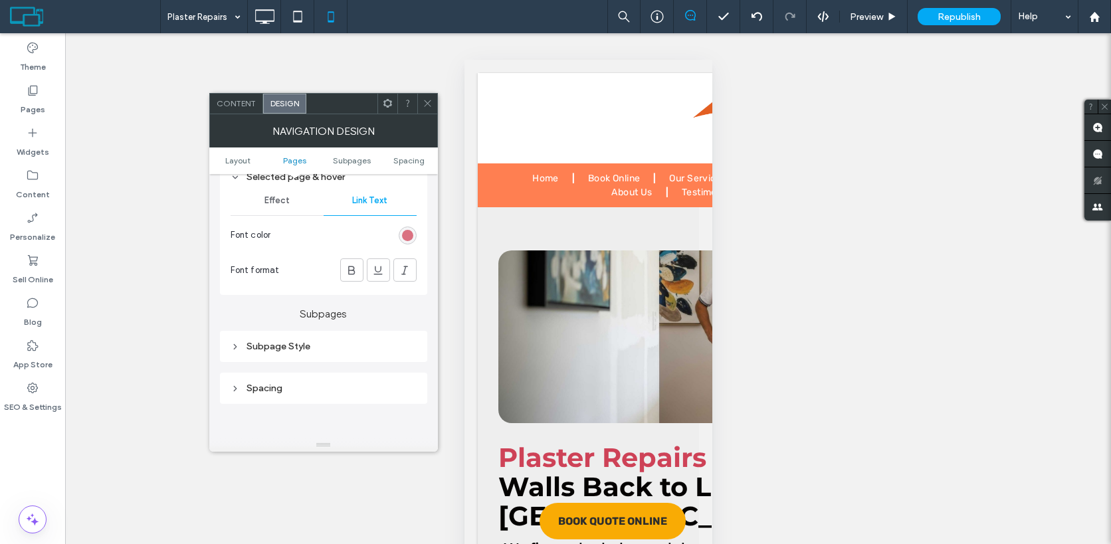
click at [322, 355] on div "Subpage Style" at bounding box center [323, 346] width 186 height 18
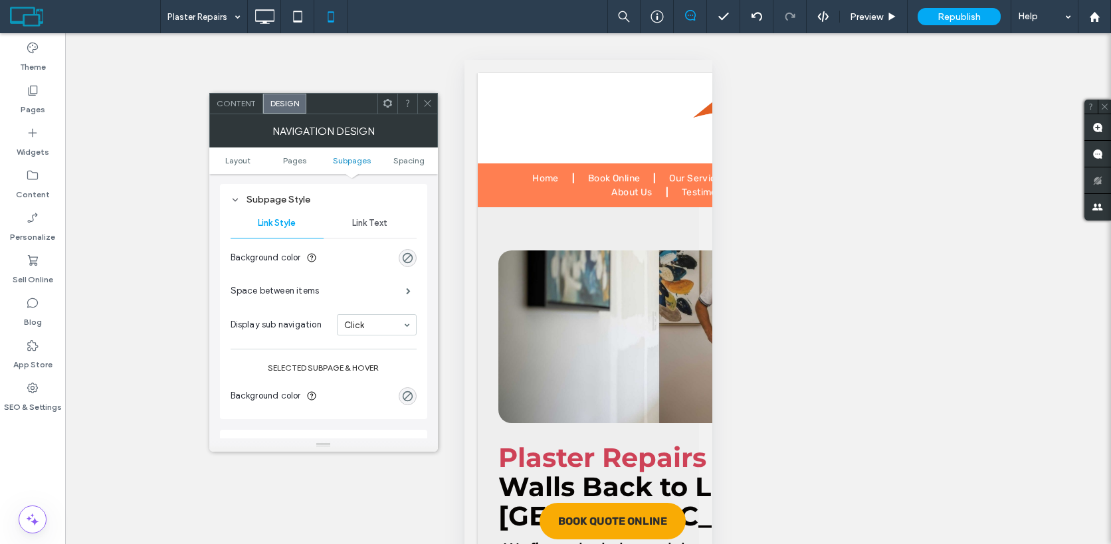
scroll to position [790, 0]
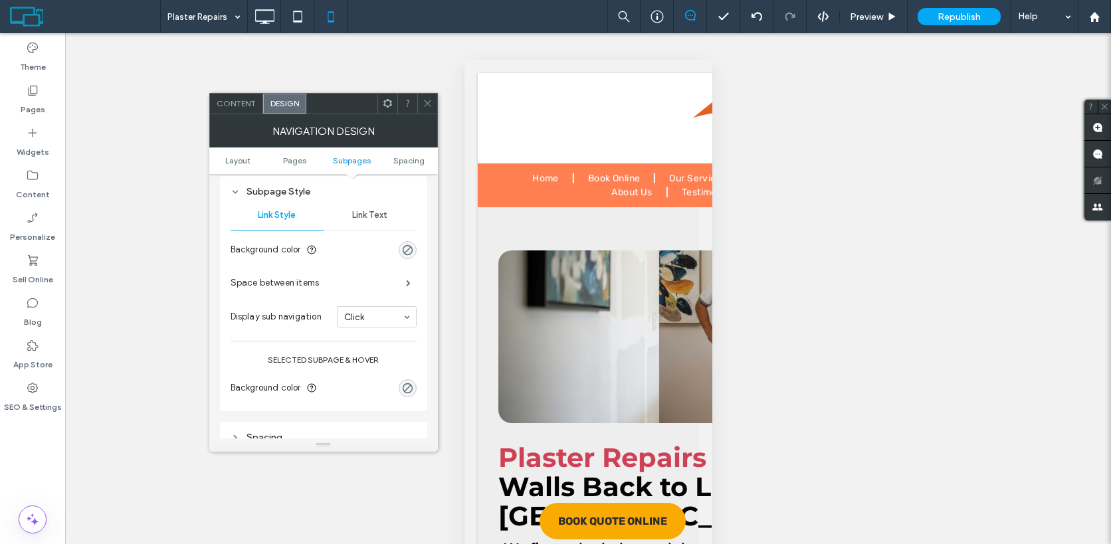
click at [363, 214] on span "Link Text" at bounding box center [369, 215] width 35 height 11
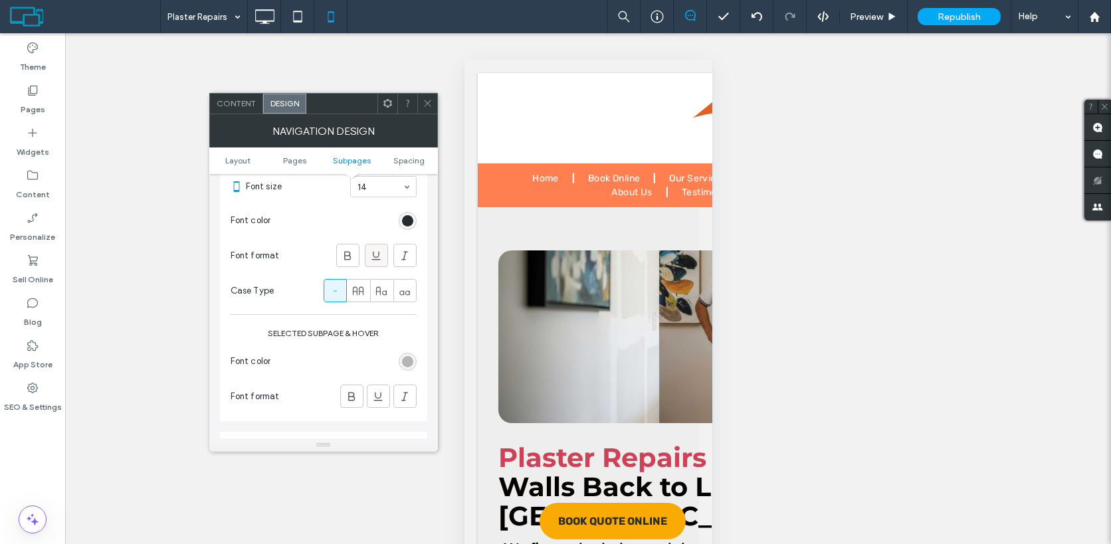
scroll to position [952, 0]
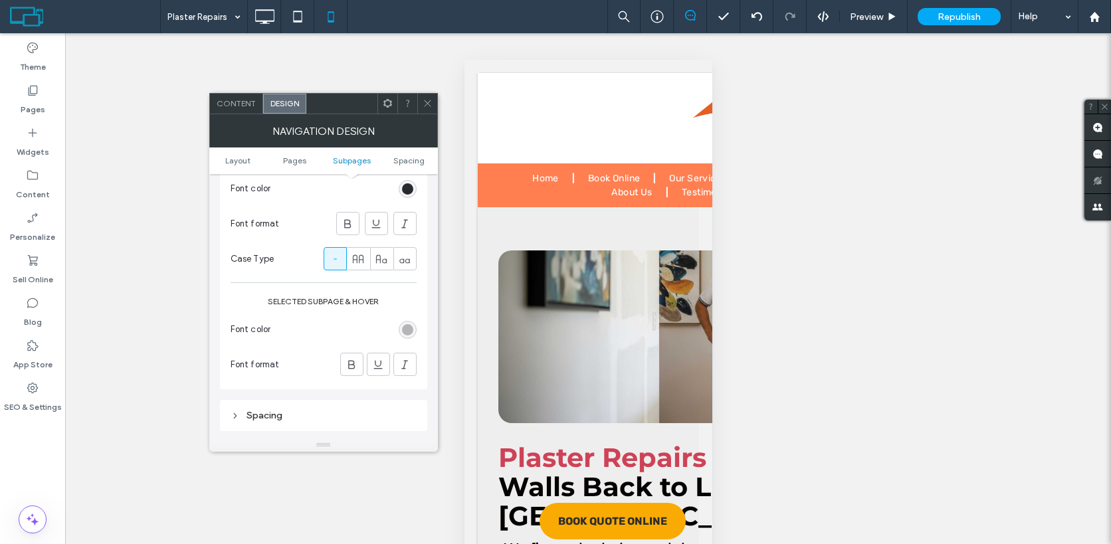
click at [404, 335] on div "rgb(181, 181, 181)" at bounding box center [407, 329] width 11 height 11
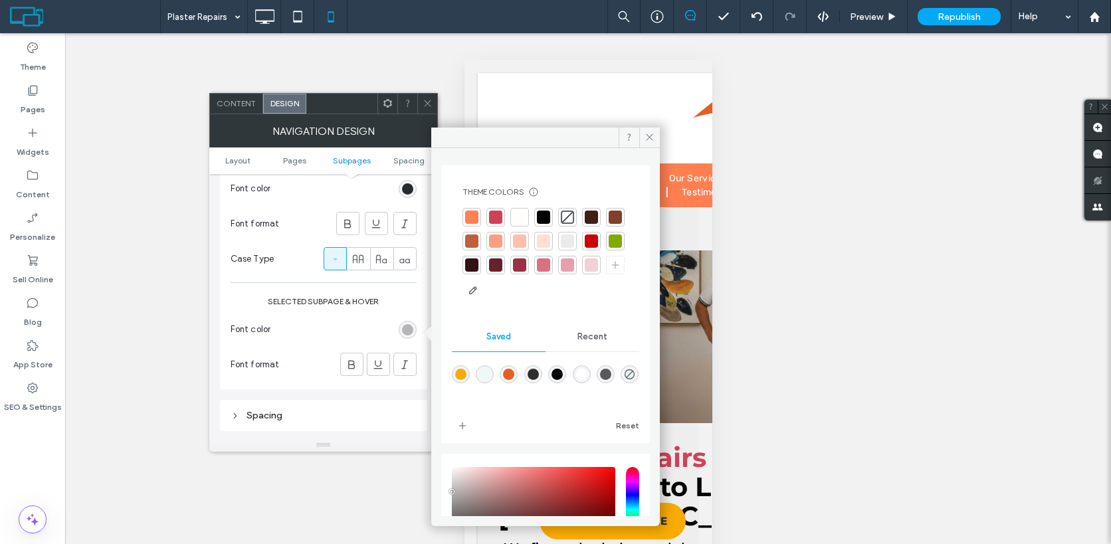
click at [550, 266] on div at bounding box center [543, 264] width 13 height 13
click at [365, 335] on section "Font color" at bounding box center [323, 329] width 186 height 33
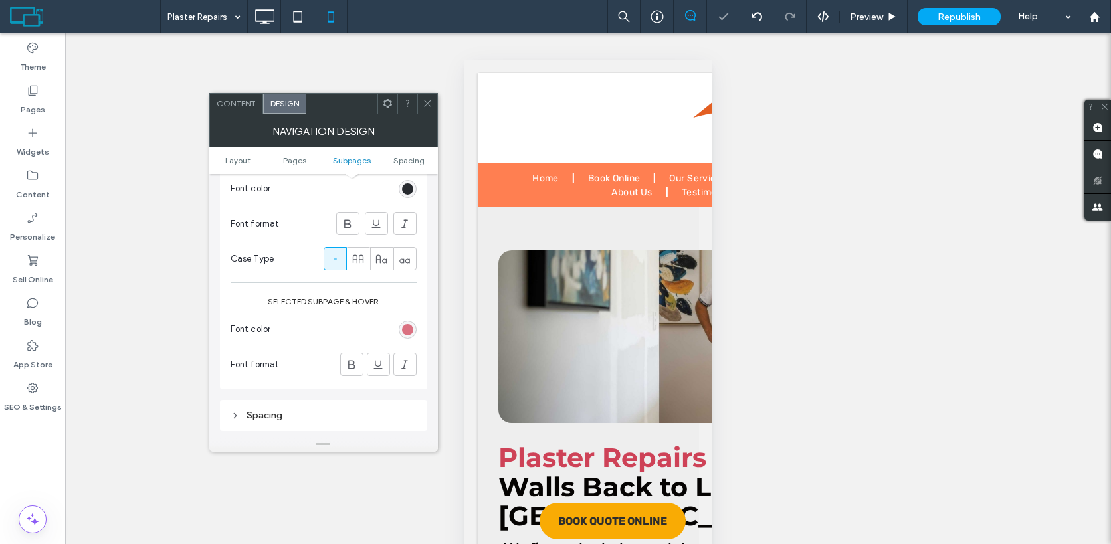
click at [317, 421] on div "Spacing" at bounding box center [323, 415] width 186 height 11
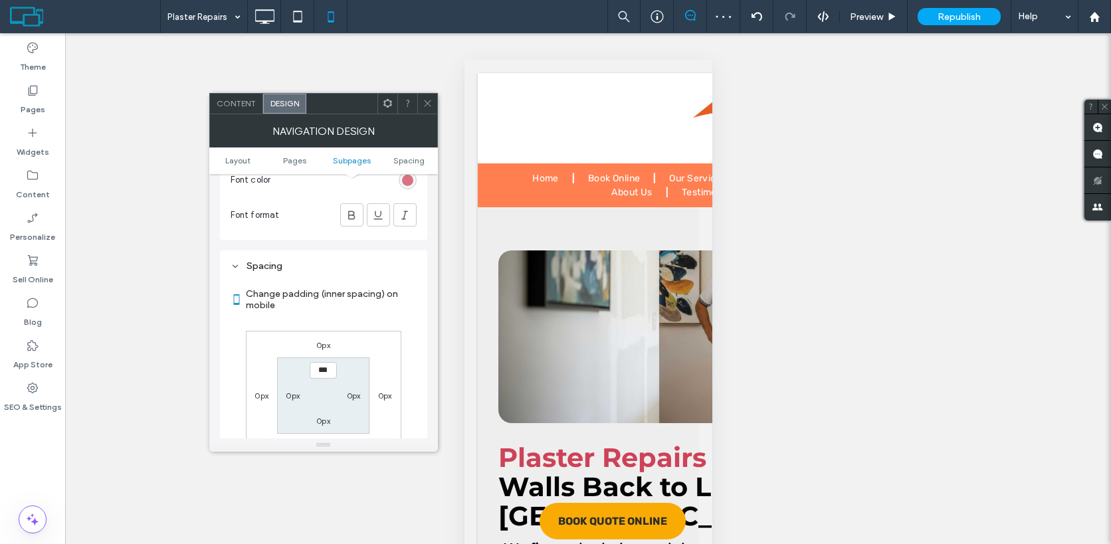
scroll to position [1117, 0]
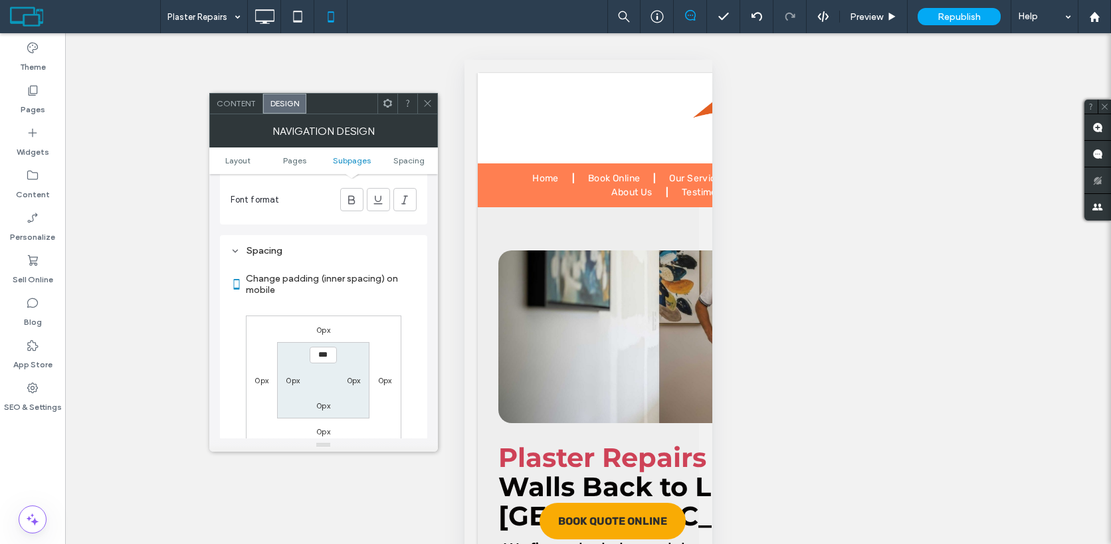
click at [426, 106] on icon at bounding box center [427, 103] width 10 height 10
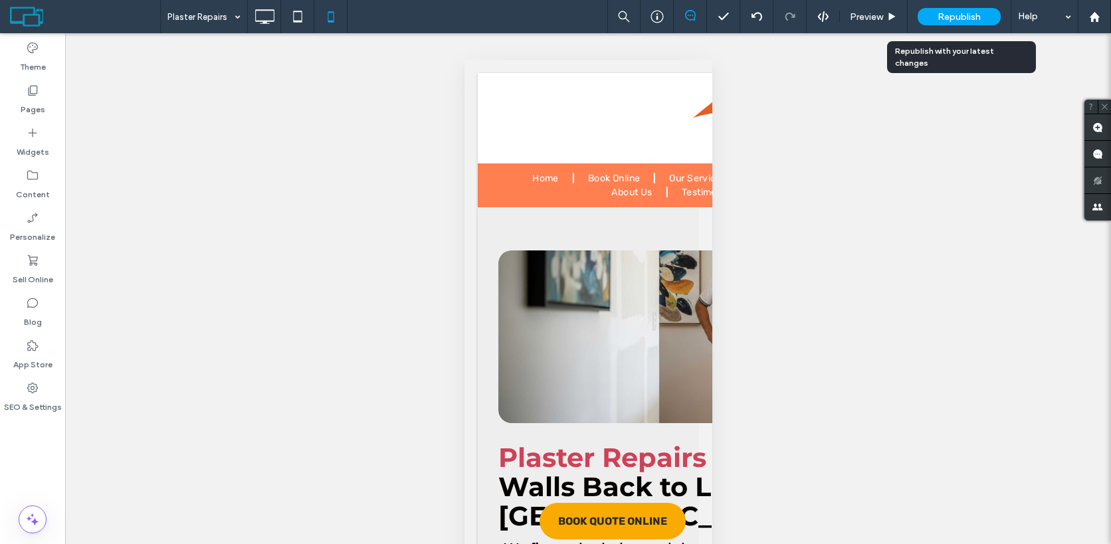
click at [946, 19] on span "Republish" at bounding box center [958, 16] width 43 height 11
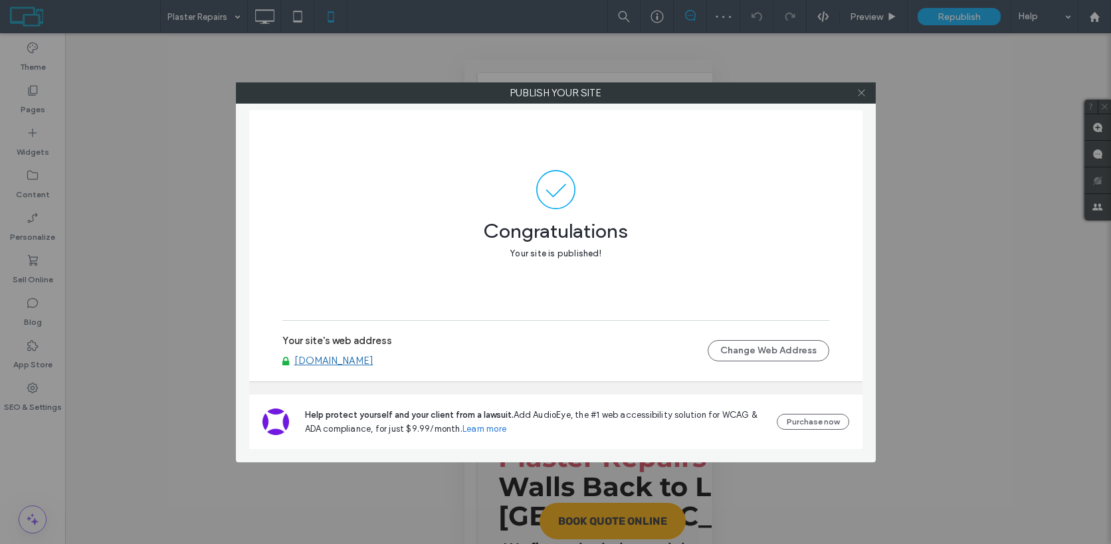
click at [858, 96] on icon at bounding box center [861, 93] width 10 height 10
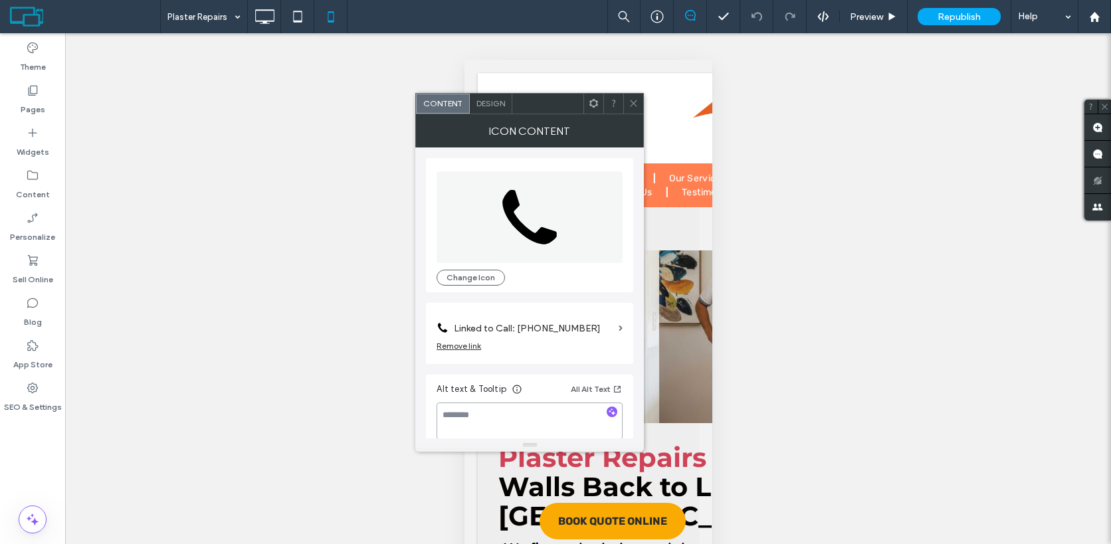
click at [524, 422] on textarea at bounding box center [529, 421] width 186 height 37
type textarea "**********"
click at [502, 103] on span "Design" at bounding box center [490, 103] width 29 height 10
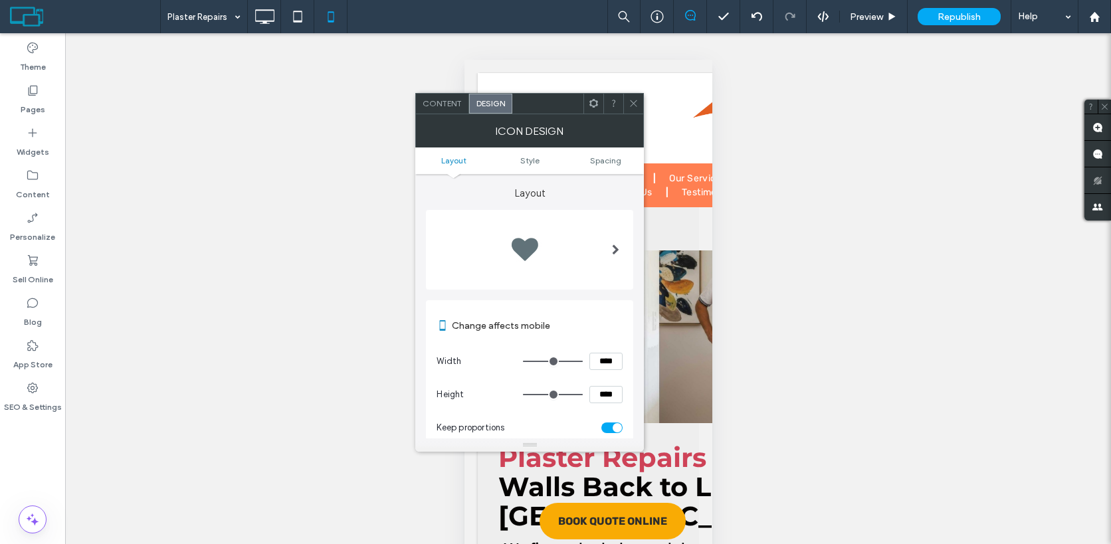
scroll to position [45, 0]
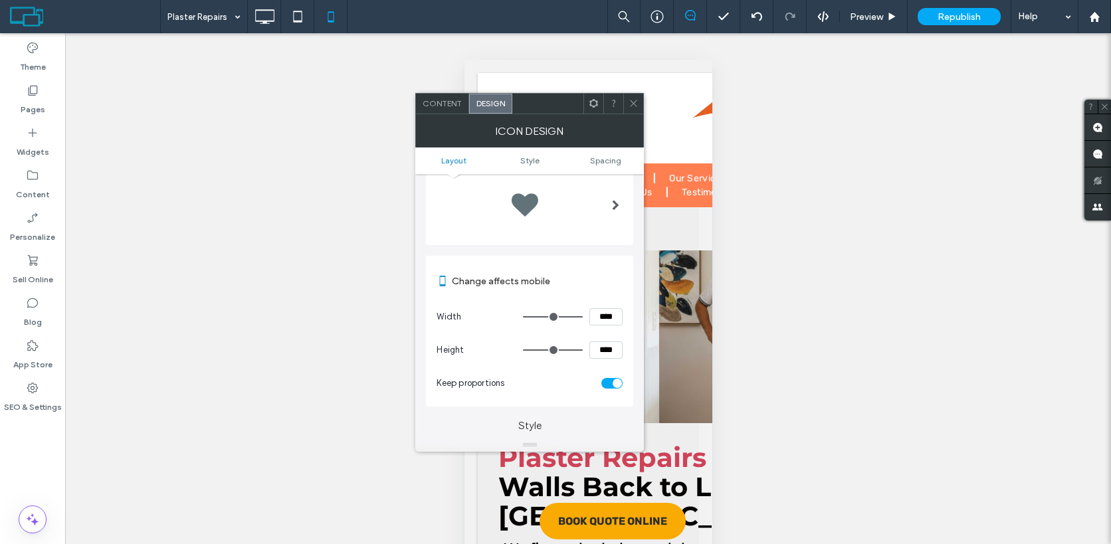
click at [600, 316] on input "****" at bounding box center [605, 316] width 33 height 17
type input "****"
type input "**"
type input "**********"
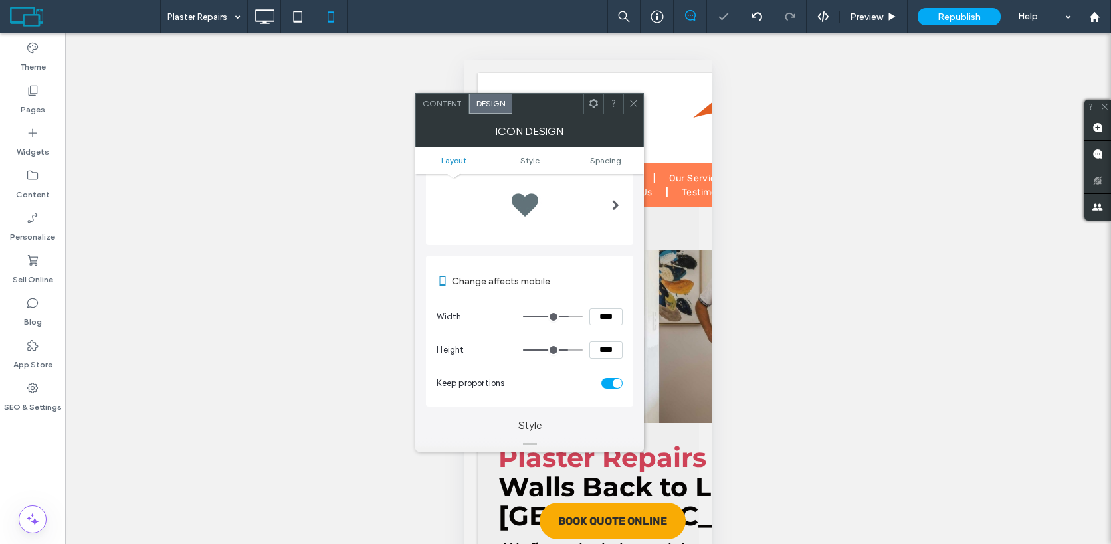
click at [611, 349] on input "****" at bounding box center [605, 349] width 33 height 17
type input "****"
type input "**********"
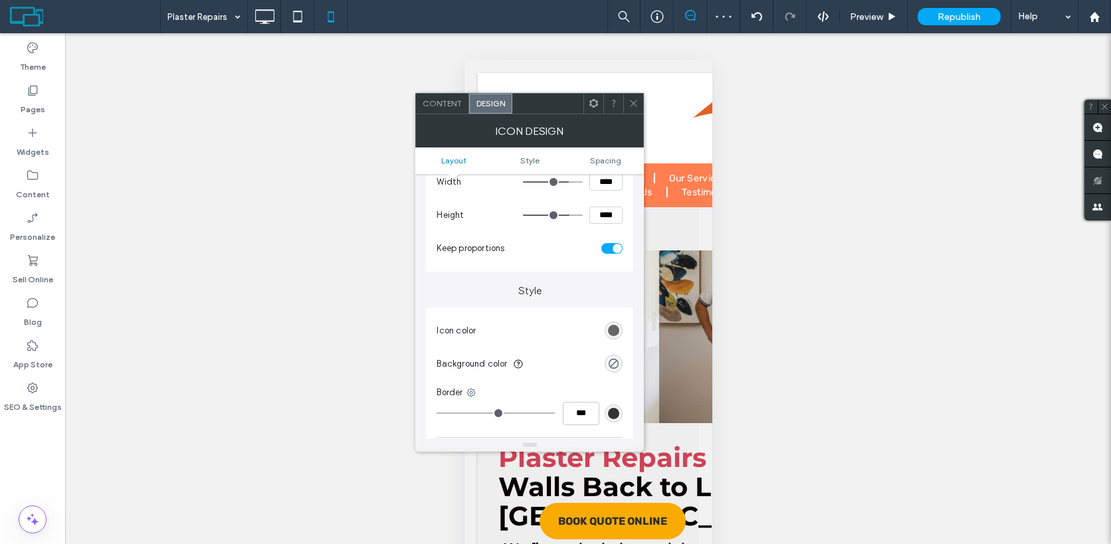
scroll to position [189, 0]
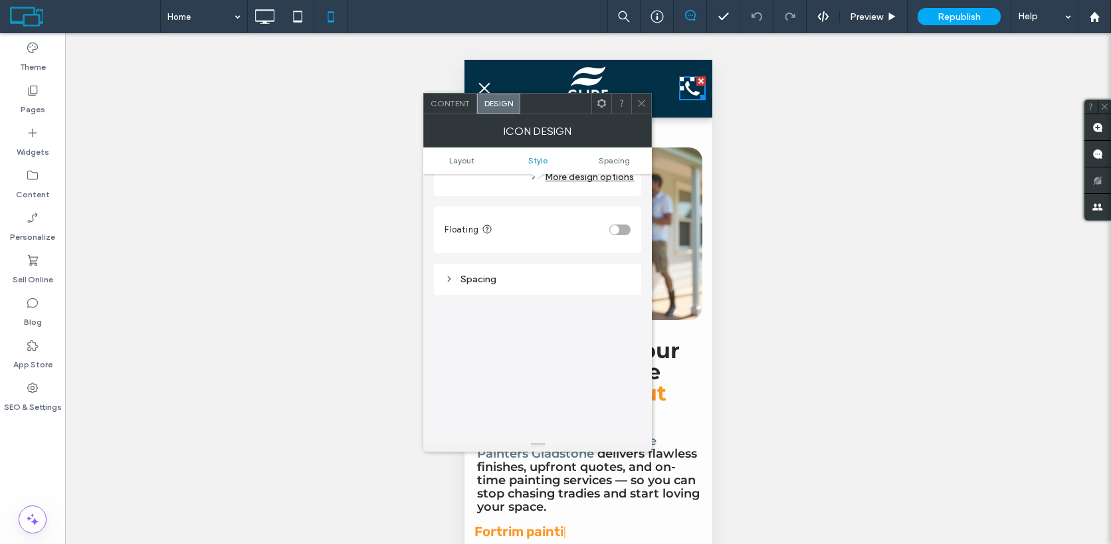
scroll to position [472, 0]
click at [533, 268] on div "Spacing" at bounding box center [537, 262] width 186 height 11
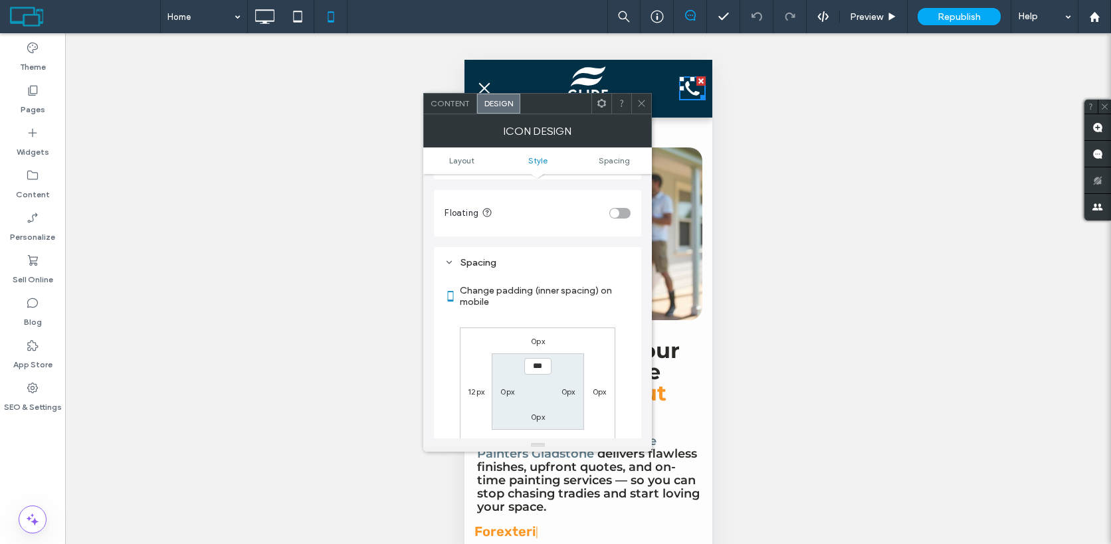
scroll to position [539, 0]
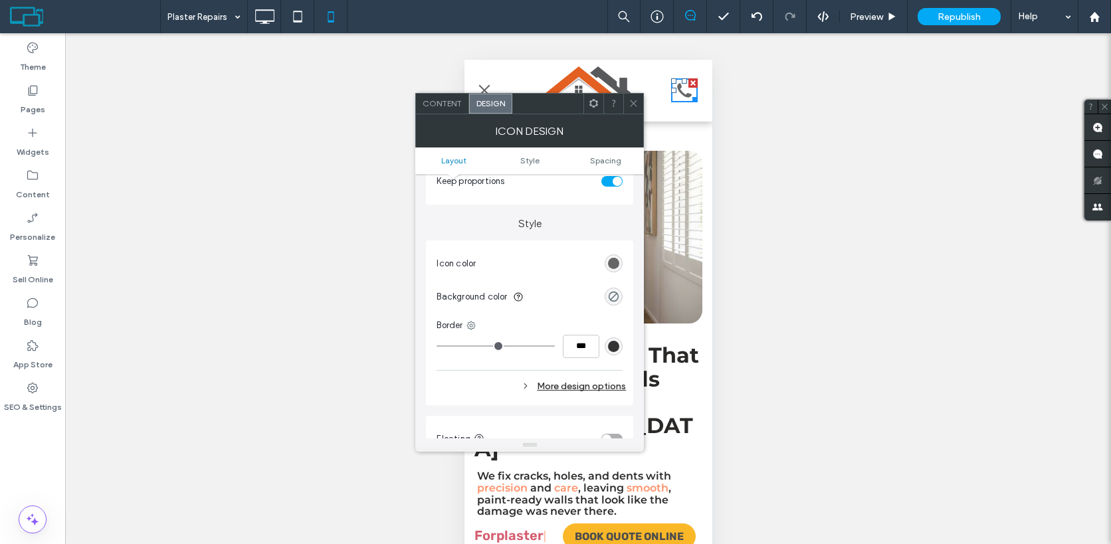
scroll to position [247, 0]
click at [614, 265] on div "rgb(102, 102, 102)" at bounding box center [613, 262] width 11 height 11
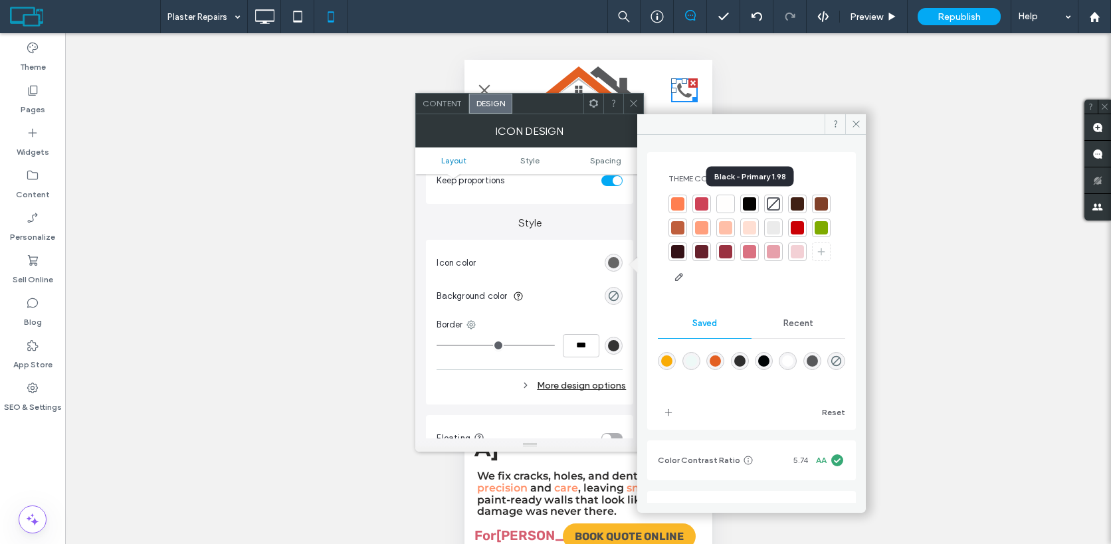
click at [752, 198] on div at bounding box center [749, 203] width 13 height 13
type input "****"
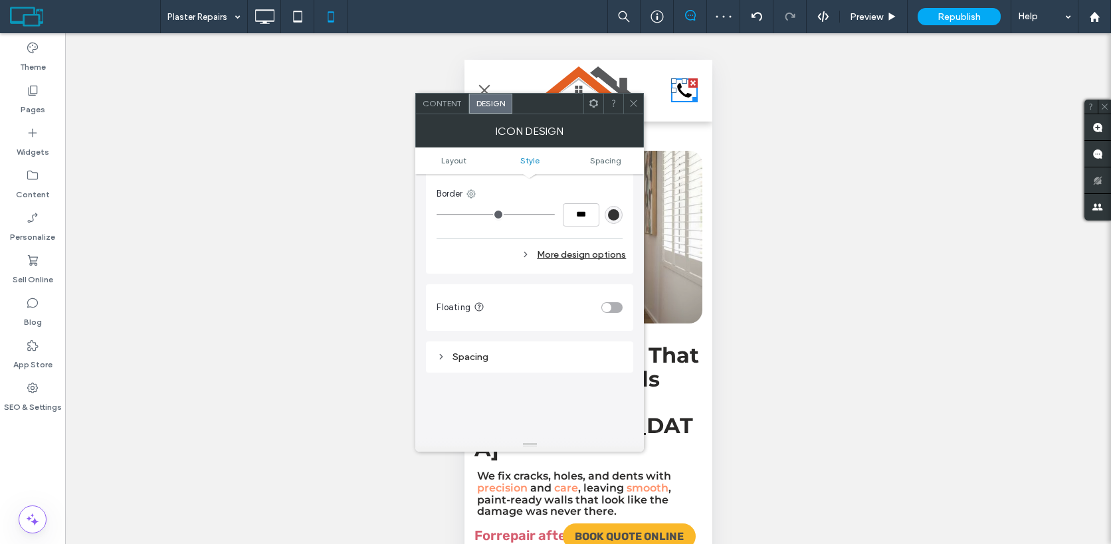
scroll to position [379, 0]
click at [513, 352] on div "Spacing" at bounding box center [529, 356] width 186 height 11
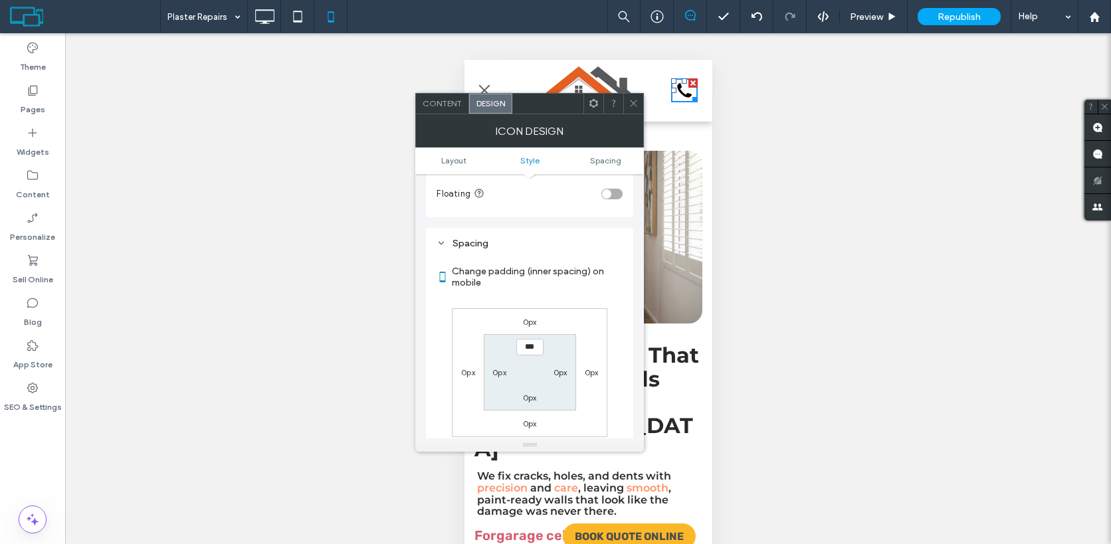
scroll to position [494, 0]
click at [463, 373] on label "0px" at bounding box center [468, 370] width 14 height 10
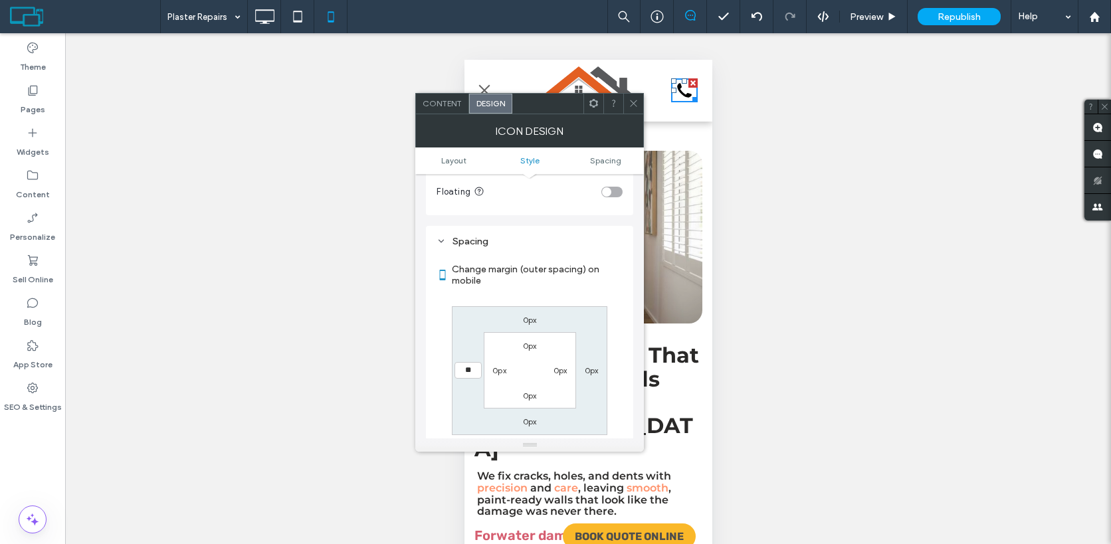
type input "**"
type input "****"
click at [635, 105] on icon at bounding box center [633, 103] width 10 height 10
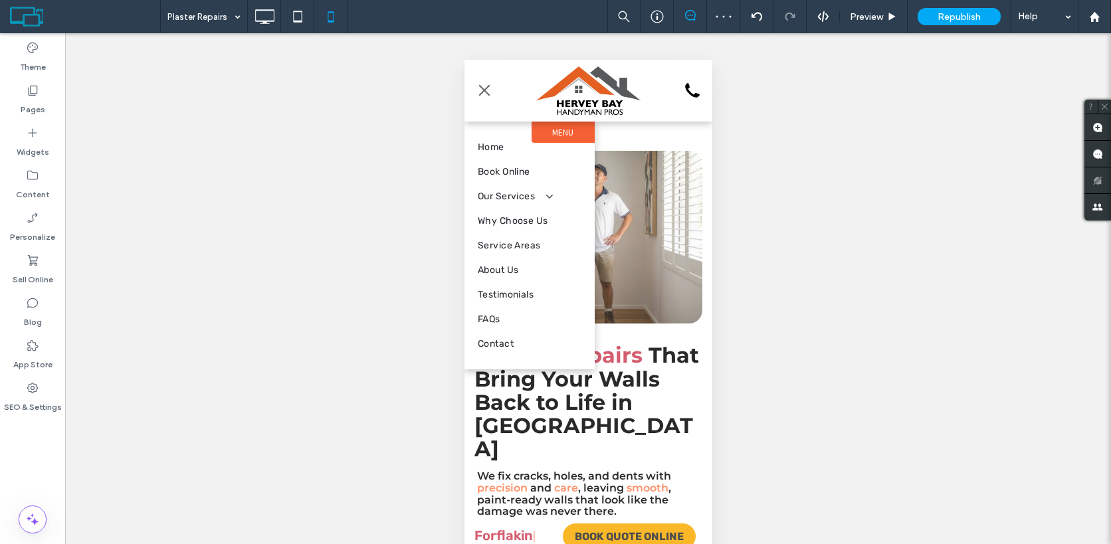
click at [487, 91] on button "menu" at bounding box center [483, 90] width 27 height 27
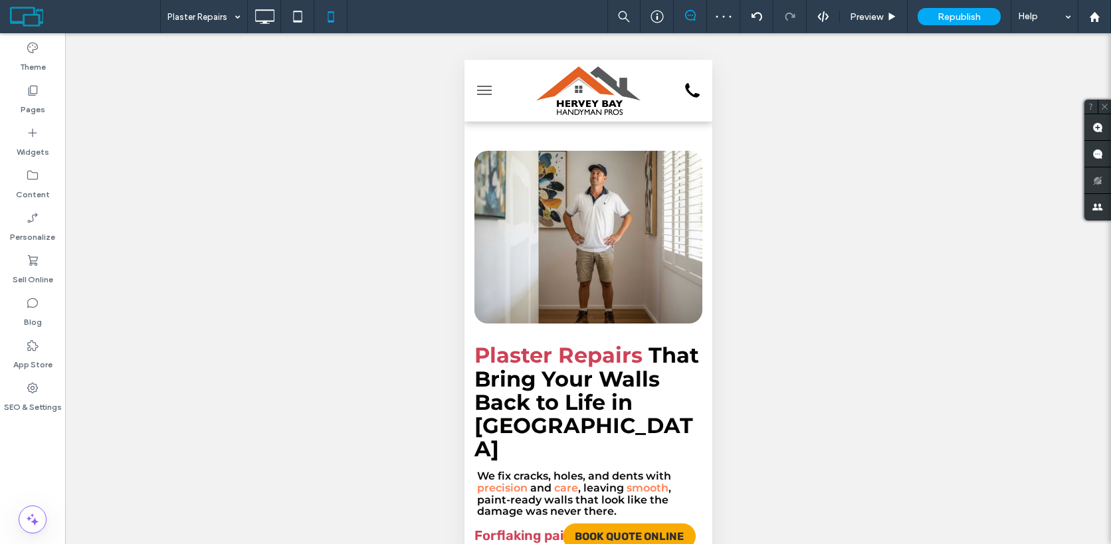
click at [487, 91] on button "menu" at bounding box center [483, 90] width 27 height 27
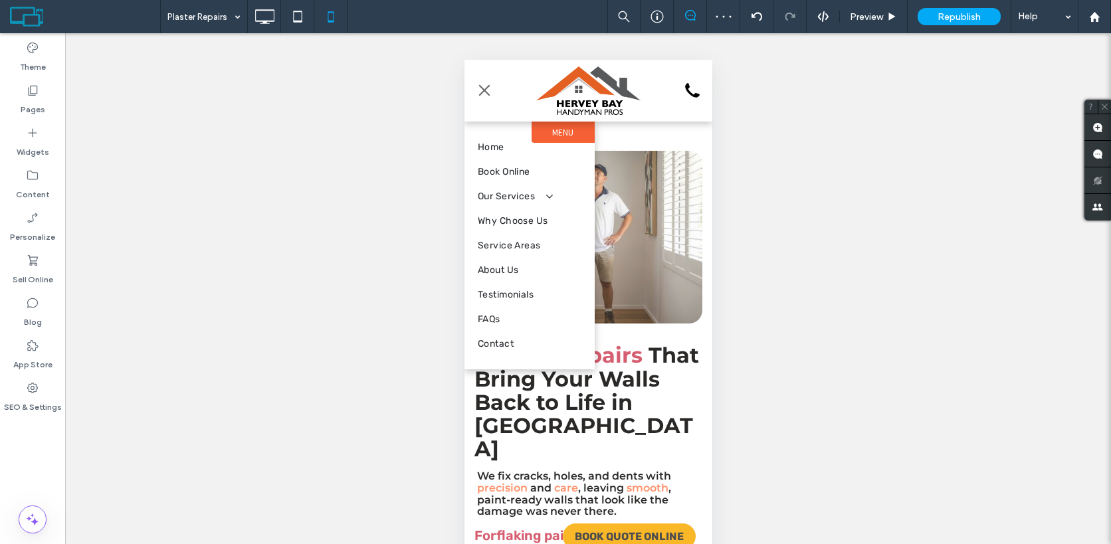
click at [478, 91] on span "menu" at bounding box center [483, 90] width 15 height 1
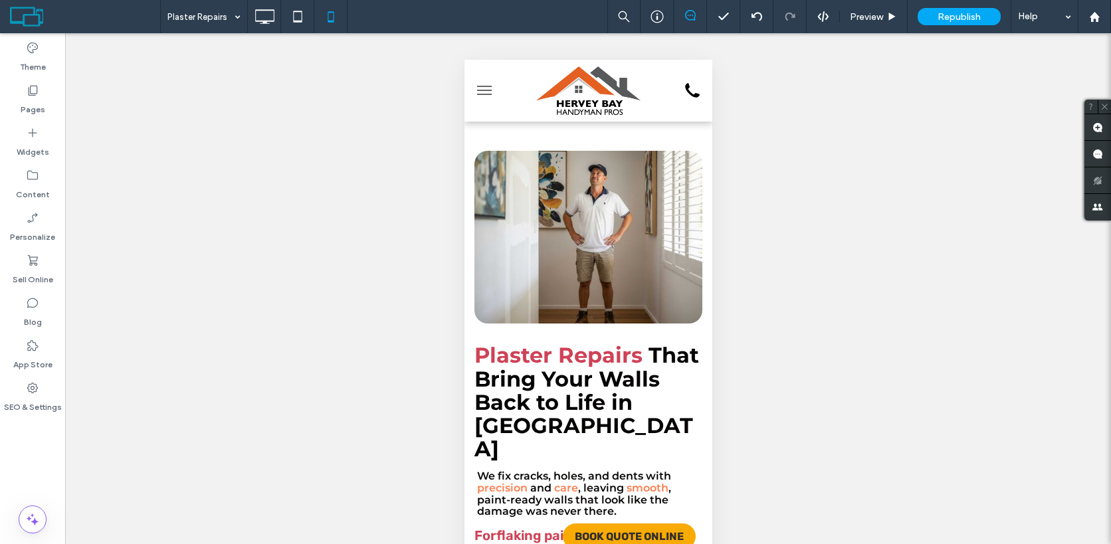
click at [486, 91] on span "menu" at bounding box center [483, 90] width 15 height 1
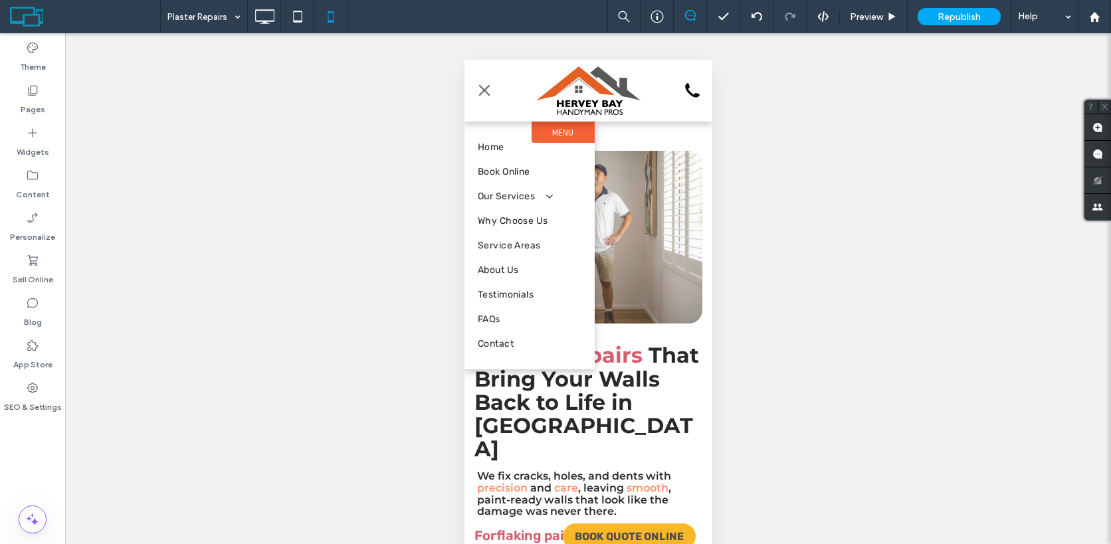
click at [486, 91] on span "menu" at bounding box center [483, 90] width 15 height 1
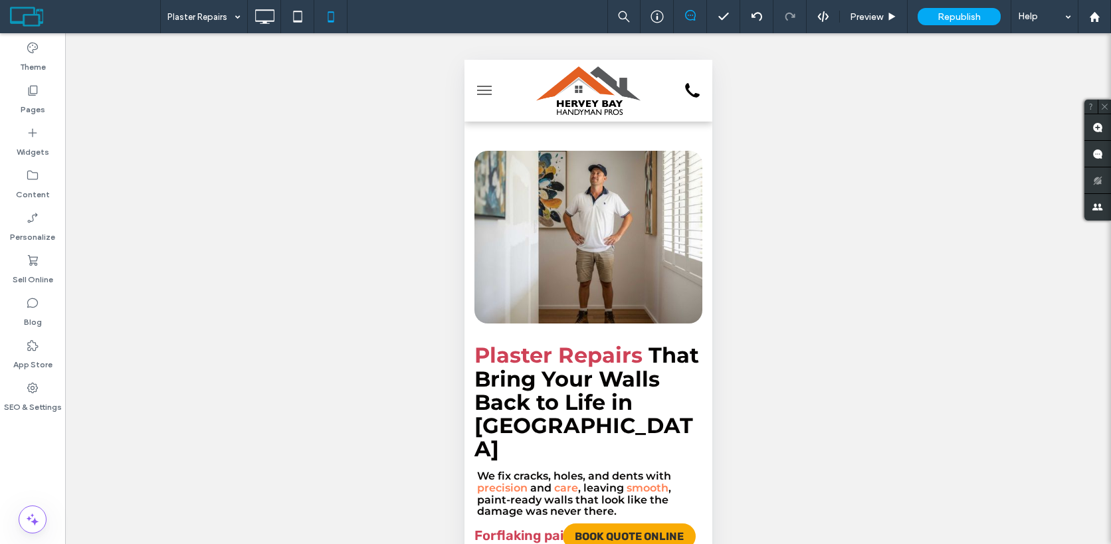
click at [481, 92] on button "menu" at bounding box center [483, 90] width 27 height 27
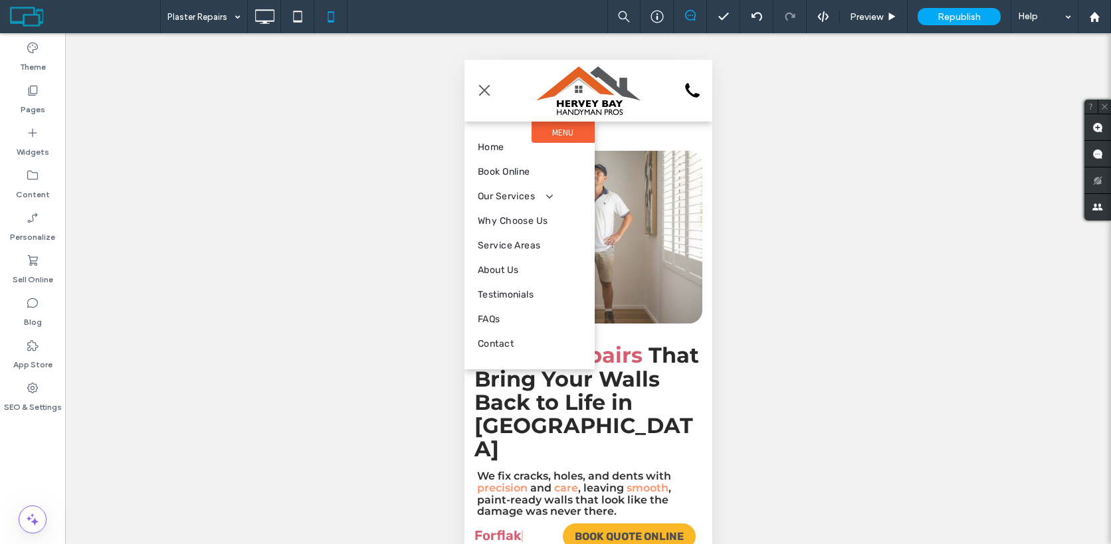
click at [481, 92] on span "menu" at bounding box center [483, 90] width 11 height 11
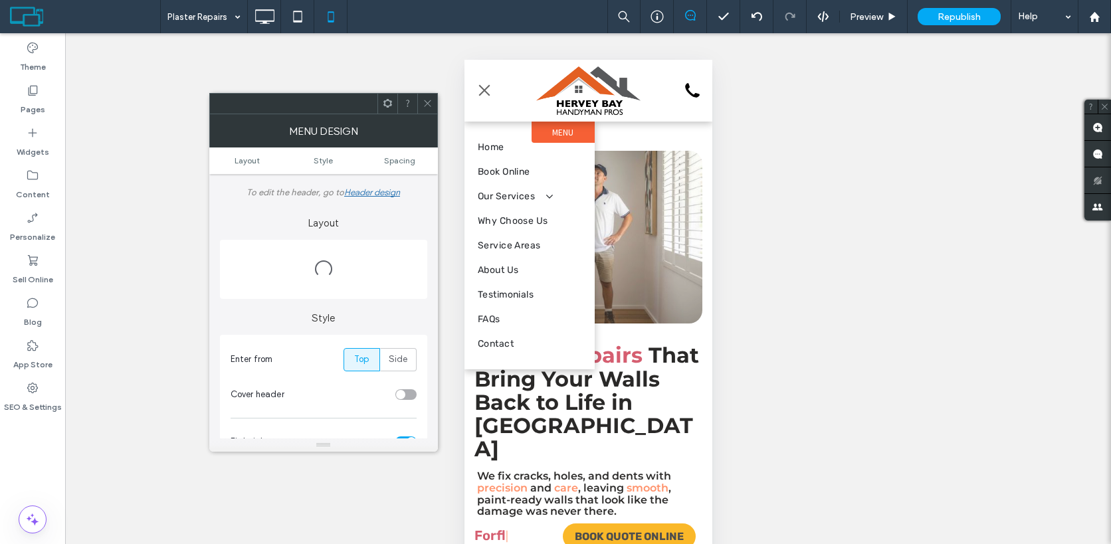
click at [481, 92] on span "menu" at bounding box center [483, 90] width 11 height 11
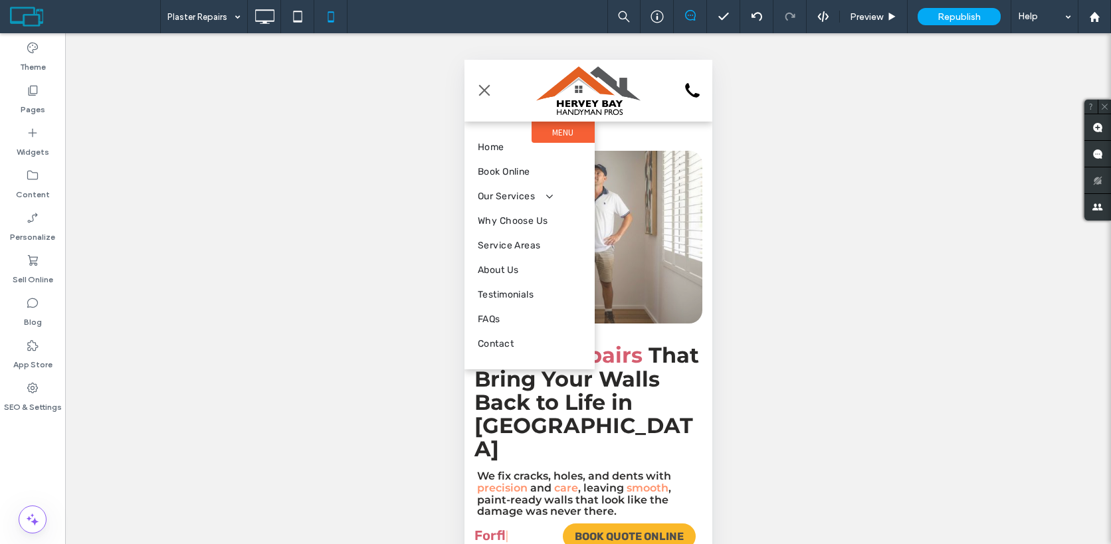
click at [481, 92] on span "menu" at bounding box center [483, 90] width 11 height 11
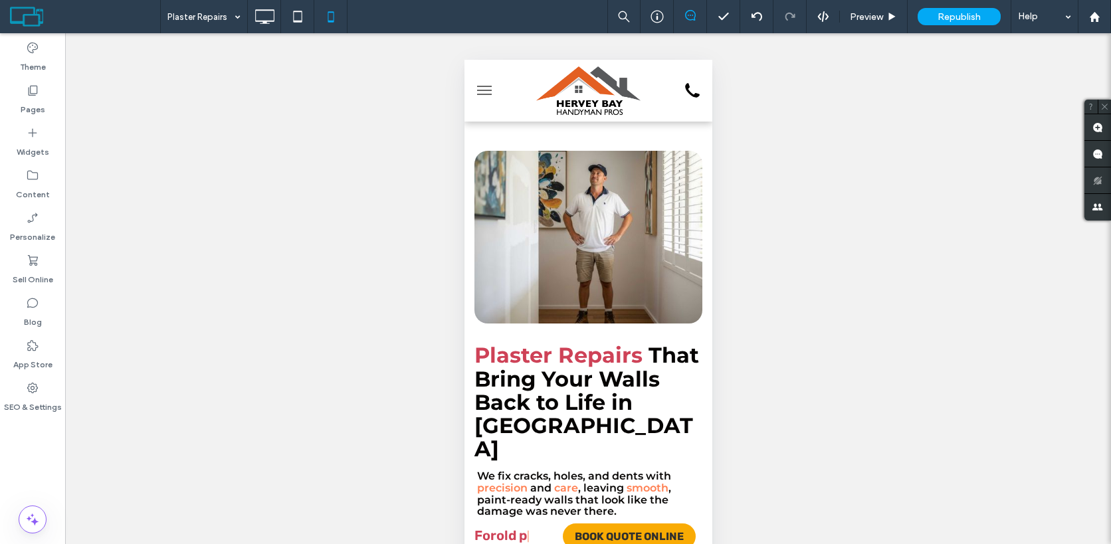
click at [481, 92] on button "menu" at bounding box center [483, 90] width 27 height 27
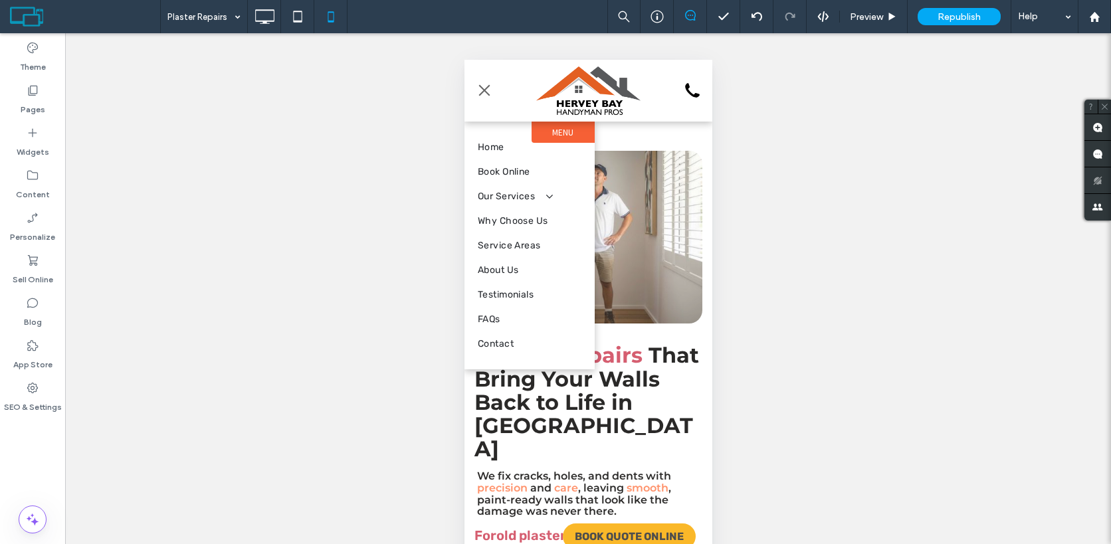
click at [481, 92] on span "menu" at bounding box center [483, 90] width 11 height 11
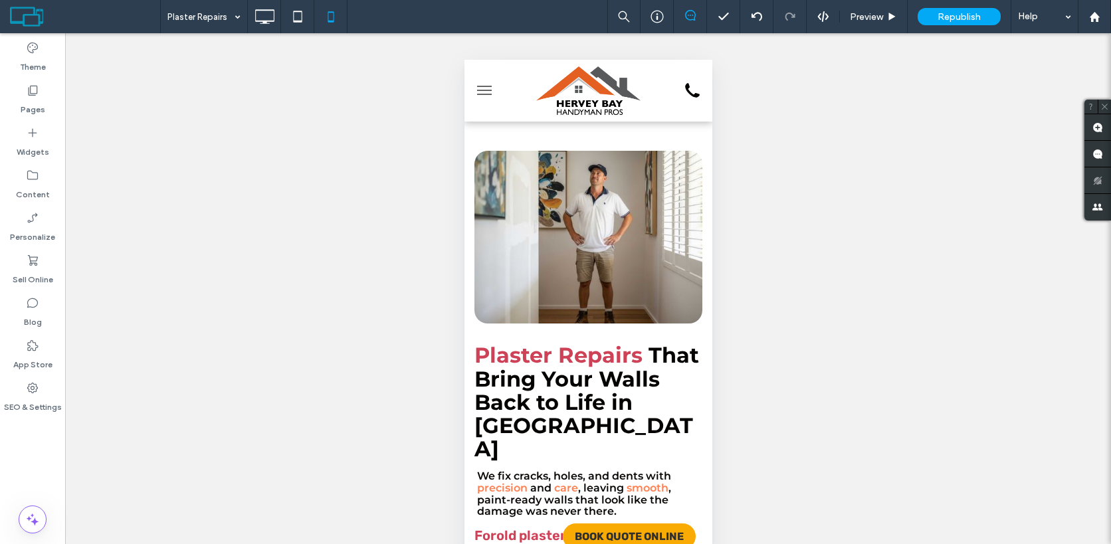
click at [481, 92] on button "menu" at bounding box center [483, 90] width 27 height 27
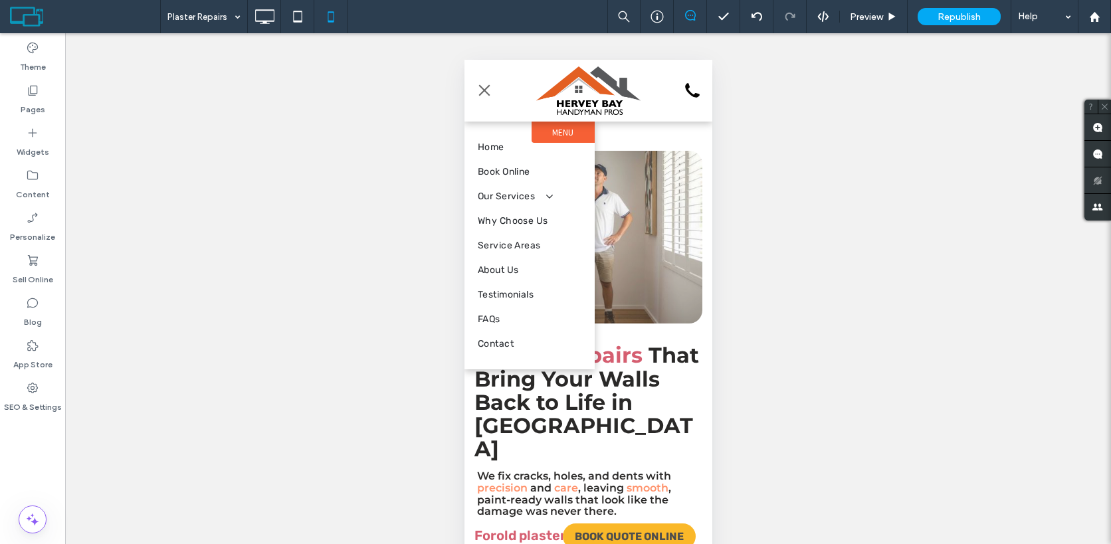
click at [476, 92] on button "menu" at bounding box center [483, 90] width 27 height 27
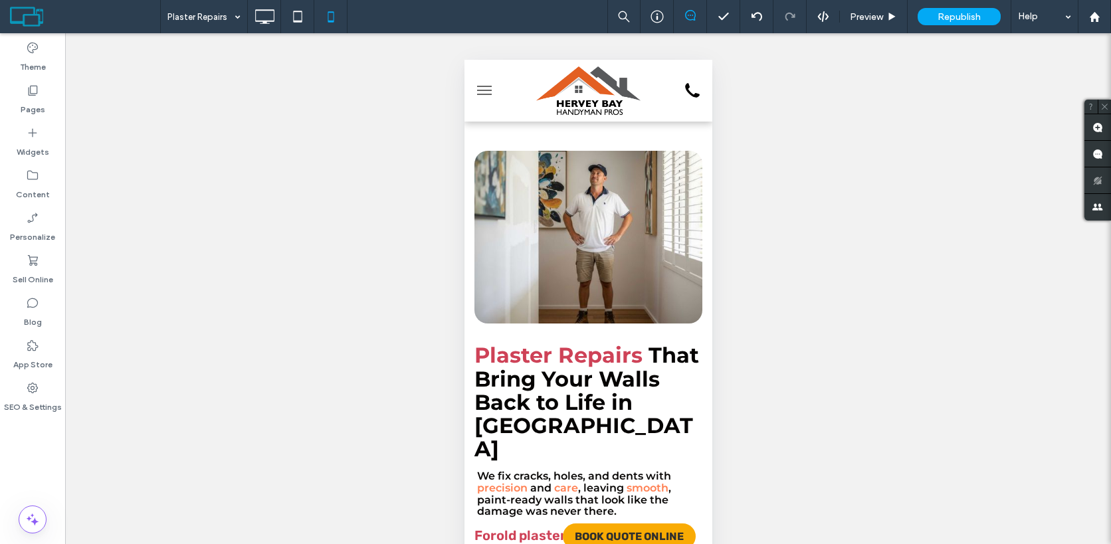
click at [476, 92] on button "menu" at bounding box center [483, 90] width 27 height 27
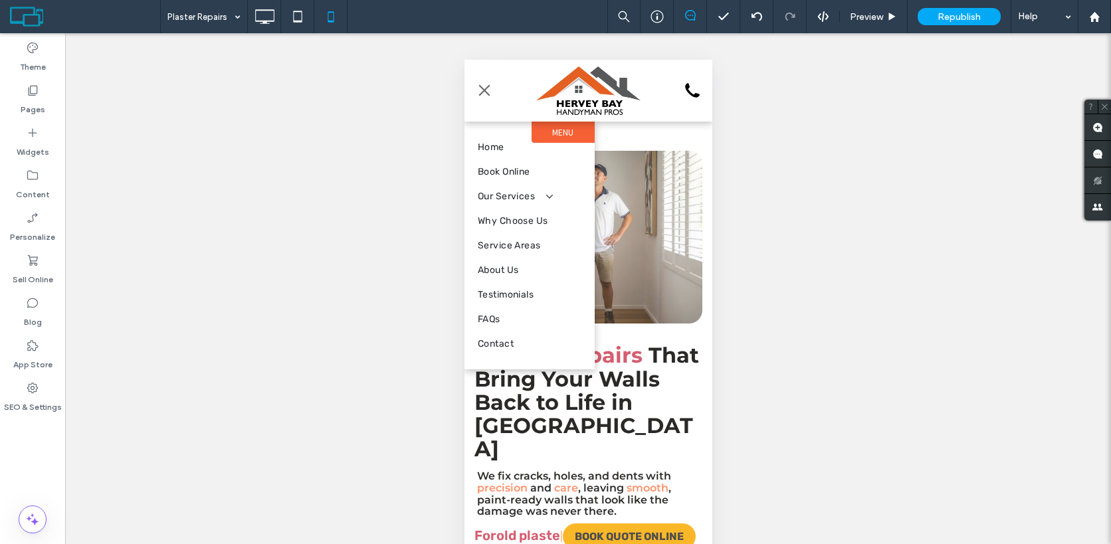
click at [488, 93] on button "menu" at bounding box center [483, 90] width 27 height 27
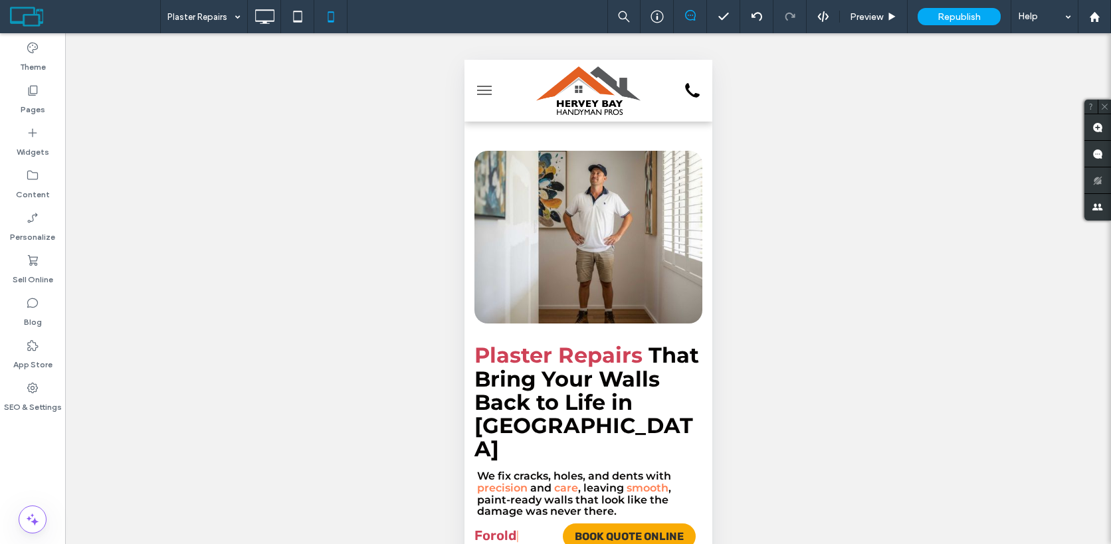
click at [486, 92] on button "menu" at bounding box center [483, 90] width 27 height 27
click at [689, 90] on icon "Call Handshake Handyman Hervey Bay" at bounding box center [691, 90] width 27 height 24
click at [482, 92] on button "menu" at bounding box center [483, 90] width 27 height 27
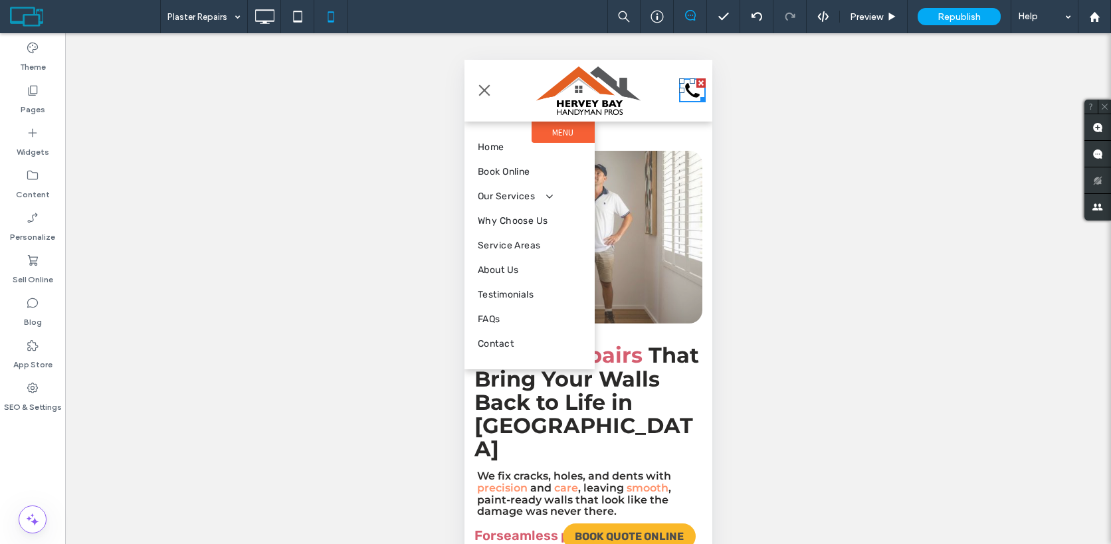
click at [482, 92] on span "menu" at bounding box center [483, 90] width 11 height 11
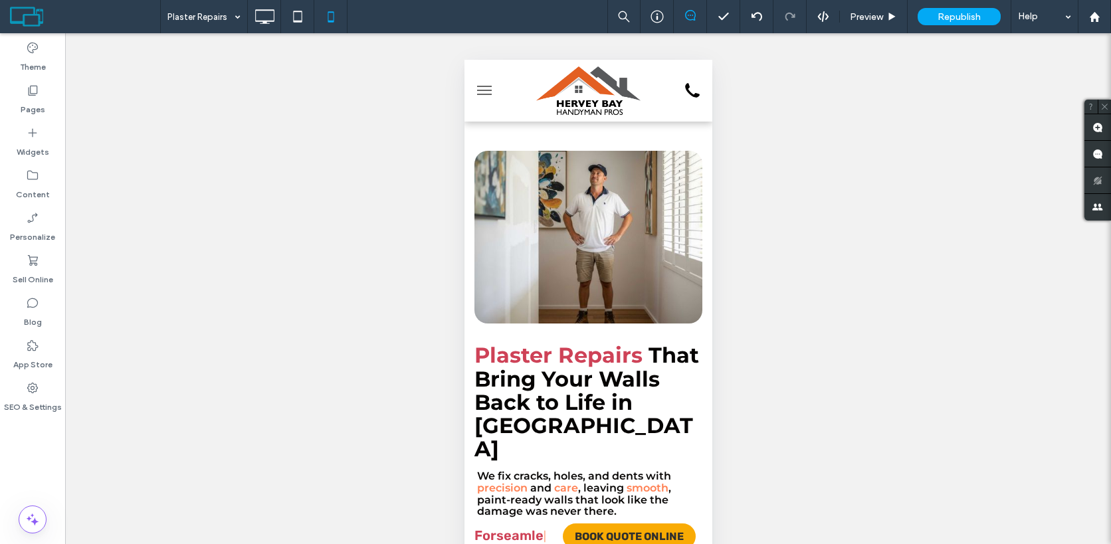
click at [482, 92] on button "menu" at bounding box center [483, 90] width 27 height 27
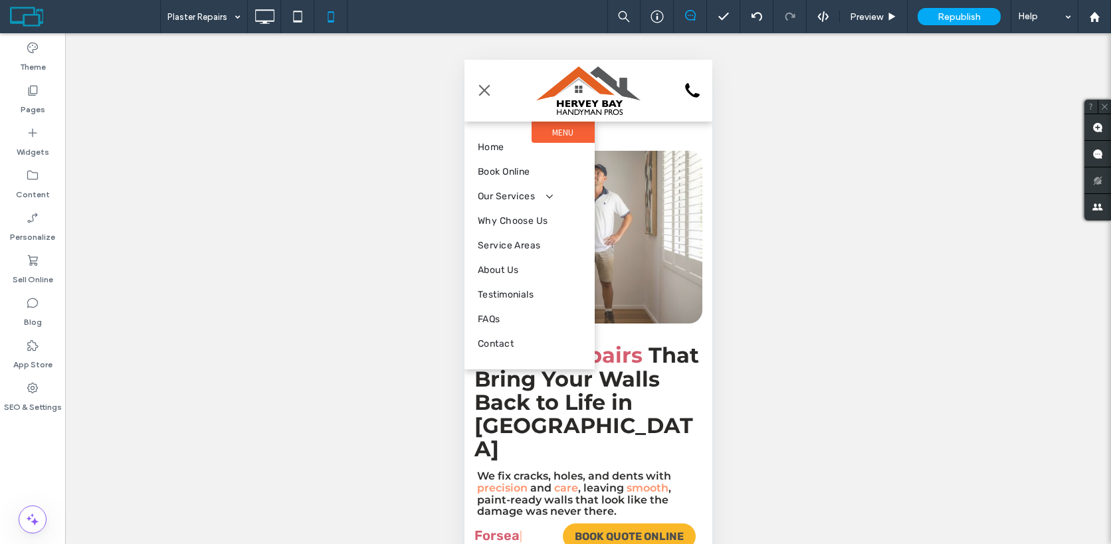
click at [482, 92] on button "menu" at bounding box center [483, 90] width 27 height 27
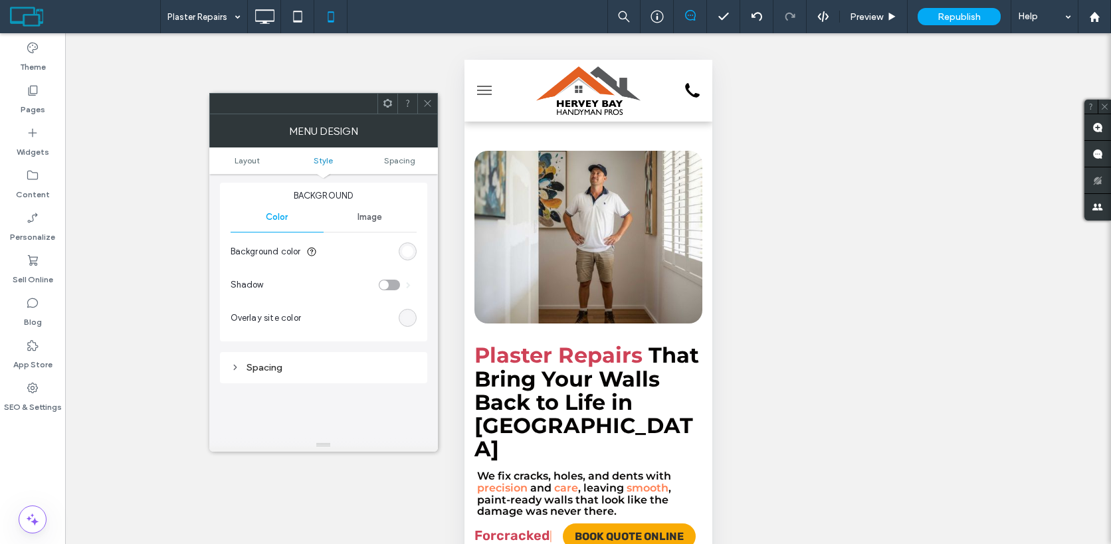
scroll to position [389, 0]
click at [426, 108] on span at bounding box center [427, 104] width 10 height 20
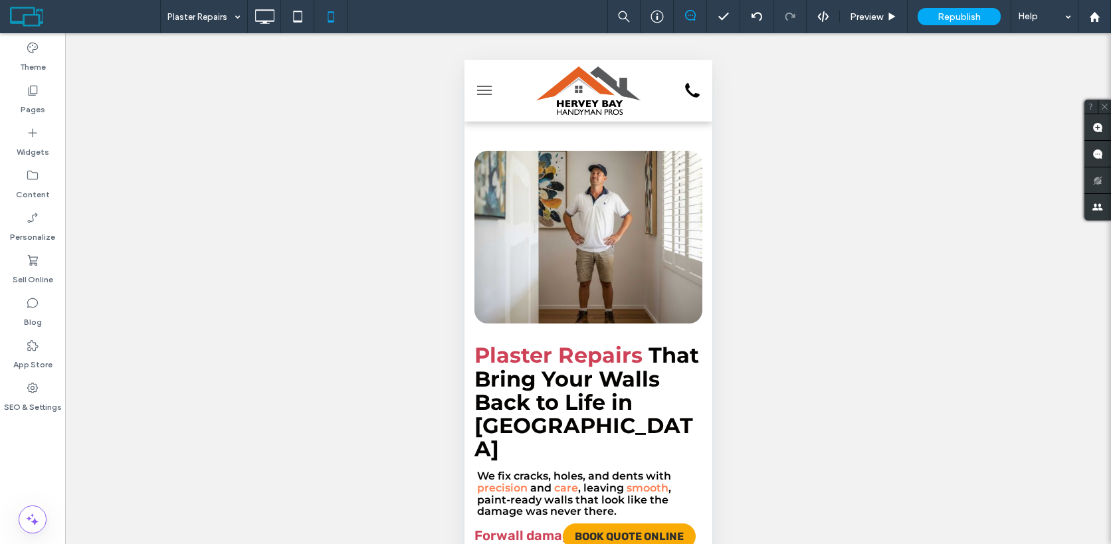
click at [488, 89] on button "menu" at bounding box center [483, 90] width 27 height 27
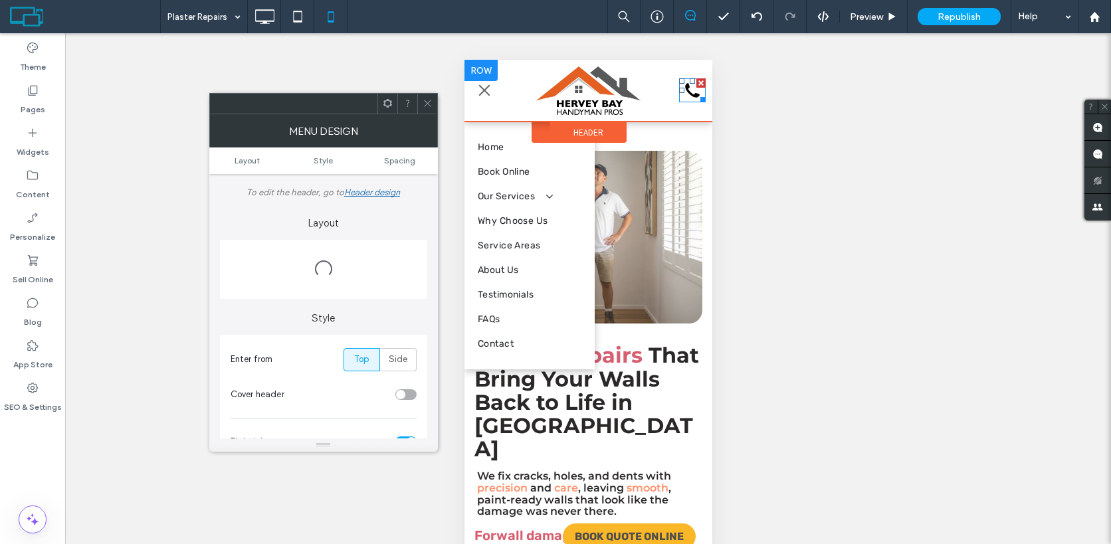
click at [688, 97] on icon "Call Handshake Handyman Hervey Bay" at bounding box center [691, 90] width 27 height 24
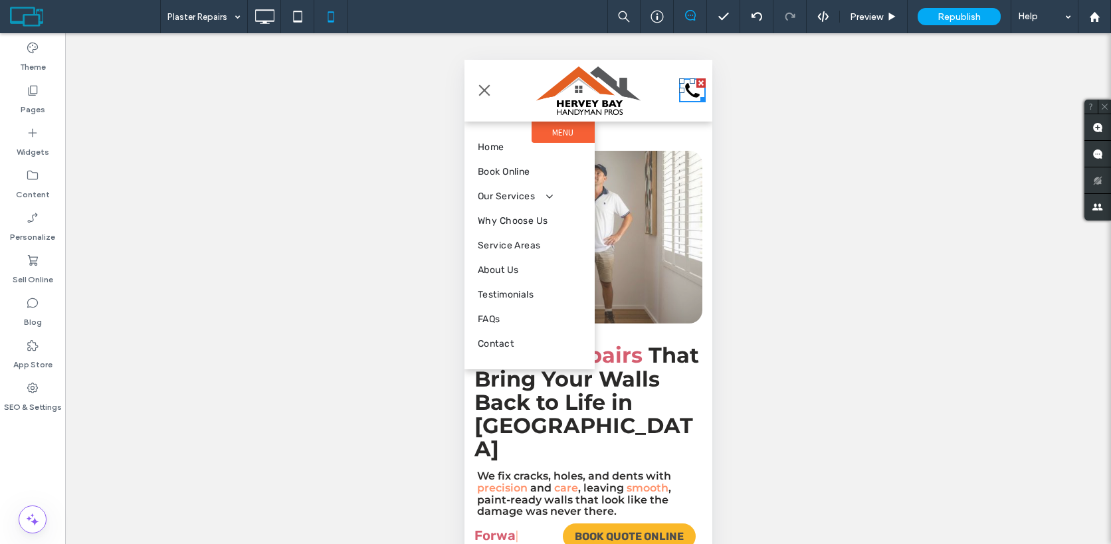
click at [688, 97] on icon "Call Handshake Handyman Hervey Bay" at bounding box center [691, 90] width 27 height 24
click at [694, 92] on icon "Call Handshake Handyman Hervey Bay" at bounding box center [691, 90] width 27 height 24
click at [686, 94] on icon "Call Handshake Handyman Hervey Bay" at bounding box center [691, 90] width 27 height 24
click at [717, 141] on div "Unhide? Yes Unhide? Yes" at bounding box center [587, 305] width 1045 height 544
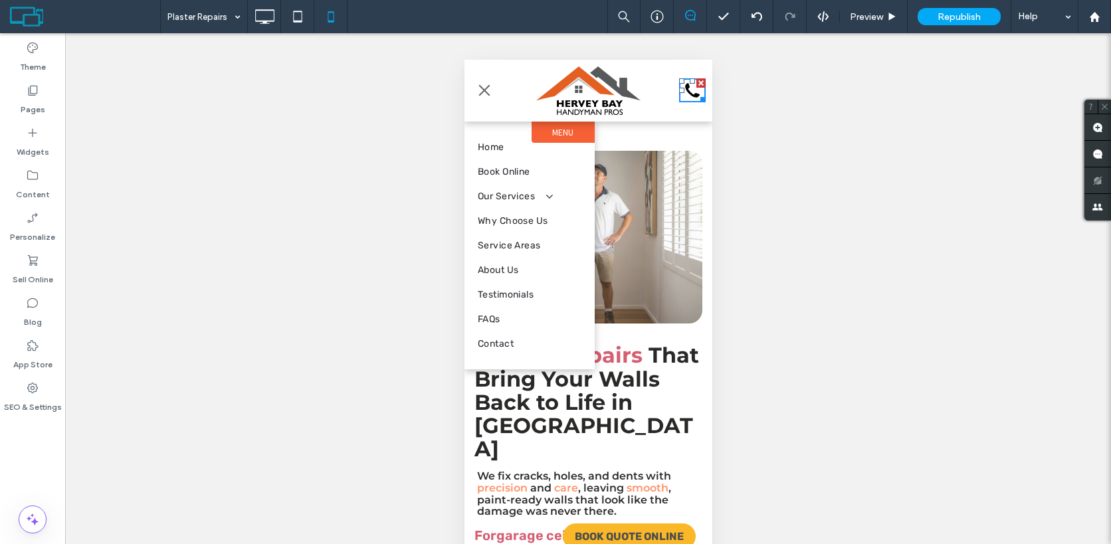
click at [687, 91] on icon at bounding box center [691, 91] width 15 height 15
click at [789, 101] on div "Unhide? Yes Unhide? Yes" at bounding box center [587, 305] width 1045 height 544
click at [944, 15] on span "Republish" at bounding box center [958, 16] width 43 height 11
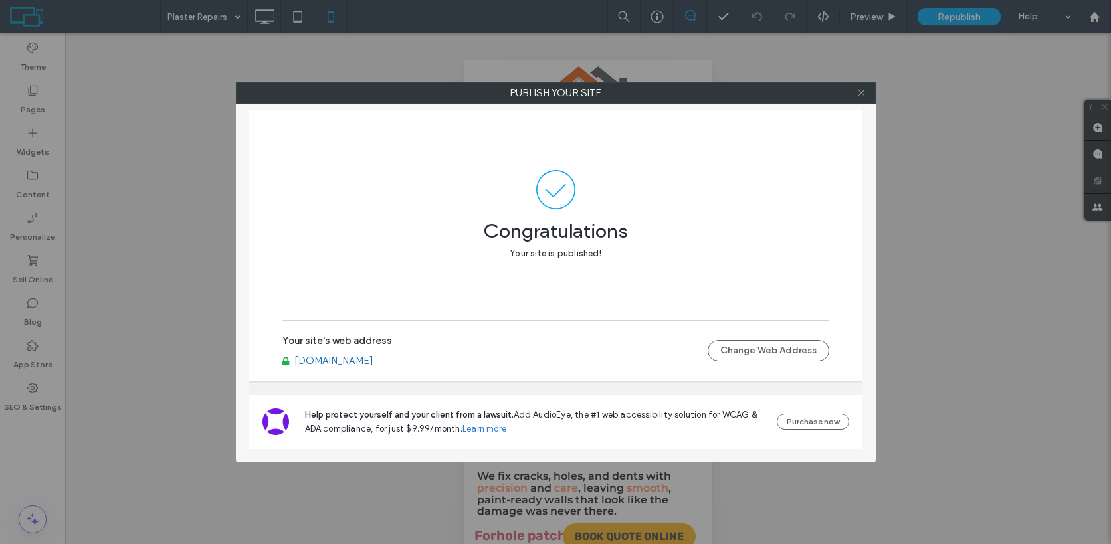
click at [863, 91] on icon at bounding box center [861, 93] width 10 height 10
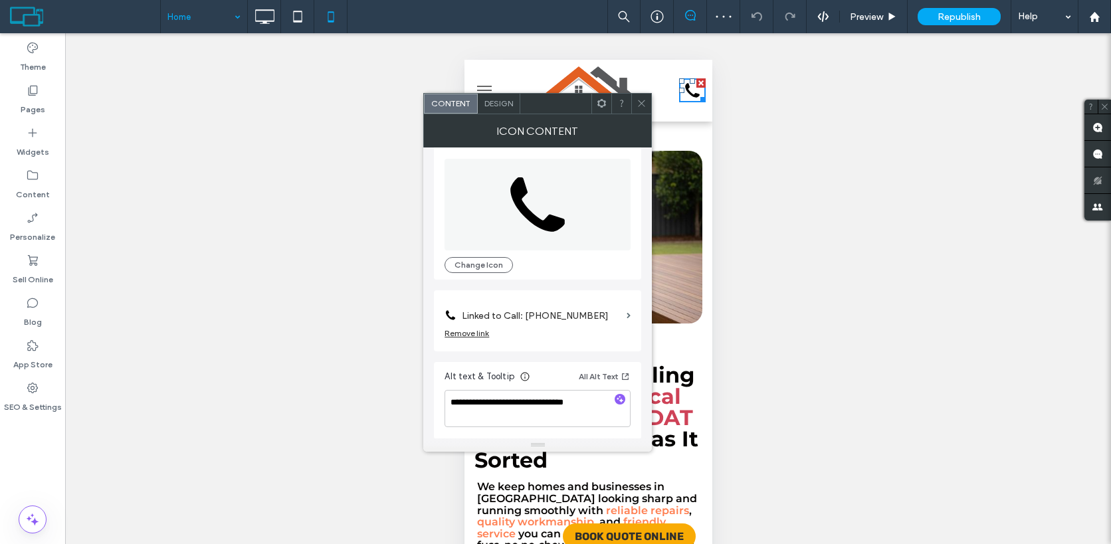
click at [502, 110] on div "Design" at bounding box center [499, 104] width 43 height 20
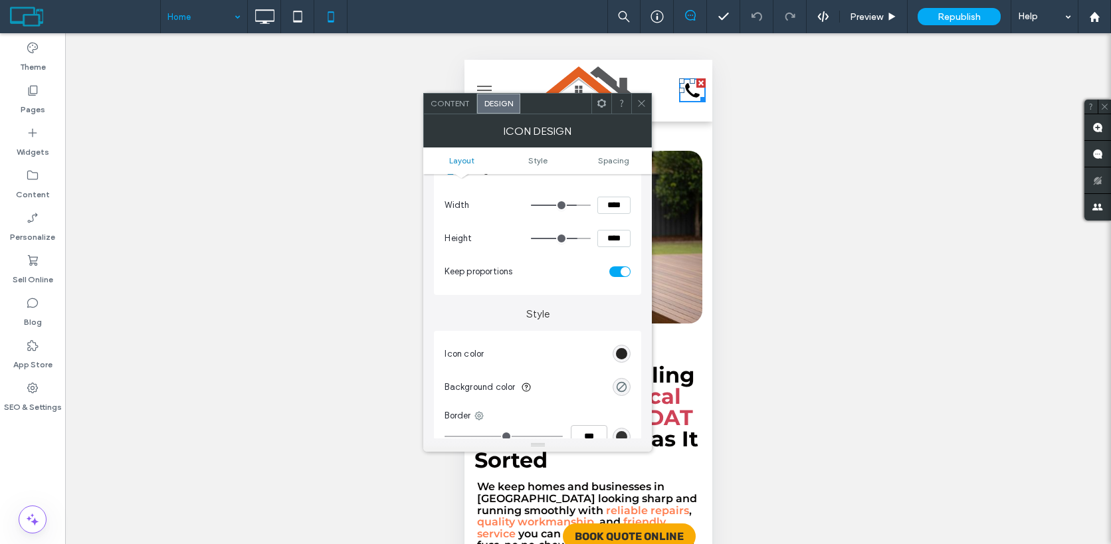
scroll to position [163, 0]
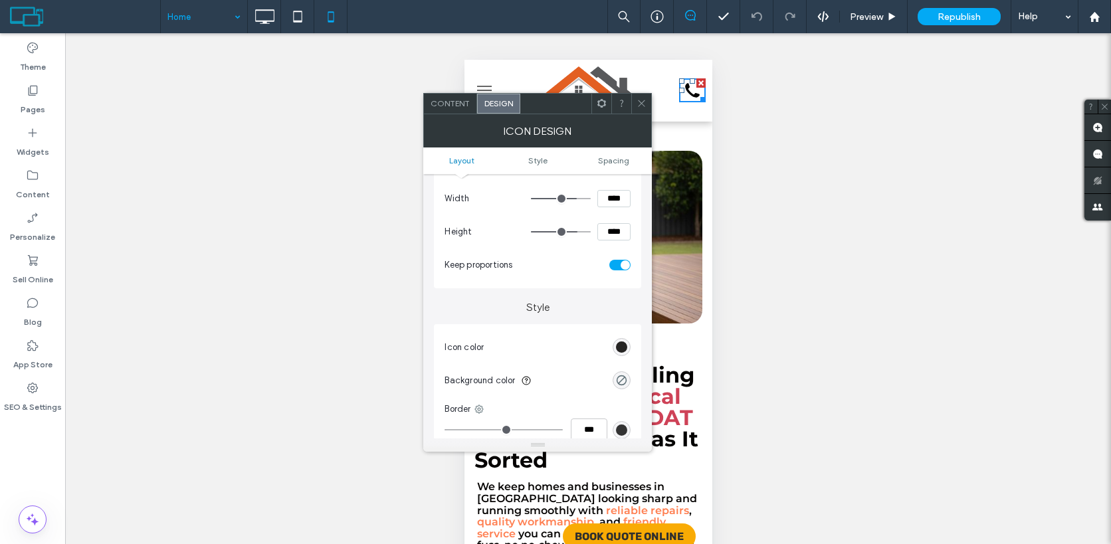
click at [623, 348] on div "rgb(5, 3, 2)" at bounding box center [621, 346] width 11 height 11
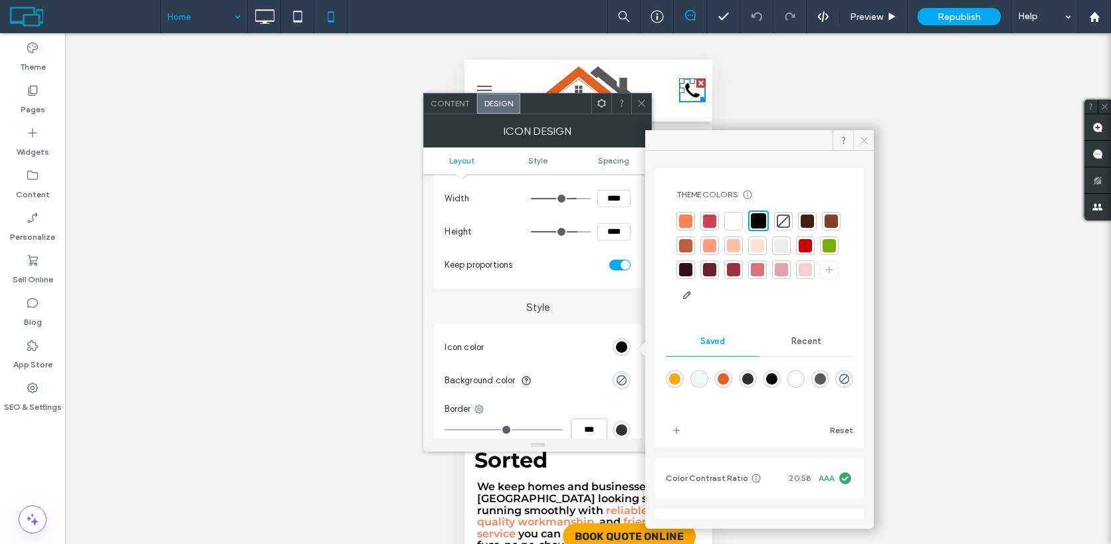
click at [864, 137] on icon at bounding box center [864, 141] width 10 height 10
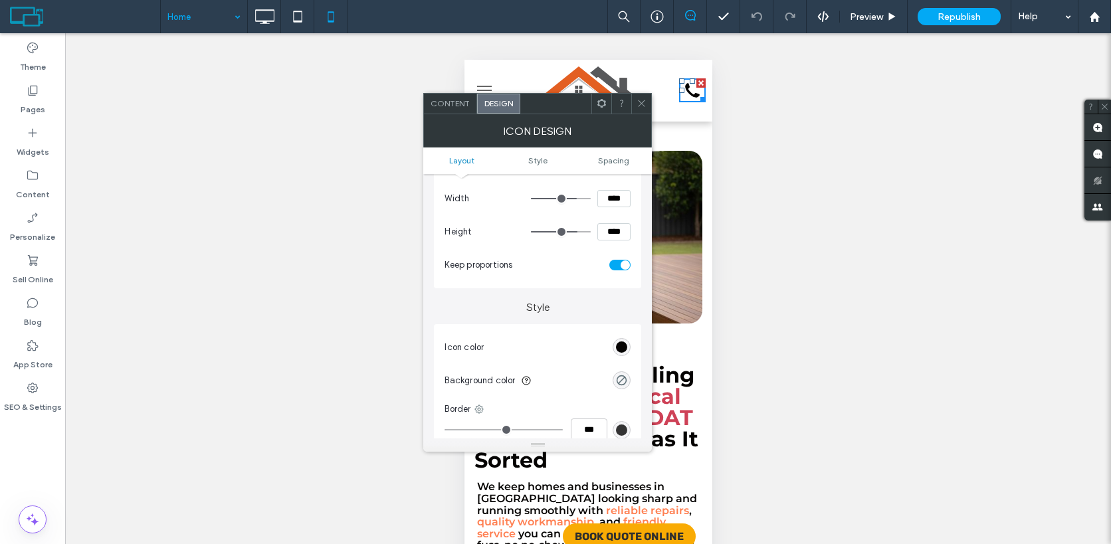
click at [482, 86] on span "menu" at bounding box center [483, 86] width 15 height 1
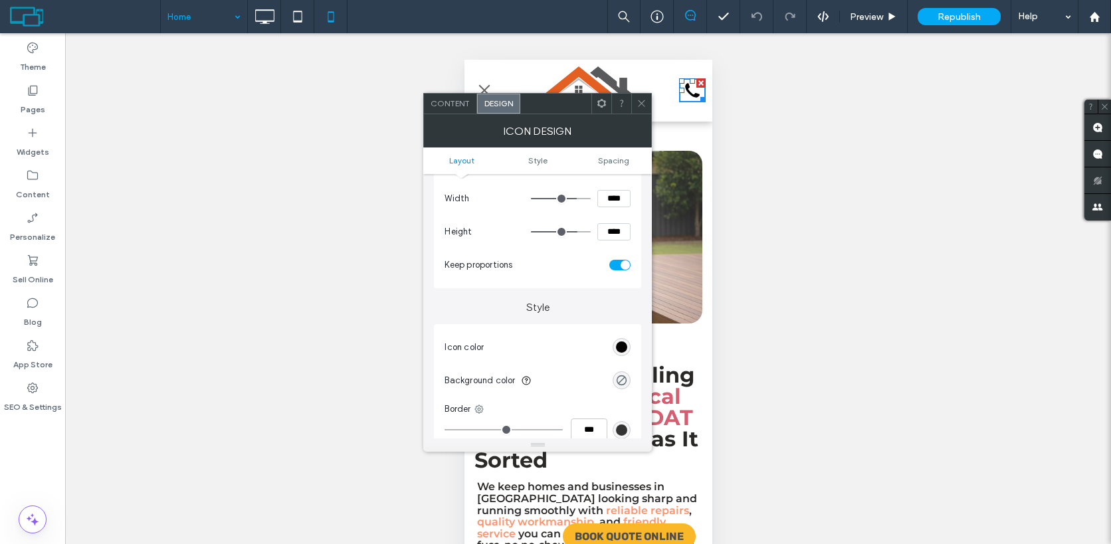
click at [482, 86] on button "menu" at bounding box center [483, 90] width 27 height 27
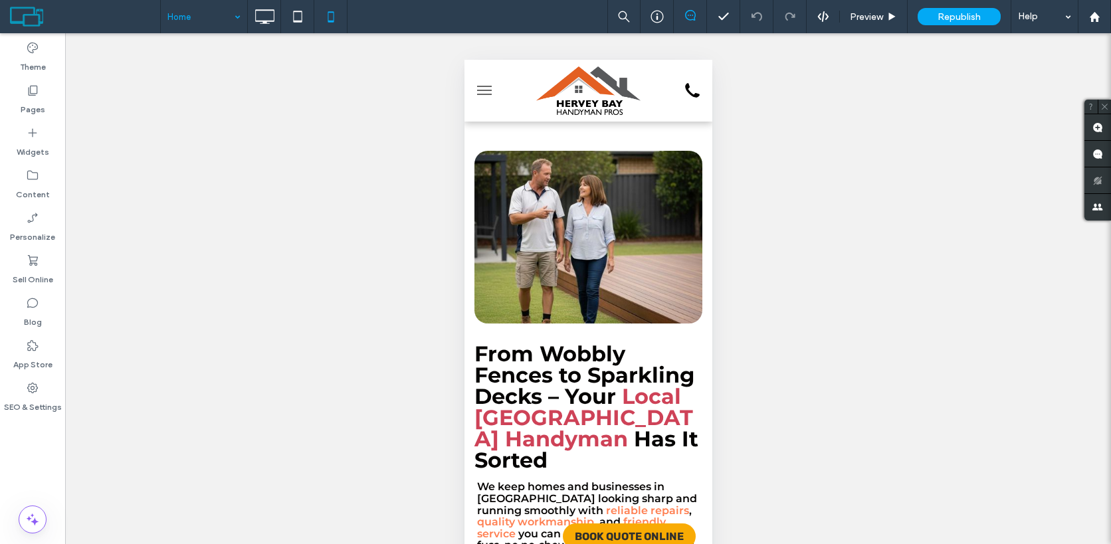
click at [484, 90] on span "menu" at bounding box center [483, 90] width 15 height 1
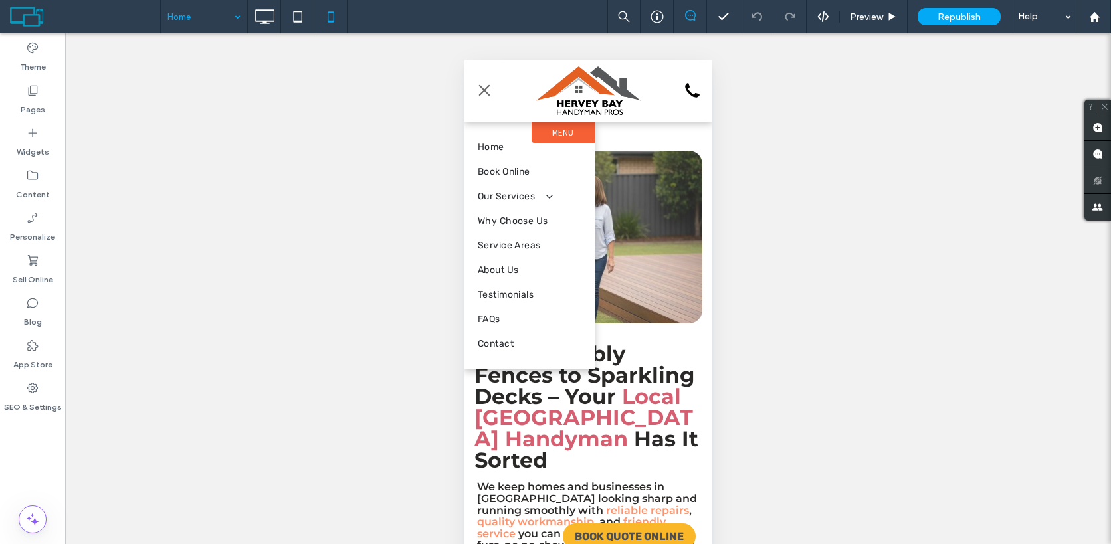
click at [484, 90] on span "menu" at bounding box center [483, 90] width 11 height 11
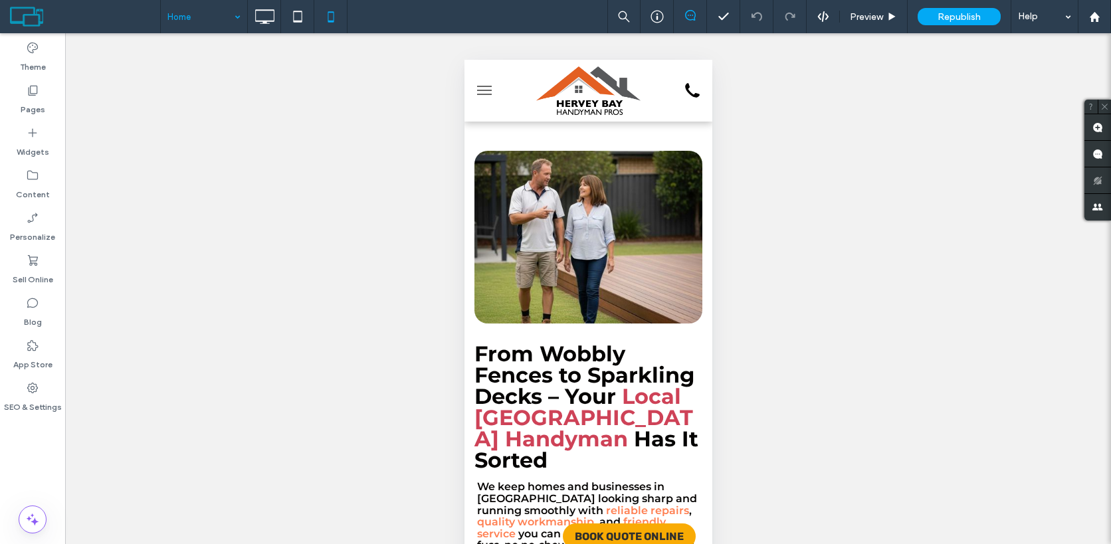
click at [484, 90] on span "menu" at bounding box center [483, 90] width 15 height 1
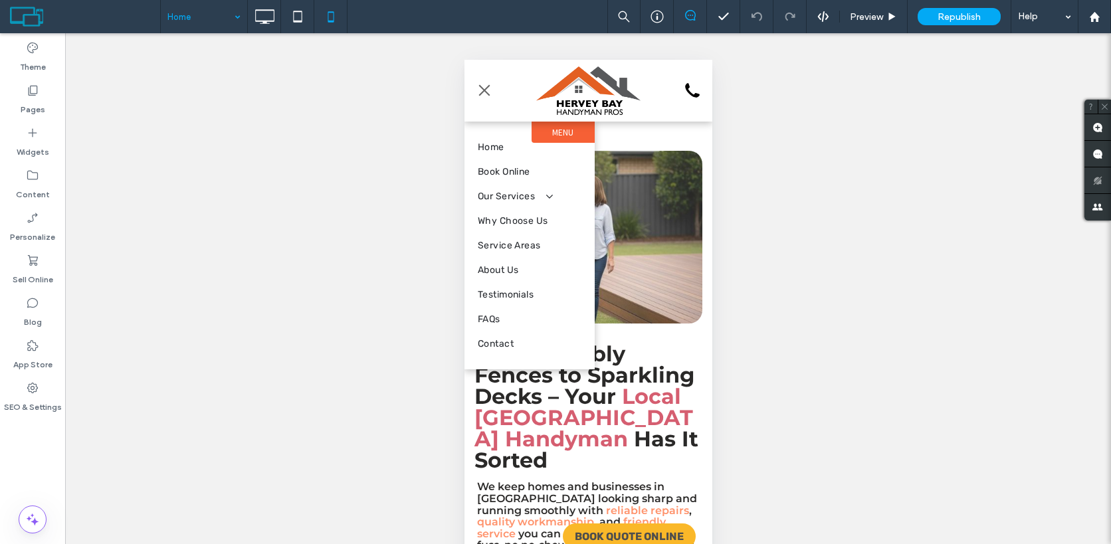
click at [484, 90] on span "menu" at bounding box center [483, 90] width 11 height 11
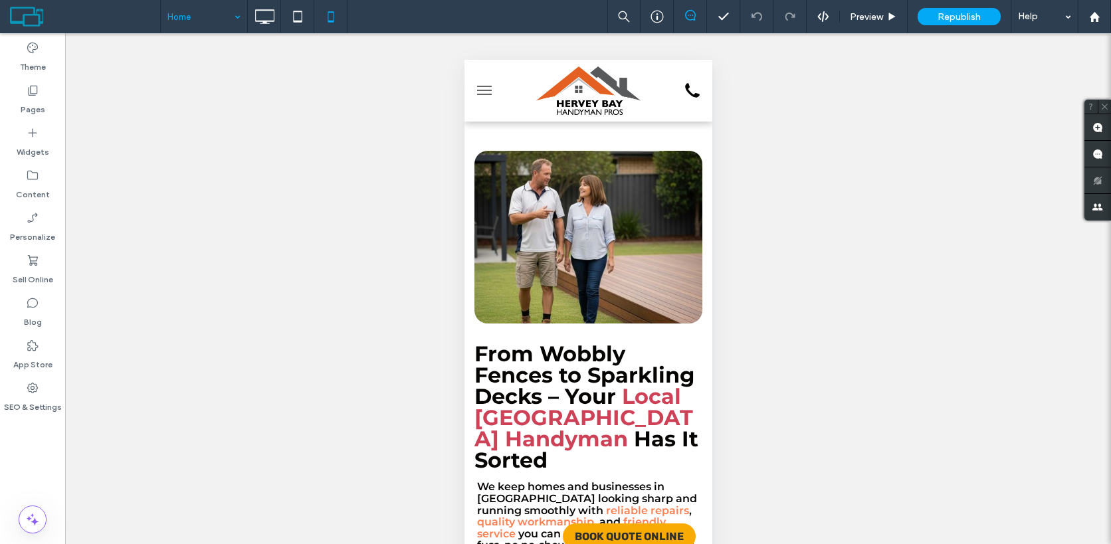
click at [478, 88] on button "menu" at bounding box center [483, 90] width 27 height 27
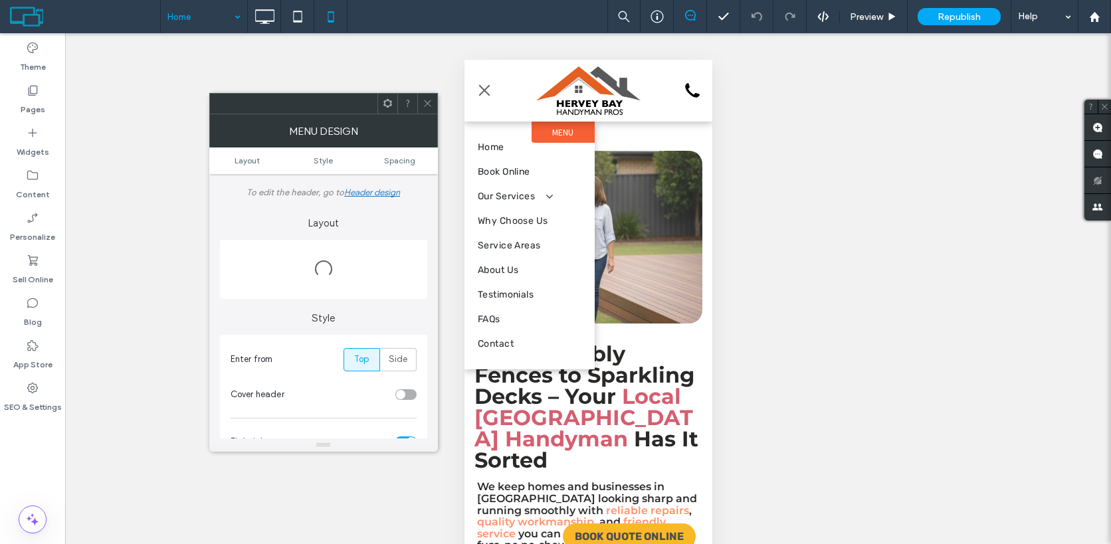
click at [533, 134] on label "Menu" at bounding box center [562, 133] width 62 height 22
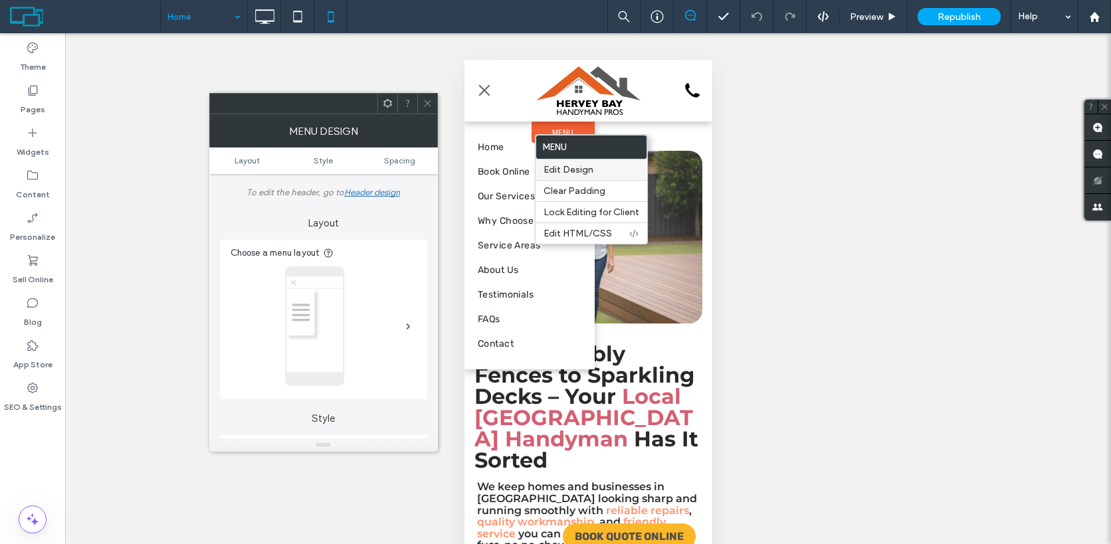
click at [551, 175] on span "Edit Design" at bounding box center [568, 169] width 50 height 11
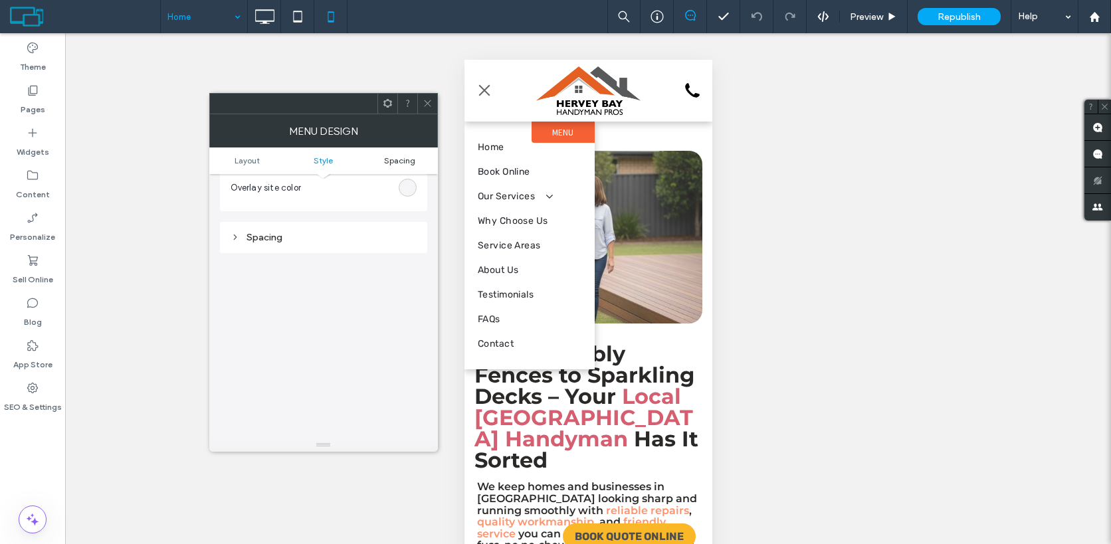
click at [387, 164] on span "Spacing" at bounding box center [399, 160] width 31 height 10
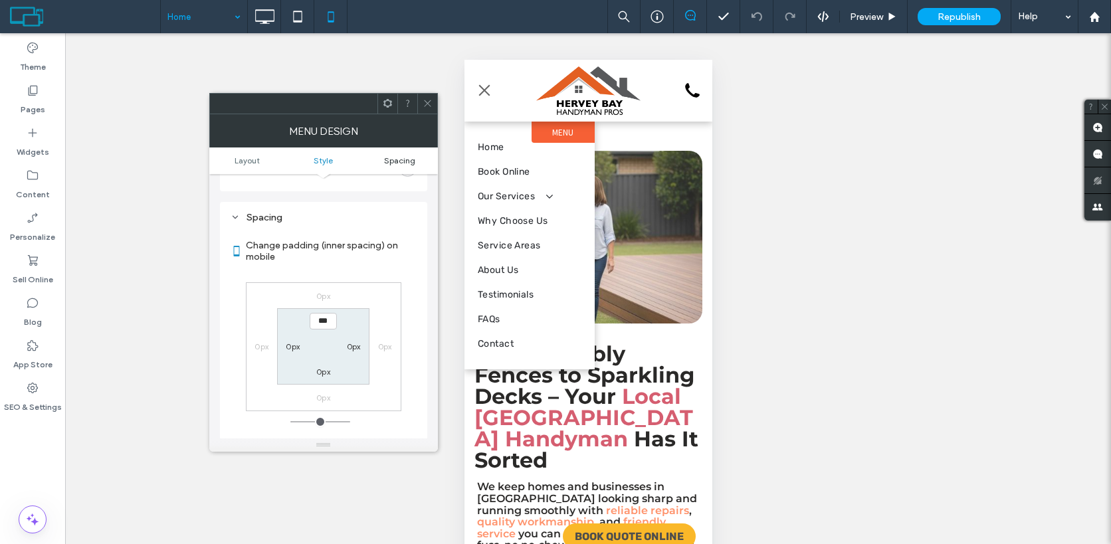
scroll to position [562, 0]
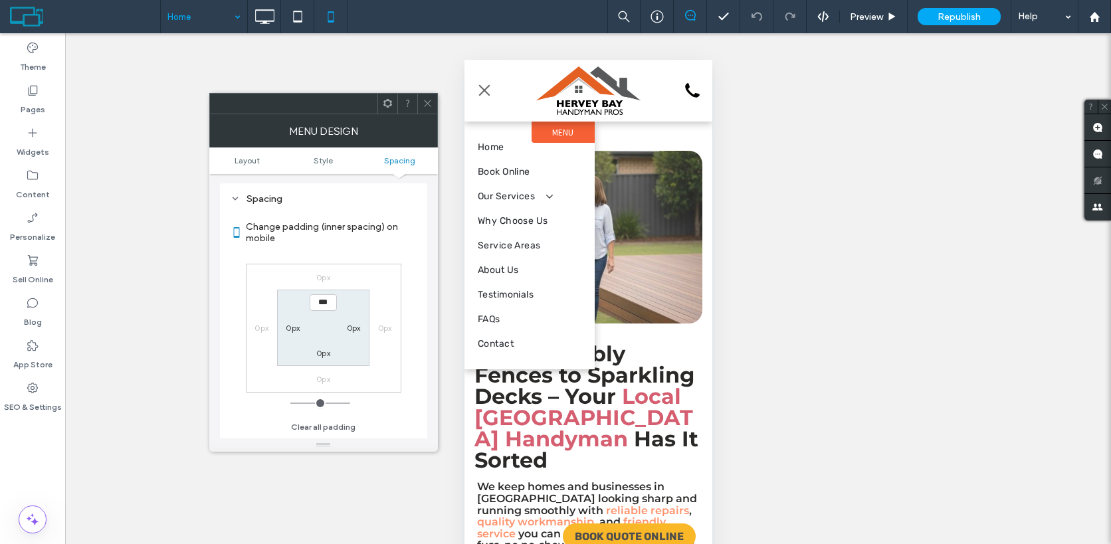
click at [420, 107] on div at bounding box center [427, 104] width 20 height 20
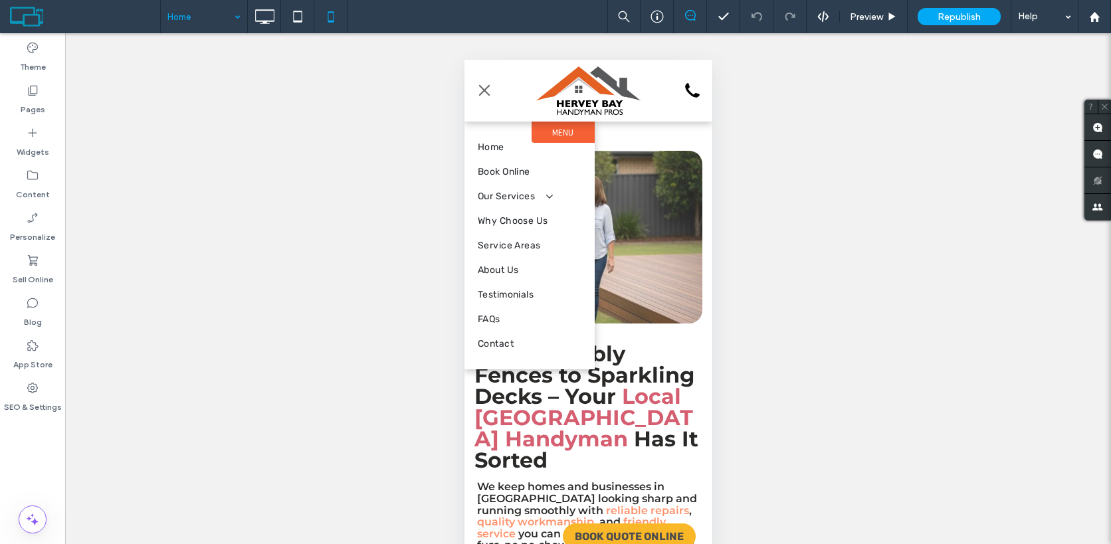
click at [486, 90] on span "menu" at bounding box center [483, 90] width 15 height 1
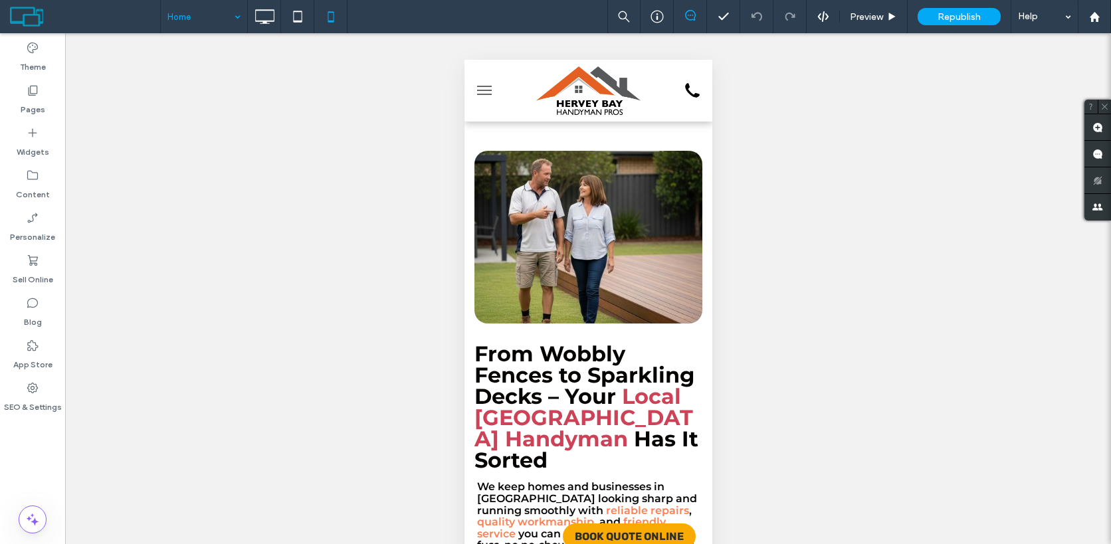
click at [486, 90] on span "menu" at bounding box center [483, 90] width 15 height 1
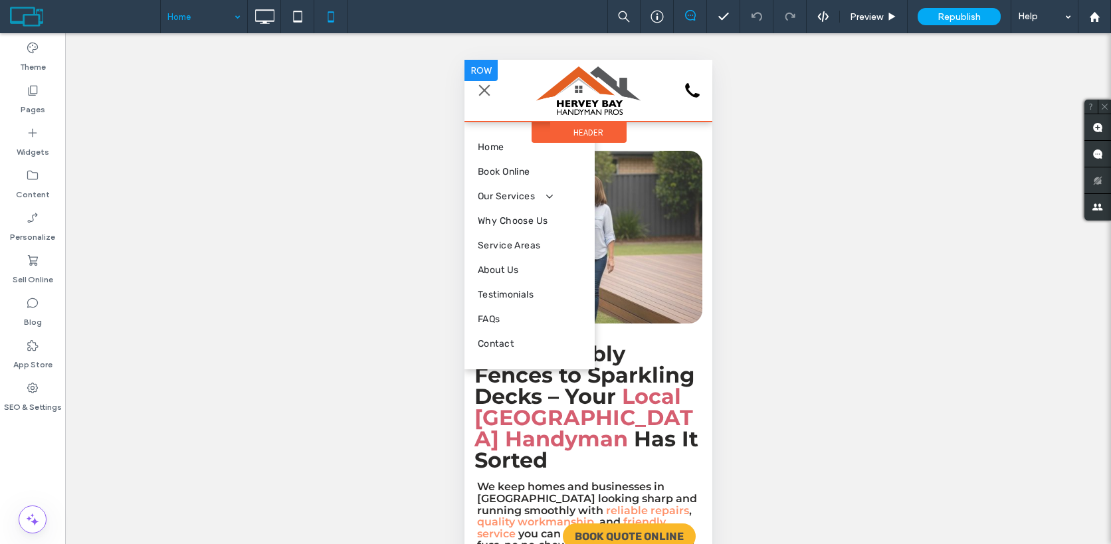
click at [689, 90] on icon "Call Handshake Handyman Hervey Bay" at bounding box center [691, 90] width 27 height 24
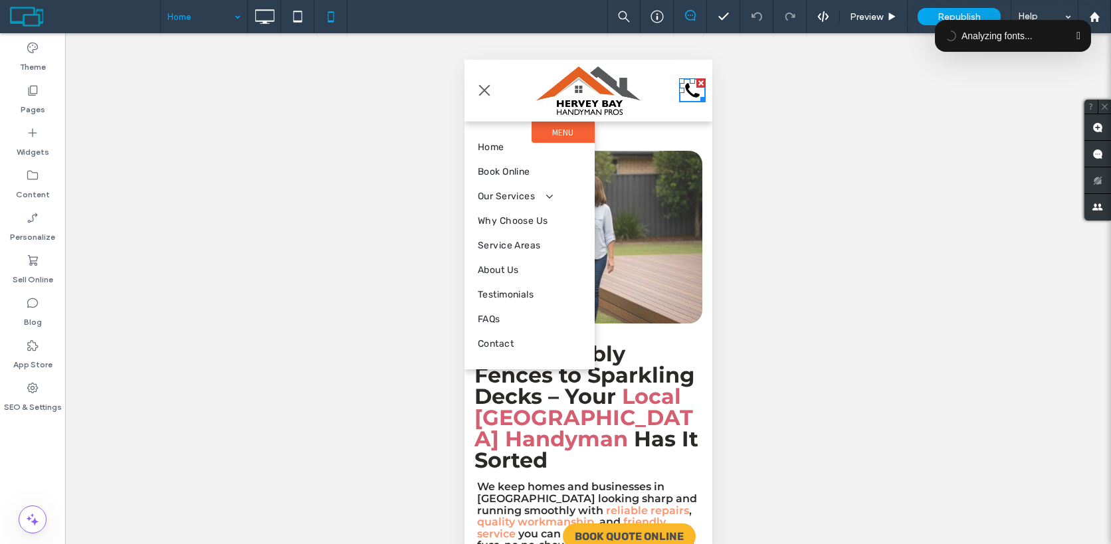
click at [1076, 34] on button "button" at bounding box center [1078, 36] width 4 height 11
click at [1076, 38] on button "button" at bounding box center [1078, 36] width 4 height 11
click at [1077, 35] on button "button" at bounding box center [1078, 36] width 4 height 11
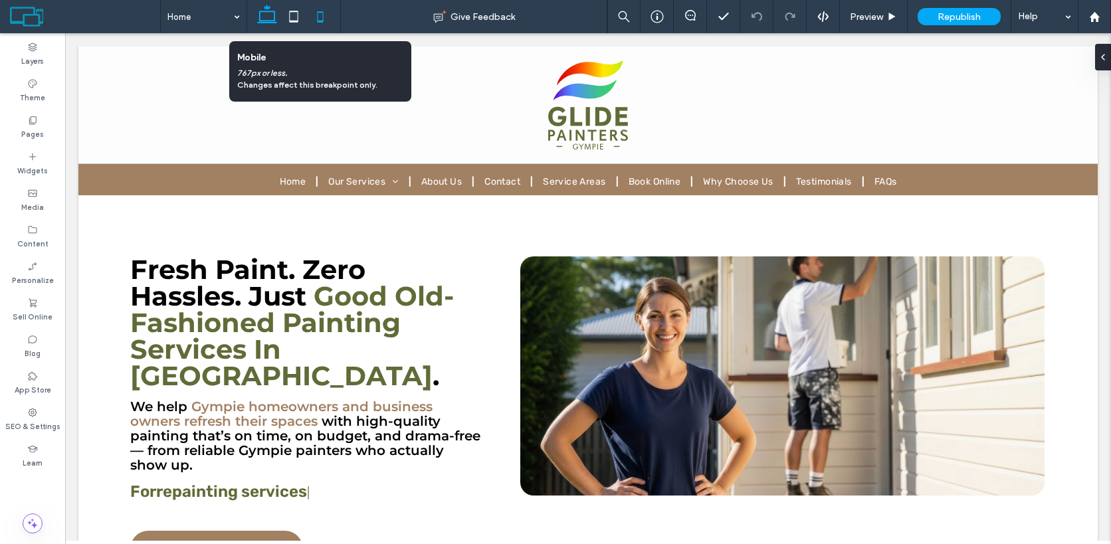
click at [322, 17] on icon at bounding box center [320, 16] width 27 height 27
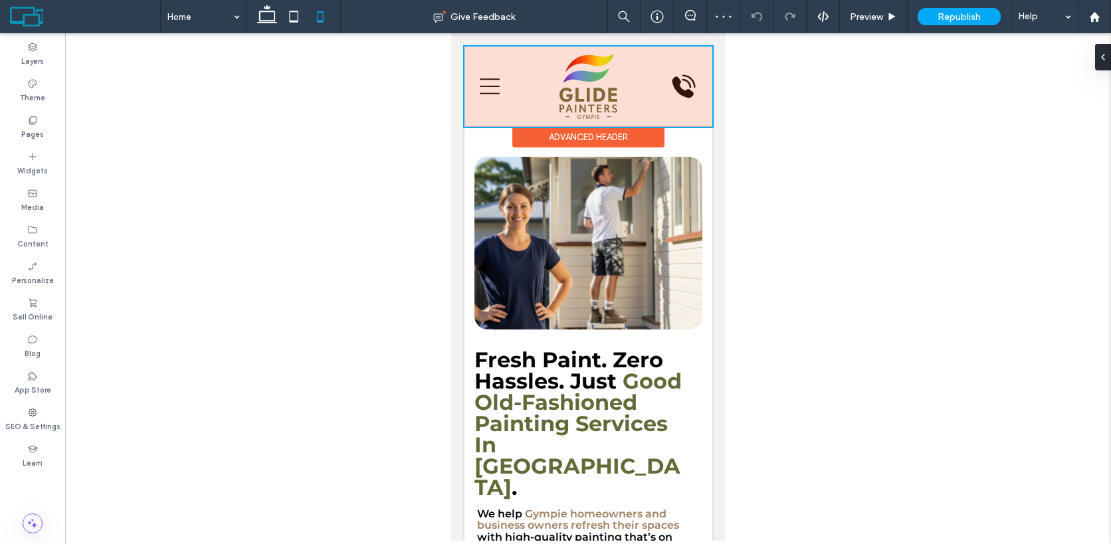
click at [490, 87] on div at bounding box center [588, 86] width 248 height 80
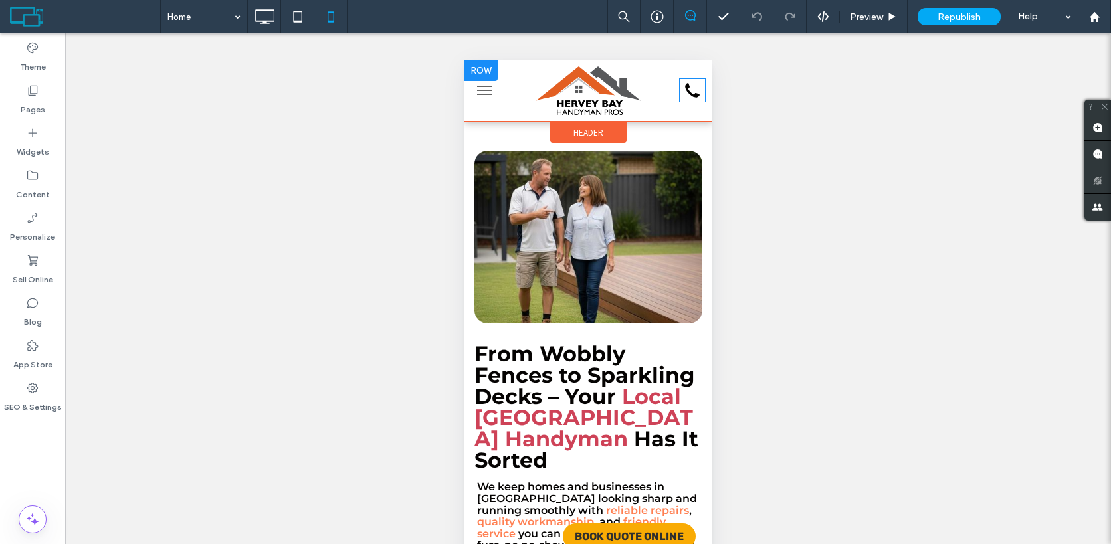
click at [695, 89] on icon "Call Handshake Handyman Hervey Bay" at bounding box center [691, 90] width 27 height 24
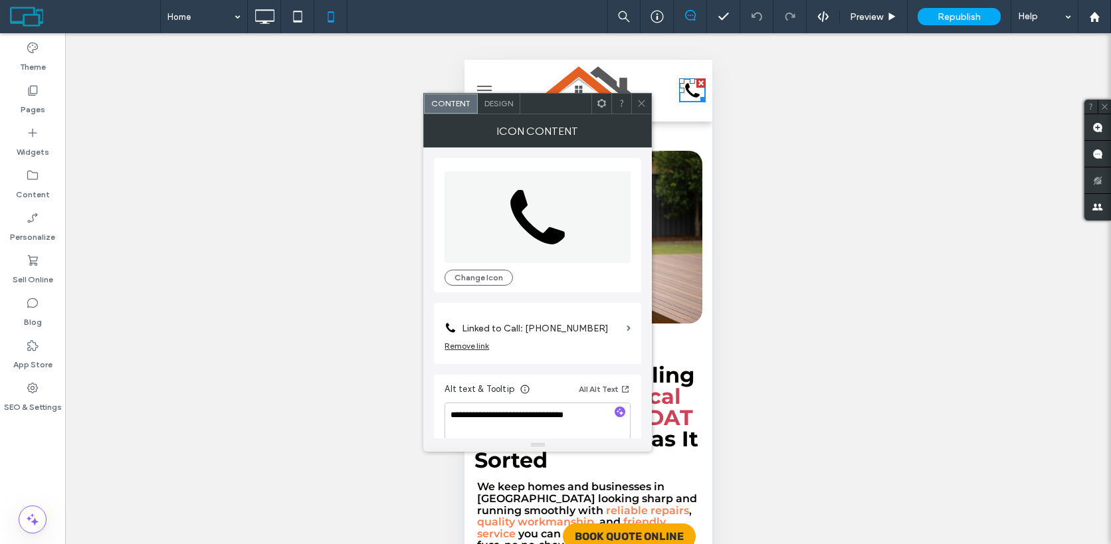
click at [499, 112] on div "Design" at bounding box center [499, 104] width 43 height 20
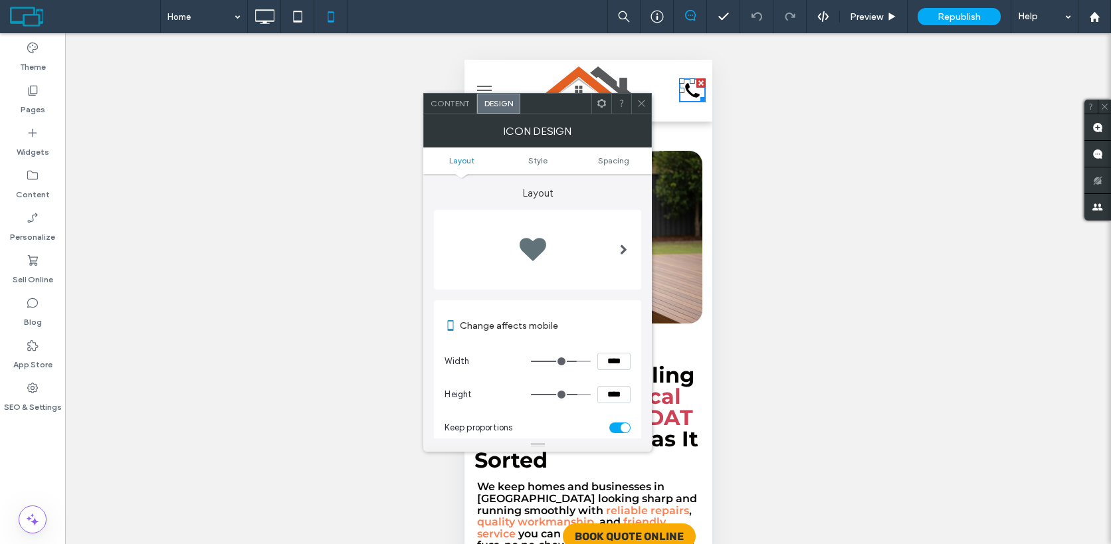
click at [501, 107] on span "Design" at bounding box center [498, 103] width 29 height 10
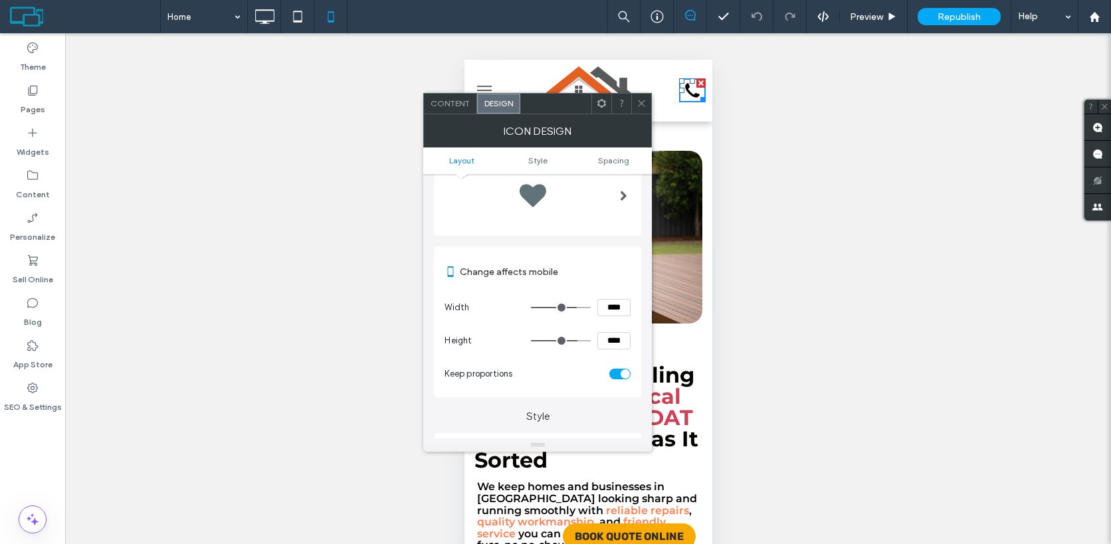
scroll to position [21, 0]
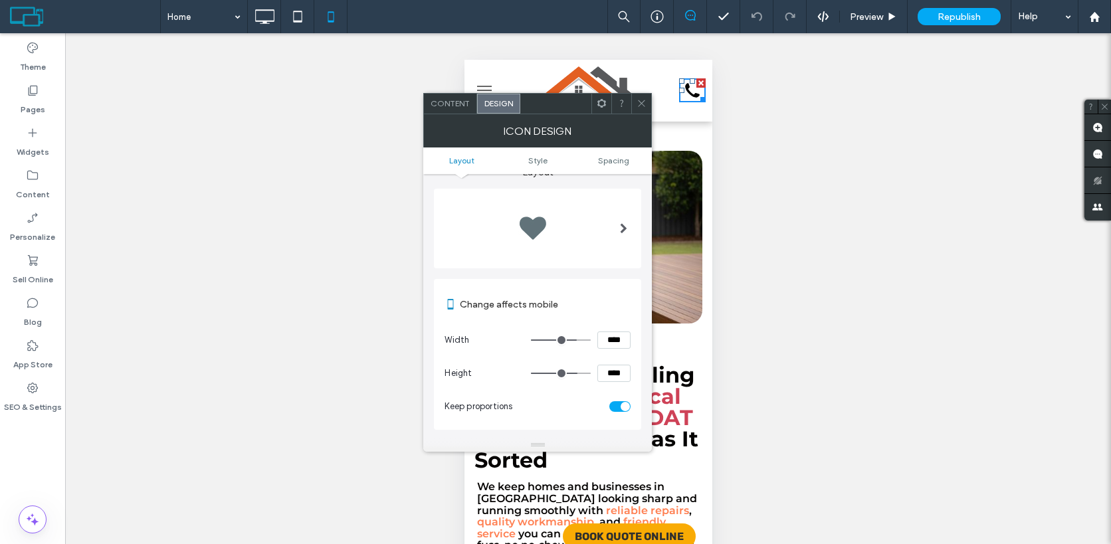
click at [614, 238] on div at bounding box center [623, 228] width 27 height 73
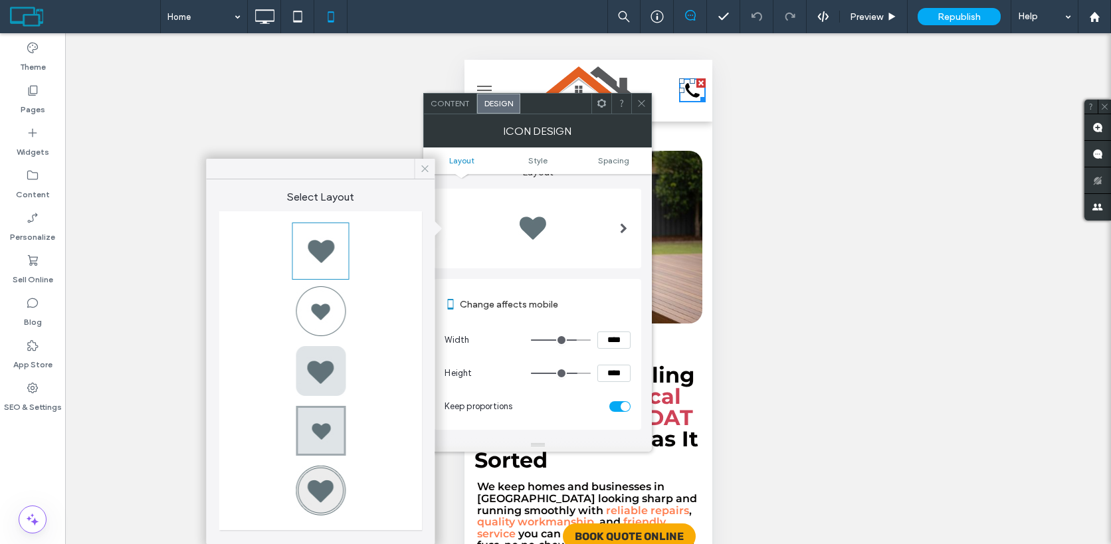
click at [426, 171] on icon at bounding box center [425, 169] width 12 height 12
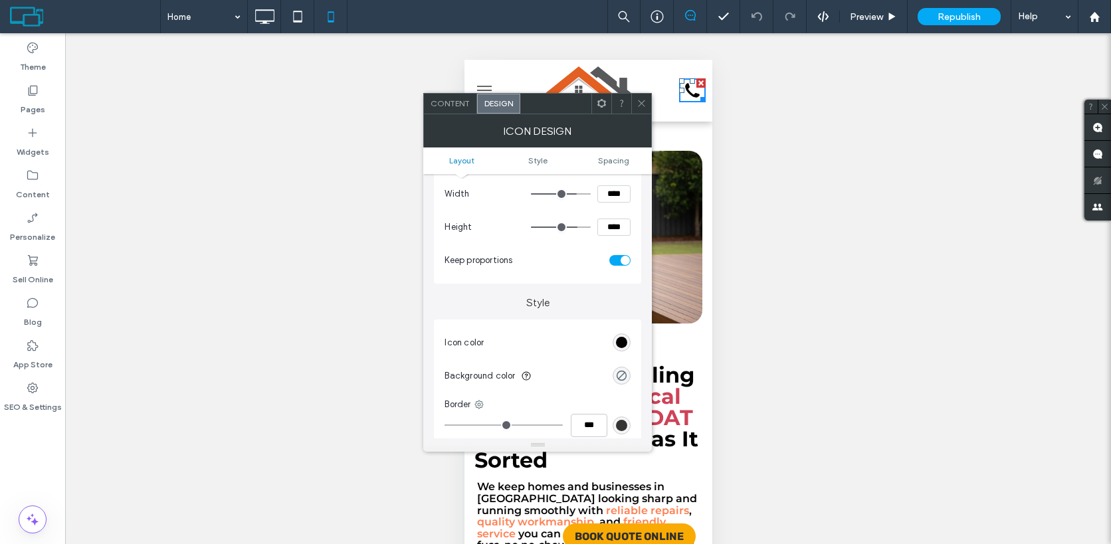
scroll to position [184, 0]
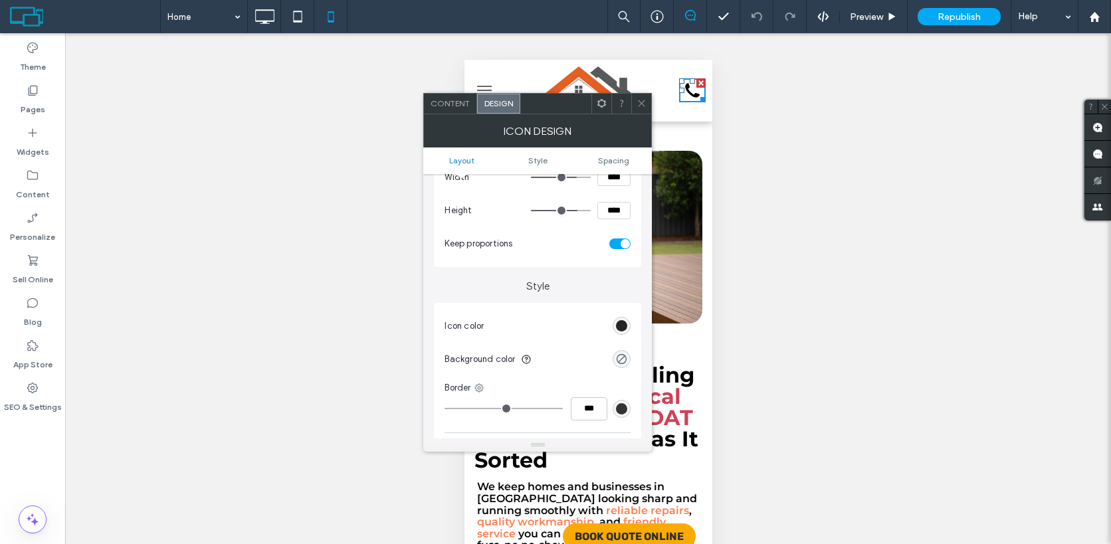
click at [626, 326] on div "rgb(5, 3, 2)" at bounding box center [621, 325] width 11 height 11
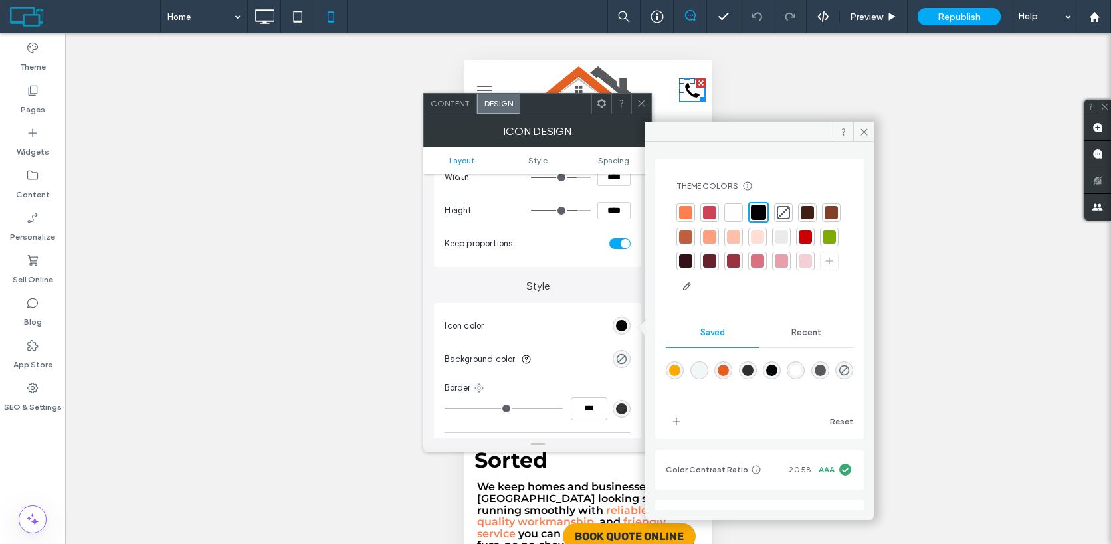
scroll to position [9, 0]
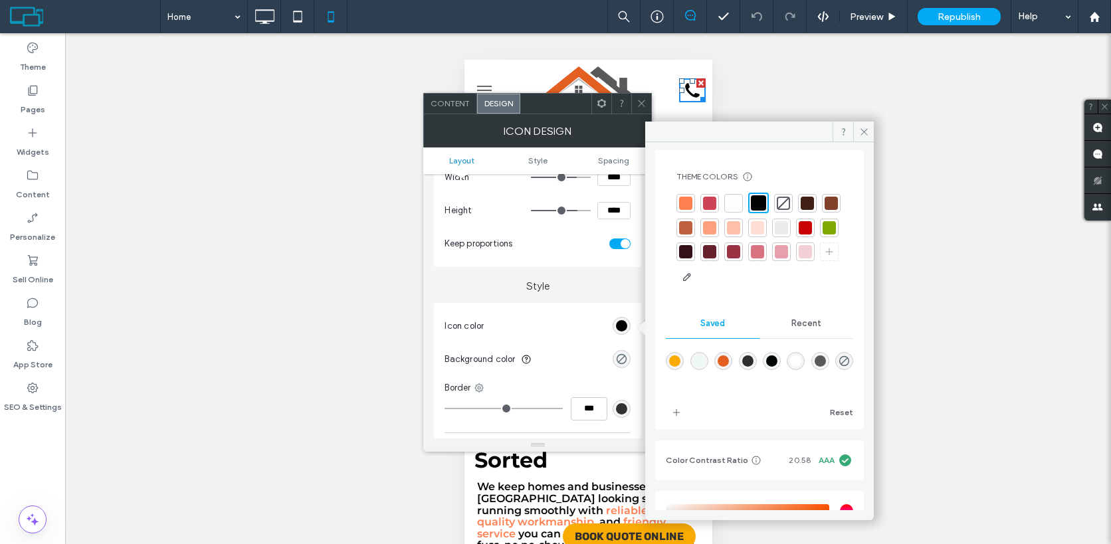
click at [826, 361] on div "rgba(88,89,91,1)" at bounding box center [819, 360] width 11 height 11
type input "*******"
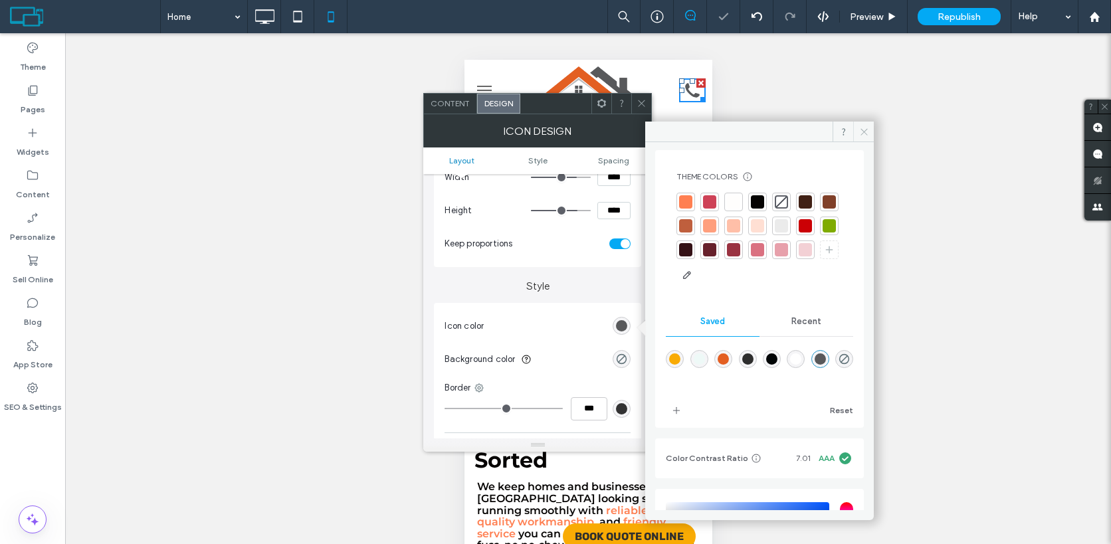
click at [856, 132] on span at bounding box center [863, 132] width 21 height 20
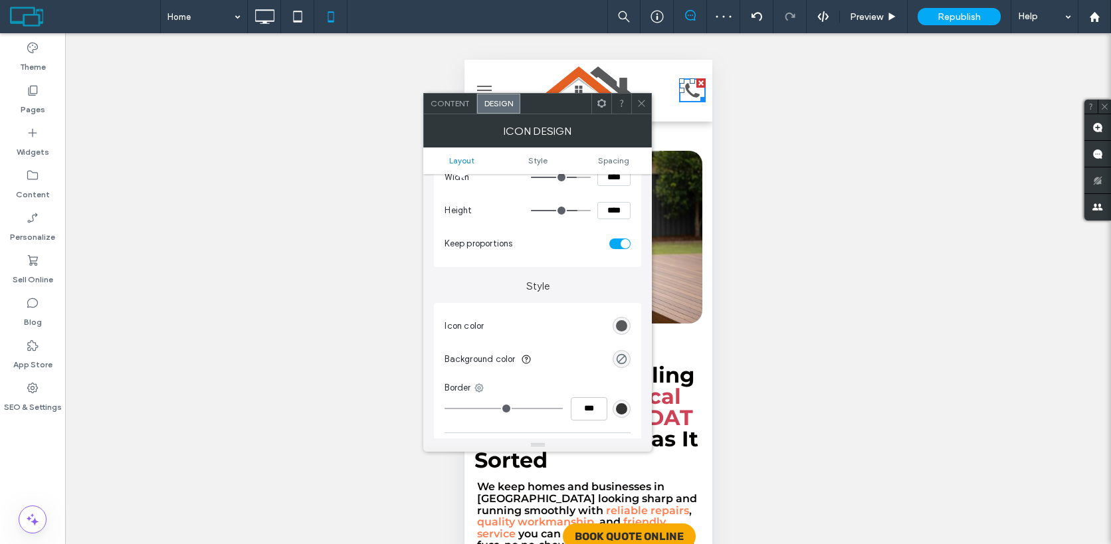
click at [641, 102] on icon at bounding box center [641, 103] width 10 height 10
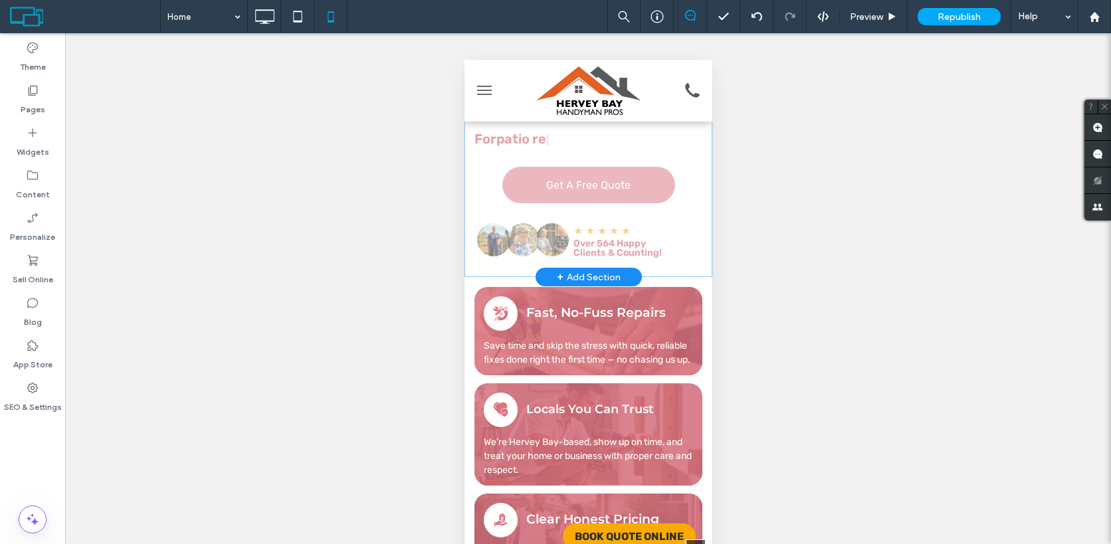
scroll to position [551, 0]
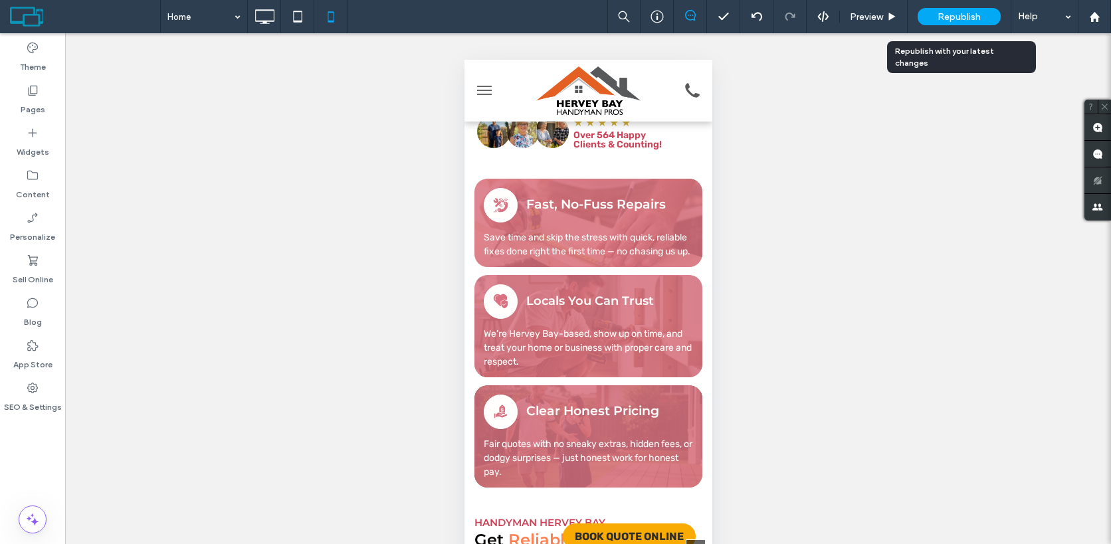
click at [969, 22] on div "Republish" at bounding box center [958, 16] width 83 height 17
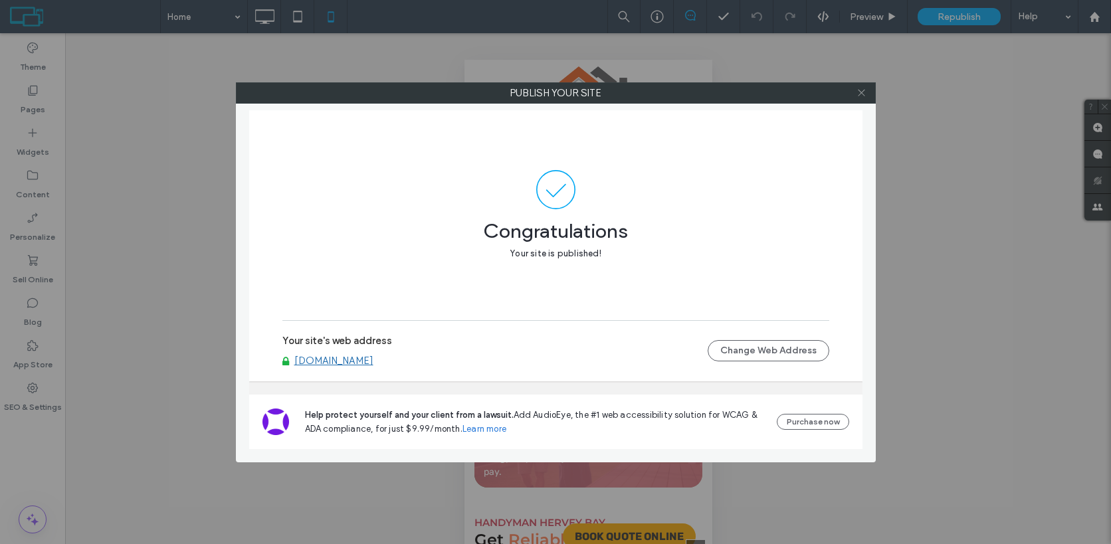
click at [863, 98] on span at bounding box center [861, 93] width 10 height 20
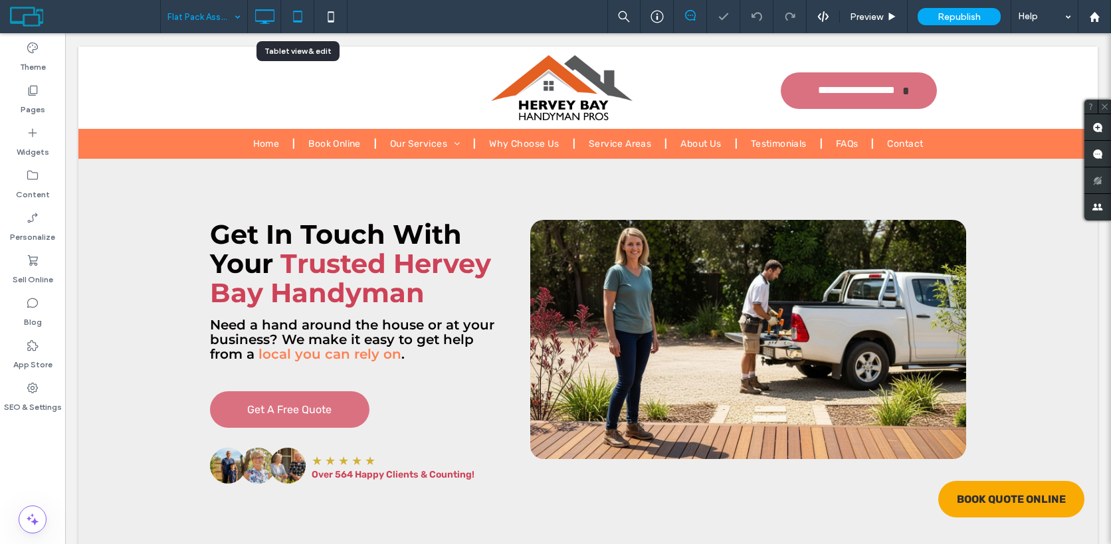
click at [302, 18] on icon at bounding box center [297, 16] width 27 height 27
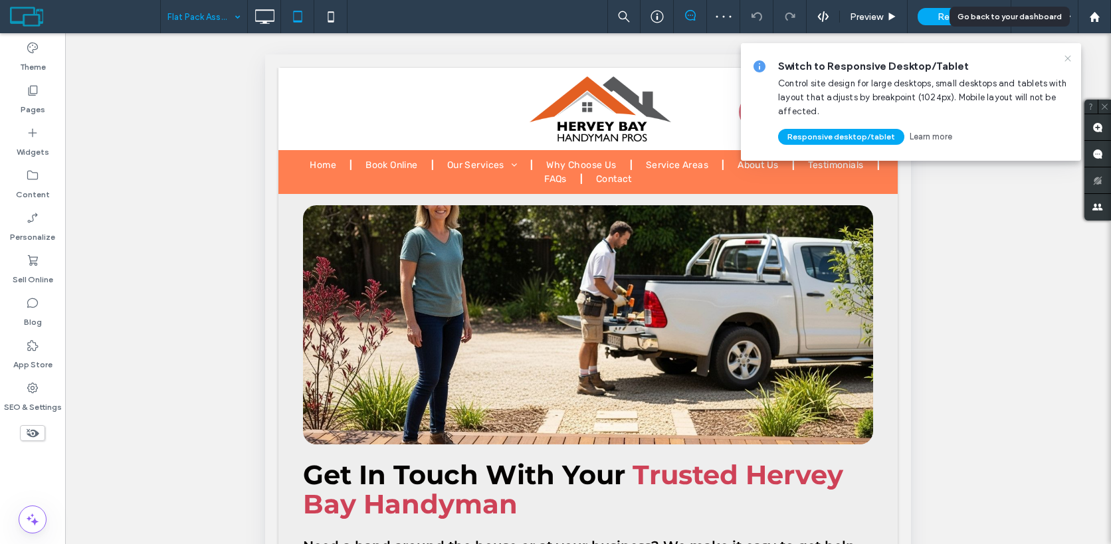
click at [1069, 56] on use at bounding box center [1067, 58] width 6 height 6
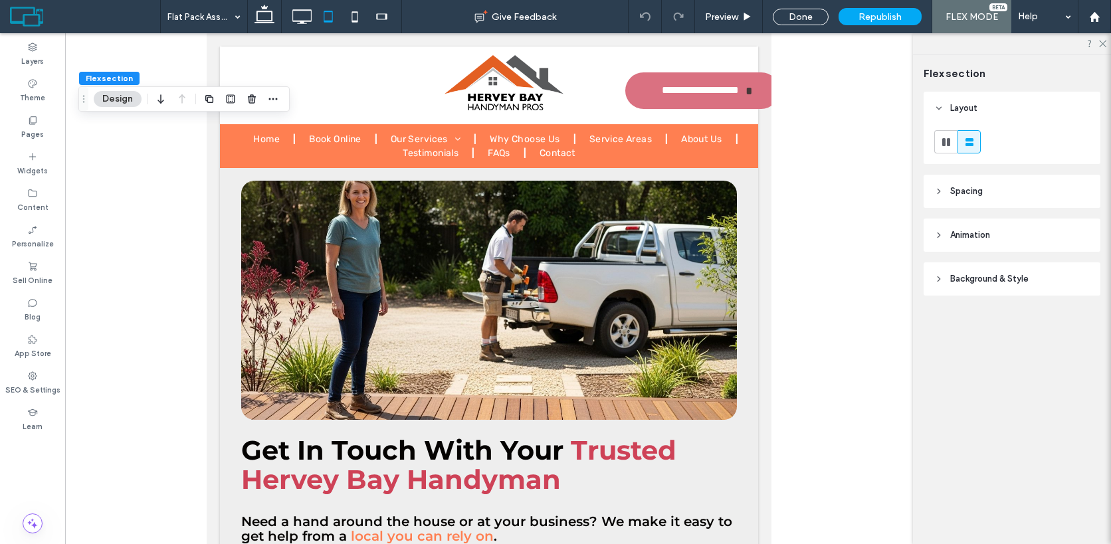
type input "*"
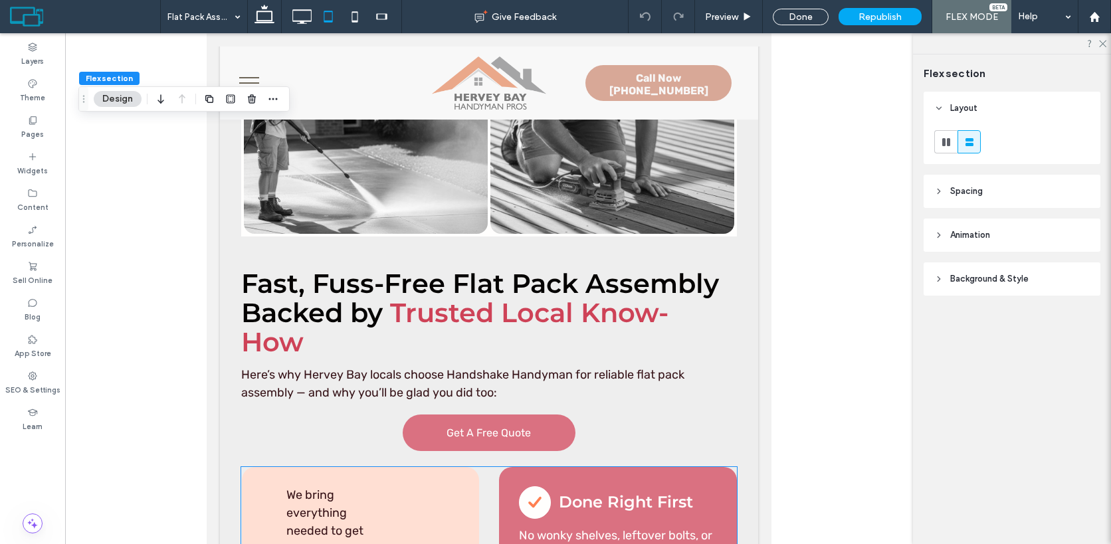
scroll to position [6159, 0]
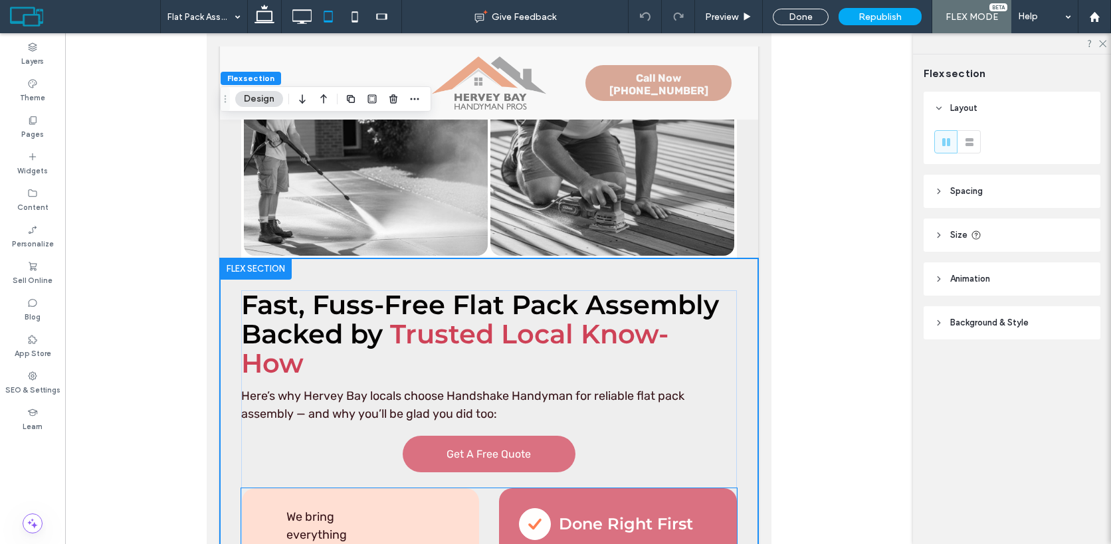
scroll to position [6088, 0]
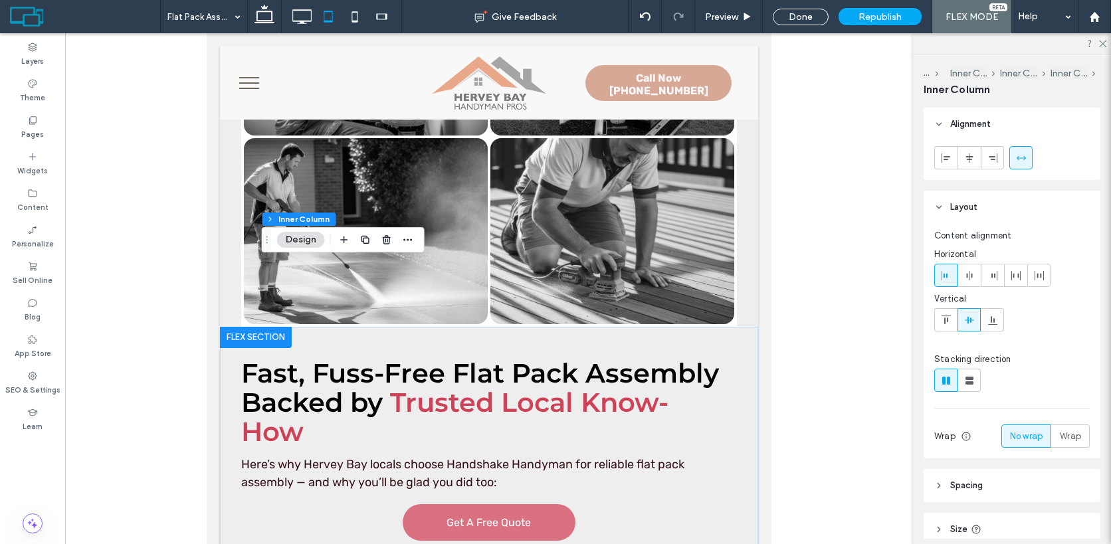
click at [968, 376] on icon at bounding box center [968, 380] width 13 height 13
type input "**"
type input "****"
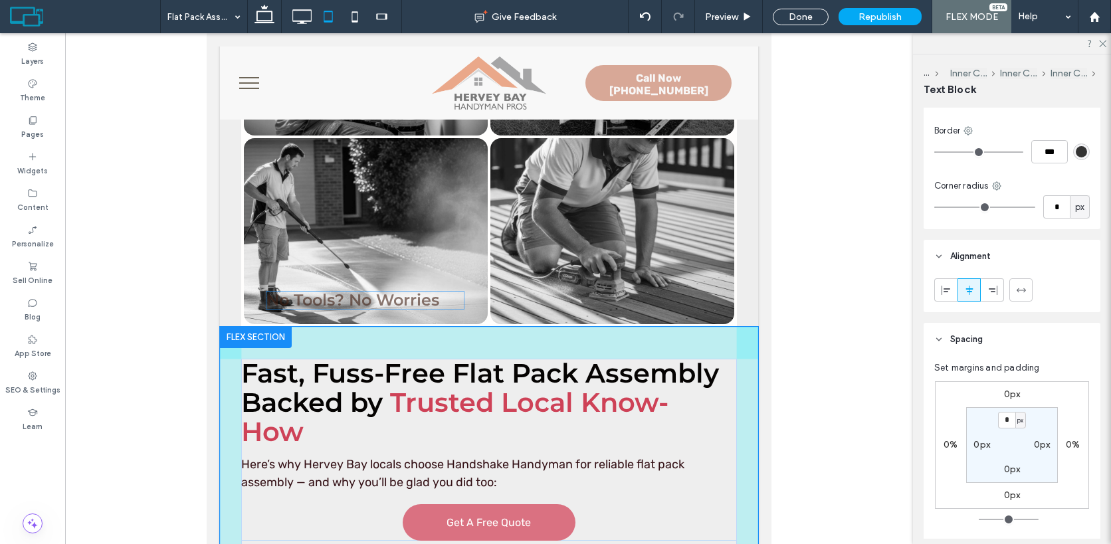
scroll to position [263, 0]
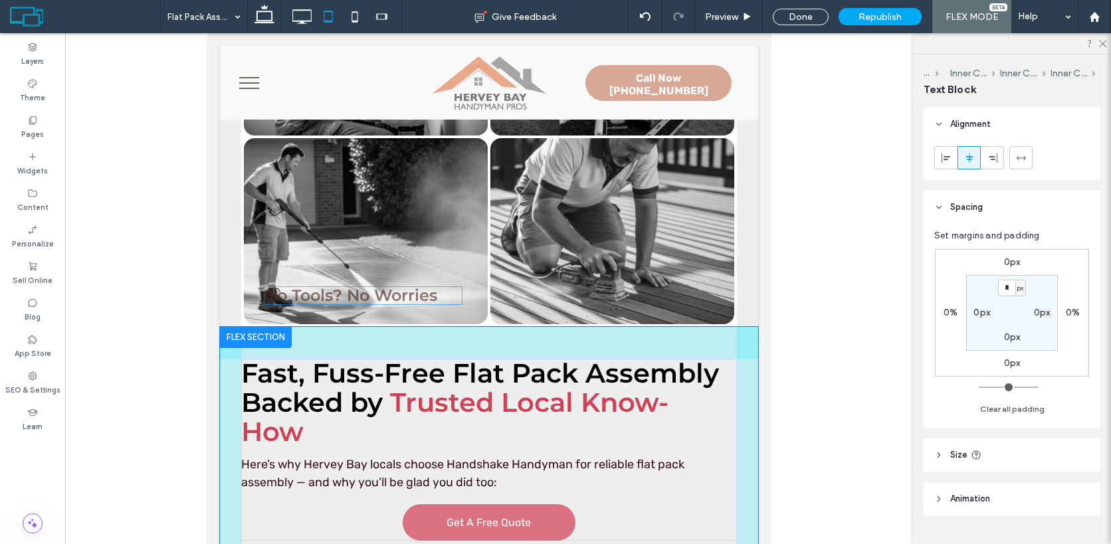
drag, startPoint x: 405, startPoint y: 401, endPoint x: 407, endPoint y: 294, distance: 107.6
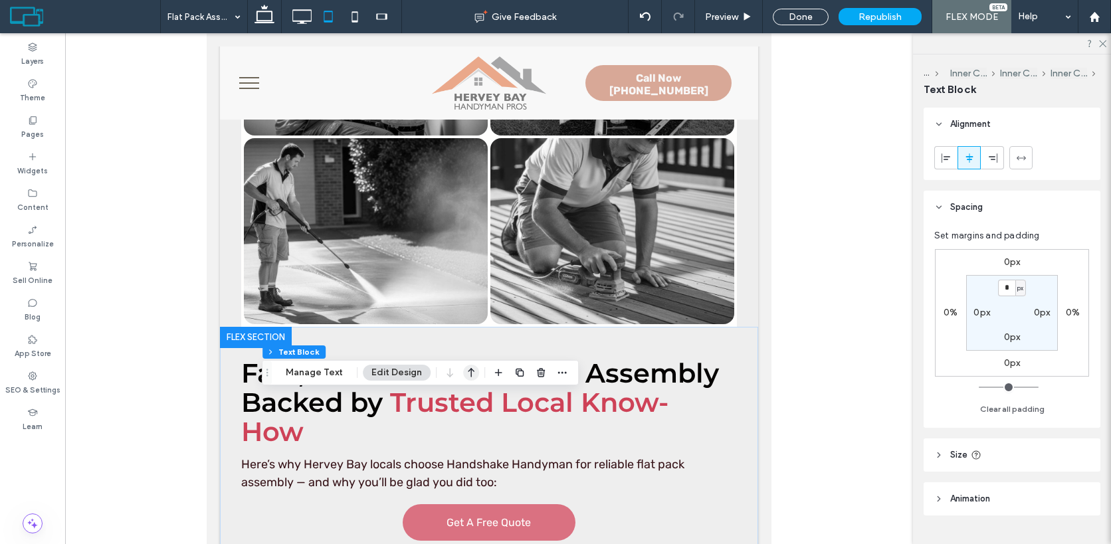
click at [470, 377] on icon "button" at bounding box center [471, 373] width 16 height 24
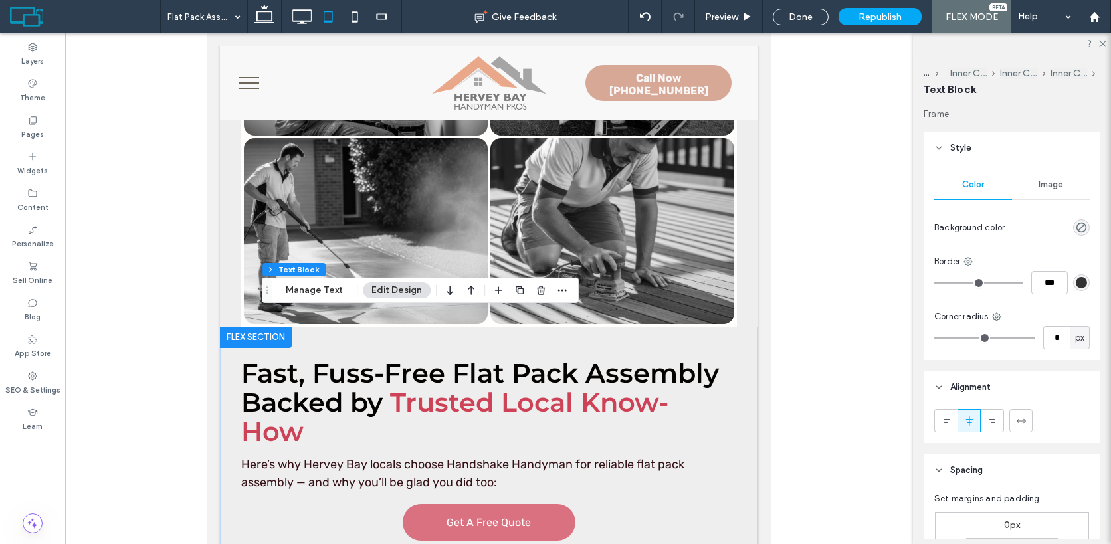
click at [430, 282] on div "Flex section Flex column Inner Column Inner Column Inner Column Inner Column Te…" at bounding box center [420, 290] width 317 height 25
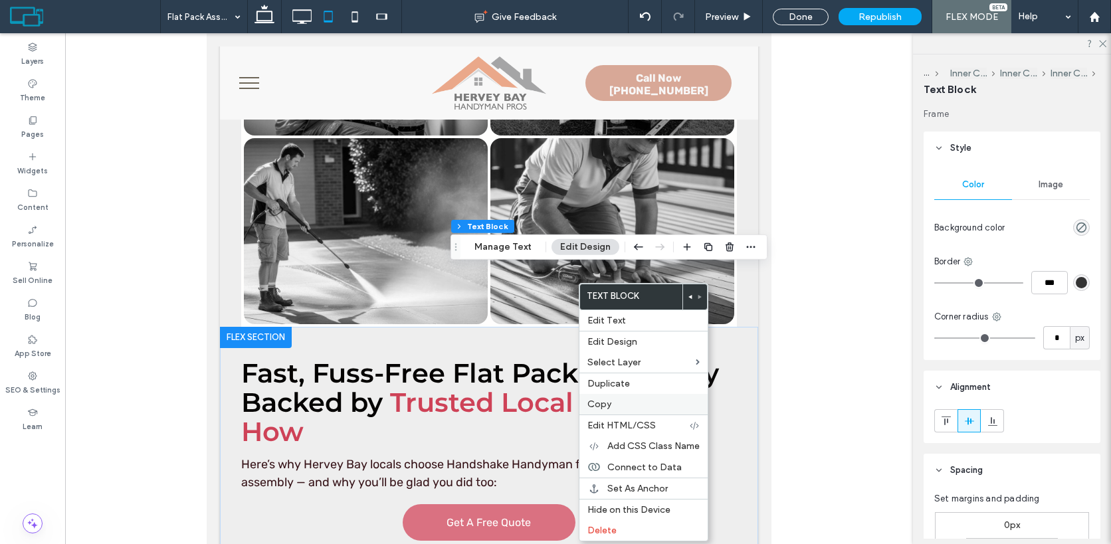
click at [602, 407] on span "Copy" at bounding box center [599, 404] width 24 height 11
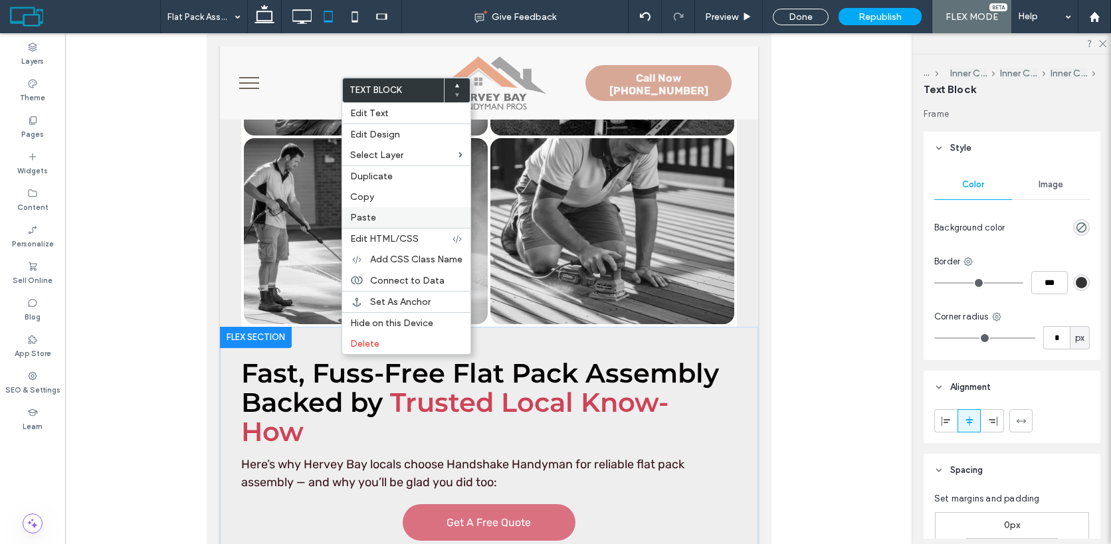
type input "*****"
type input "**"
click at [410, 219] on label "Paste" at bounding box center [406, 217] width 112 height 11
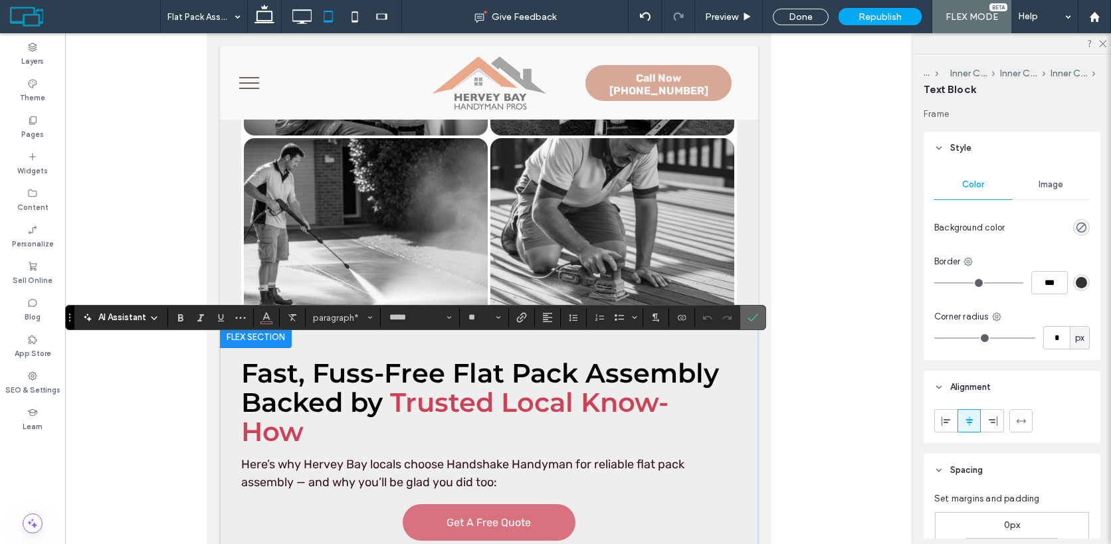
click at [754, 321] on icon "Confirm" at bounding box center [752, 317] width 11 height 11
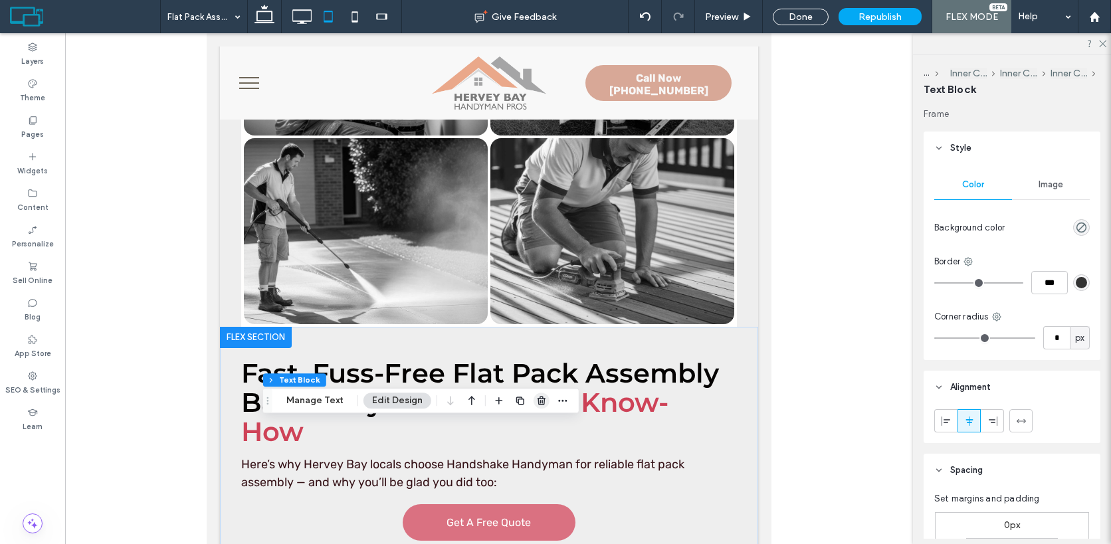
click at [539, 403] on icon "button" at bounding box center [541, 400] width 11 height 11
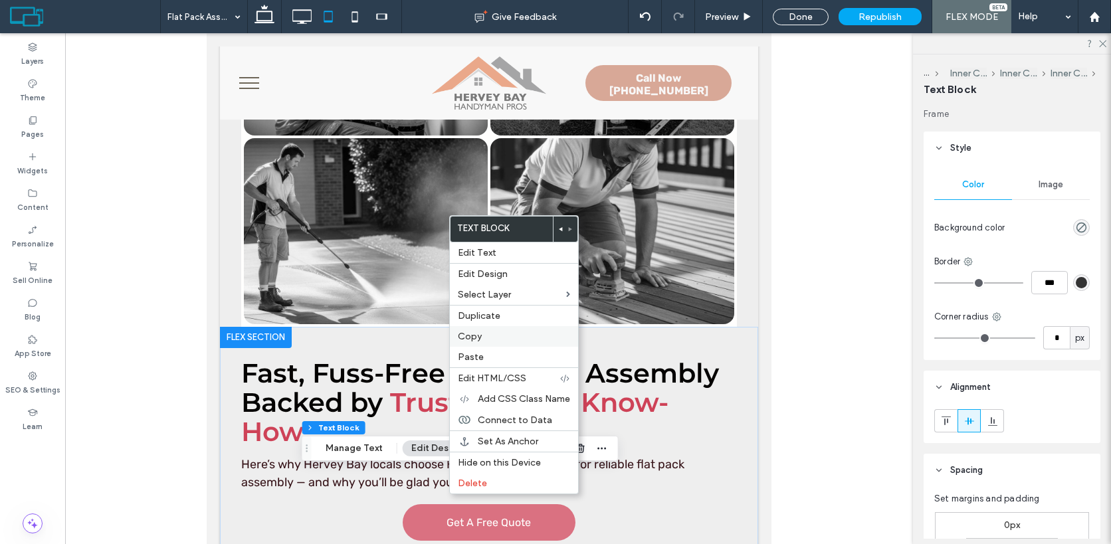
click at [495, 335] on label "Copy" at bounding box center [514, 336] width 112 height 11
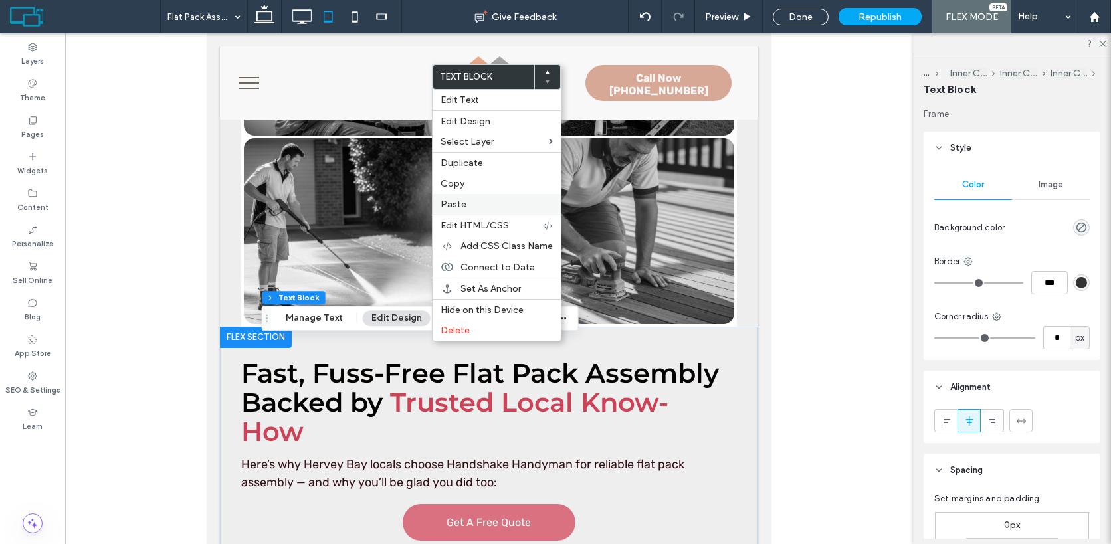
click at [485, 206] on label "Paste" at bounding box center [496, 204] width 112 height 11
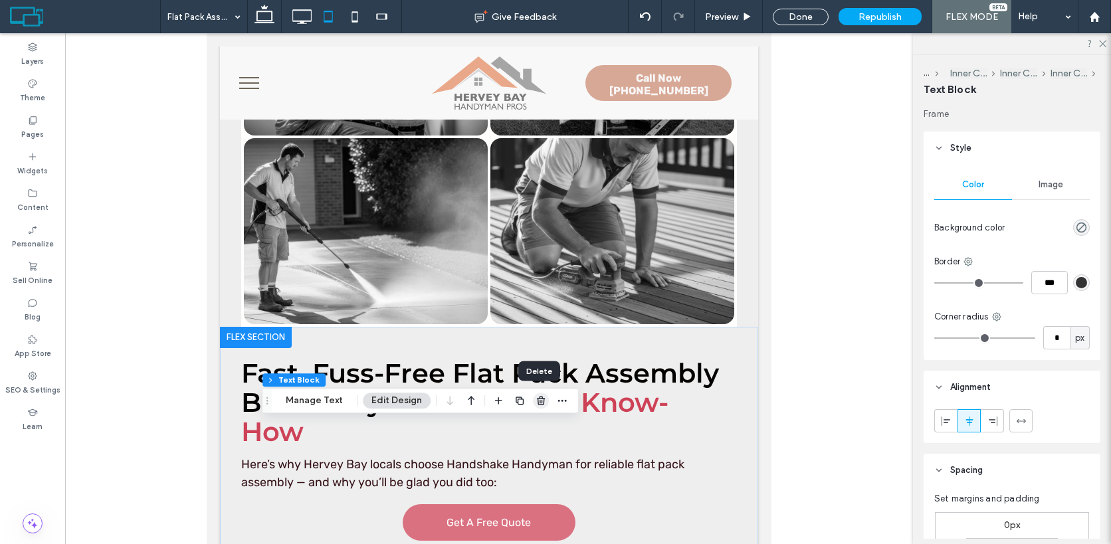
click at [538, 403] on icon "button" at bounding box center [540, 400] width 11 height 11
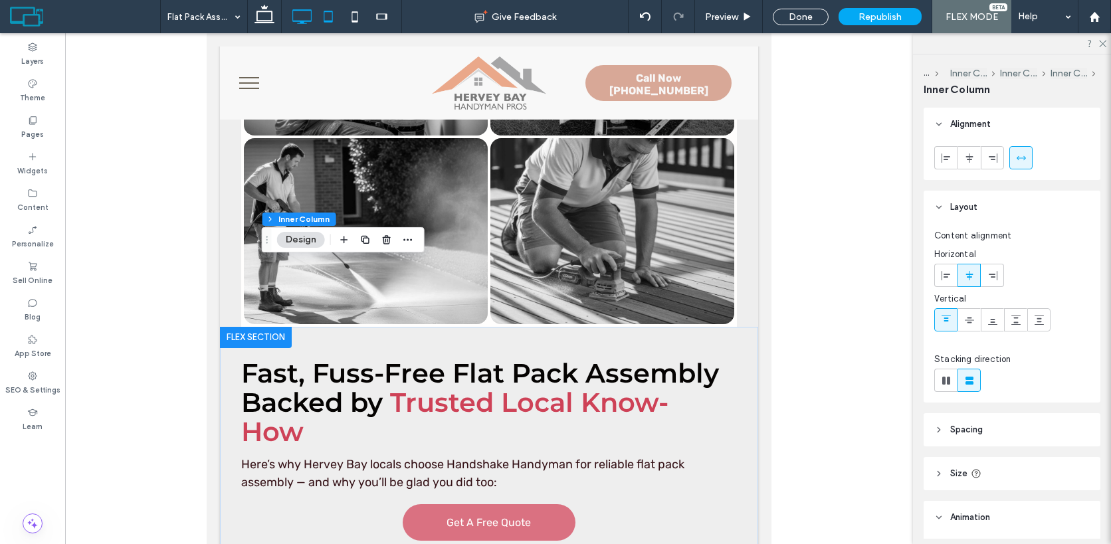
click at [302, 17] on icon at bounding box center [301, 16] width 27 height 27
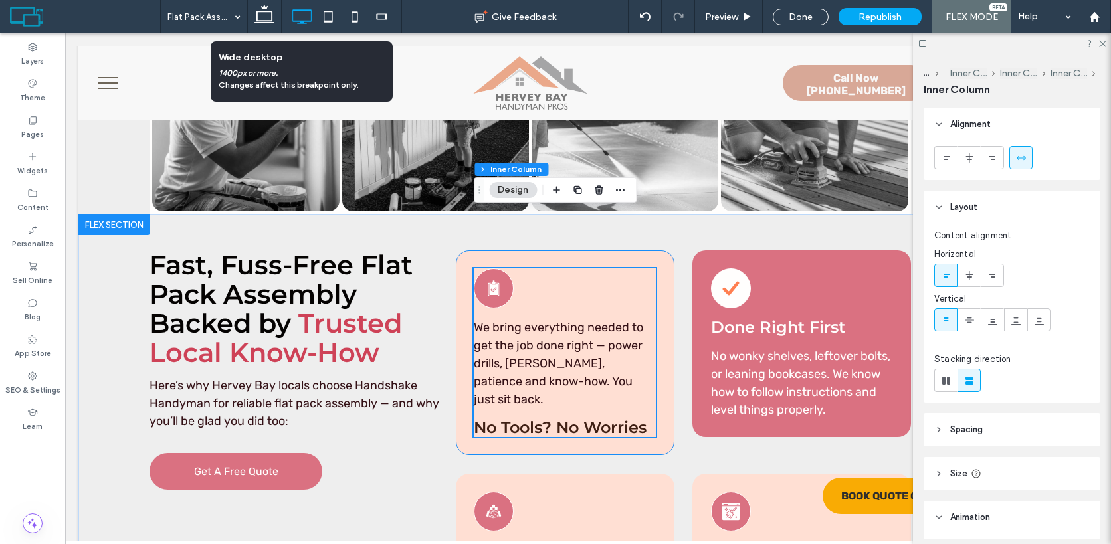
scroll to position [4428, 0]
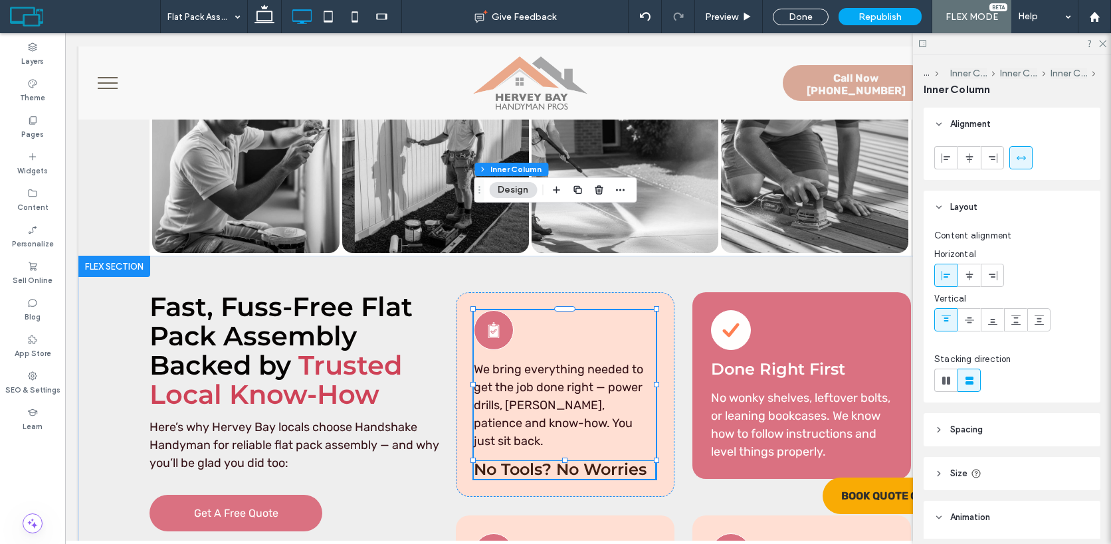
click at [551, 460] on span "No Tools? No Worries" at bounding box center [560, 469] width 173 height 19
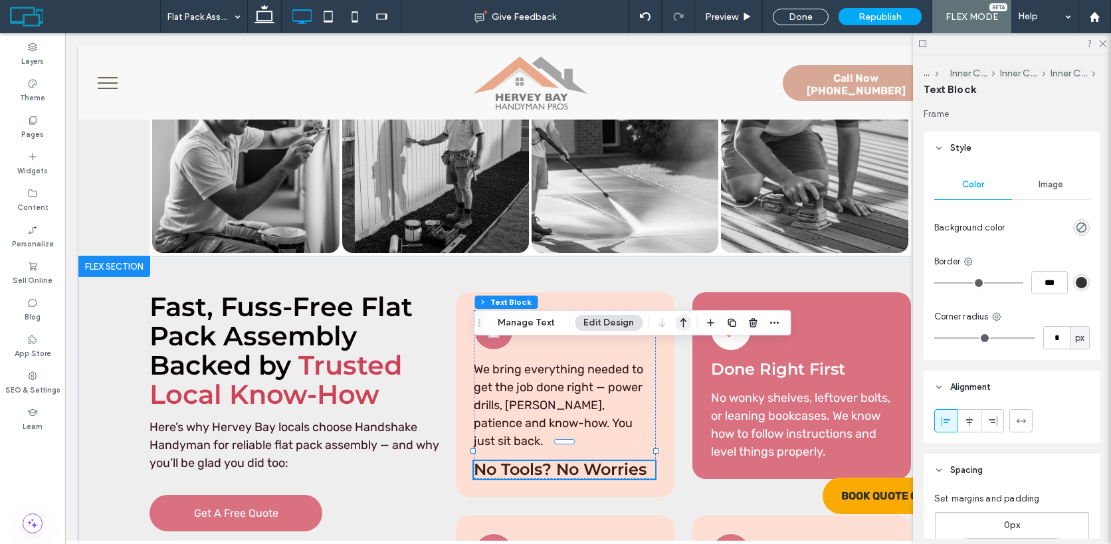
click at [680, 322] on use "button" at bounding box center [683, 322] width 7 height 9
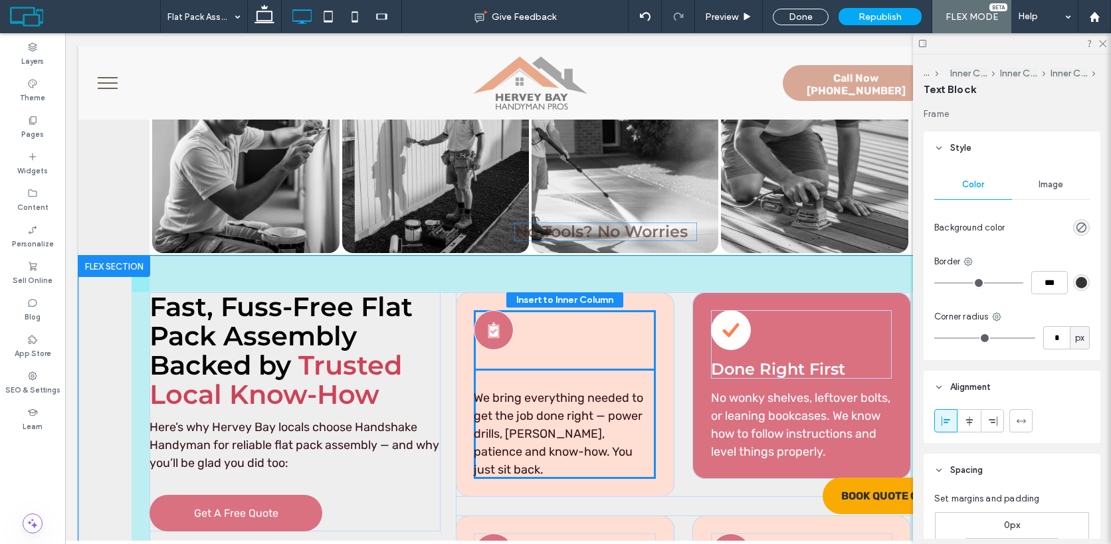
drag, startPoint x: 588, startPoint y: 272, endPoint x: 629, endPoint y: 232, distance: 56.8
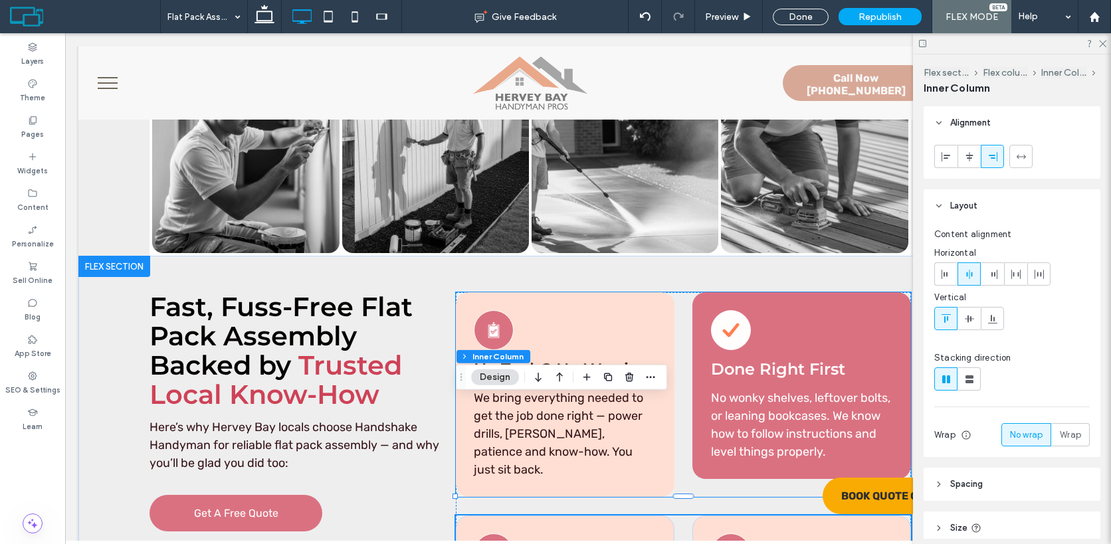
click at [551, 359] on span "No Tools? No Worries" at bounding box center [560, 368] width 173 height 19
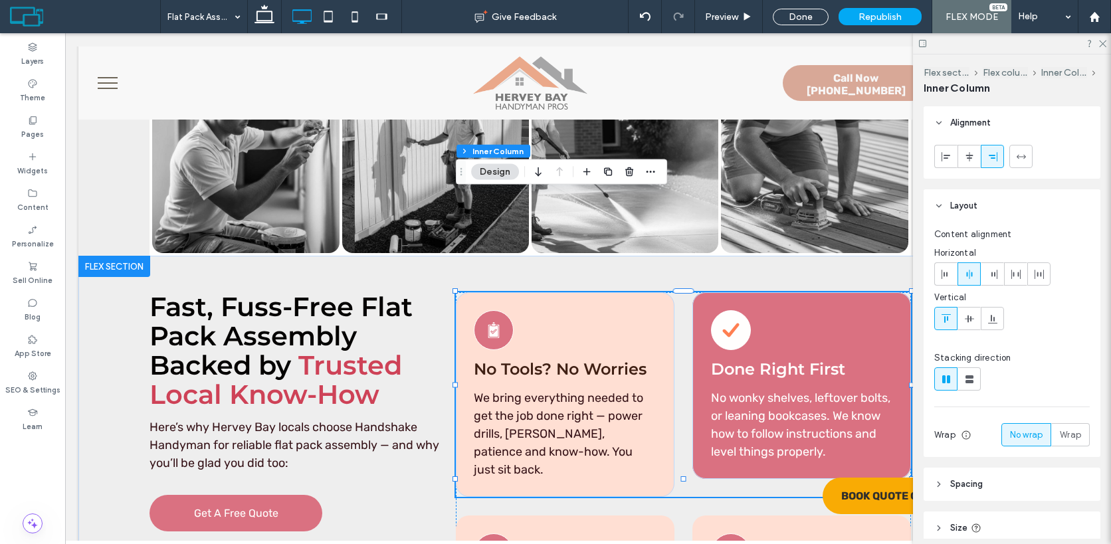
click at [571, 359] on span "No Tools? No Worries" at bounding box center [560, 368] width 173 height 19
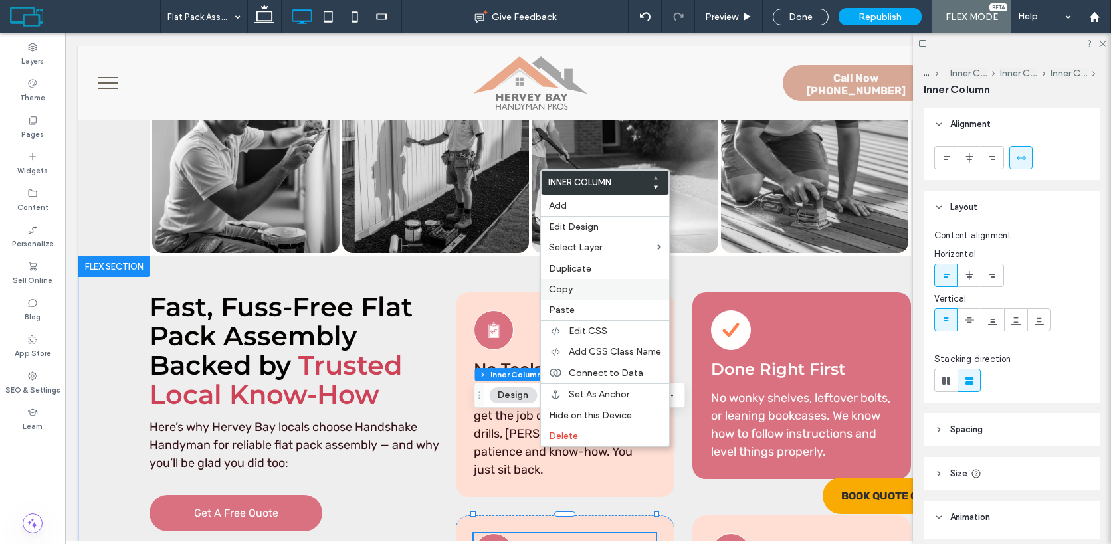
click at [598, 289] on label "Copy" at bounding box center [605, 289] width 112 height 11
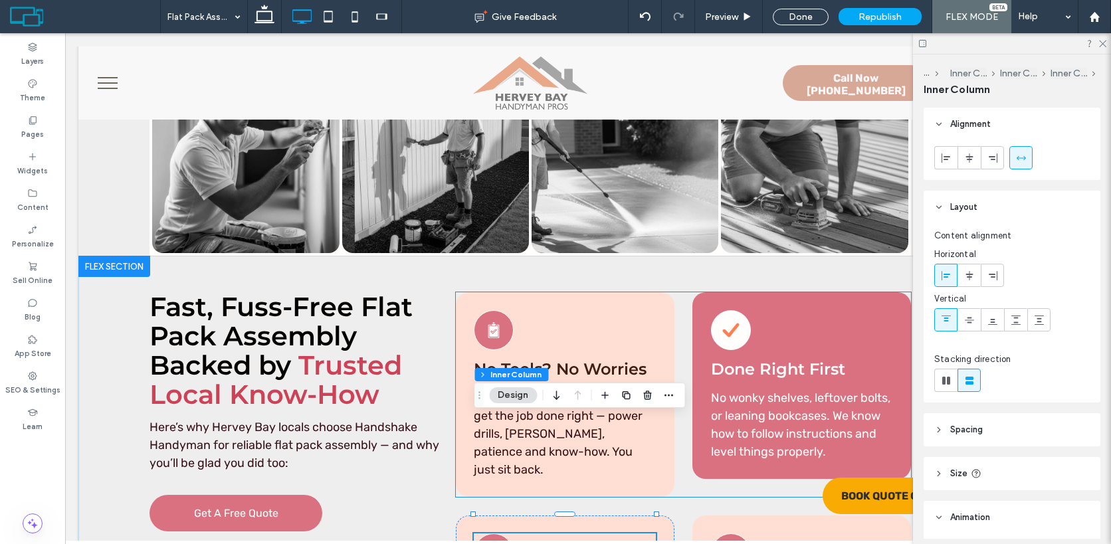
click at [571, 391] on span "We bring everything needed to get the job done right — power drills, [PERSON_NA…" at bounding box center [558, 434] width 169 height 86
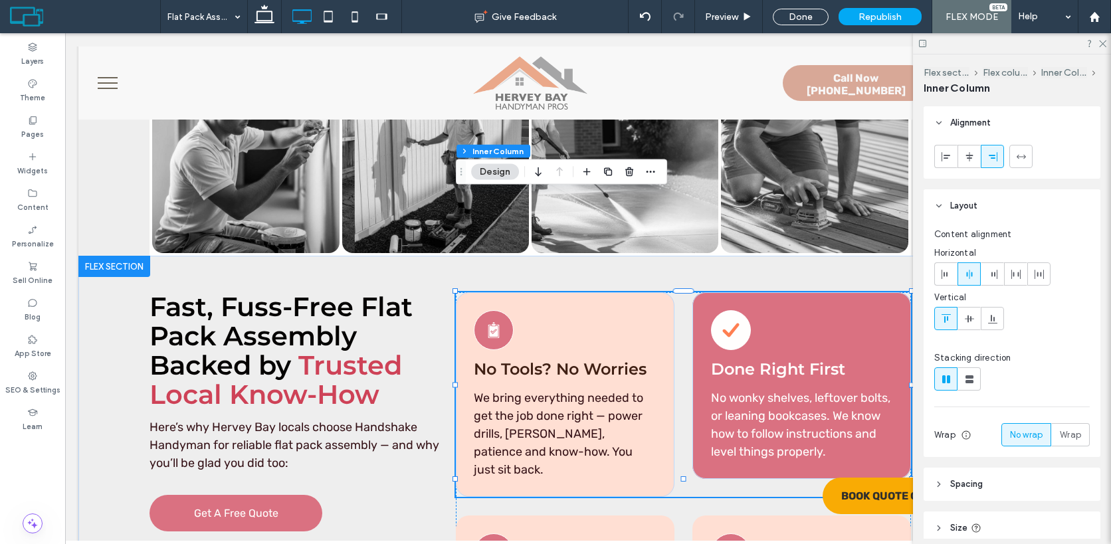
click at [571, 391] on span "We bring everything needed to get the job done right — power drills, [PERSON_NA…" at bounding box center [558, 434] width 169 height 86
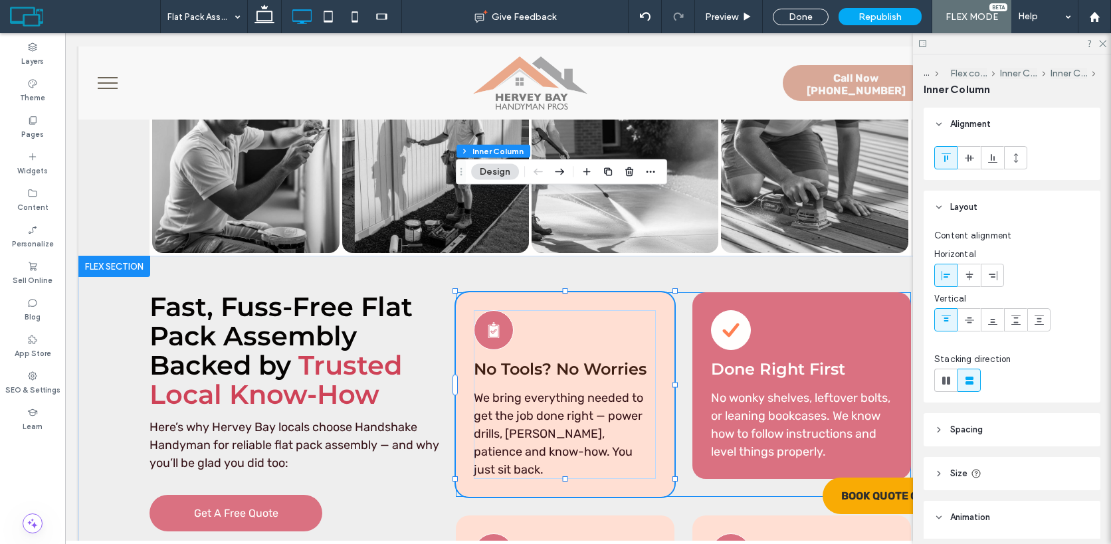
click at [571, 391] on span "We bring everything needed to get the job done right — power drills, [PERSON_NA…" at bounding box center [558, 434] width 169 height 86
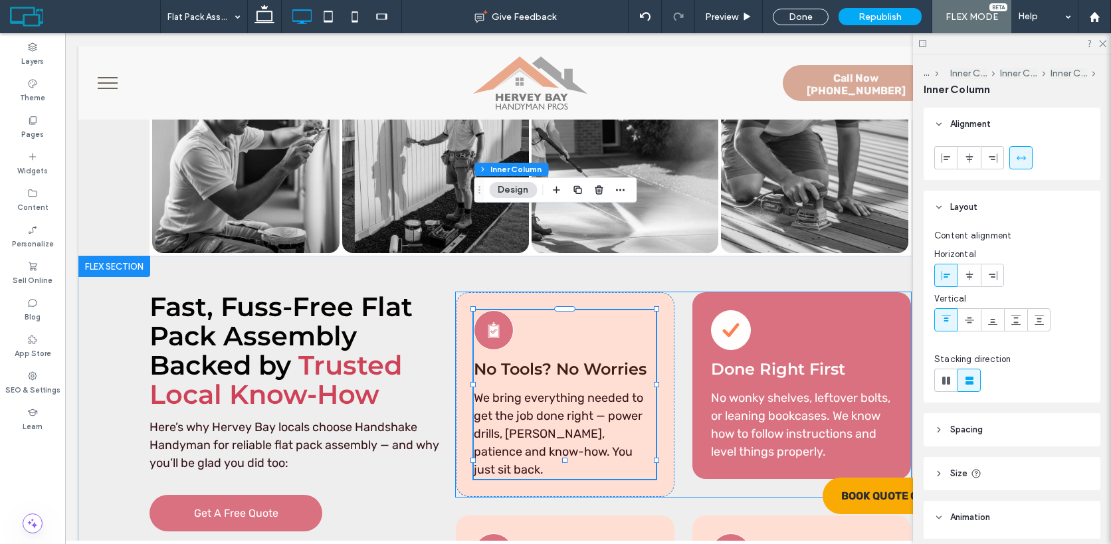
click at [571, 391] on span "We bring everything needed to get the job done right — power drills, [PERSON_NA…" at bounding box center [558, 434] width 169 height 86
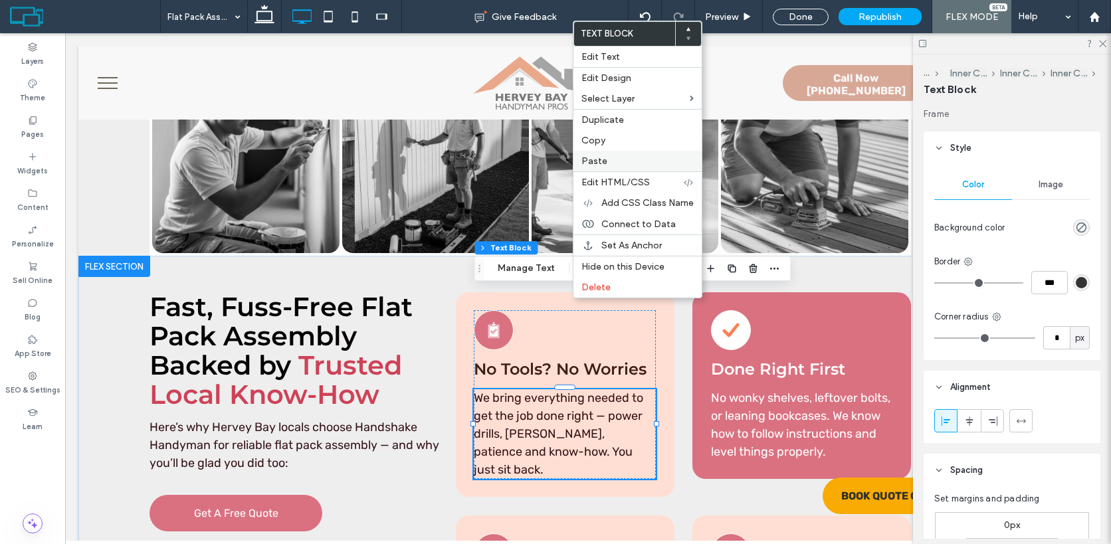
click at [624, 160] on label "Paste" at bounding box center [637, 160] width 112 height 11
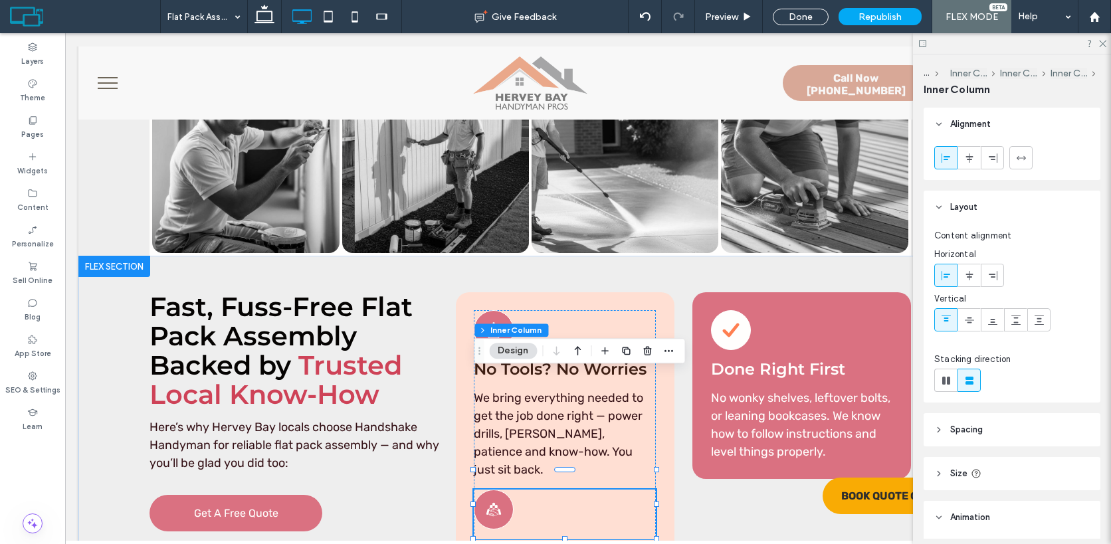
click at [541, 539] on span "Local, Reliable Team" at bounding box center [558, 548] width 168 height 19
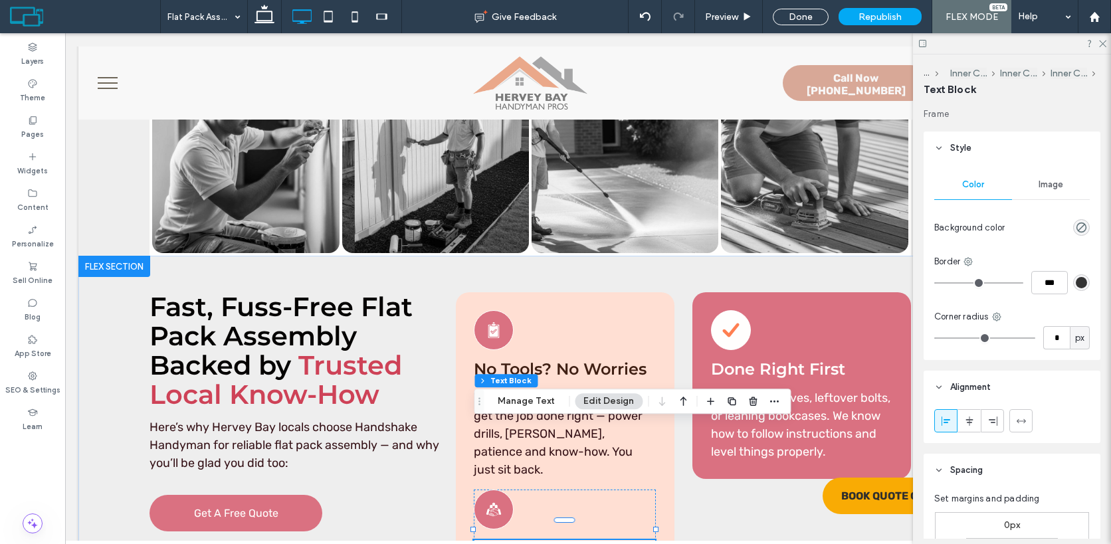
click at [541, 539] on span "Local, Reliable Team" at bounding box center [558, 548] width 168 height 19
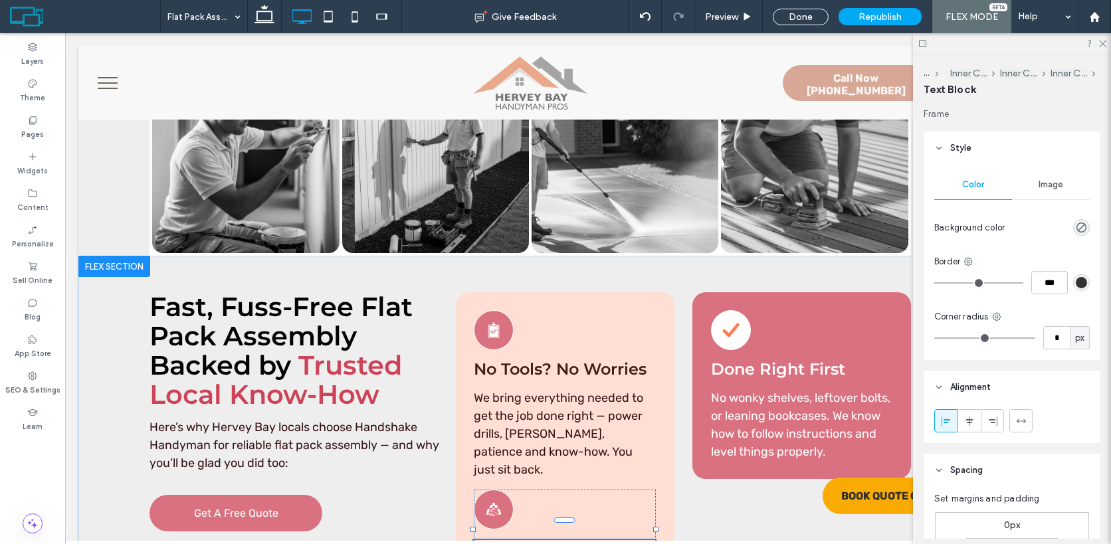
type input "**********"
type input "**"
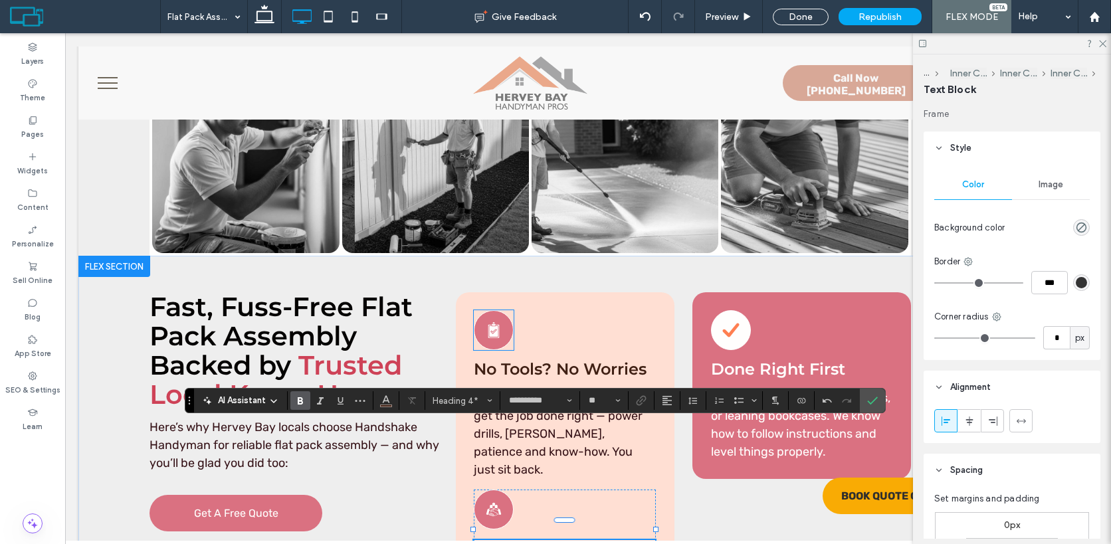
click at [501, 310] on div "Assembling Furniture With Tools" at bounding box center [494, 330] width 40 height 40
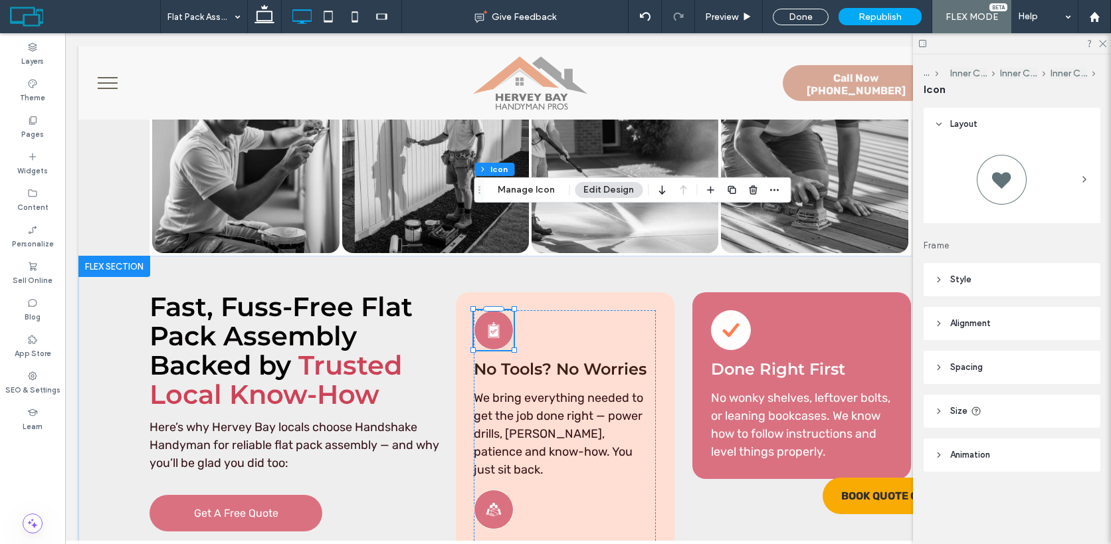
click at [501, 310] on div "Assembling Furniture With Tools" at bounding box center [494, 330] width 40 height 40
click at [536, 191] on button "Manage Icon" at bounding box center [526, 190] width 74 height 16
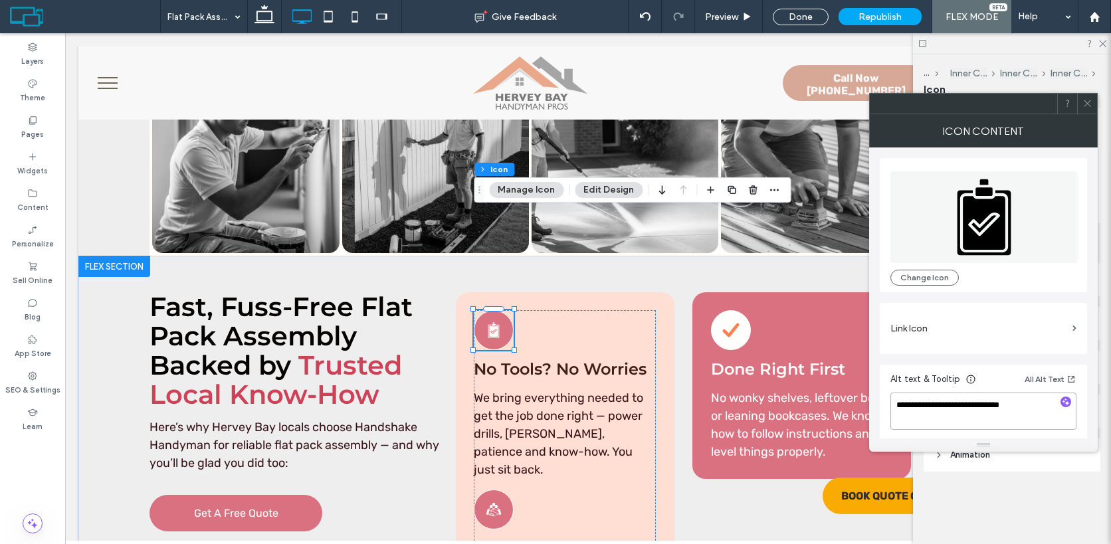
click at [956, 418] on textarea "**********" at bounding box center [983, 411] width 186 height 37
click at [1088, 104] on use at bounding box center [1086, 103] width 7 height 7
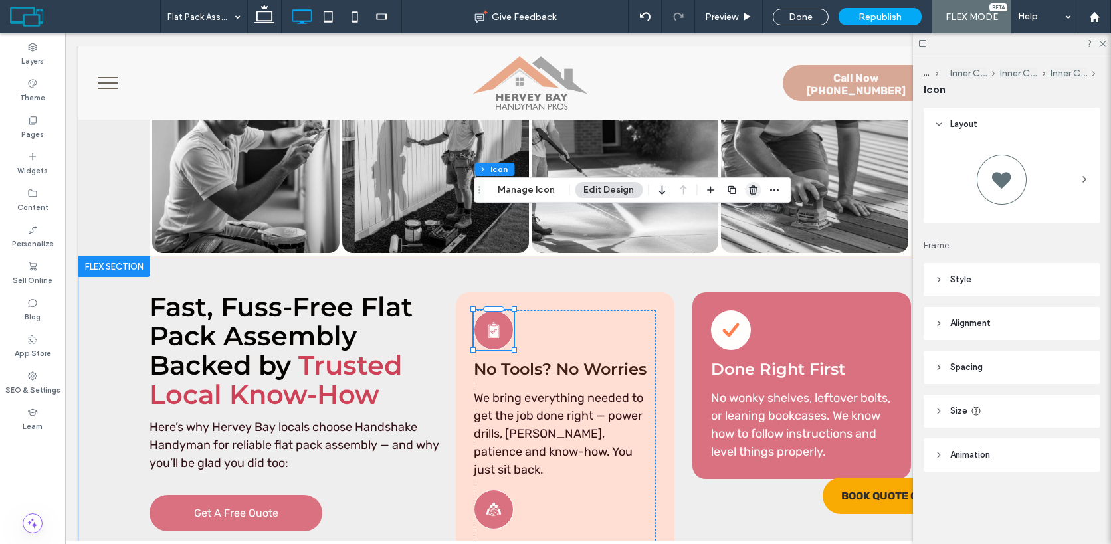
click at [753, 187] on use "button" at bounding box center [753, 189] width 8 height 9
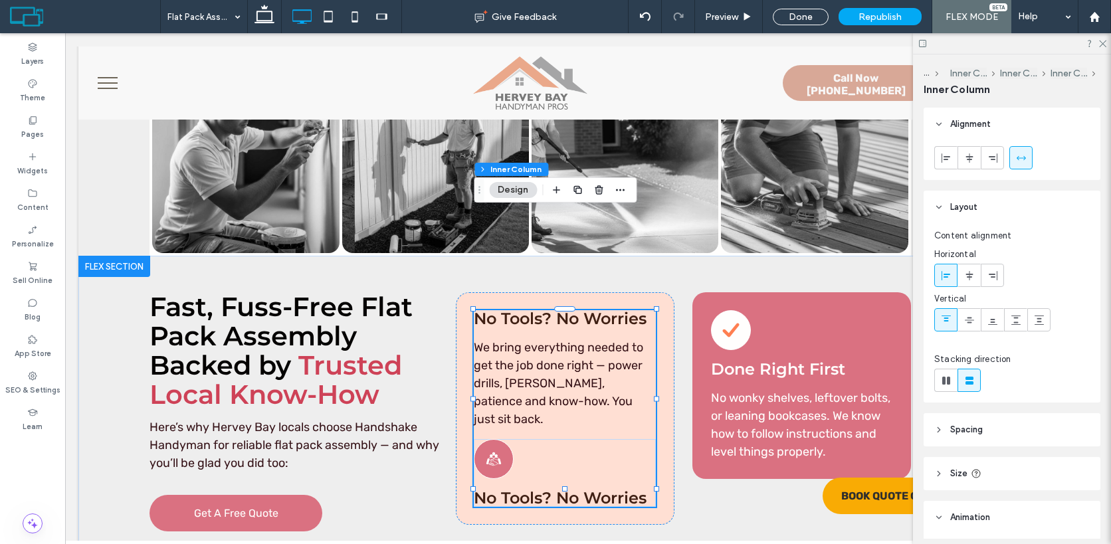
click at [583, 310] on div "No Tools? No Worries We bring everything needed to get the job done right — pow…" at bounding box center [565, 408] width 182 height 197
click at [590, 309] on span "No Tools? No Worries" at bounding box center [560, 318] width 173 height 19
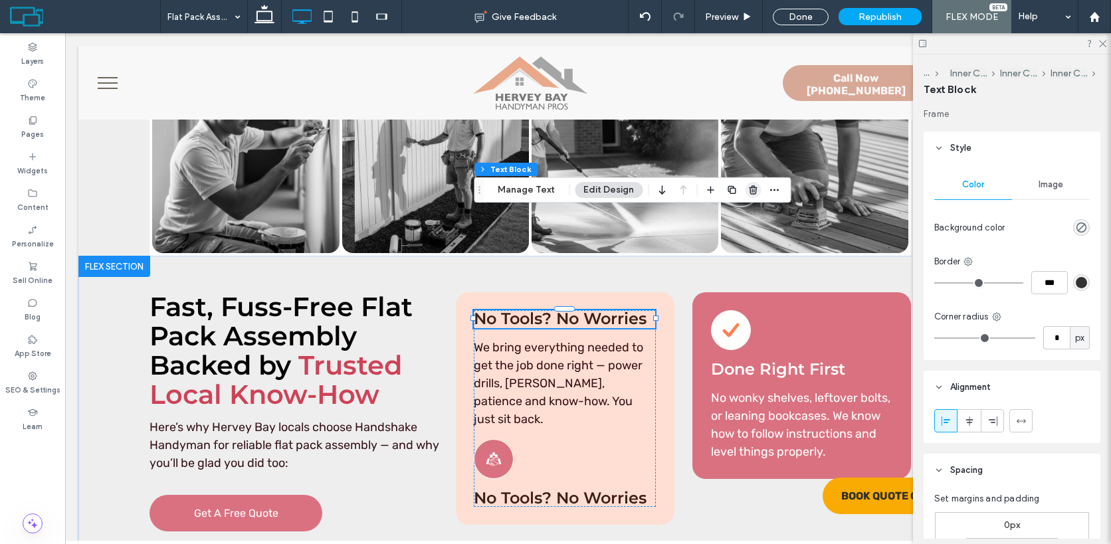
click at [753, 195] on span "button" at bounding box center [753, 190] width 16 height 16
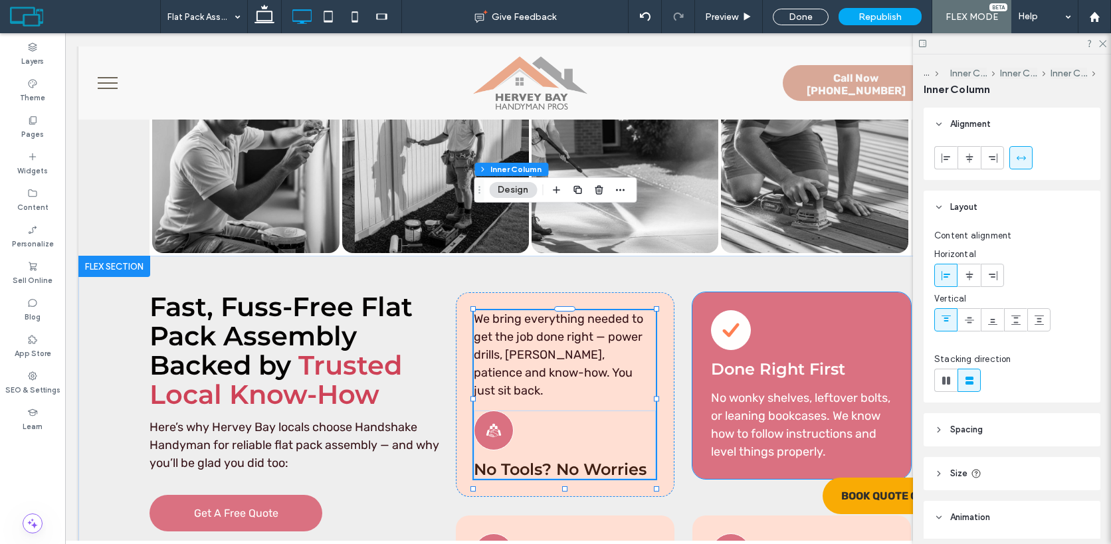
click at [625, 410] on div "Local Hervey Bay Handyman No Tools? No Worries" at bounding box center [565, 444] width 182 height 68
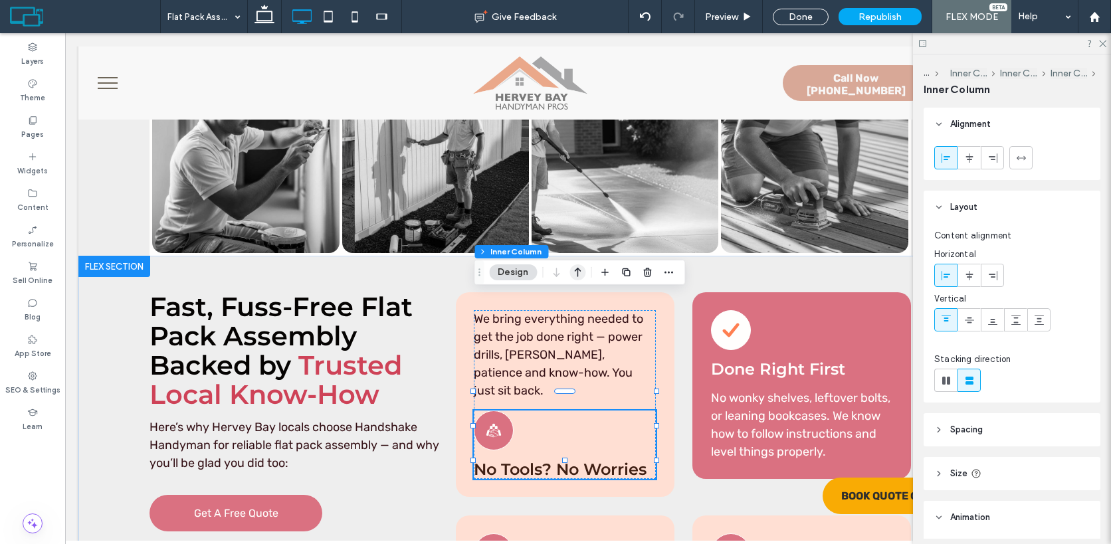
click at [581, 271] on icon "button" at bounding box center [577, 272] width 16 height 24
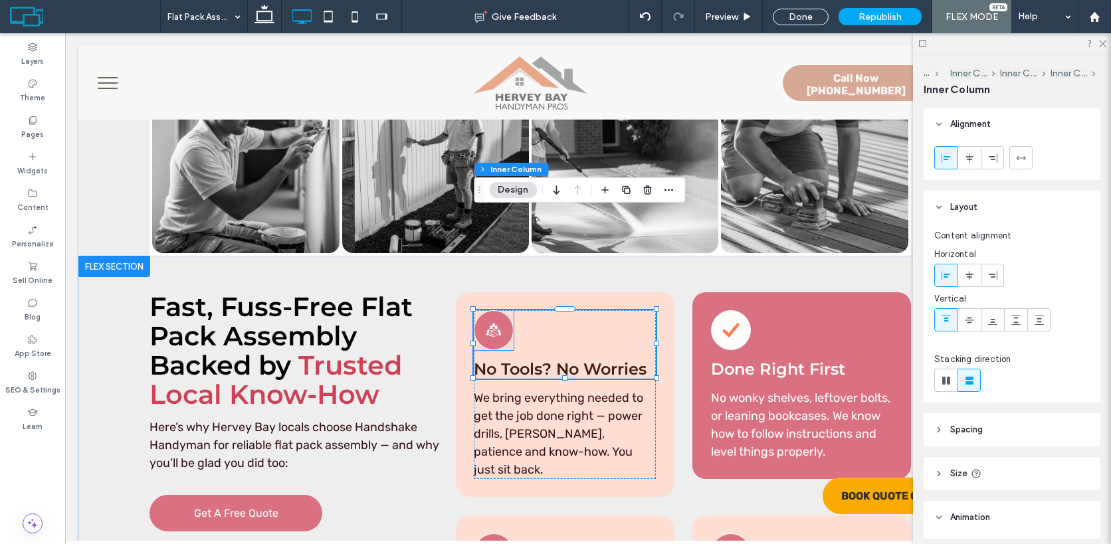
click at [494, 321] on icon "Local Hervey Bay Handyman" at bounding box center [493, 330] width 19 height 19
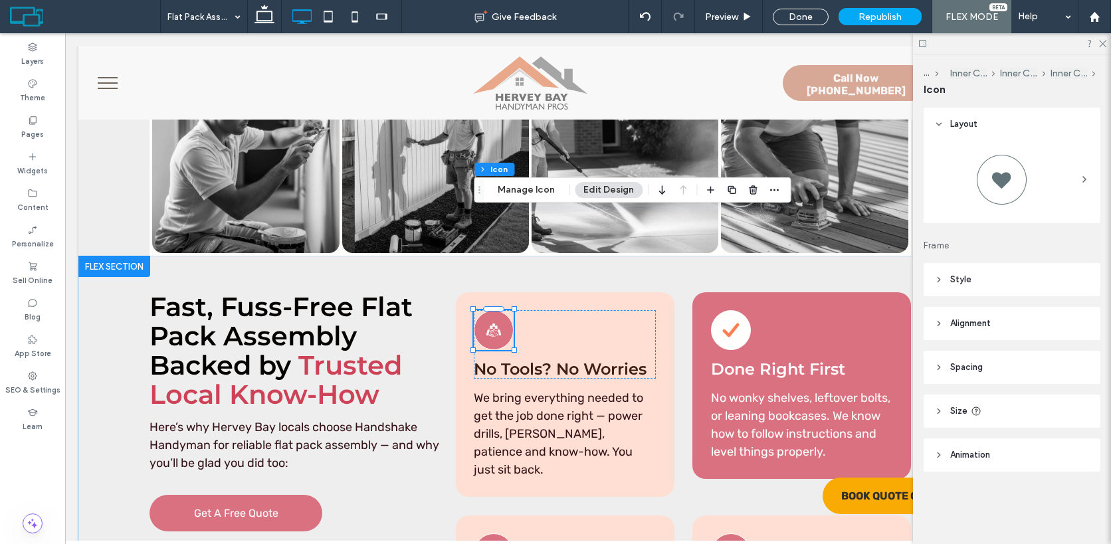
click at [494, 323] on icon at bounding box center [493, 330] width 15 height 14
click at [518, 191] on button "Manage Icon" at bounding box center [526, 190] width 74 height 16
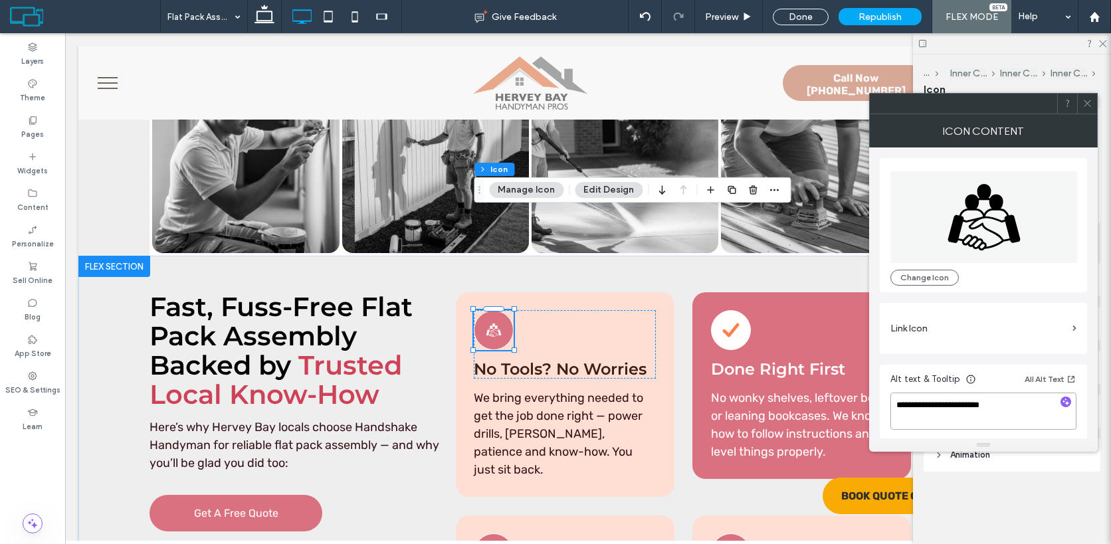
click at [957, 412] on textarea "**********" at bounding box center [983, 411] width 186 height 37
paste textarea "******"
type textarea "**********"
click at [912, 279] on button "Change Icon" at bounding box center [924, 278] width 68 height 16
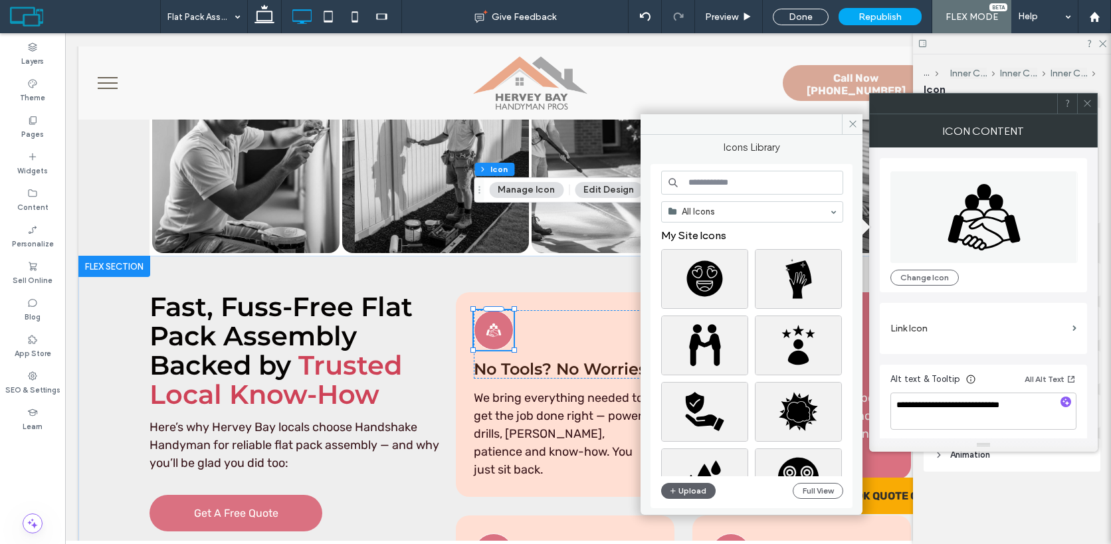
click at [802, 187] on input at bounding box center [752, 183] width 182 height 24
type input "*****"
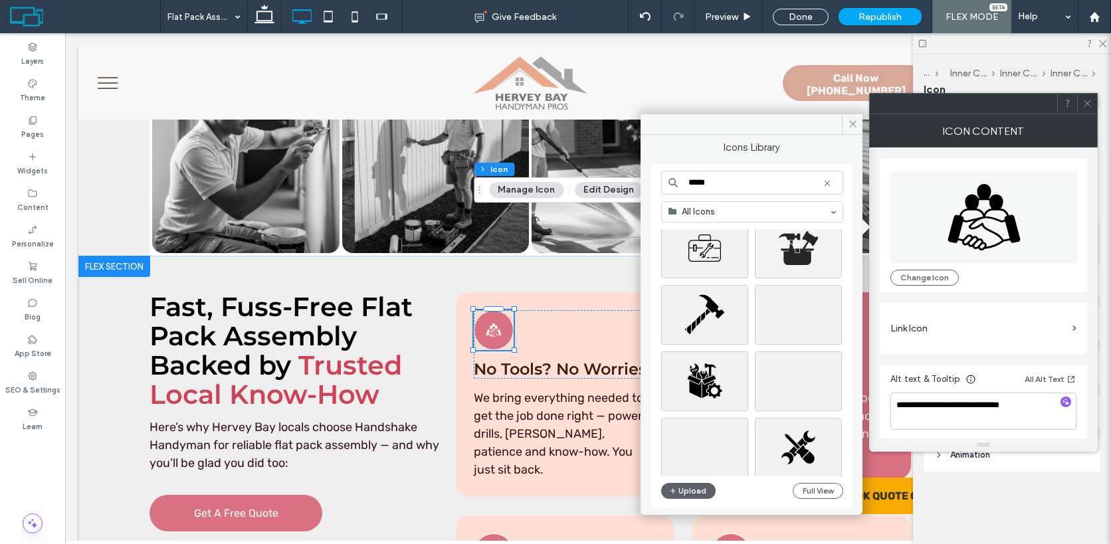
scroll to position [1049, 0]
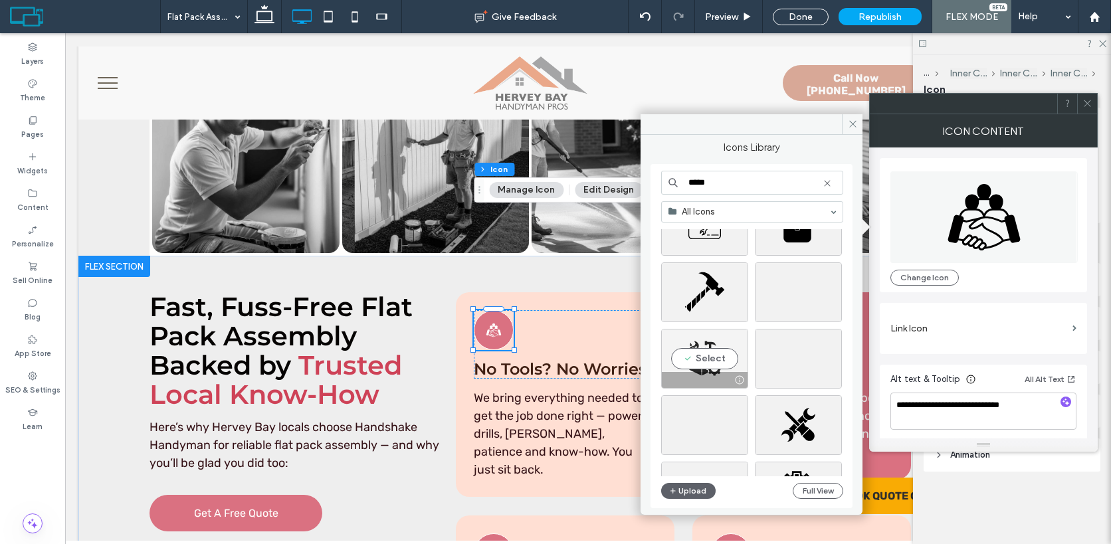
click at [715, 358] on div "Select" at bounding box center [704, 359] width 87 height 60
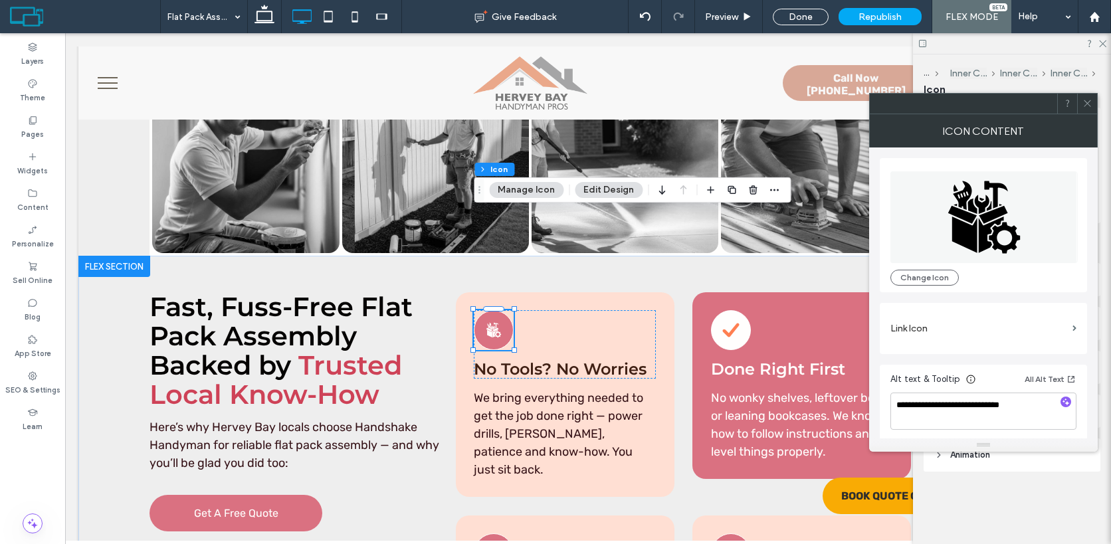
click at [1089, 100] on use at bounding box center [1086, 103] width 7 height 7
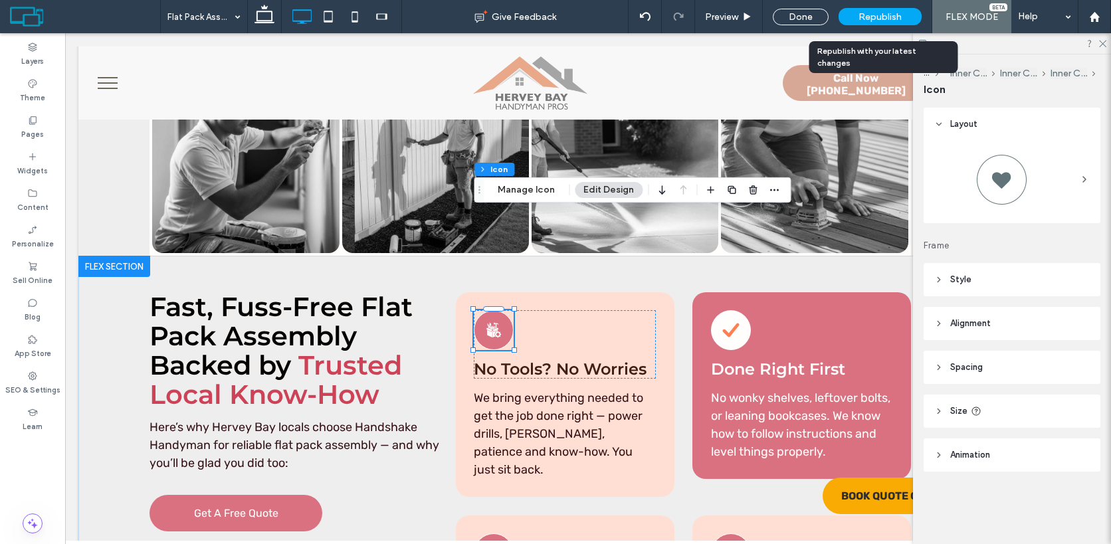
click at [879, 15] on span "Republish" at bounding box center [879, 16] width 43 height 11
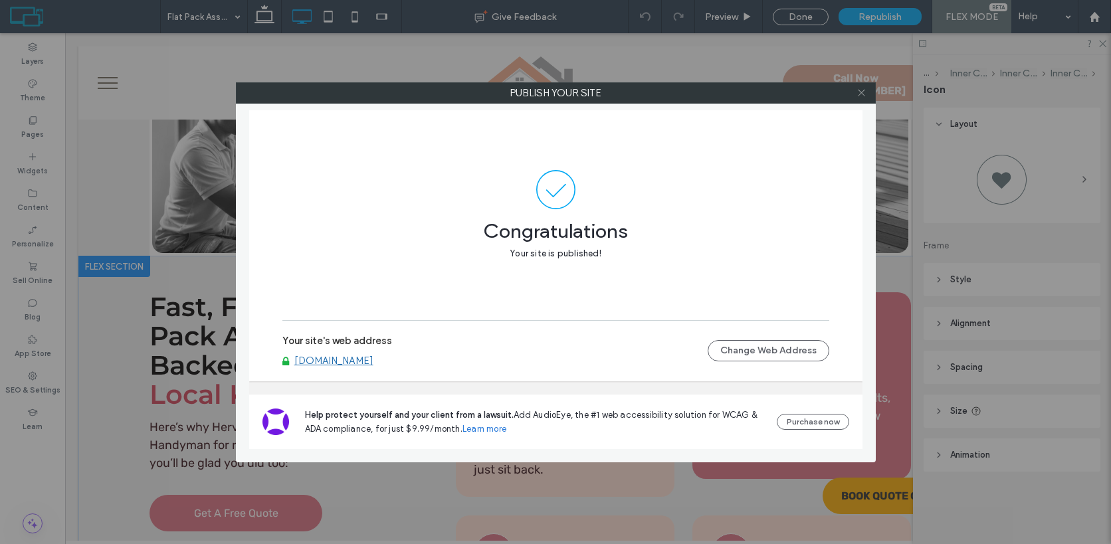
click at [863, 92] on icon at bounding box center [861, 93] width 10 height 10
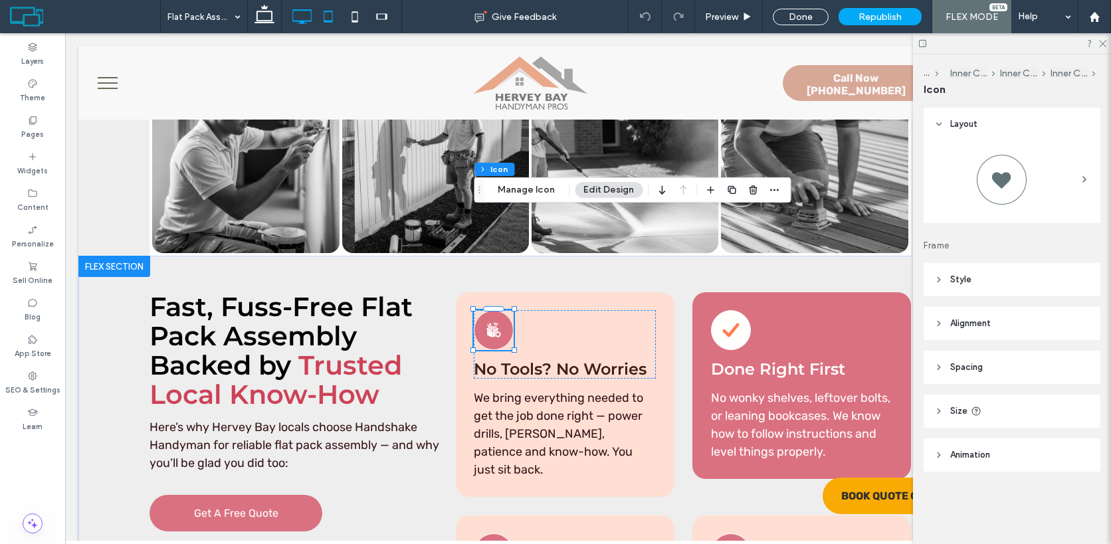
click at [321, 10] on icon at bounding box center [328, 16] width 27 height 27
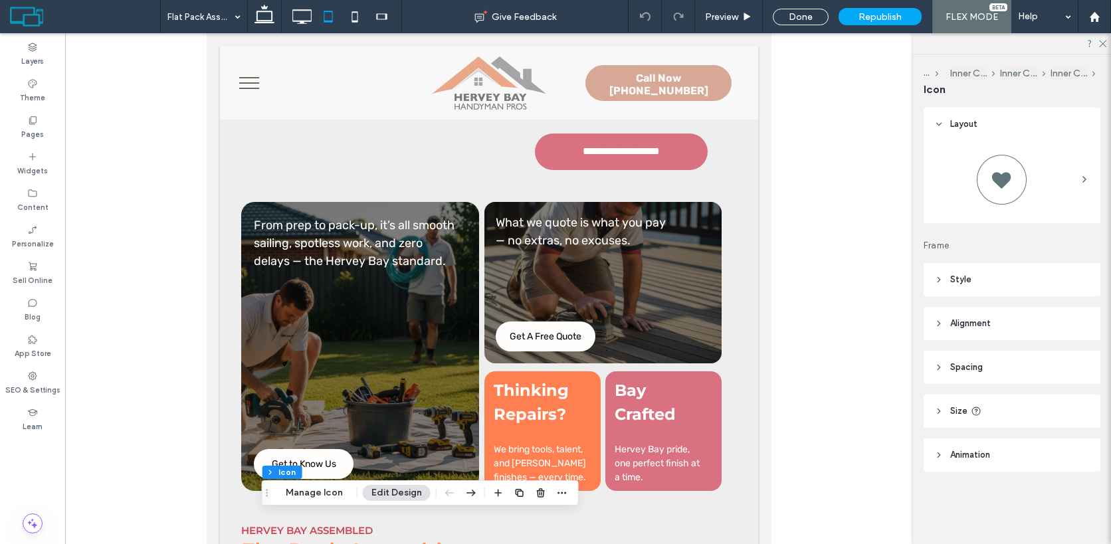
type input "**"
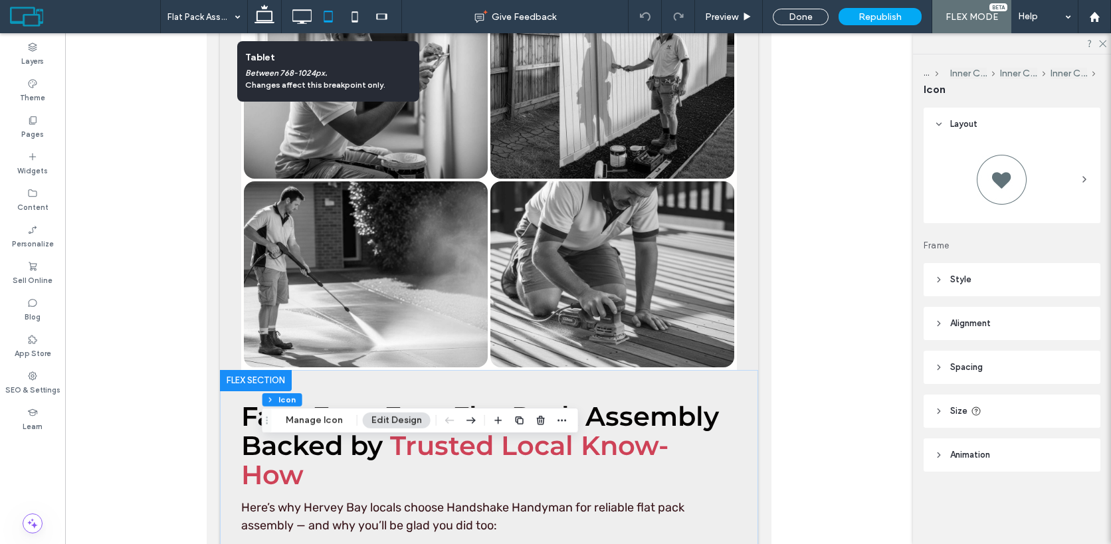
scroll to position [5991, 0]
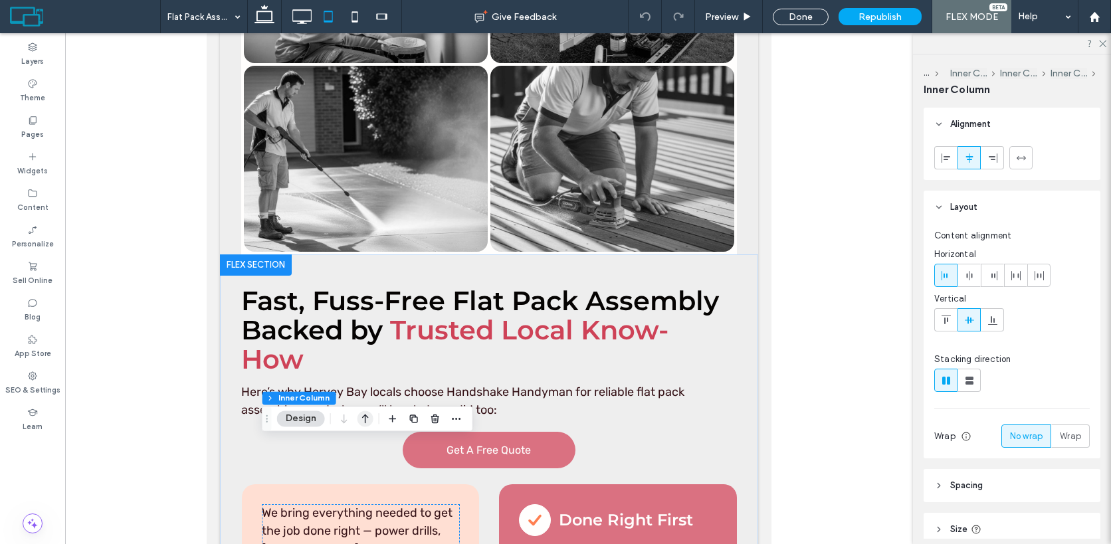
click at [367, 422] on icon "button" at bounding box center [365, 419] width 16 height 24
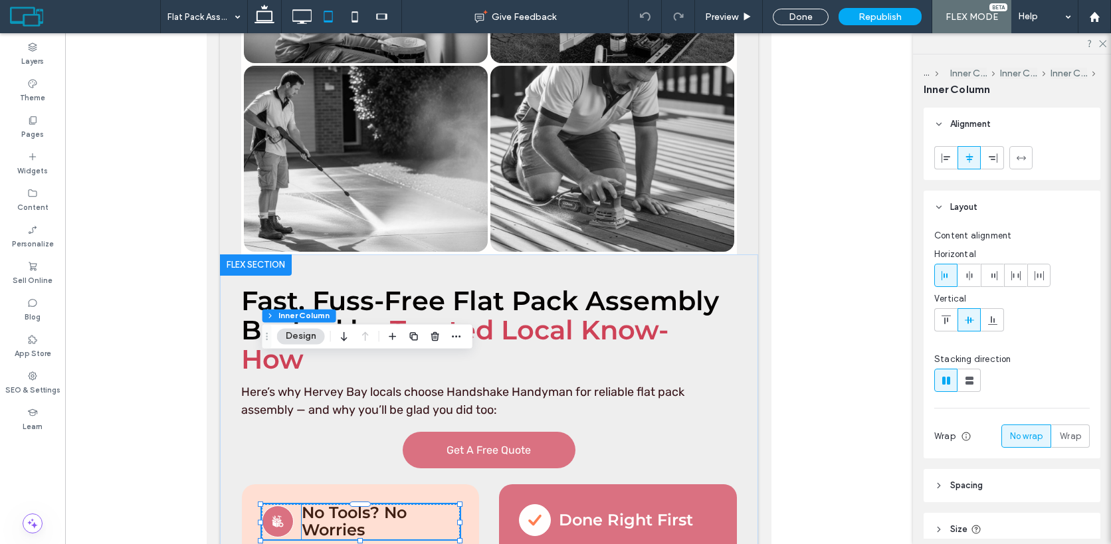
click at [368, 503] on span "No Tools? No Worries" at bounding box center [354, 521] width 105 height 37
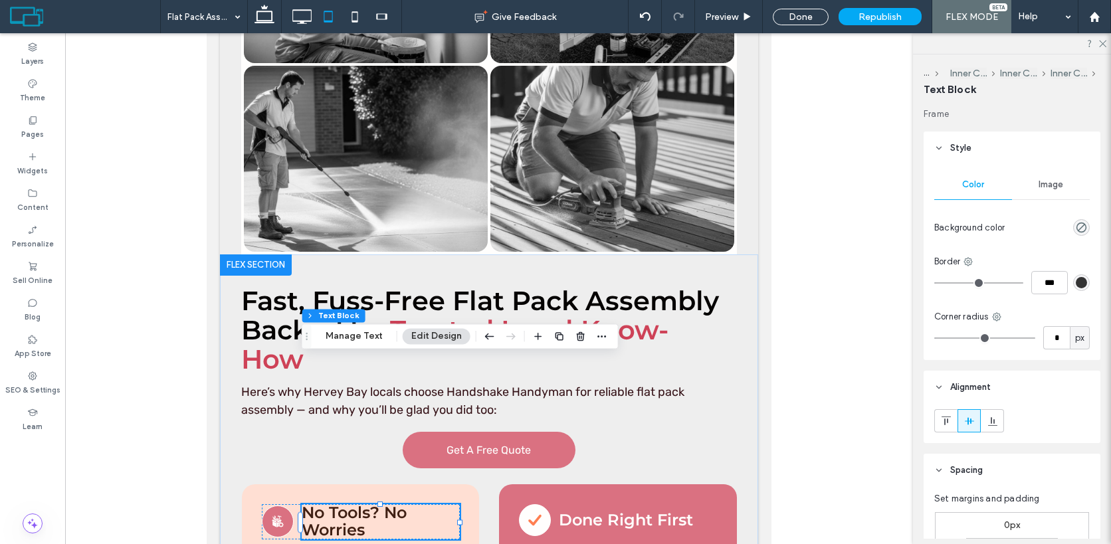
click at [368, 503] on span "No Tools? No Worries" at bounding box center [354, 521] width 105 height 37
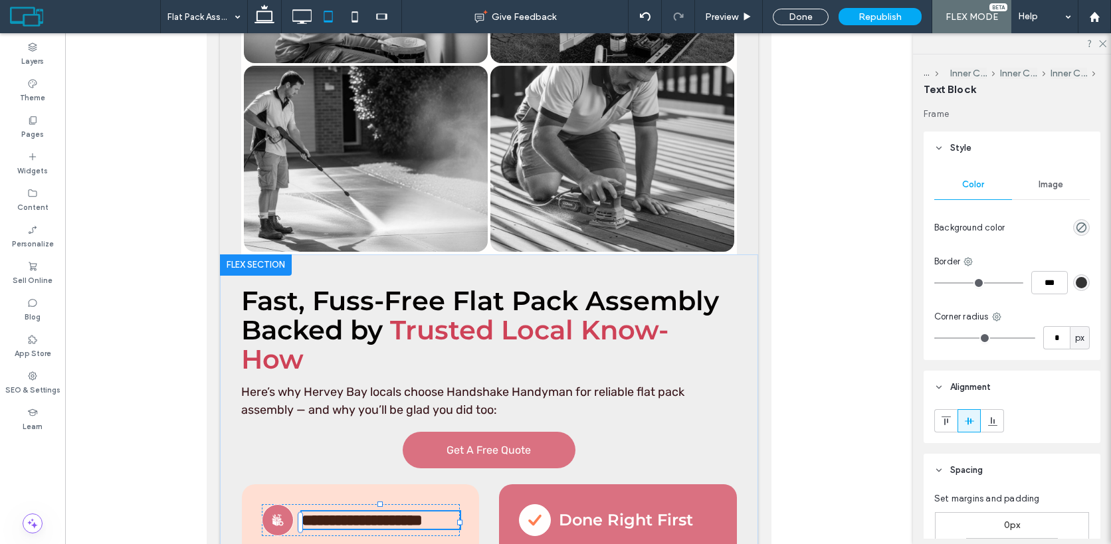
type input "**********"
type input "**"
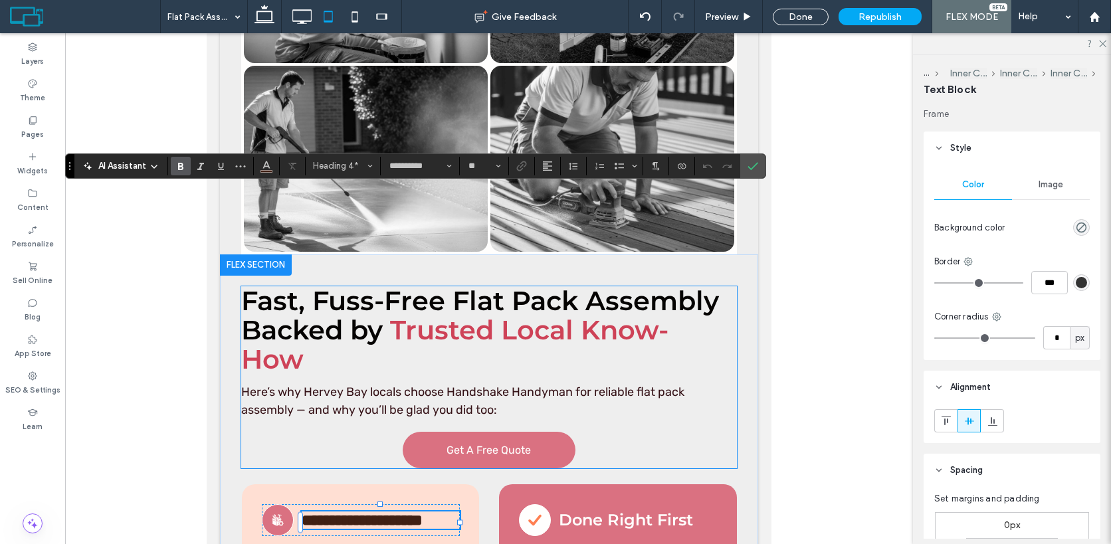
scroll to position [1, 0]
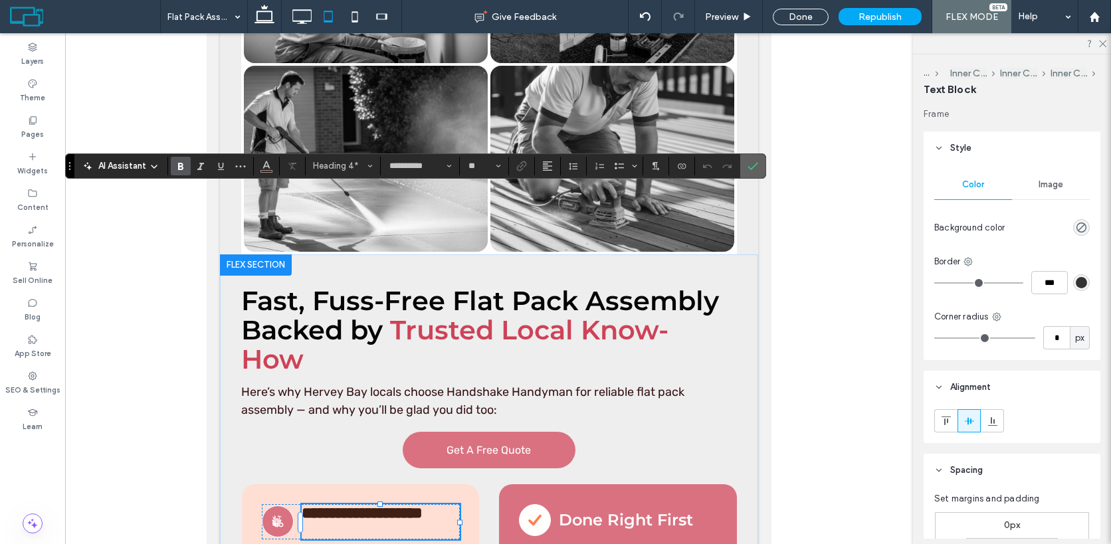
drag, startPoint x: 754, startPoint y: 173, endPoint x: 547, endPoint y: 309, distance: 247.0
click at [754, 173] on span "Confirm" at bounding box center [752, 166] width 11 height 23
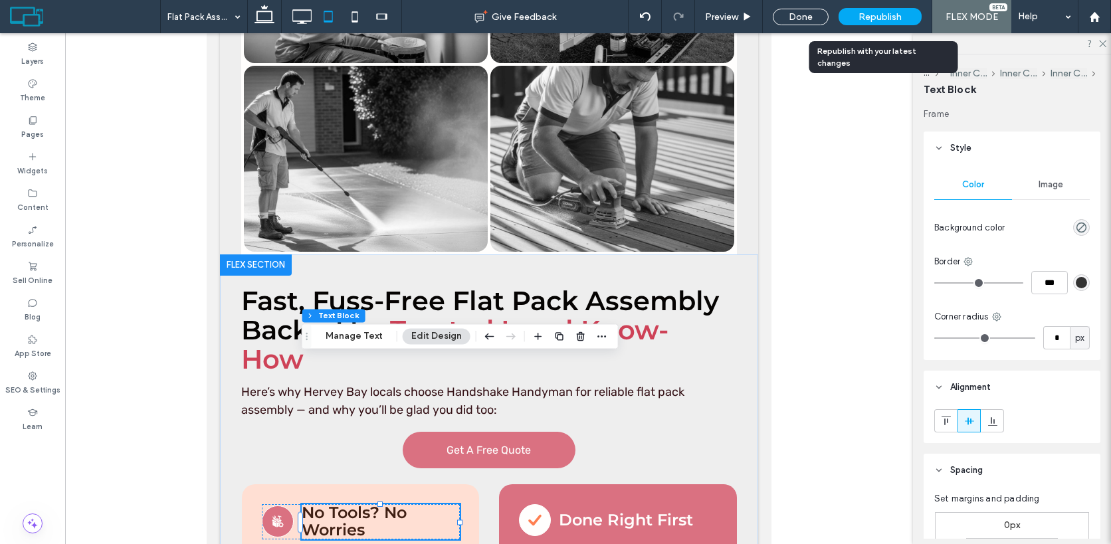
click at [878, 17] on span "Republish" at bounding box center [879, 16] width 43 height 11
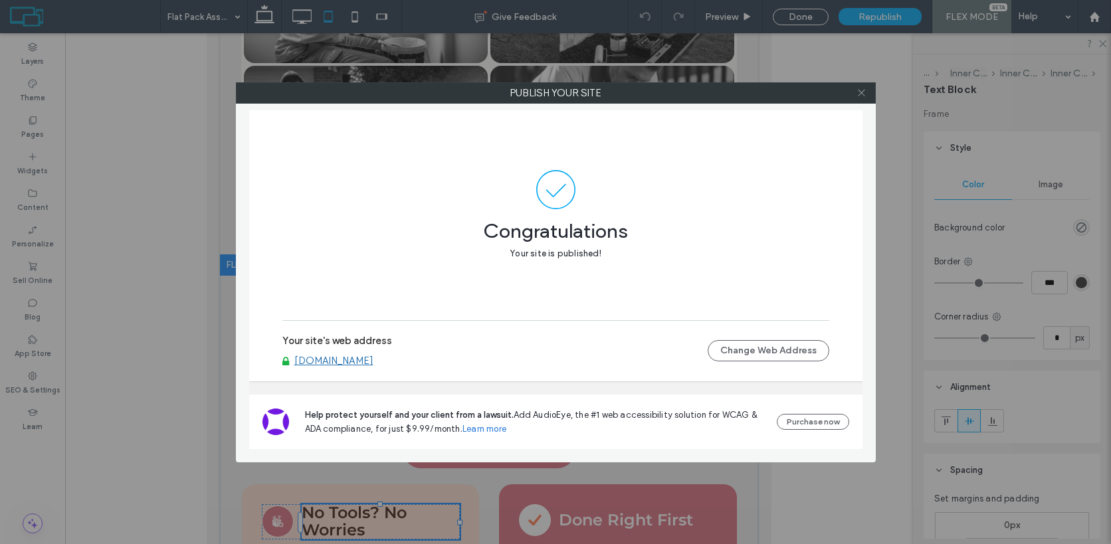
click at [859, 98] on span at bounding box center [861, 93] width 10 height 20
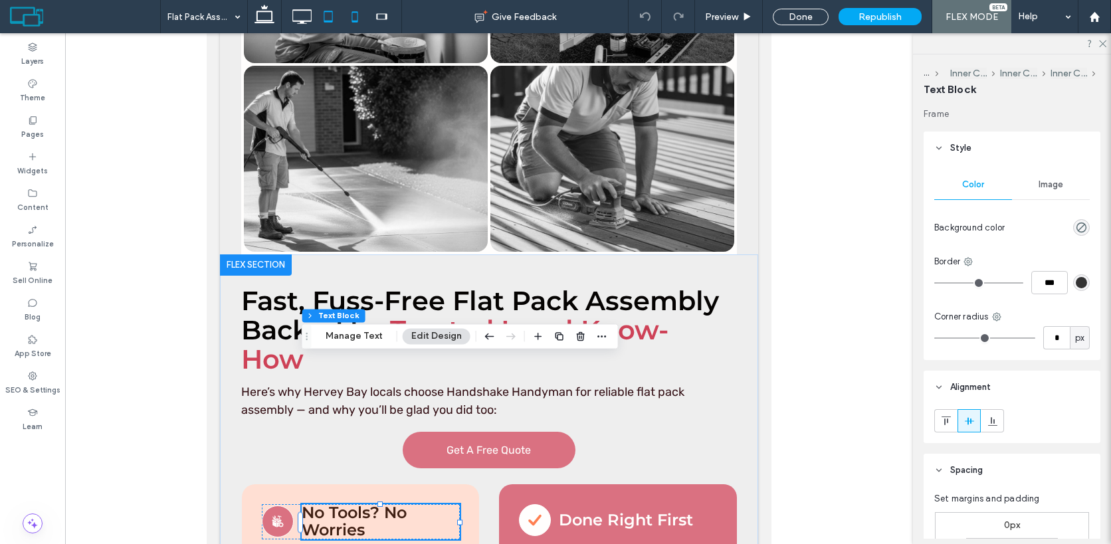
click at [355, 20] on icon at bounding box center [354, 16] width 27 height 27
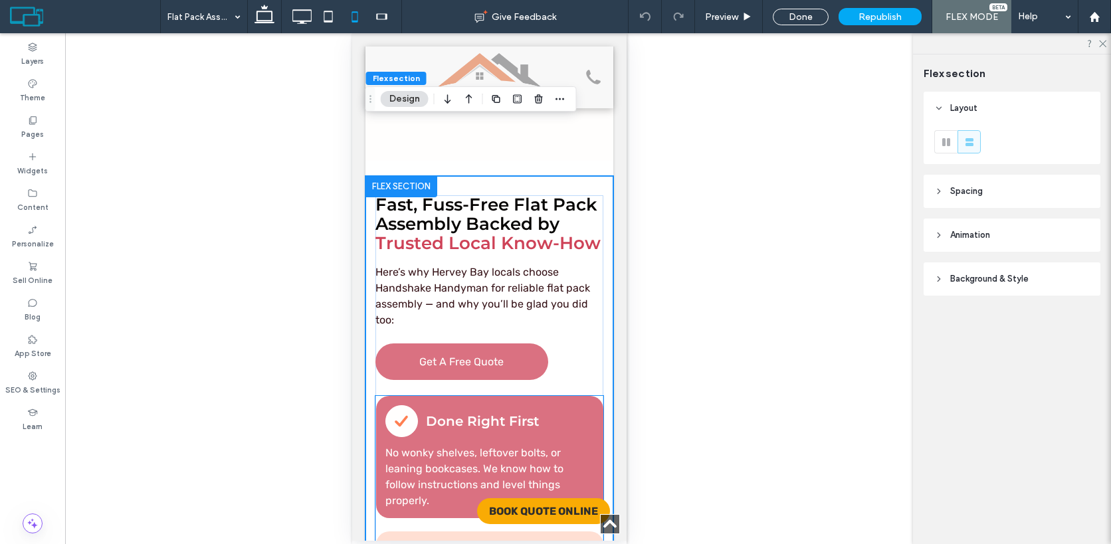
scroll to position [7119, 0]
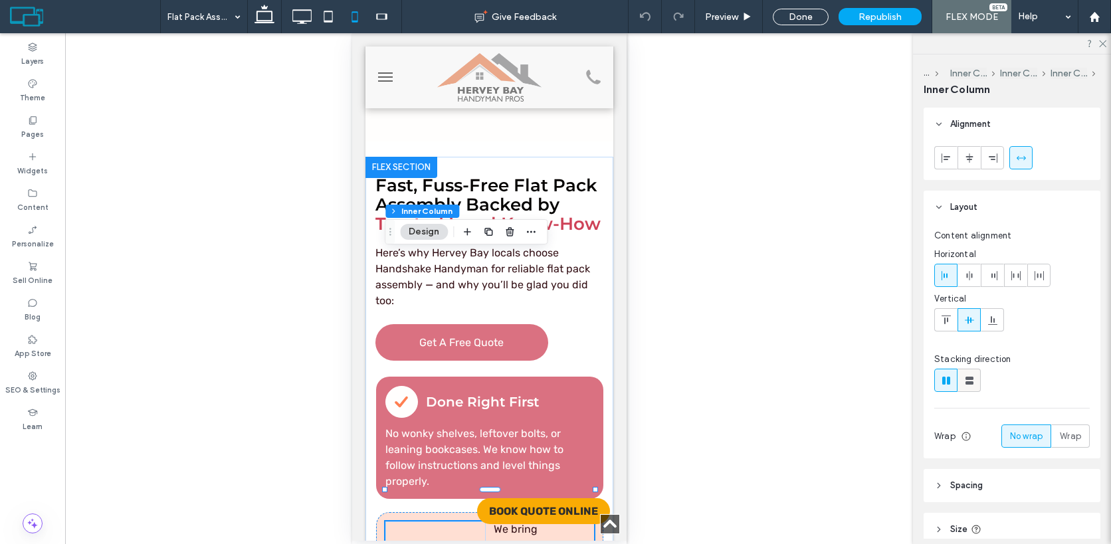
click at [969, 385] on icon at bounding box center [968, 380] width 13 height 13
type input "**"
type input "****"
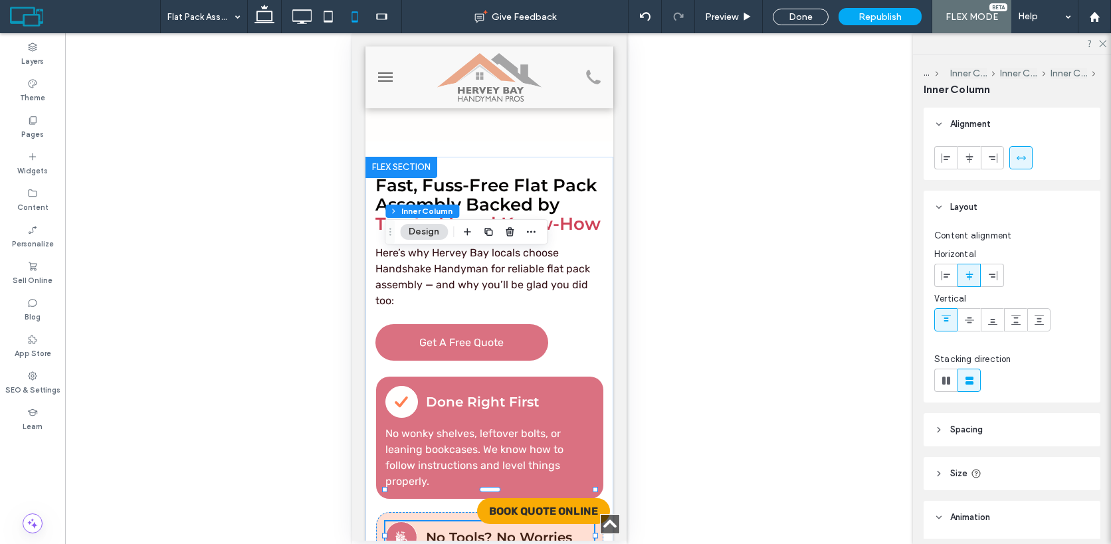
click at [492, 529] on span "No Tools? No Worries" at bounding box center [498, 537] width 146 height 16
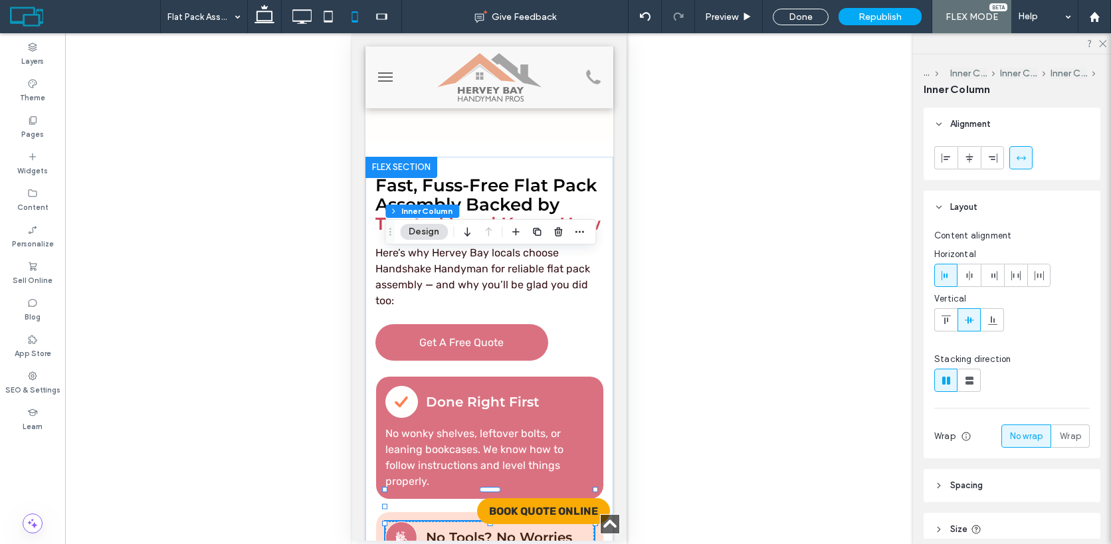
click at [492, 529] on span "No Tools? No Worries" at bounding box center [498, 537] width 146 height 16
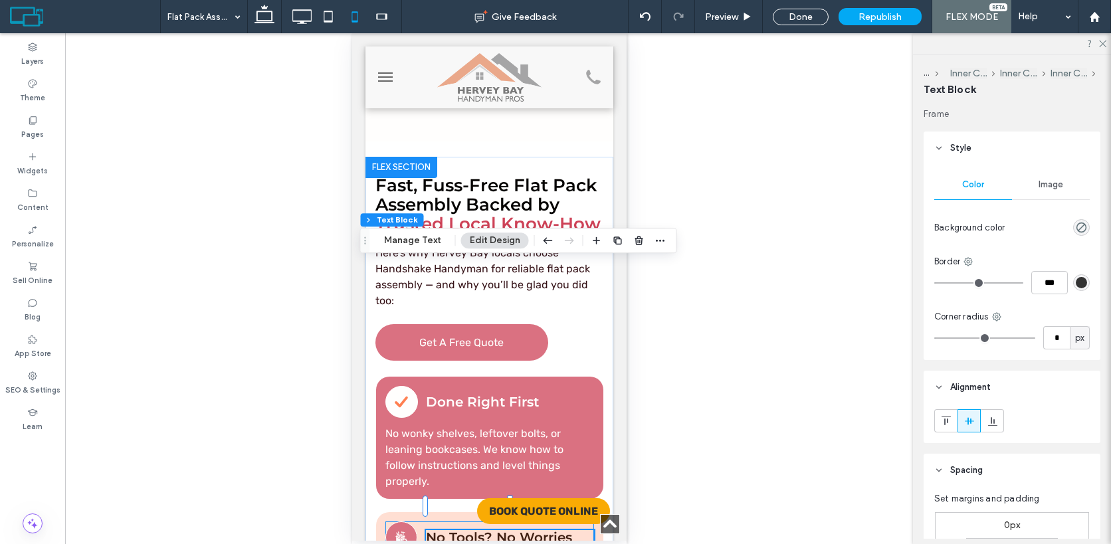
click at [492, 529] on span "No Tools? No Worries" at bounding box center [498, 537] width 146 height 16
type input "**********"
type input "**"
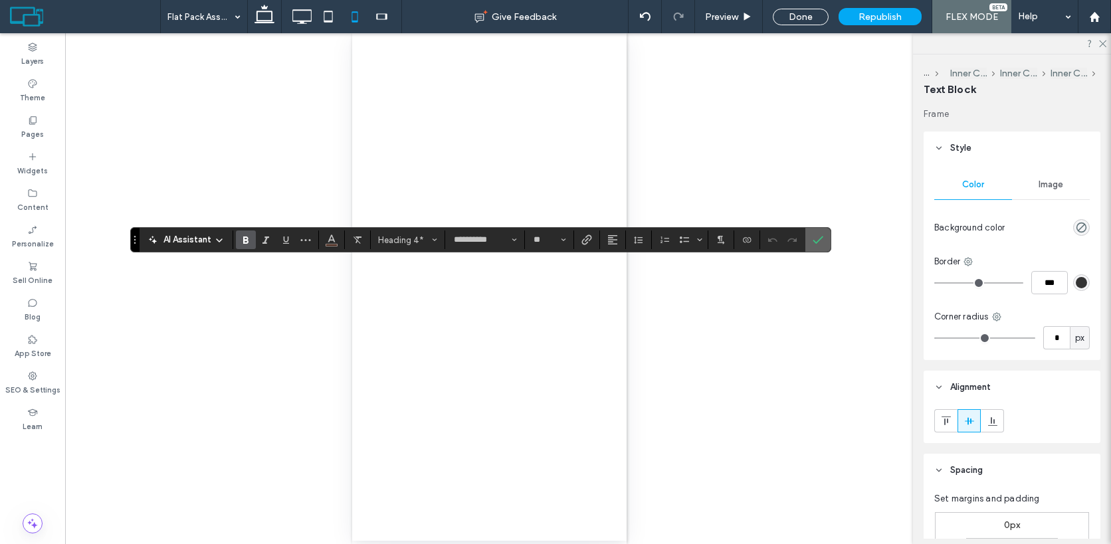
click at [808, 237] on label "Confirm" at bounding box center [818, 240] width 20 height 24
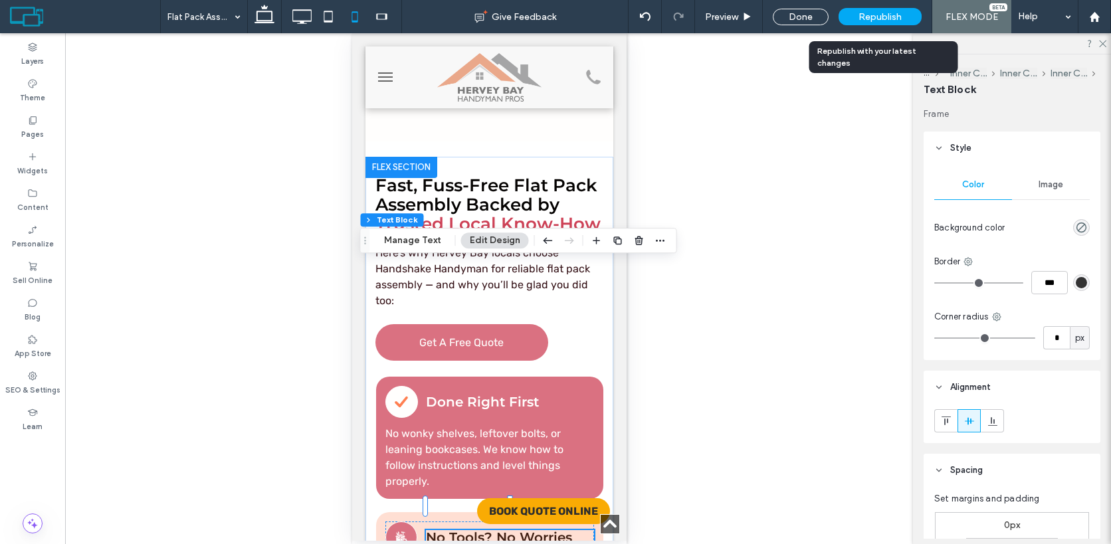
click at [867, 17] on span "Republish" at bounding box center [879, 16] width 43 height 11
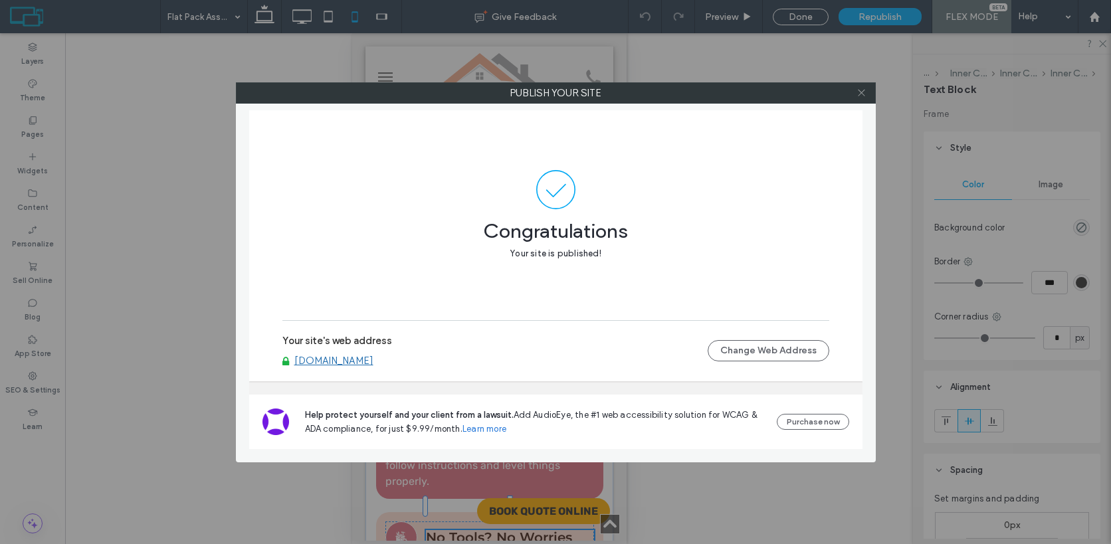
click at [861, 98] on span at bounding box center [861, 93] width 10 height 20
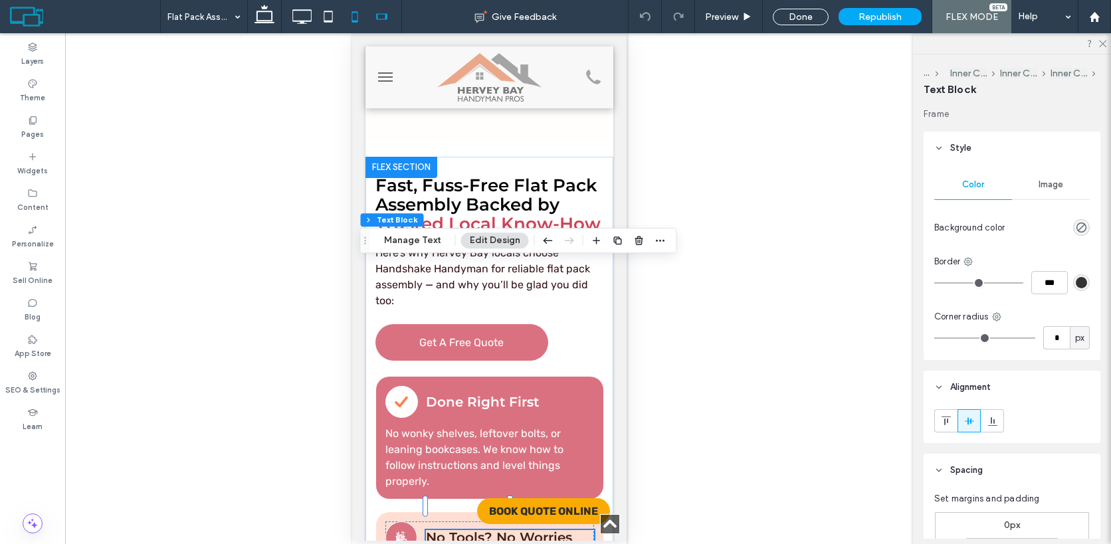
click at [375, 18] on icon at bounding box center [381, 16] width 27 height 27
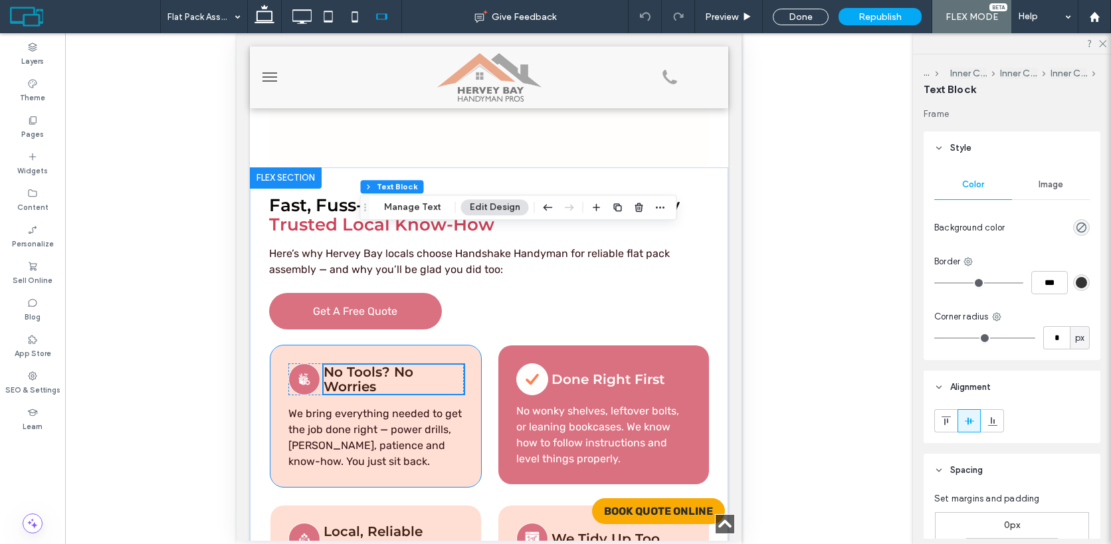
scroll to position [5760, 0]
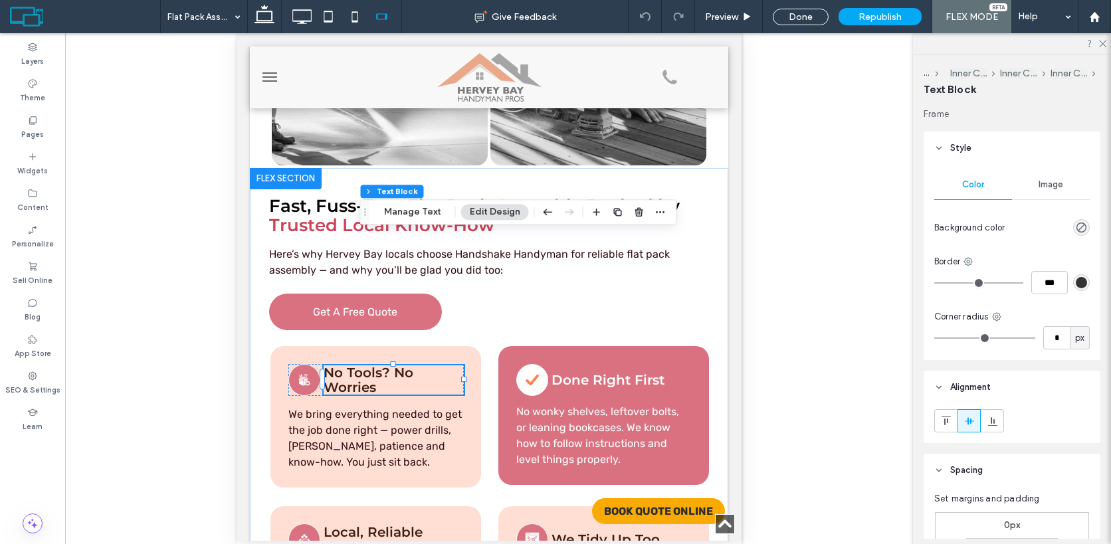
click at [385, 365] on span "No Tools? No Worries" at bounding box center [368, 380] width 90 height 31
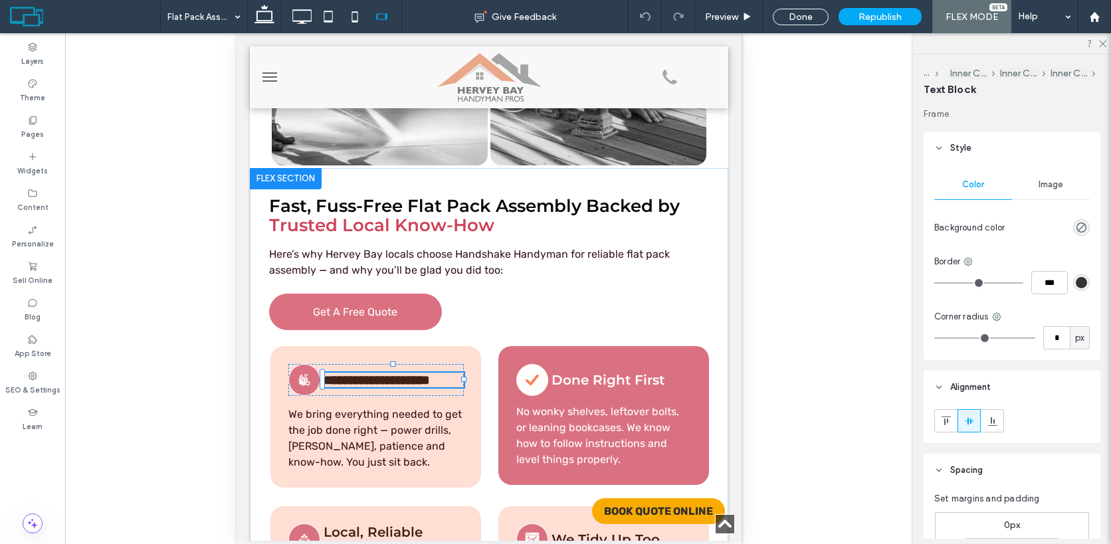
type input "**********"
type input "**"
click at [380, 373] on span "**********" at bounding box center [376, 379] width 106 height 13
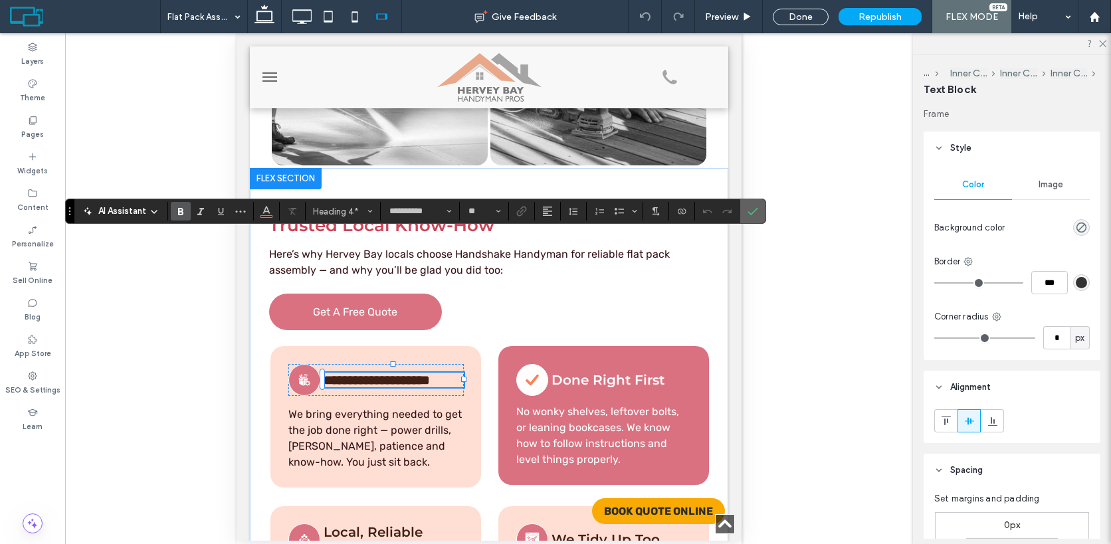
click at [754, 213] on icon "Confirm" at bounding box center [752, 211] width 11 height 11
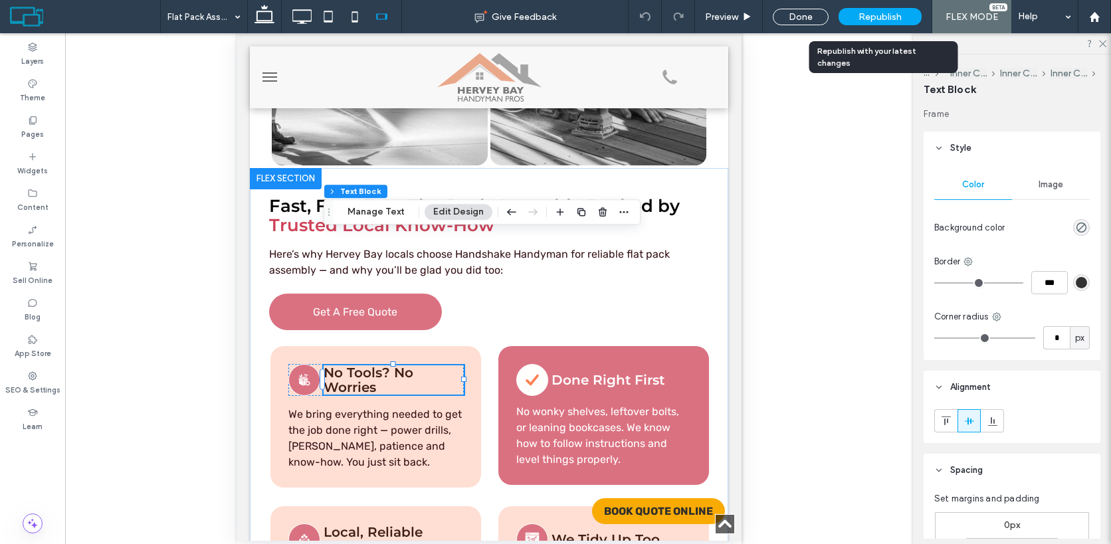
click at [911, 13] on div "Republish" at bounding box center [879, 16] width 83 height 17
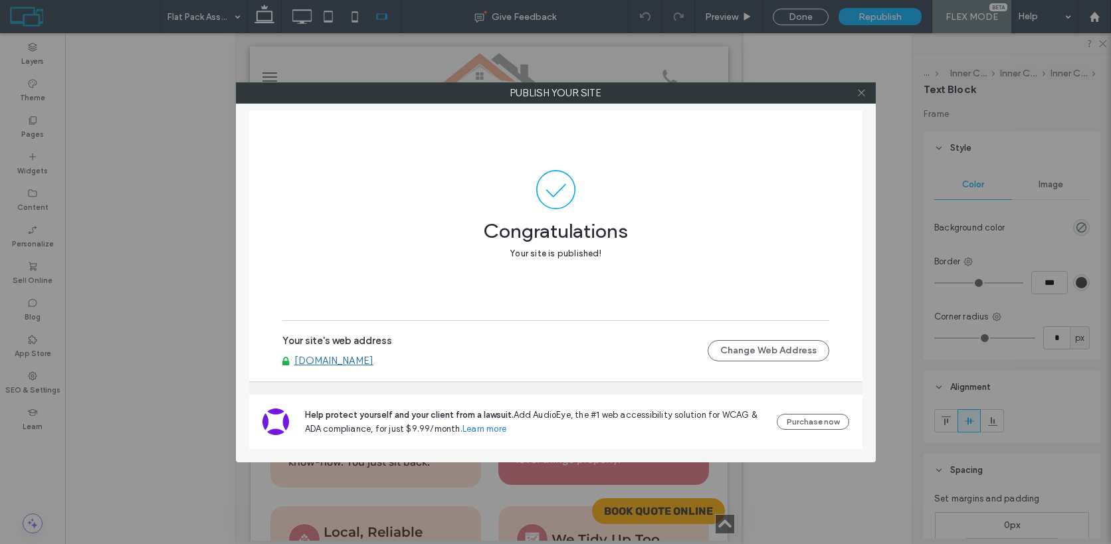
click at [863, 92] on icon at bounding box center [861, 93] width 10 height 10
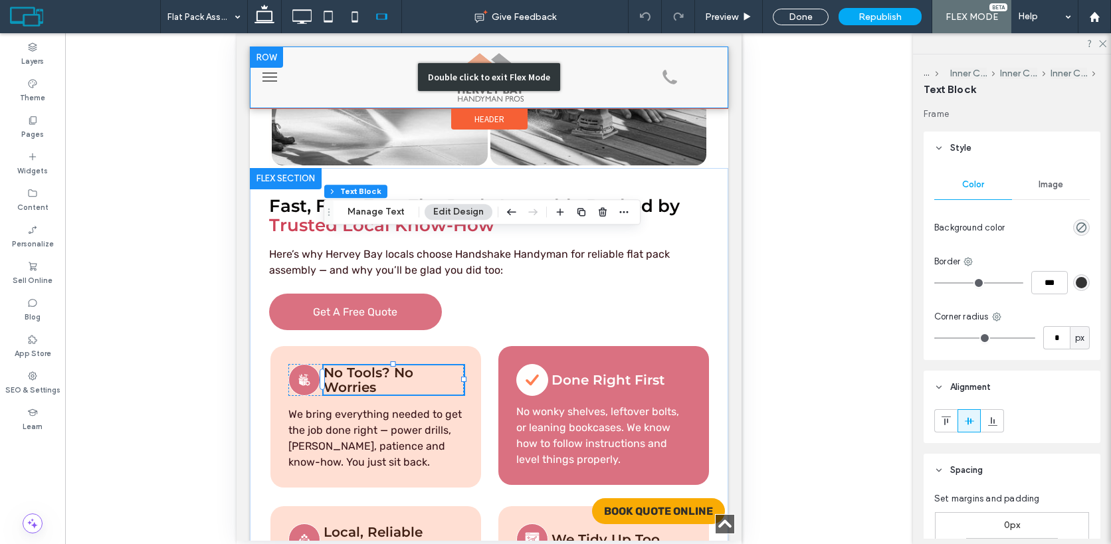
click at [667, 72] on div "Double click to exit Flex Mode" at bounding box center [489, 77] width 478 height 62
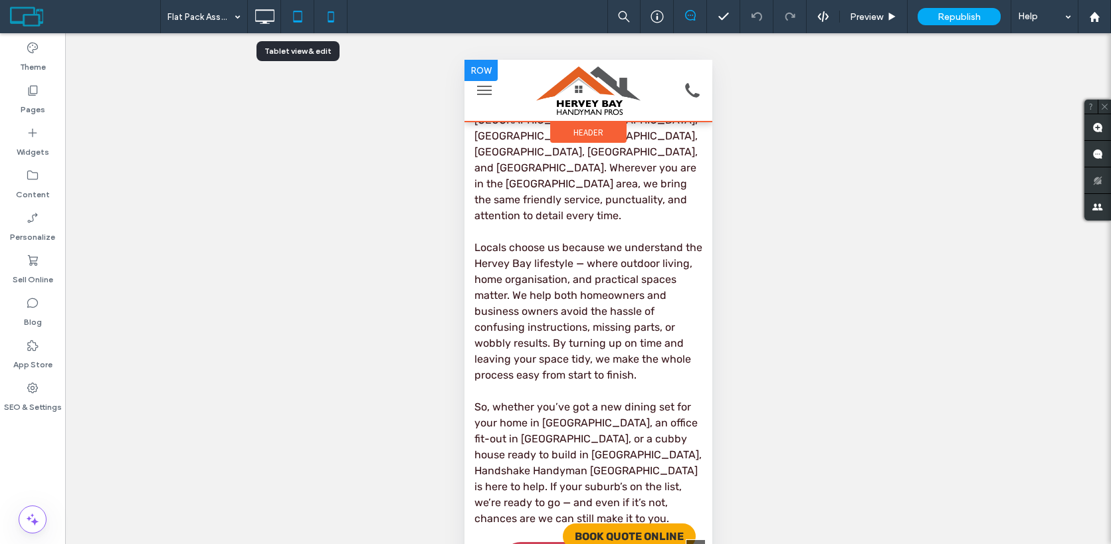
click at [301, 18] on use at bounding box center [297, 16] width 9 height 11
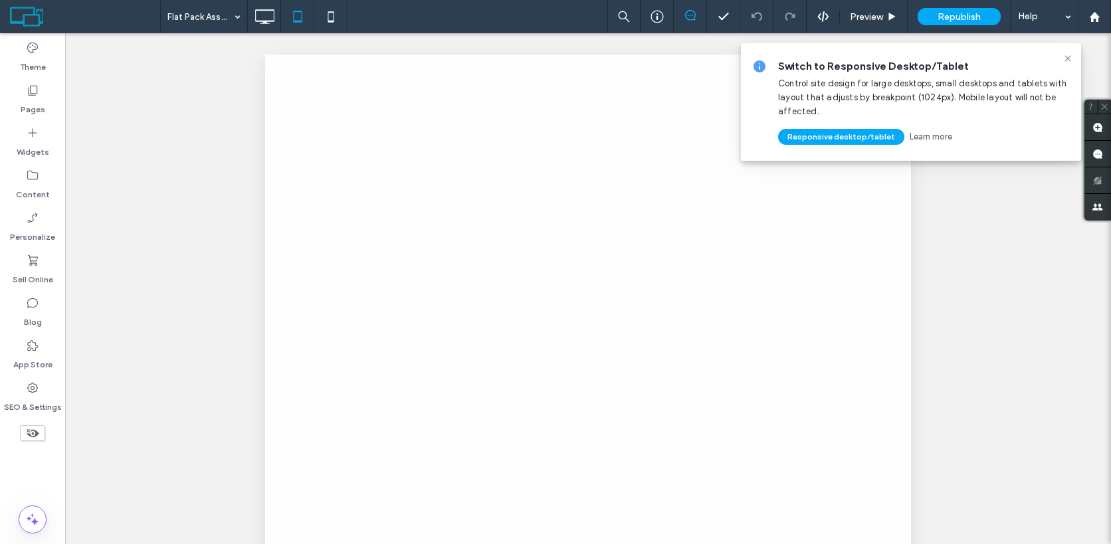
click at [1068, 60] on div at bounding box center [555, 272] width 1111 height 544
